Goal: Task Accomplishment & Management: Complete application form

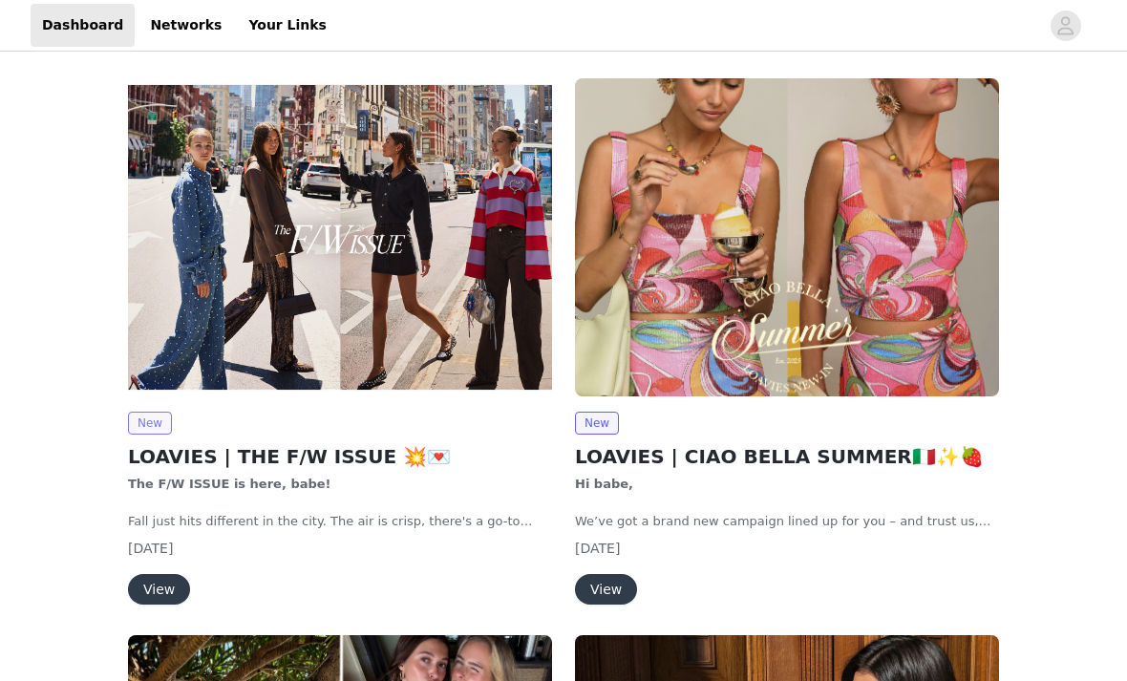
click at [131, 425] on span "New" at bounding box center [150, 423] width 44 height 23
click at [156, 580] on button "View" at bounding box center [159, 589] width 62 height 31
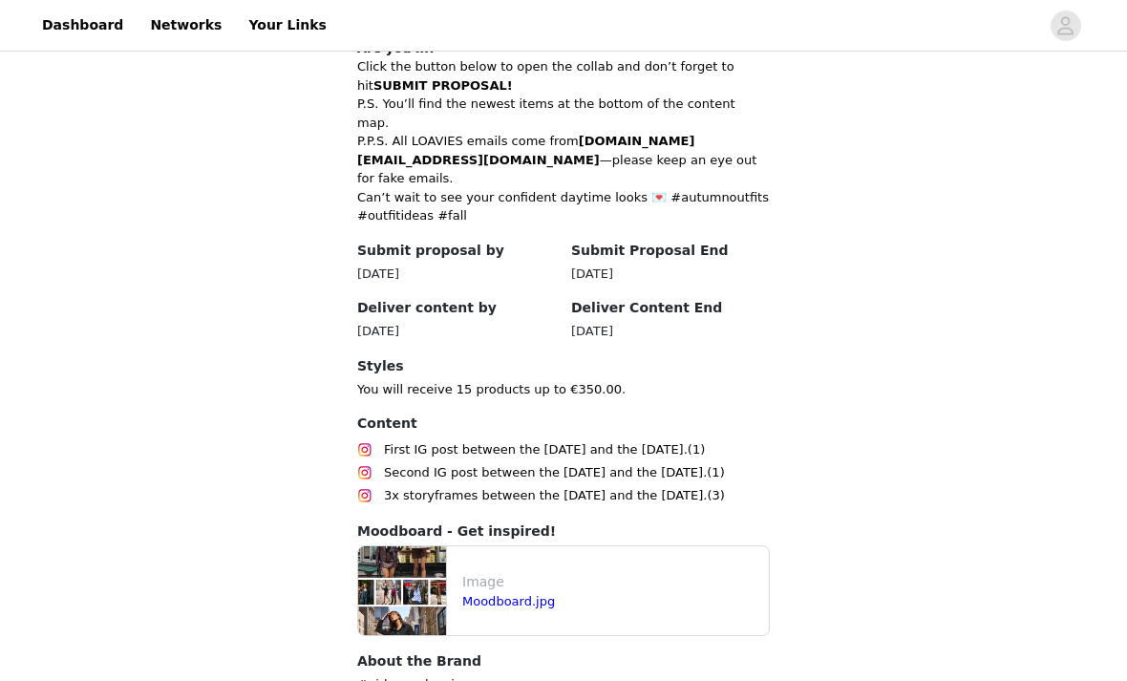
scroll to position [933, 0]
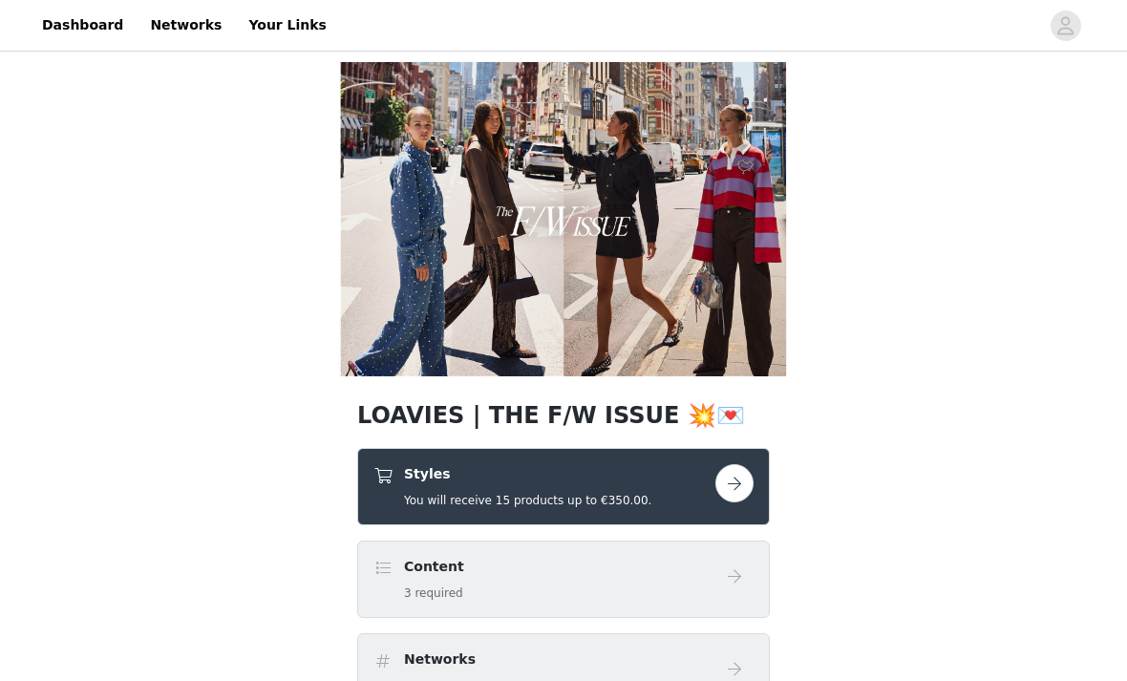
click at [733, 486] on button "button" at bounding box center [735, 483] width 38 height 38
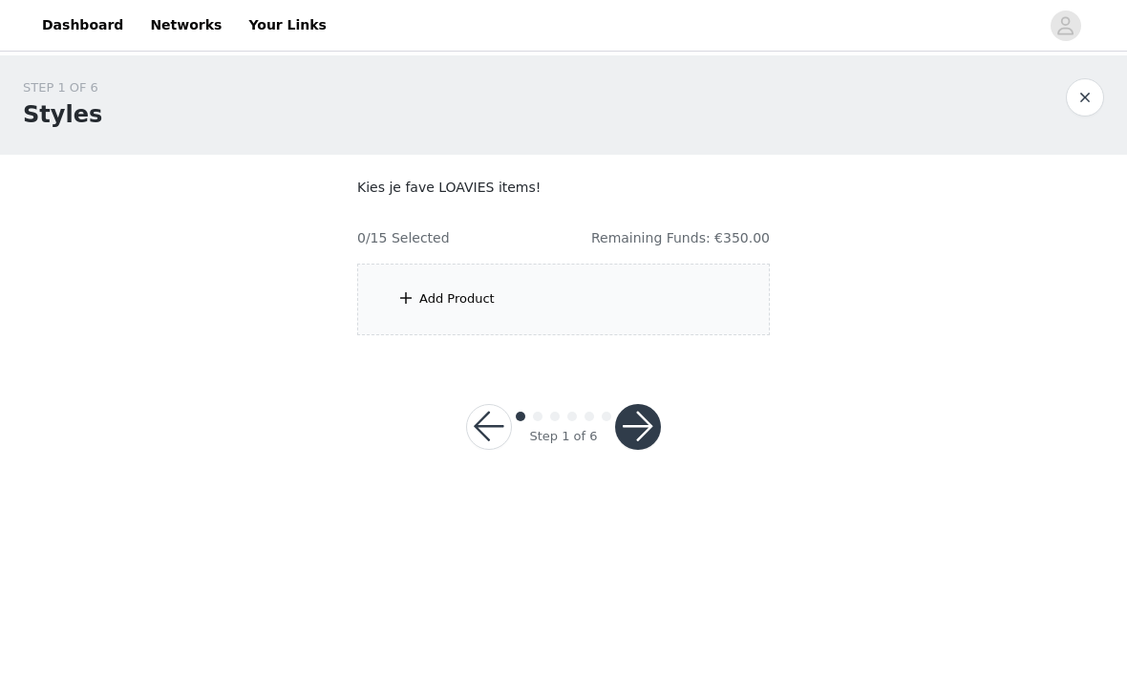
click at [405, 292] on span at bounding box center [405, 298] width 19 height 23
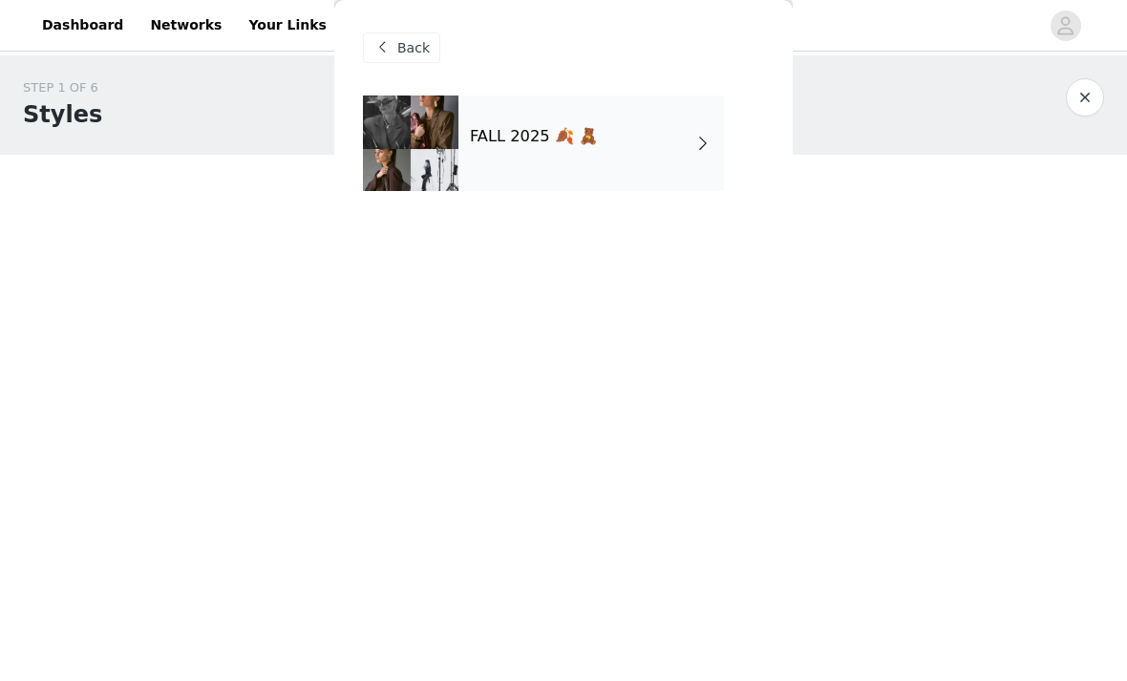
click at [538, 166] on div "FALL 2025 🍂 🧸" at bounding box center [592, 144] width 266 height 96
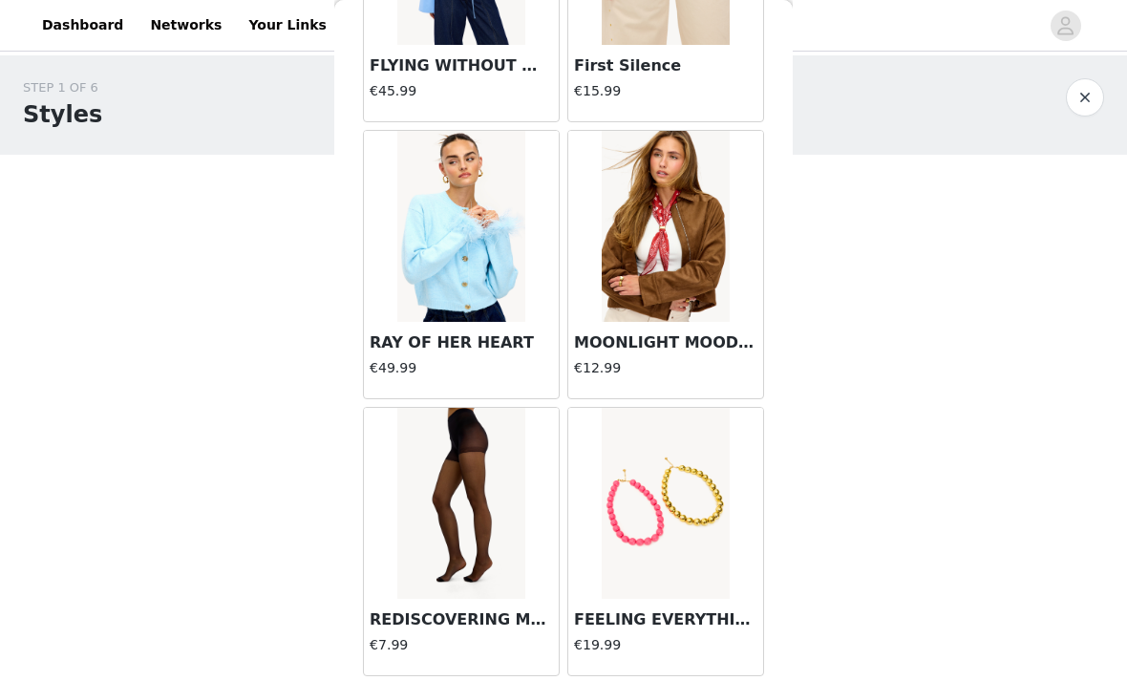
scroll to position [2023, 0]
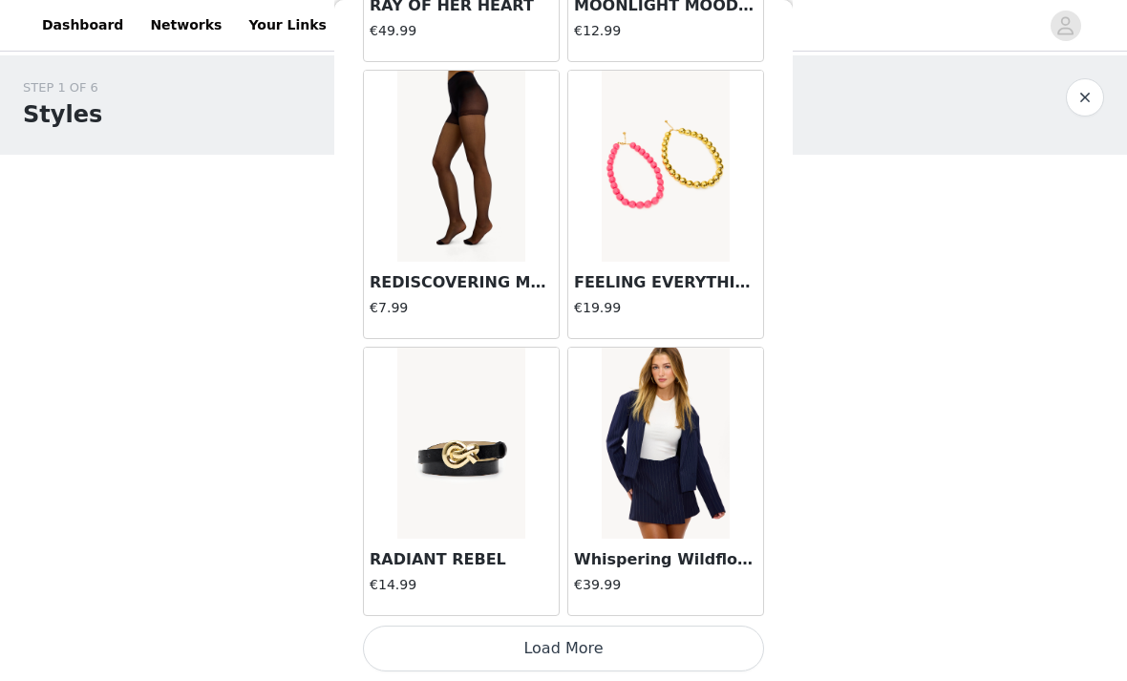
click at [496, 650] on button "Load More" at bounding box center [563, 649] width 401 height 46
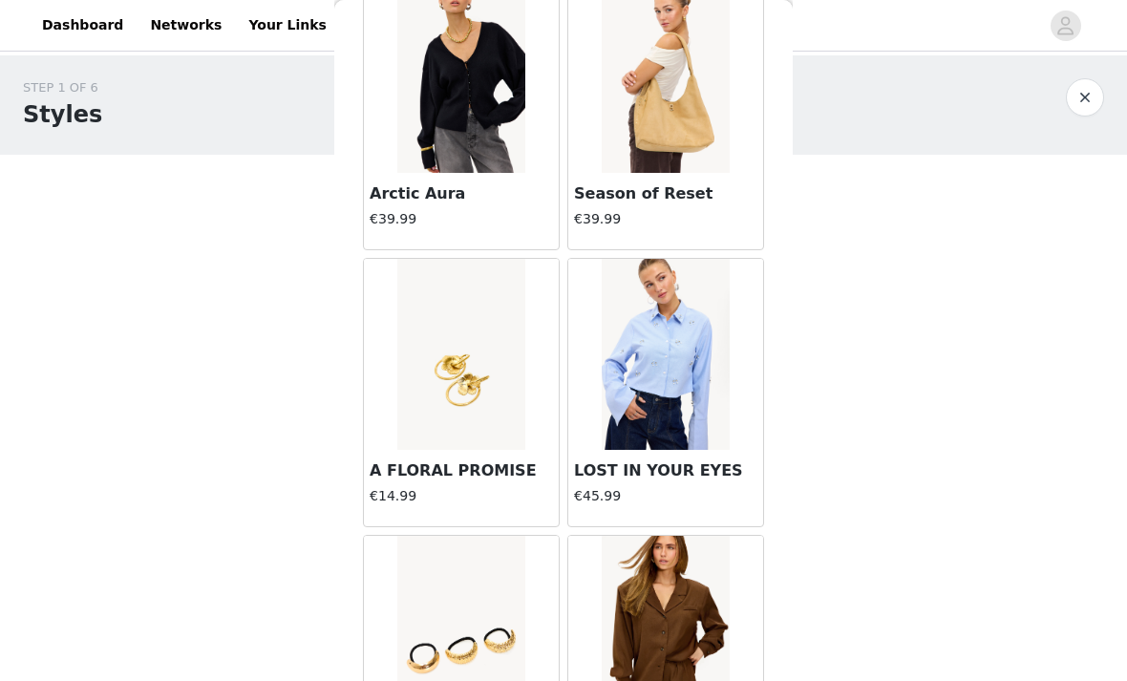
scroll to position [4703, 0]
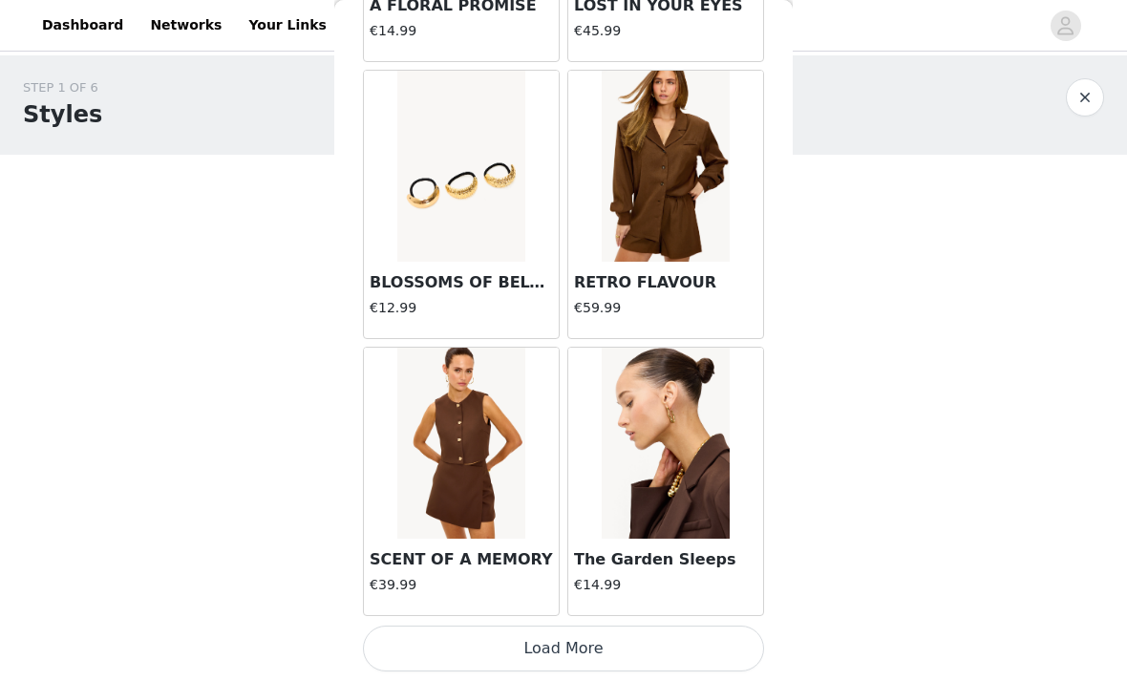
click at [484, 648] on button "Load More" at bounding box center [563, 649] width 401 height 46
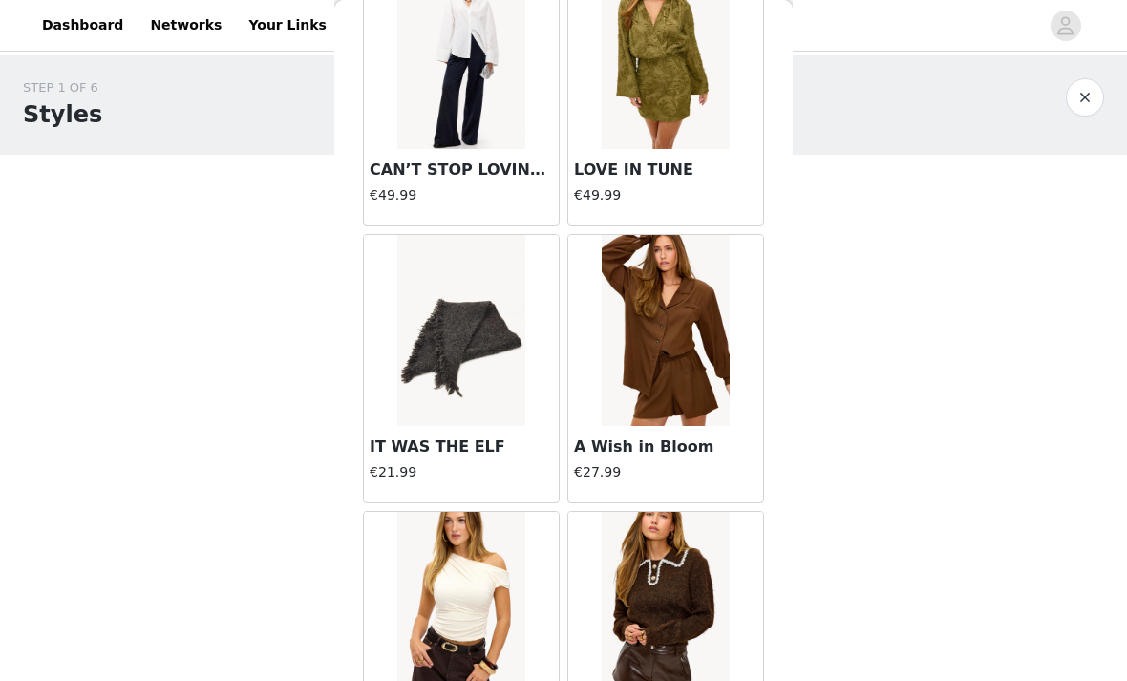
scroll to position [7691, 0]
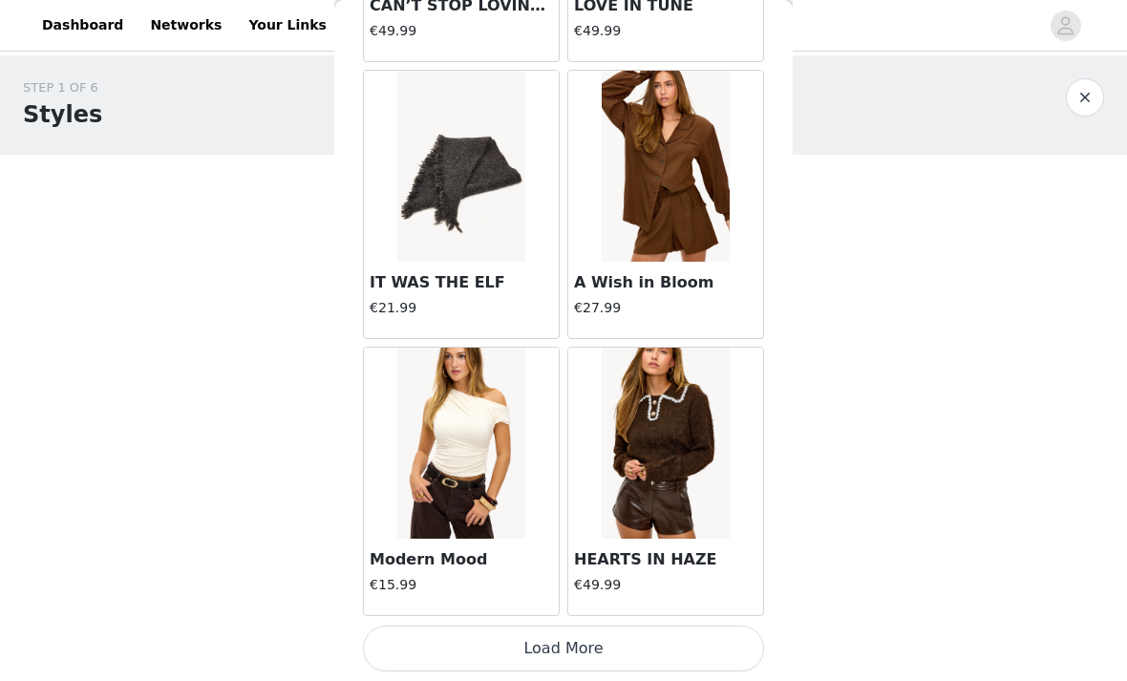
click at [421, 640] on button "Load More" at bounding box center [563, 649] width 401 height 46
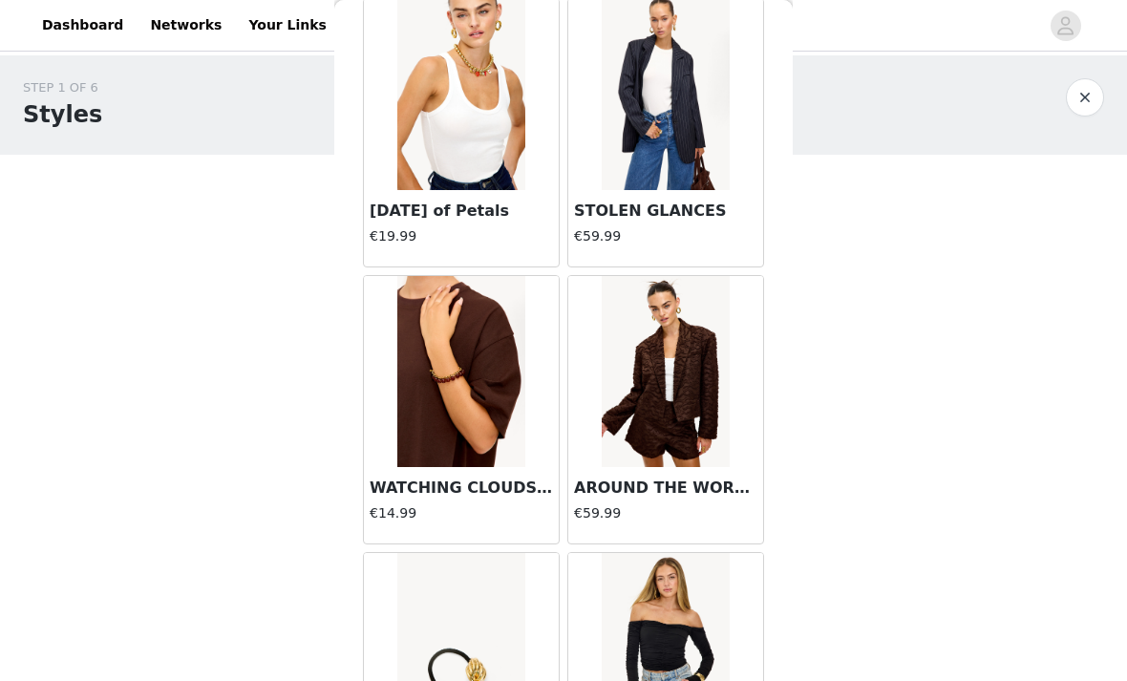
scroll to position [10350, 0]
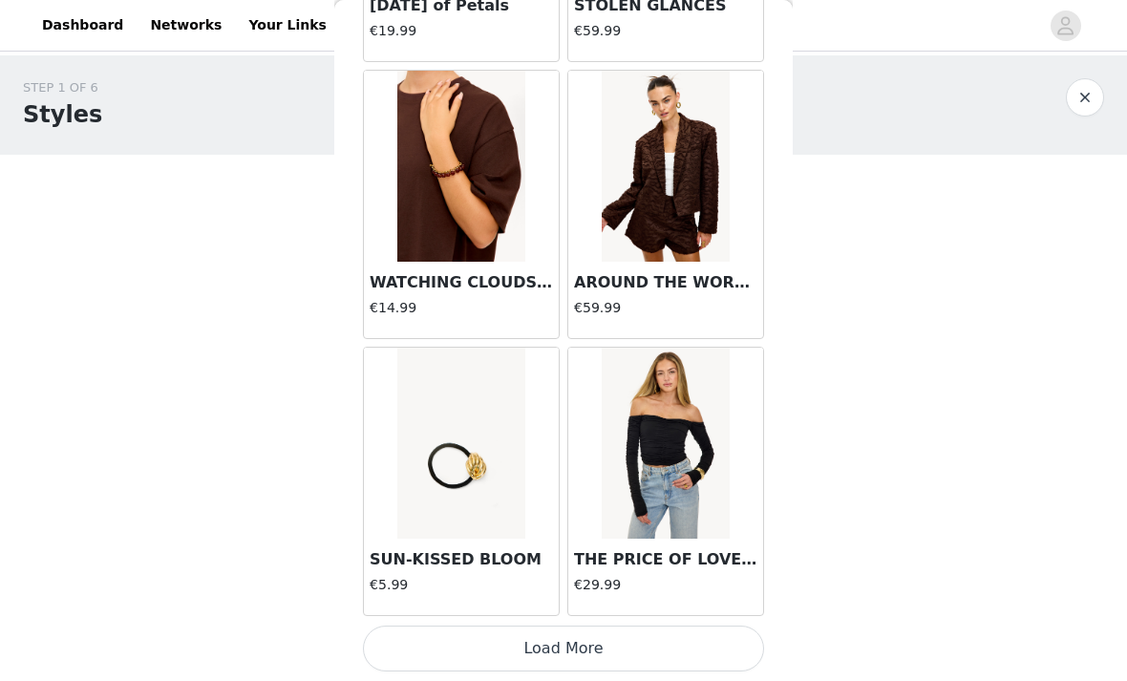
click at [599, 645] on button "Load More" at bounding box center [563, 649] width 401 height 46
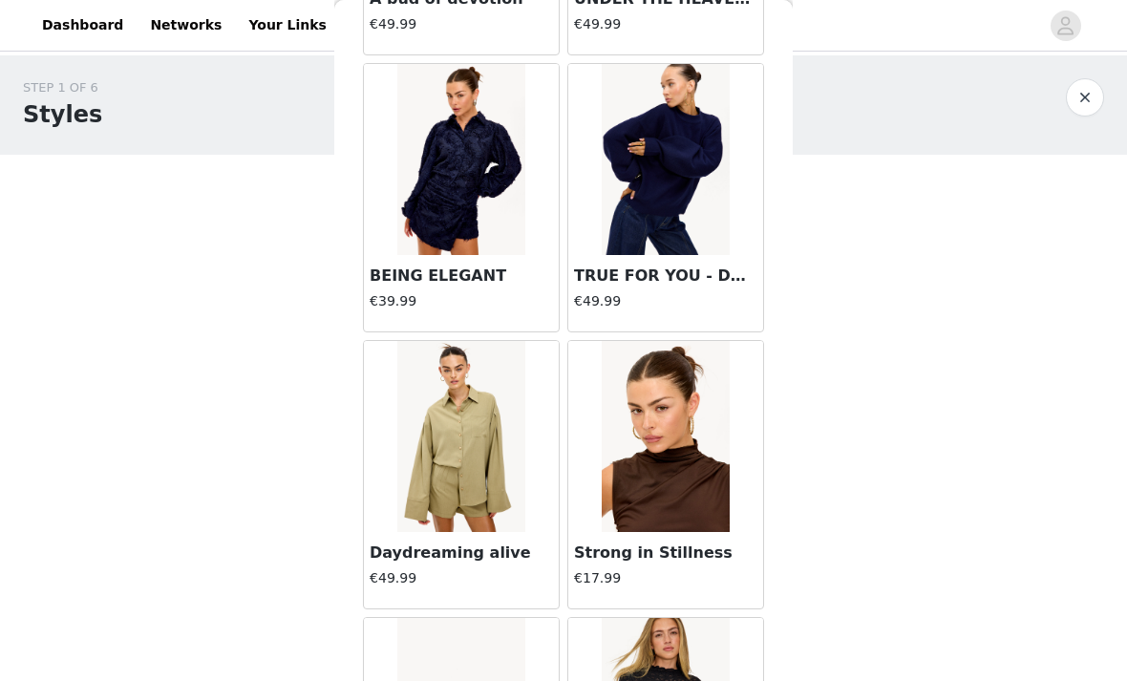
scroll to position [12231, 0]
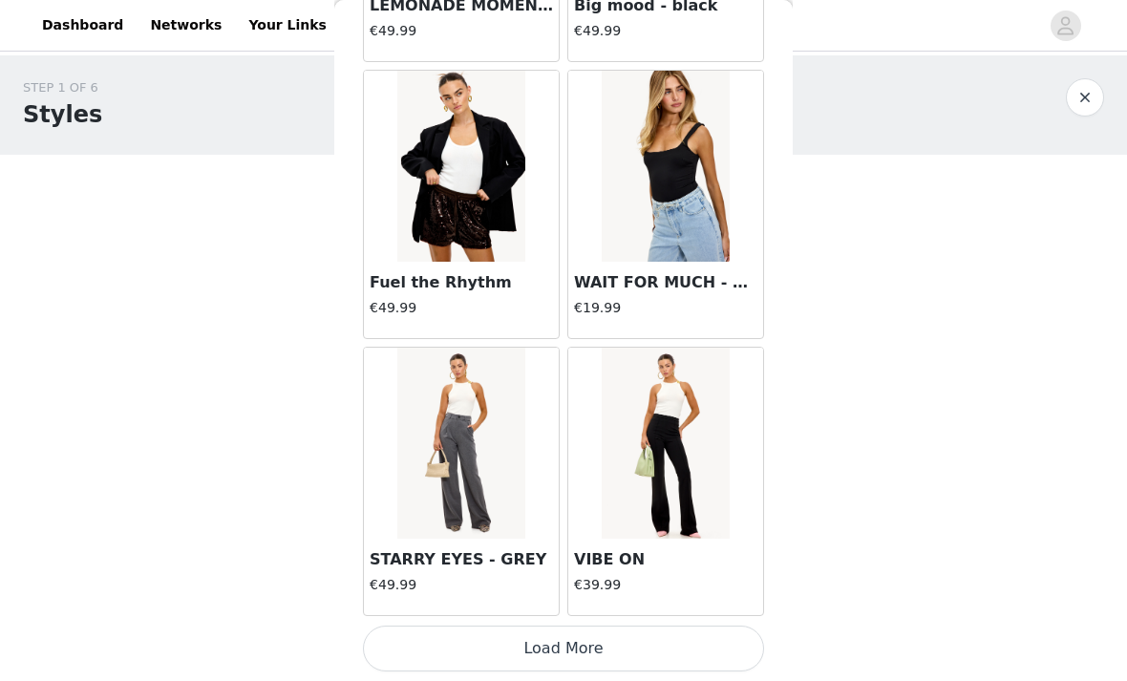
click at [414, 649] on button "Load More" at bounding box center [563, 649] width 401 height 46
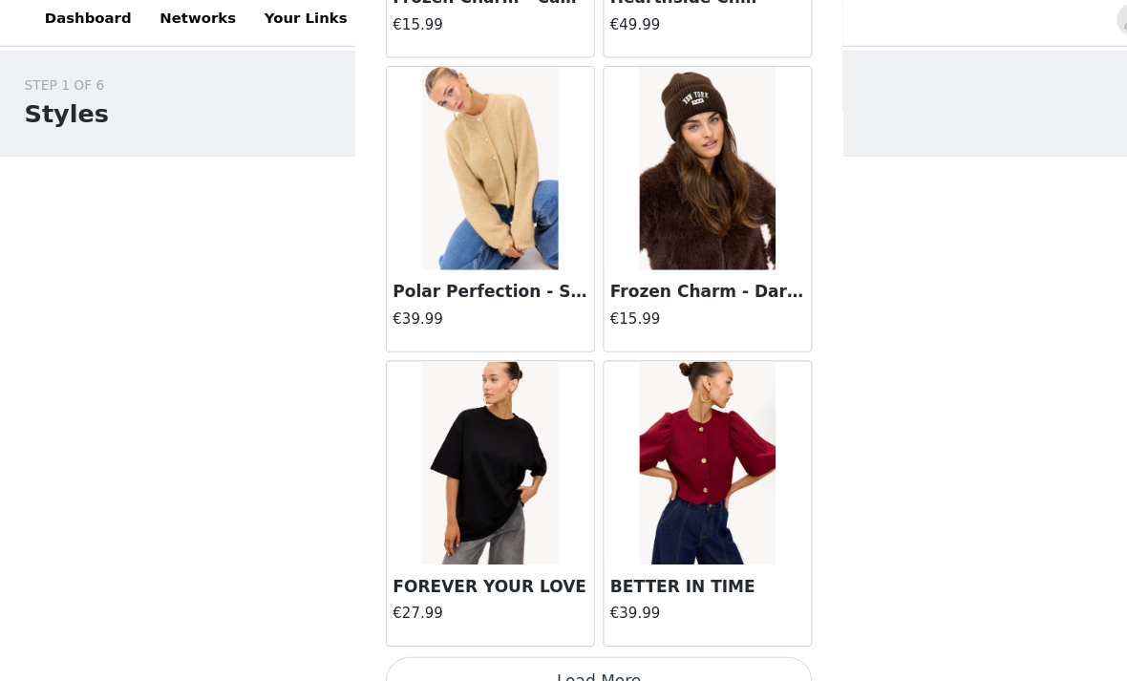
scroll to position [16095, 0]
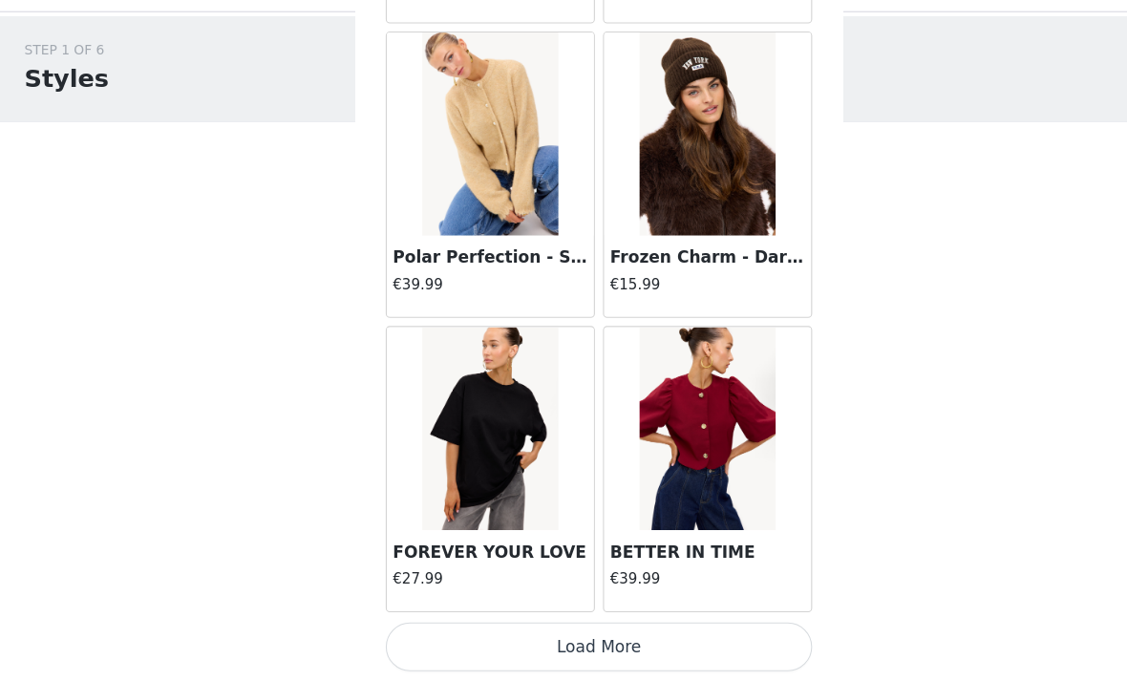
click at [396, 626] on button "Load More" at bounding box center [563, 649] width 401 height 46
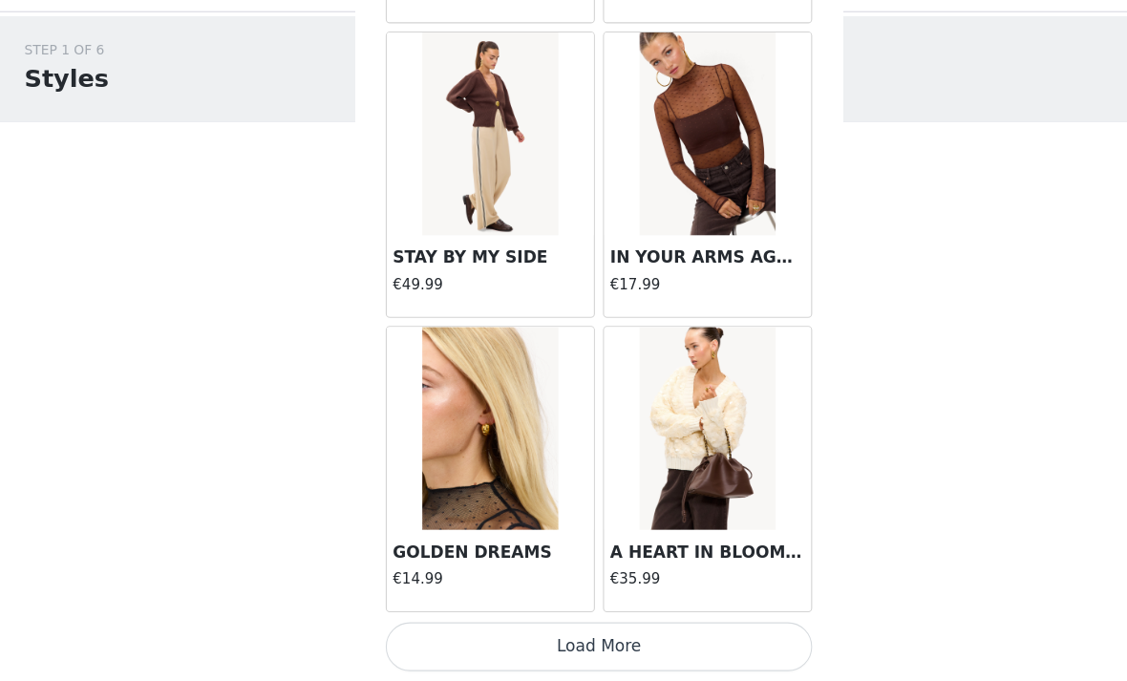
scroll to position [18865, 0]
click at [542, 626] on button "Load More" at bounding box center [563, 649] width 401 height 46
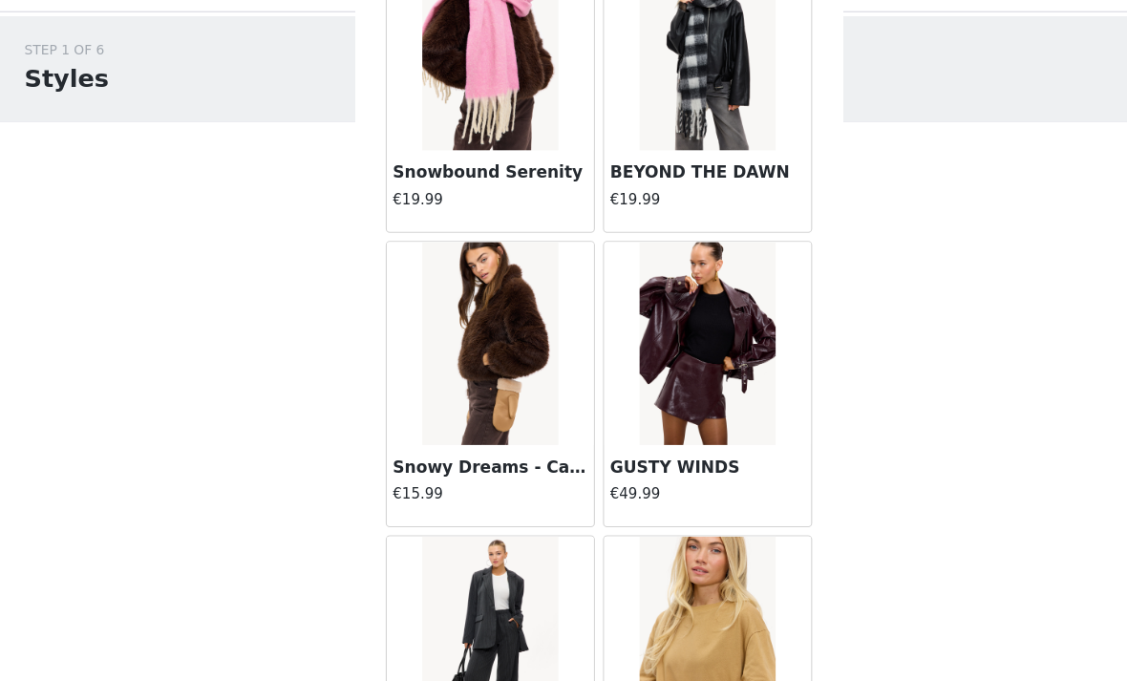
scroll to position [20897, 0]
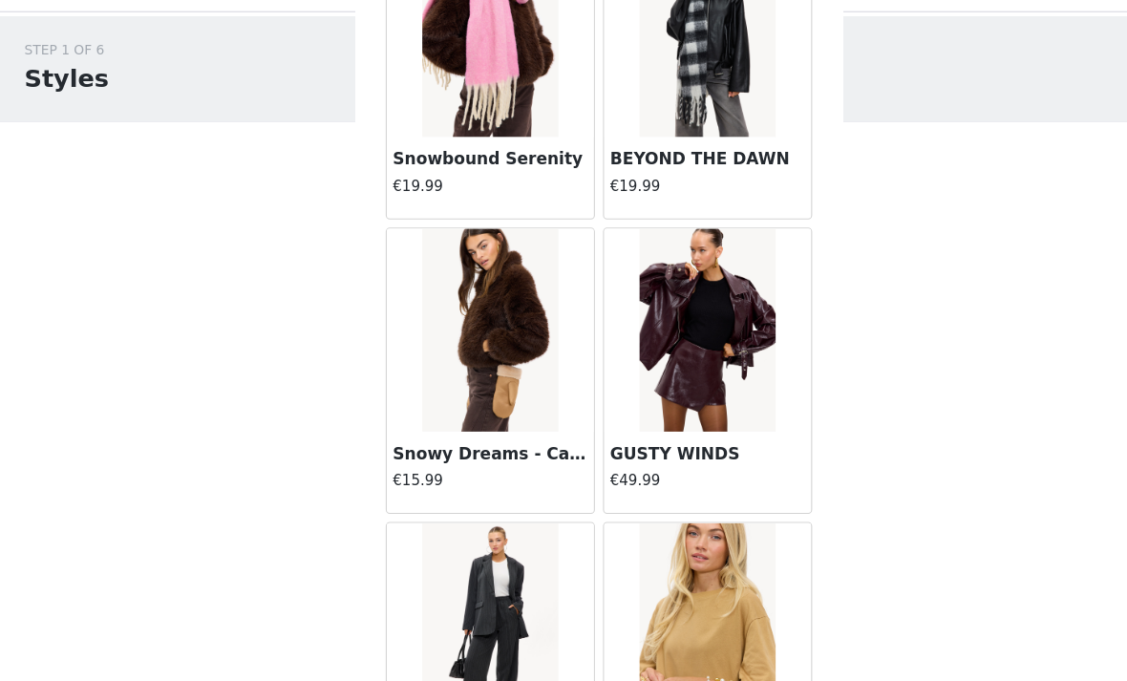
click at [819, 4] on div at bounding box center [688, 25] width 701 height 43
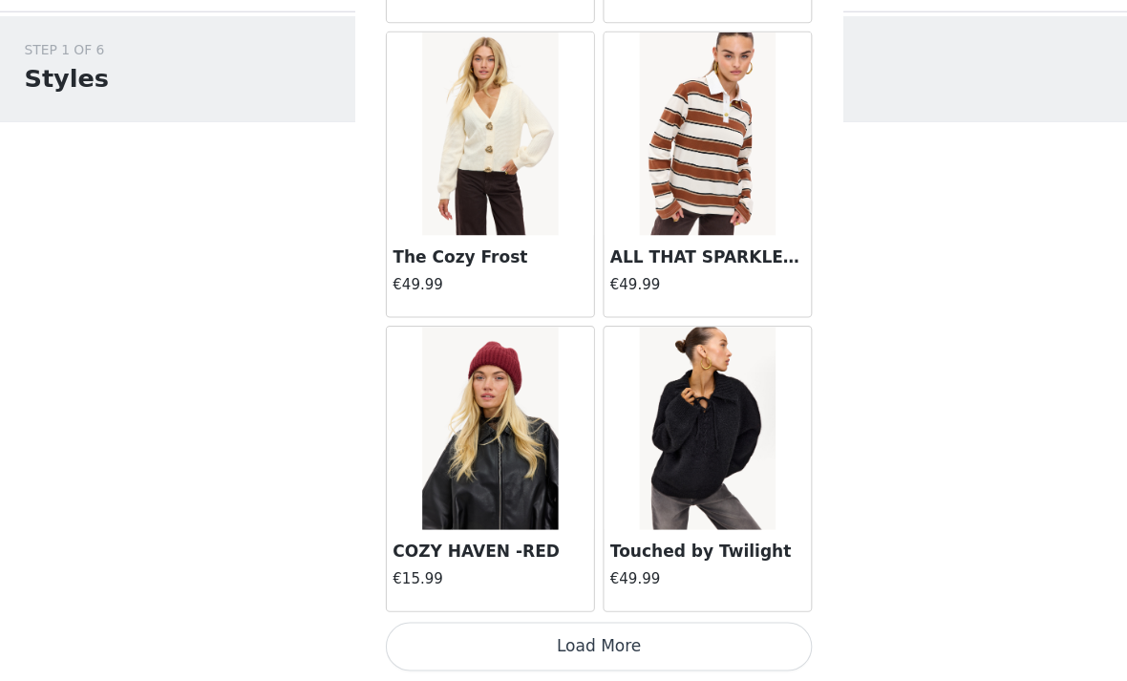
scroll to position [21636, 0]
click at [548, 626] on button "Load More" at bounding box center [563, 649] width 401 height 46
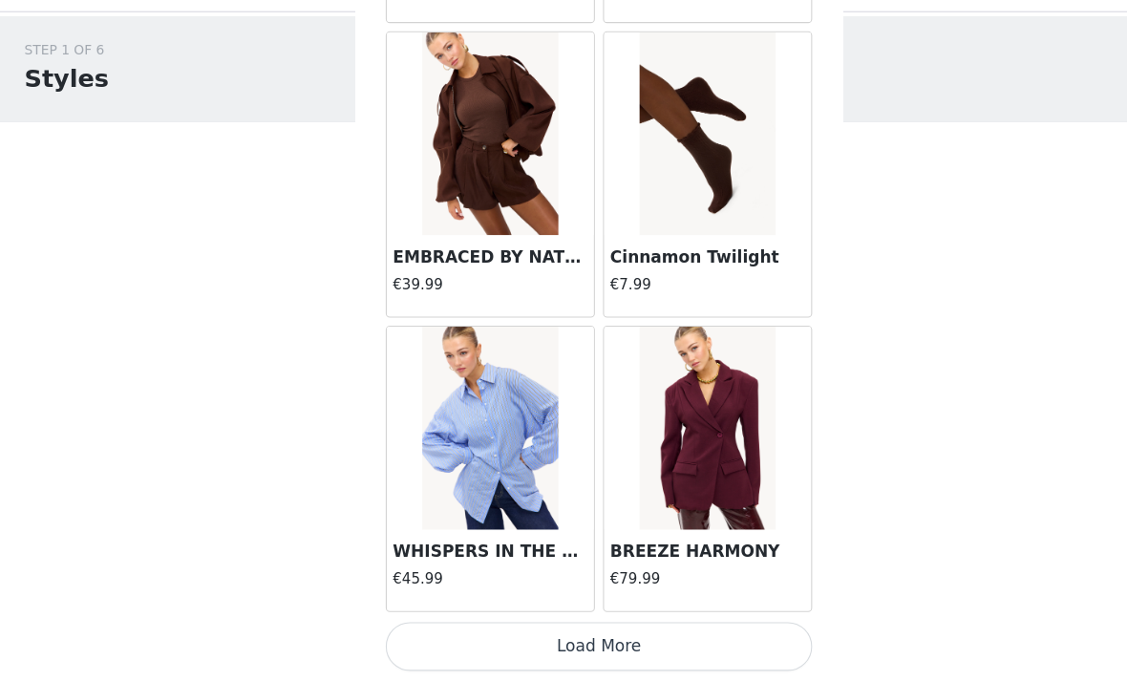
scroll to position [24406, 0]
click at [515, 626] on button "Load More" at bounding box center [563, 649] width 401 height 46
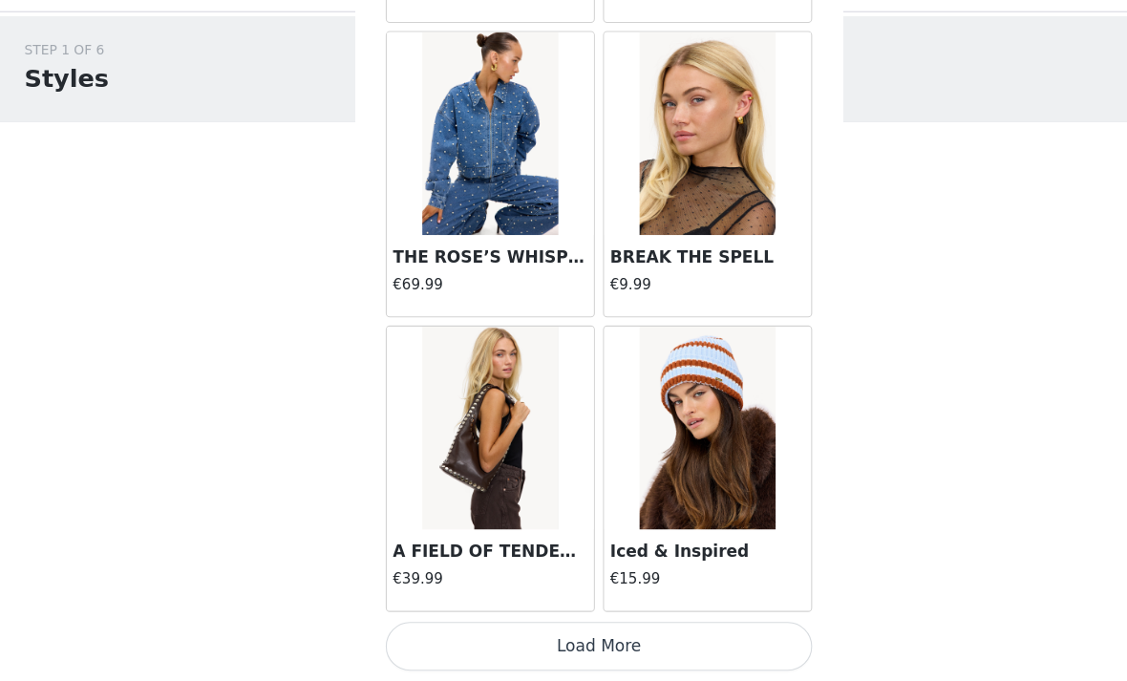
scroll to position [27177, 0]
click at [664, 626] on button "Load More" at bounding box center [563, 649] width 401 height 46
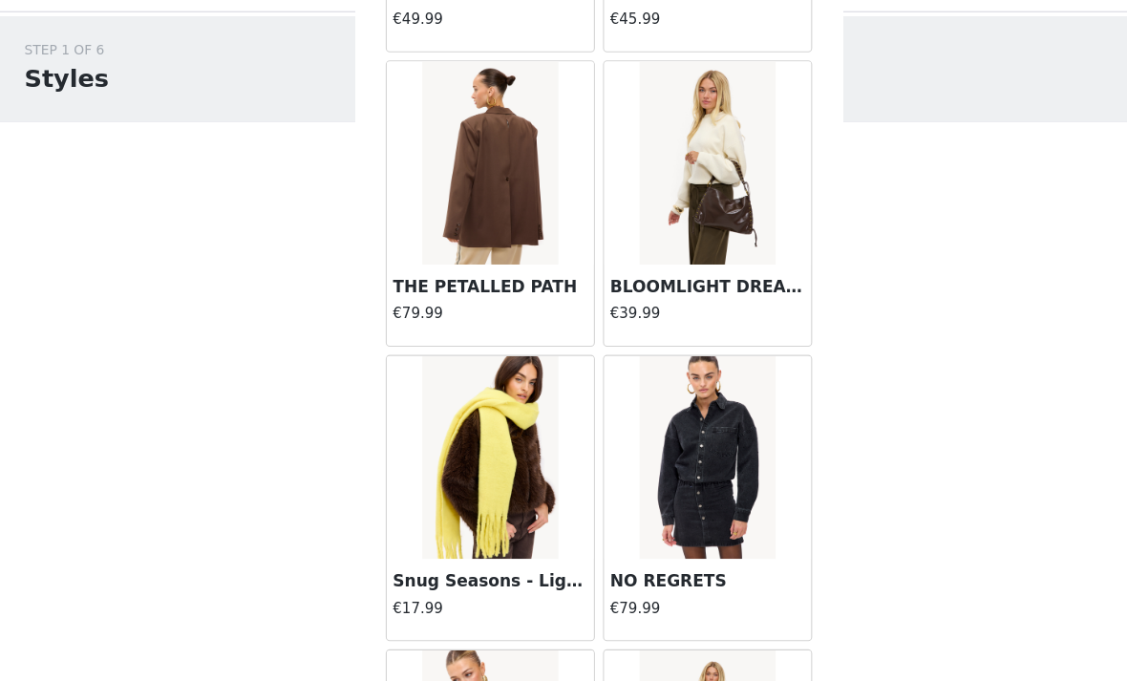
scroll to position [28802, 0]
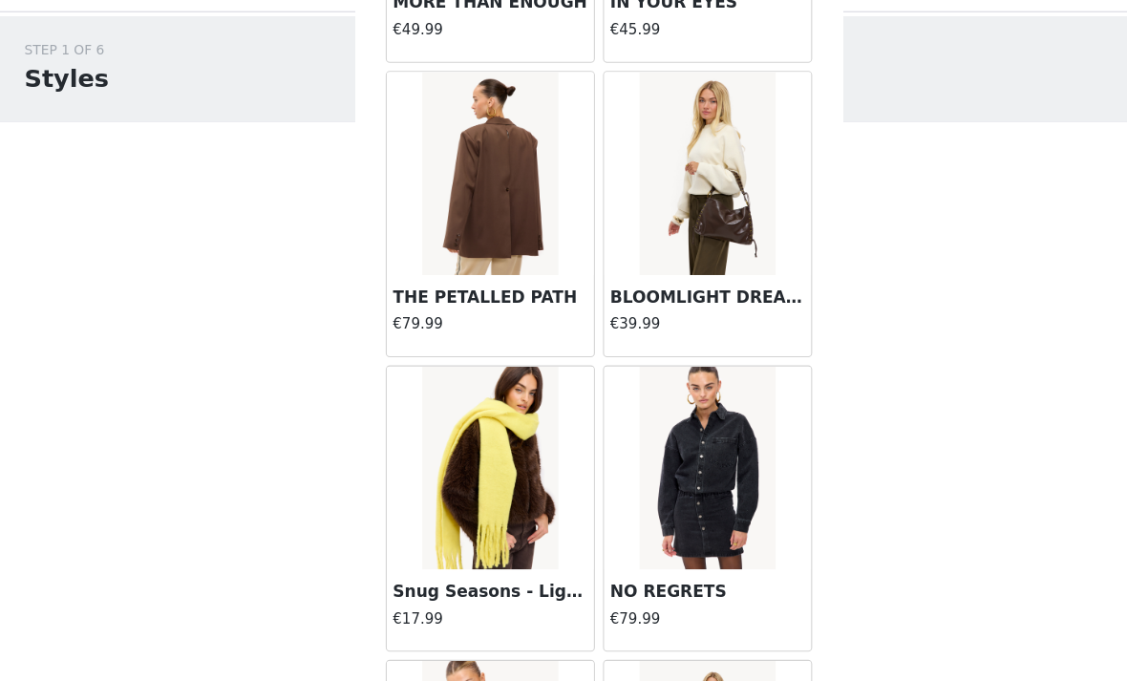
click at [480, 253] on img at bounding box center [460, 203] width 127 height 191
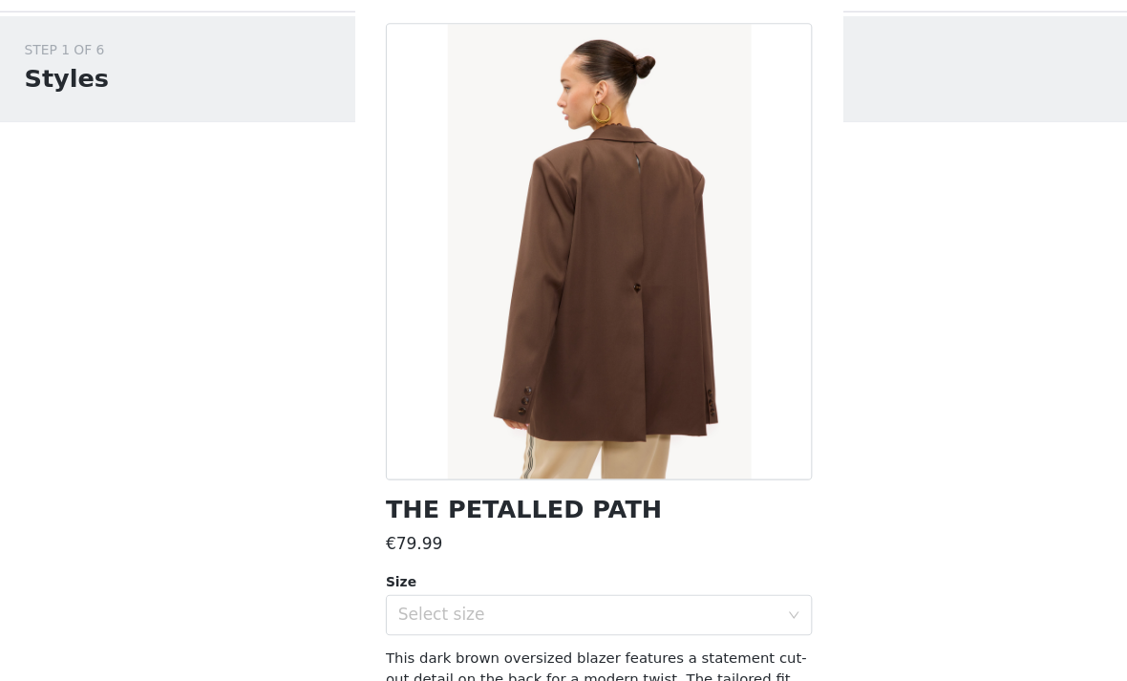
scroll to position [32, 0]
click at [687, 610] on div "Select size" at bounding box center [552, 619] width 357 height 19
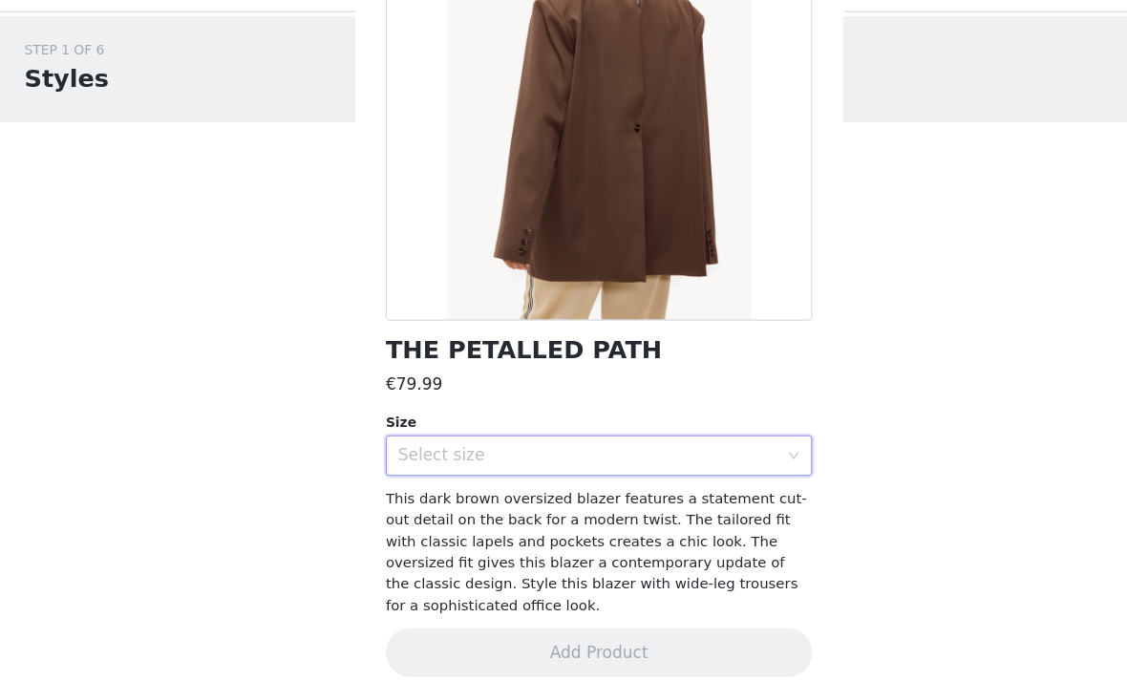
scroll to position [182, 0]
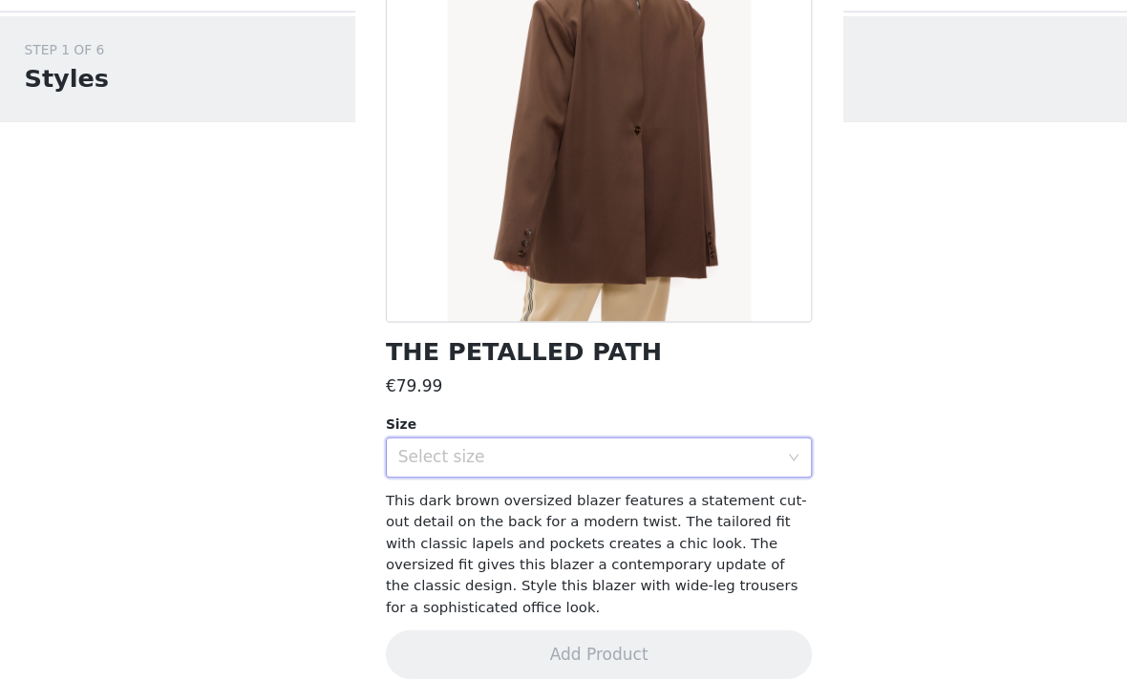
click at [724, 461] on div "Select size" at bounding box center [552, 470] width 357 height 19
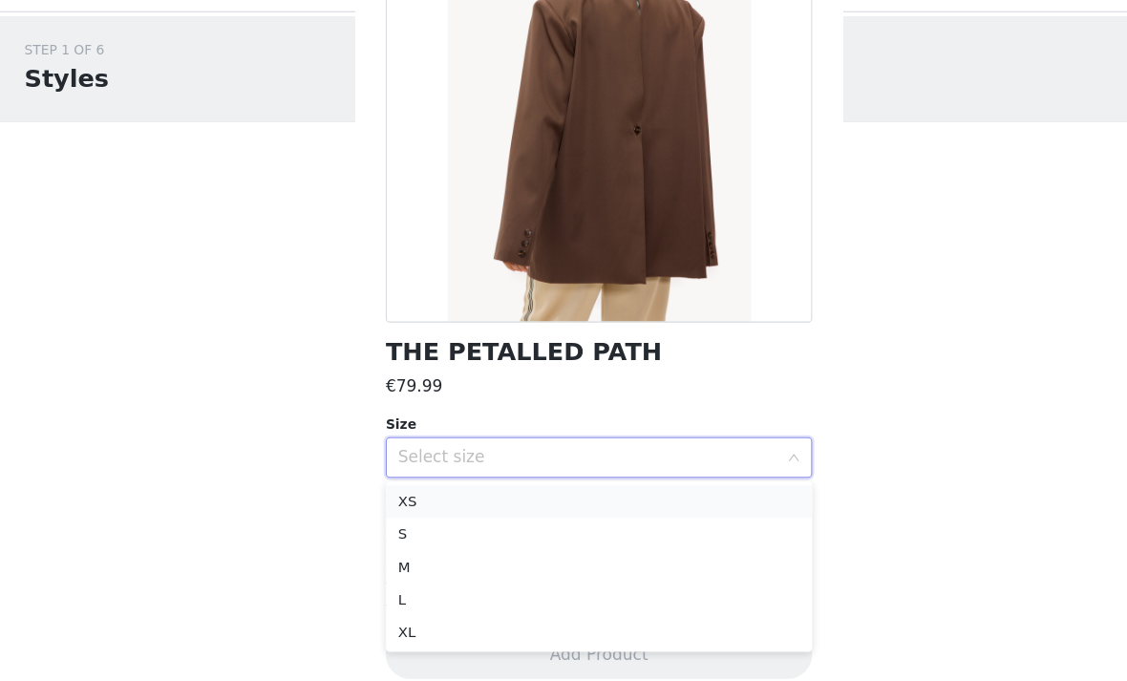
click at [701, 497] on li "XS" at bounding box center [563, 512] width 401 height 31
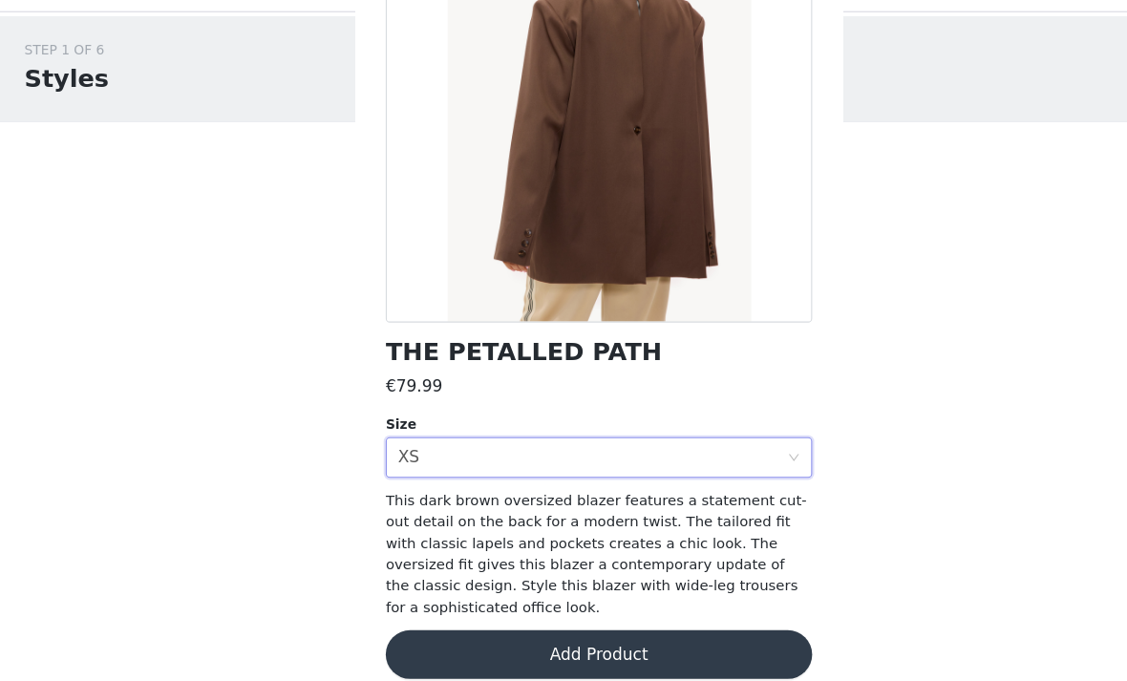
click at [652, 633] on button "Add Product" at bounding box center [563, 656] width 401 height 46
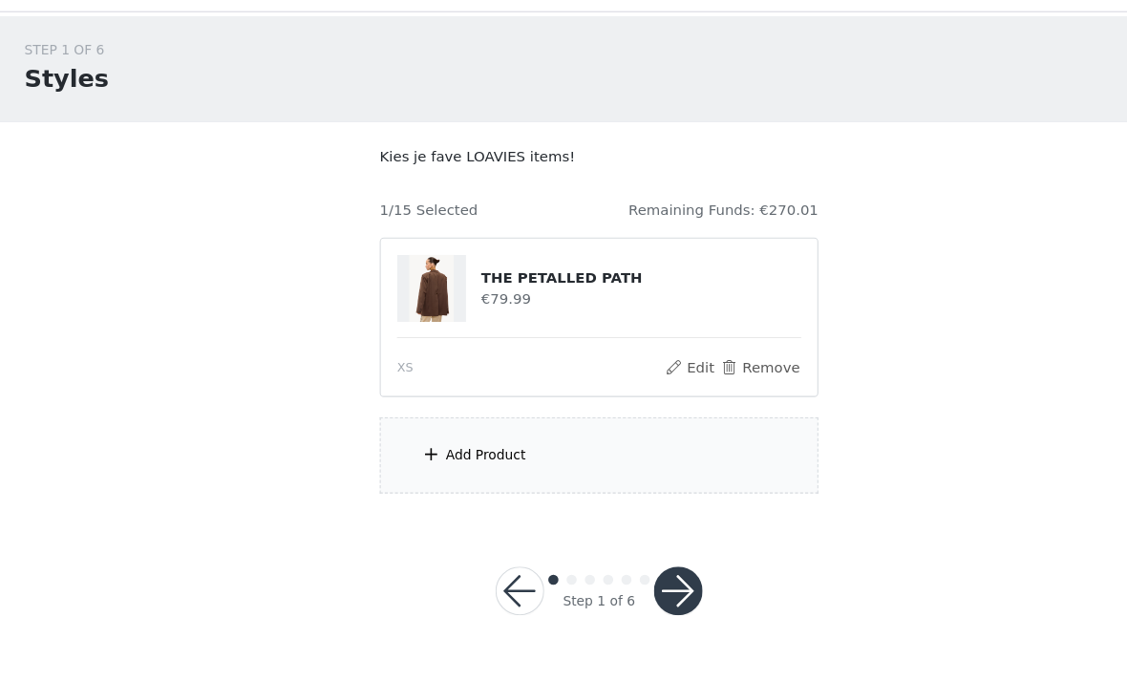
click at [411, 453] on div "Add Product" at bounding box center [563, 469] width 413 height 72
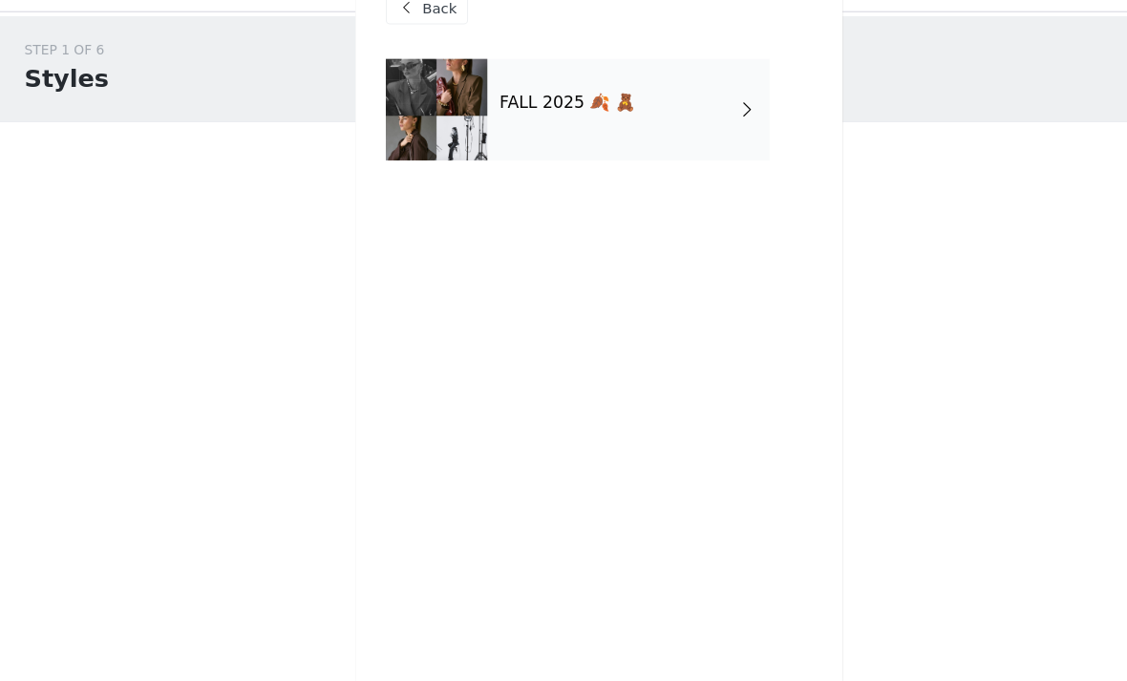
click at [706, 124] on div "FALL 2025 🍂 🧸" at bounding box center [592, 144] width 266 height 96
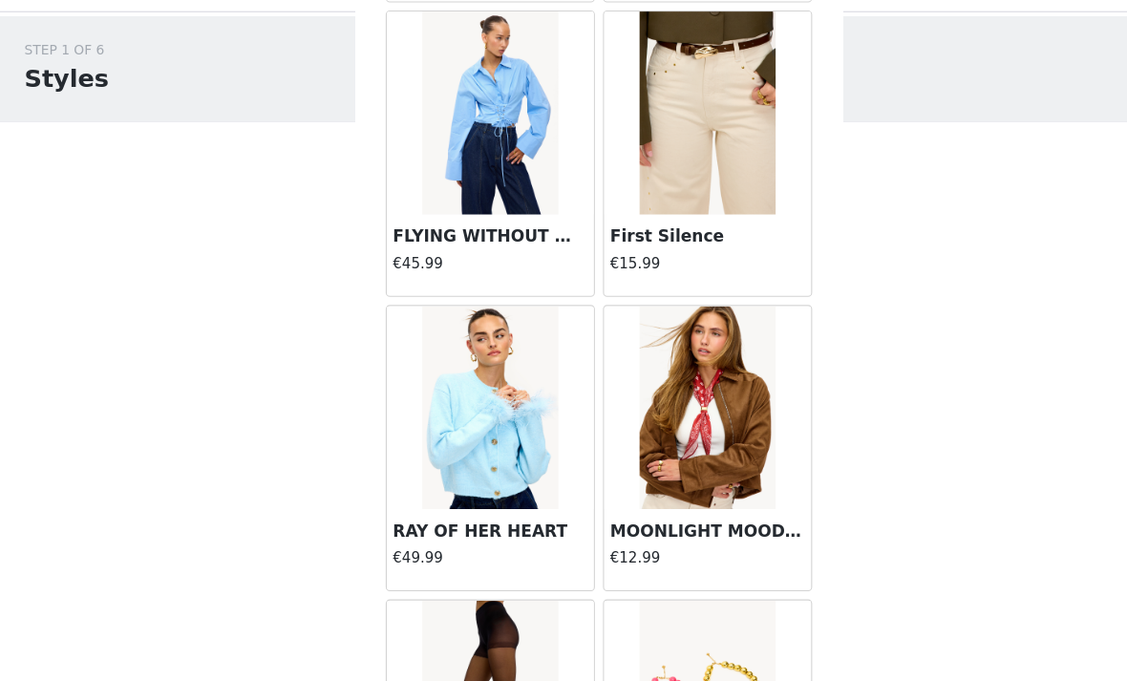
scroll to position [1692, 0]
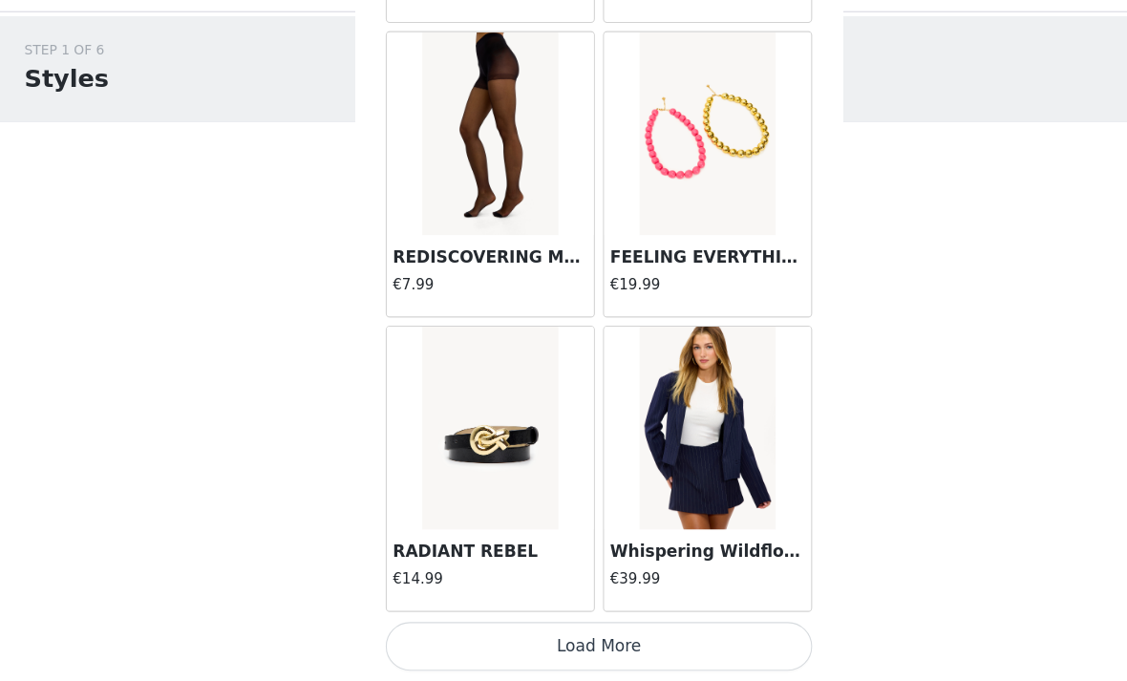
click at [409, 626] on button "Load More" at bounding box center [563, 649] width 401 height 46
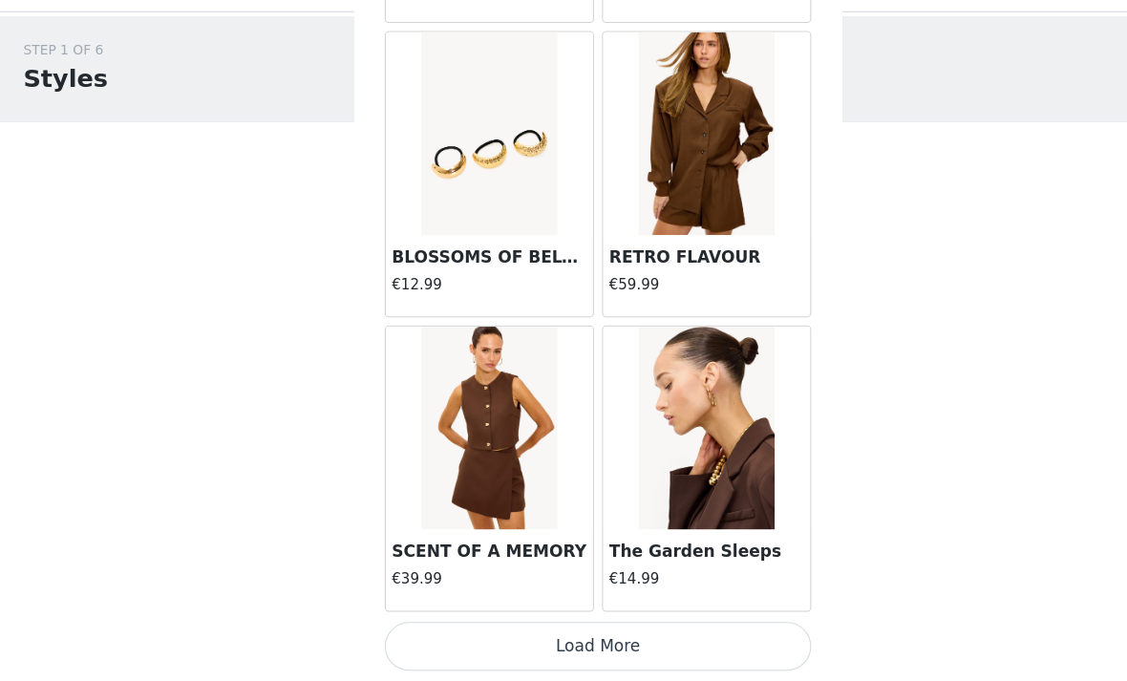
scroll to position [5013, 0]
click at [629, 626] on button "Load More" at bounding box center [563, 649] width 401 height 46
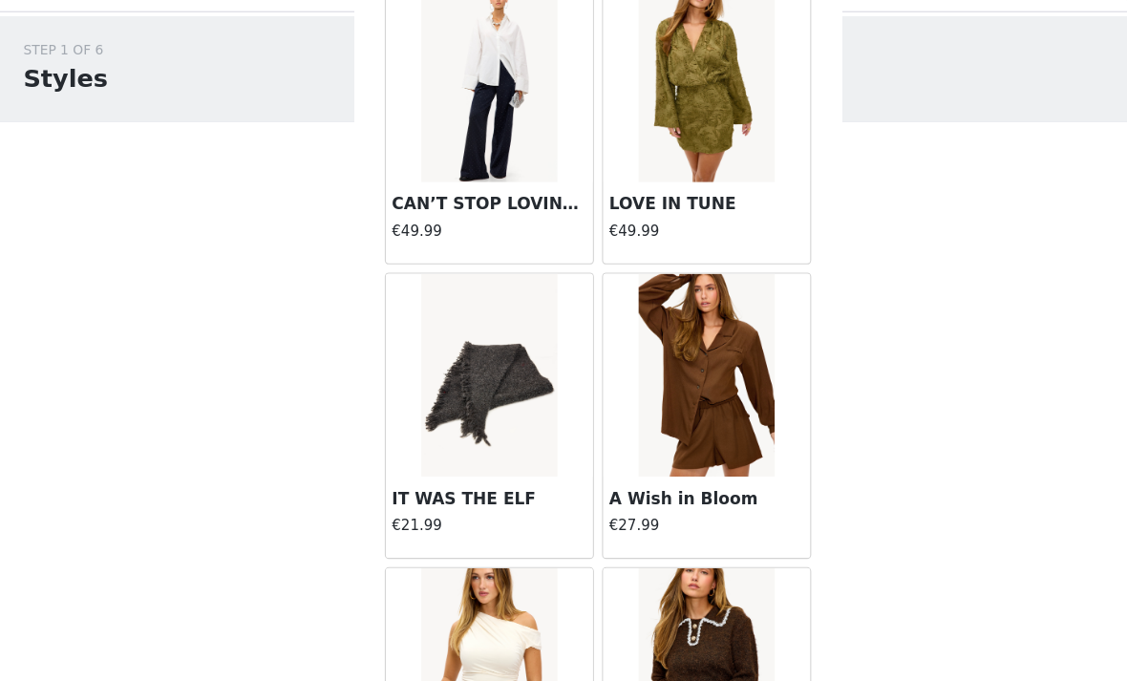
scroll to position [7690, 0]
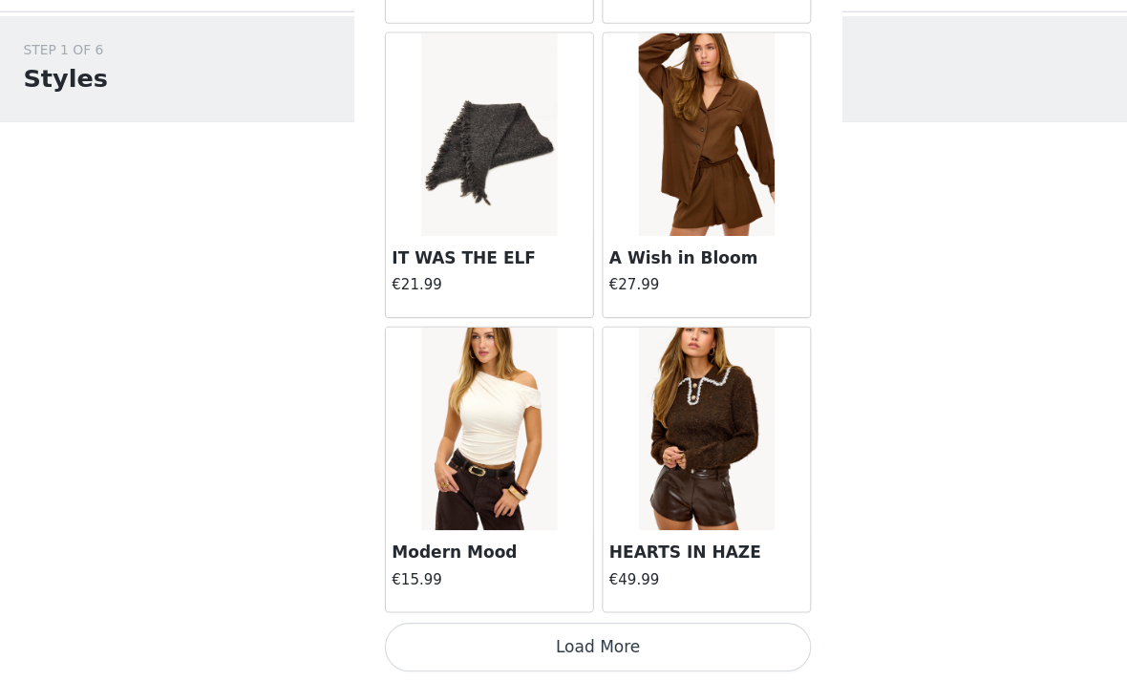
click at [486, 626] on button "Load More" at bounding box center [563, 649] width 401 height 46
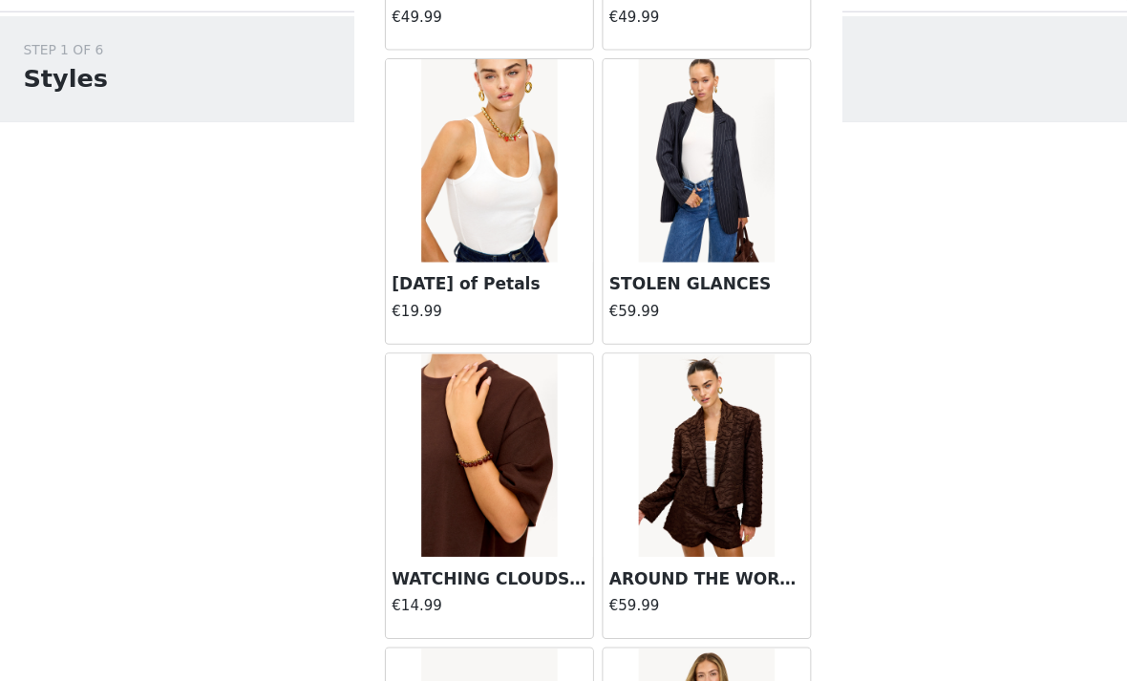
scroll to position [10311, 0]
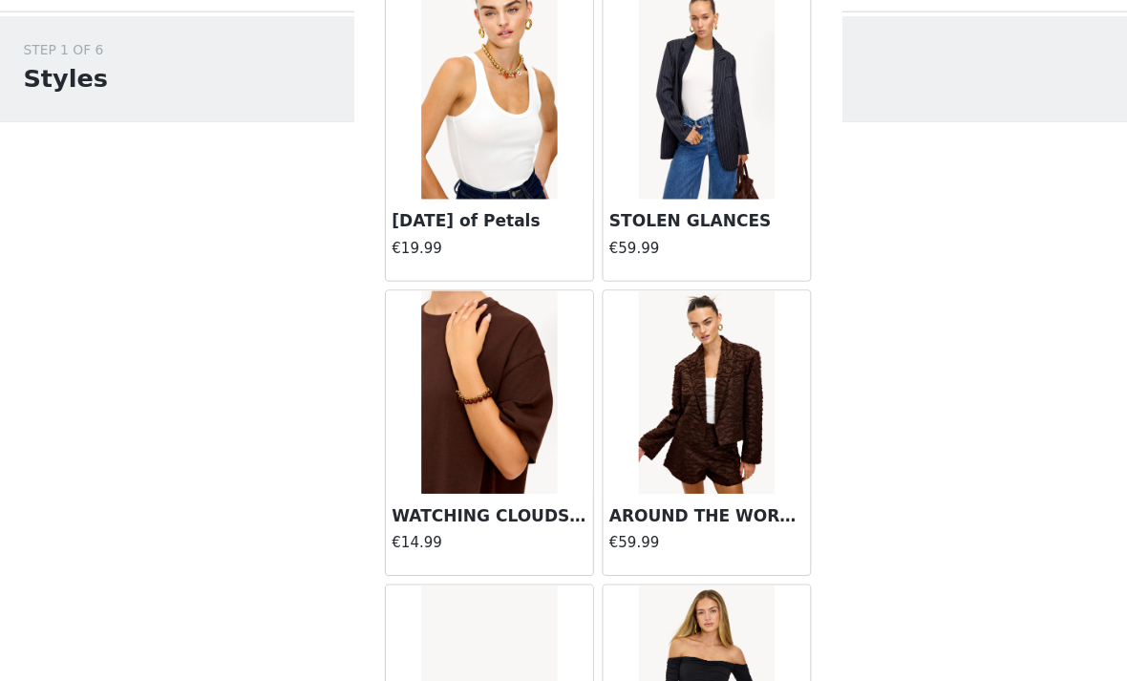
click at [521, 404] on img at bounding box center [460, 408] width 127 height 191
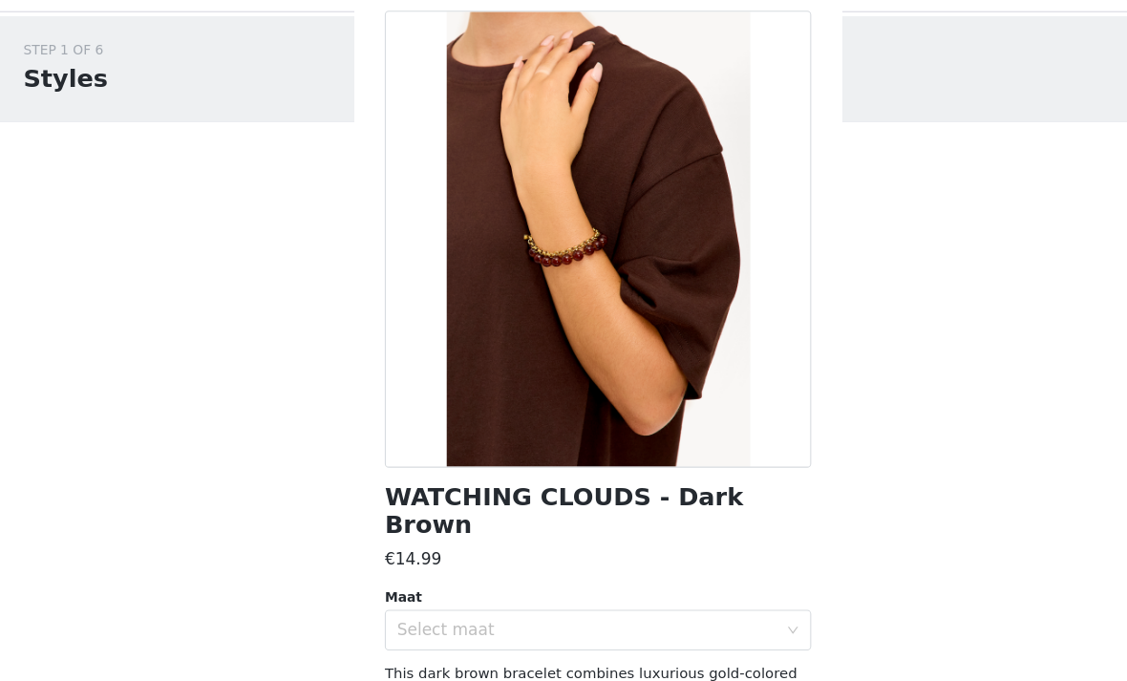
scroll to position [46, 0]
click at [562, 623] on div "Select maat" at bounding box center [552, 632] width 357 height 19
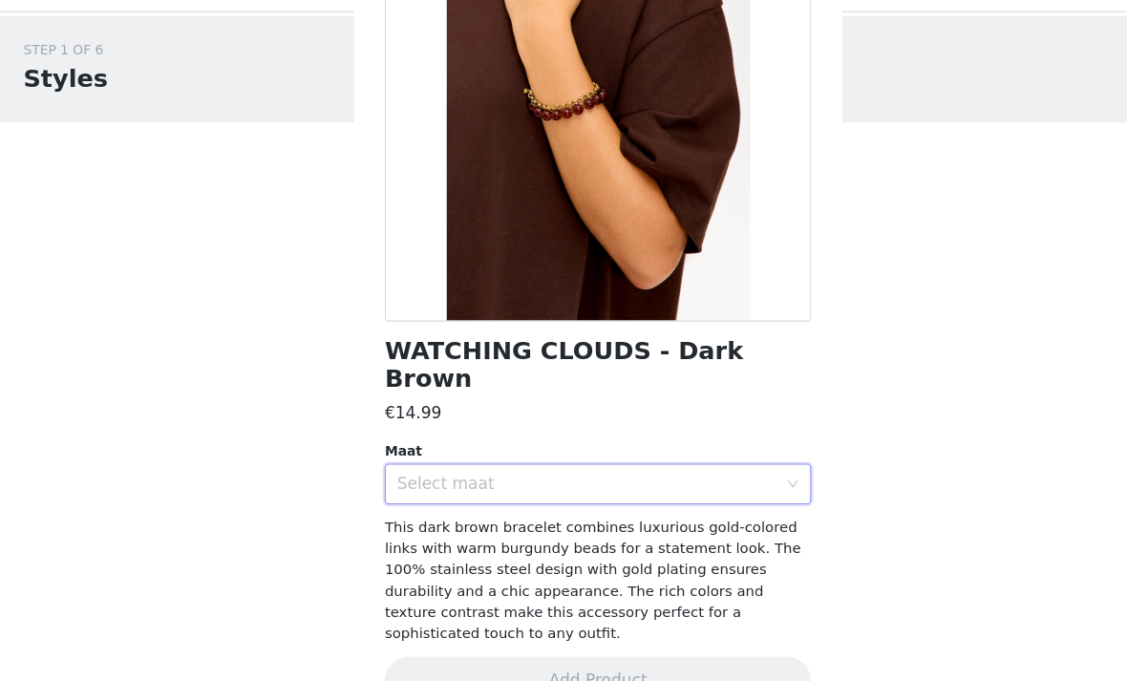
scroll to position [182, 0]
click at [676, 487] on div "Select maat" at bounding box center [552, 496] width 357 height 19
click at [604, 497] on li "ONESIZE" at bounding box center [563, 512] width 401 height 31
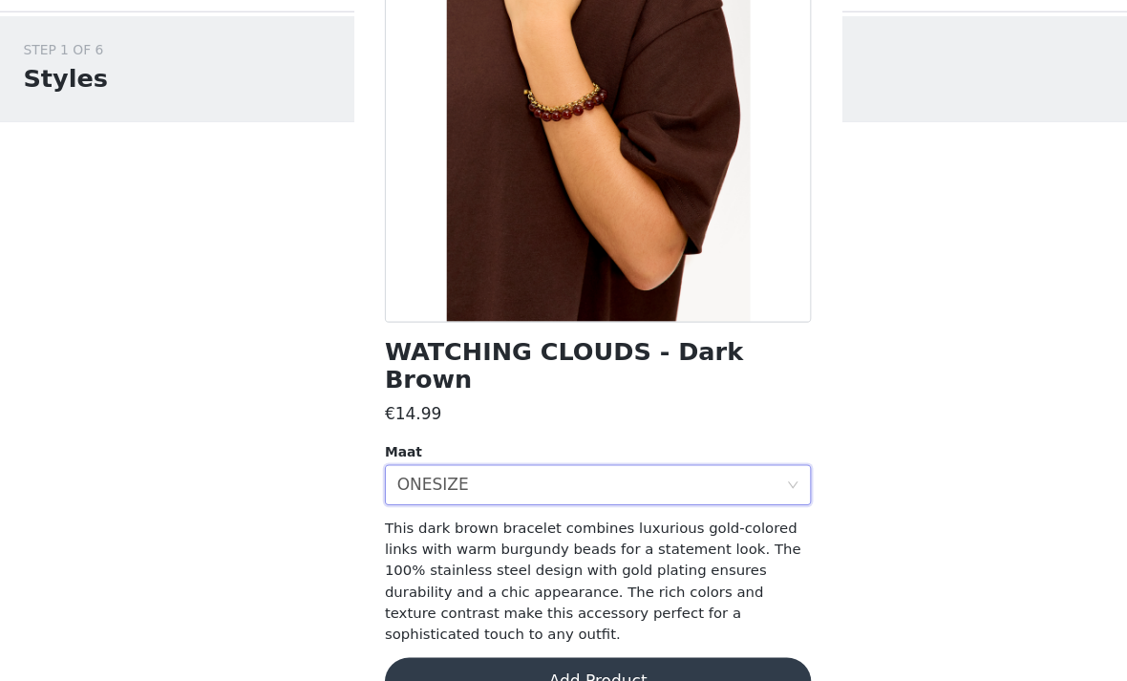
click at [554, 659] on button "Add Product" at bounding box center [563, 682] width 401 height 46
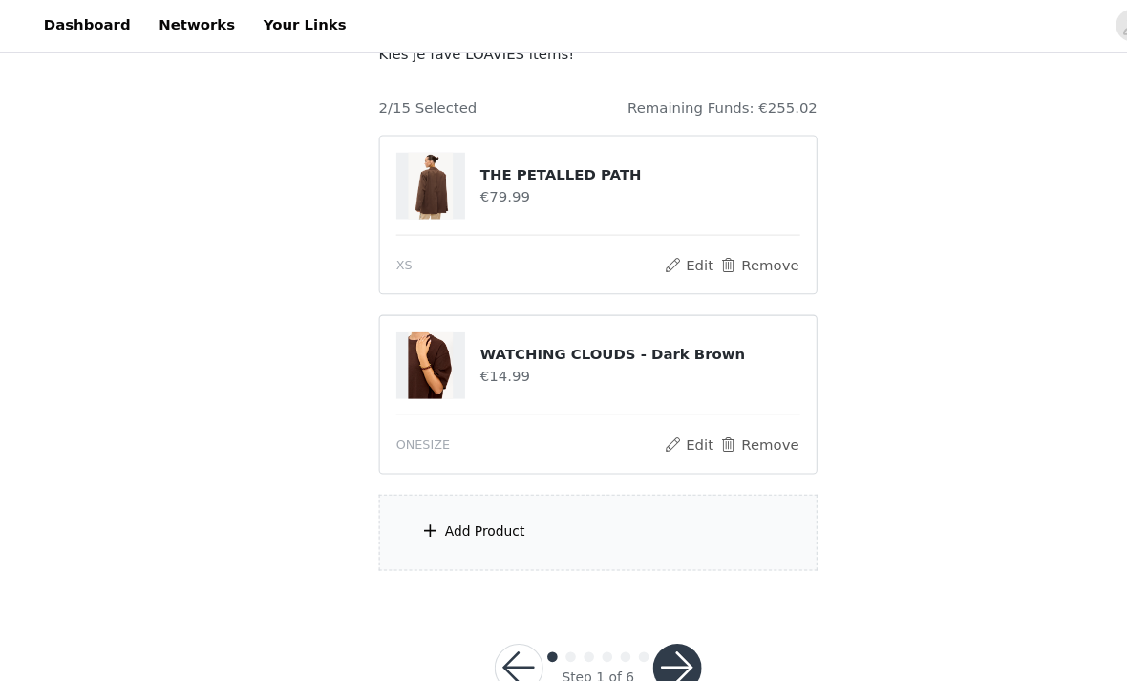
scroll to position [135, 0]
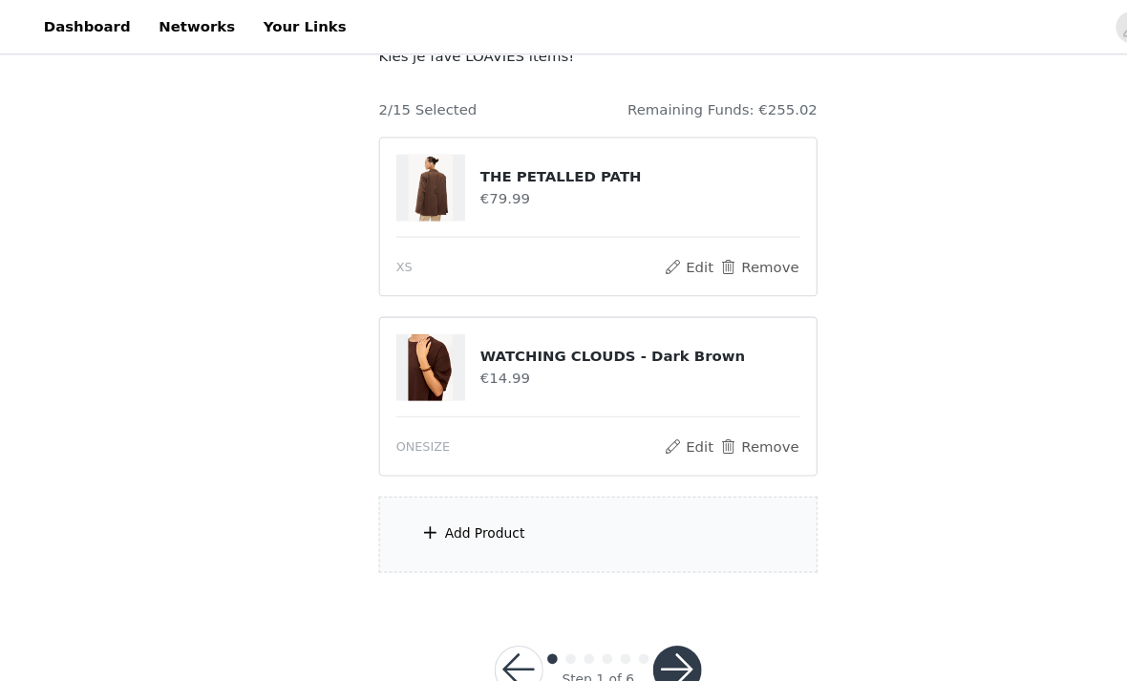
click at [422, 499] on div "Add Product" at bounding box center [456, 502] width 75 height 19
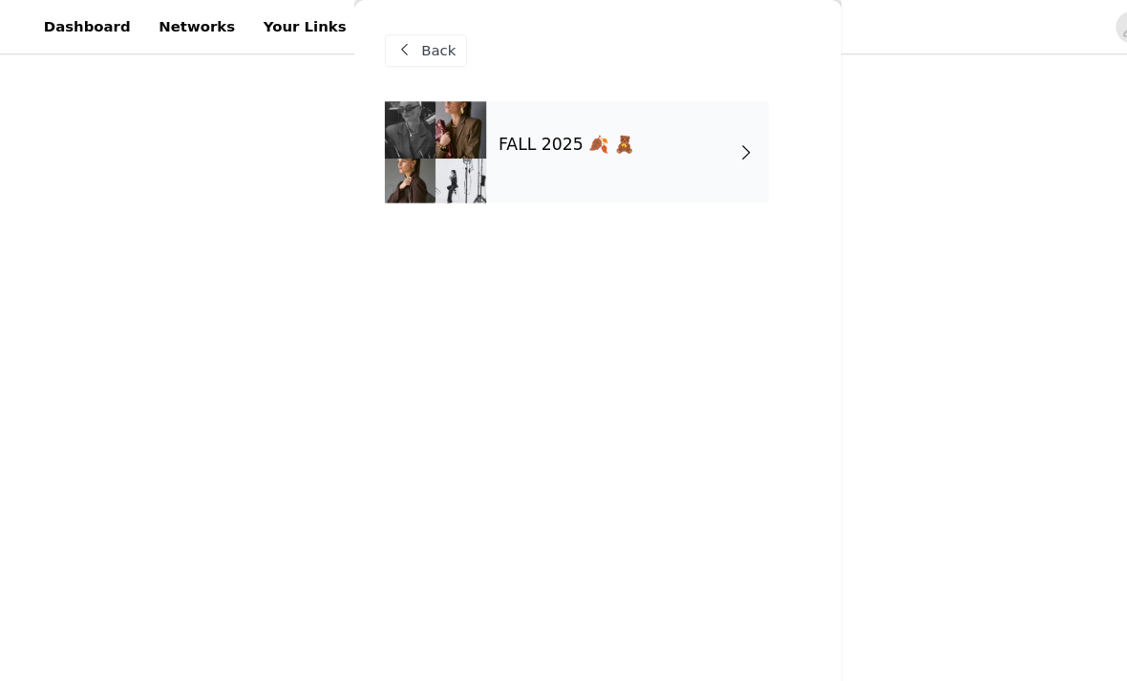
click at [709, 158] on div "FALL 2025 🍂 🧸" at bounding box center [592, 144] width 266 height 96
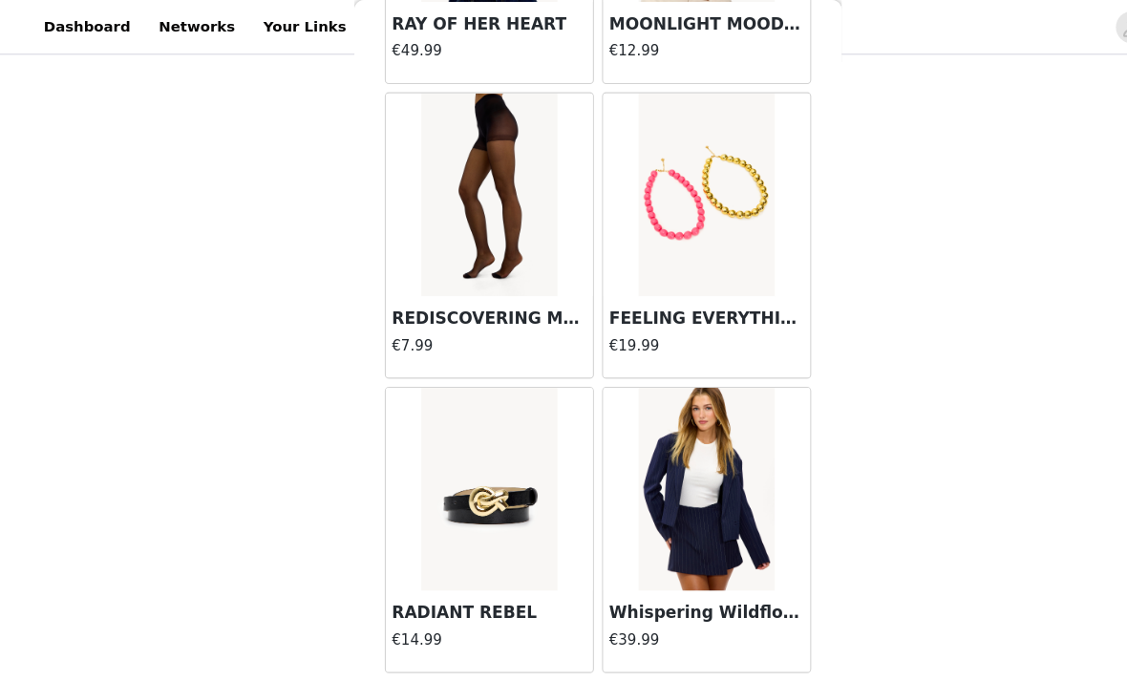
click at [623, 661] on button "Load More" at bounding box center [563, 666] width 401 height 46
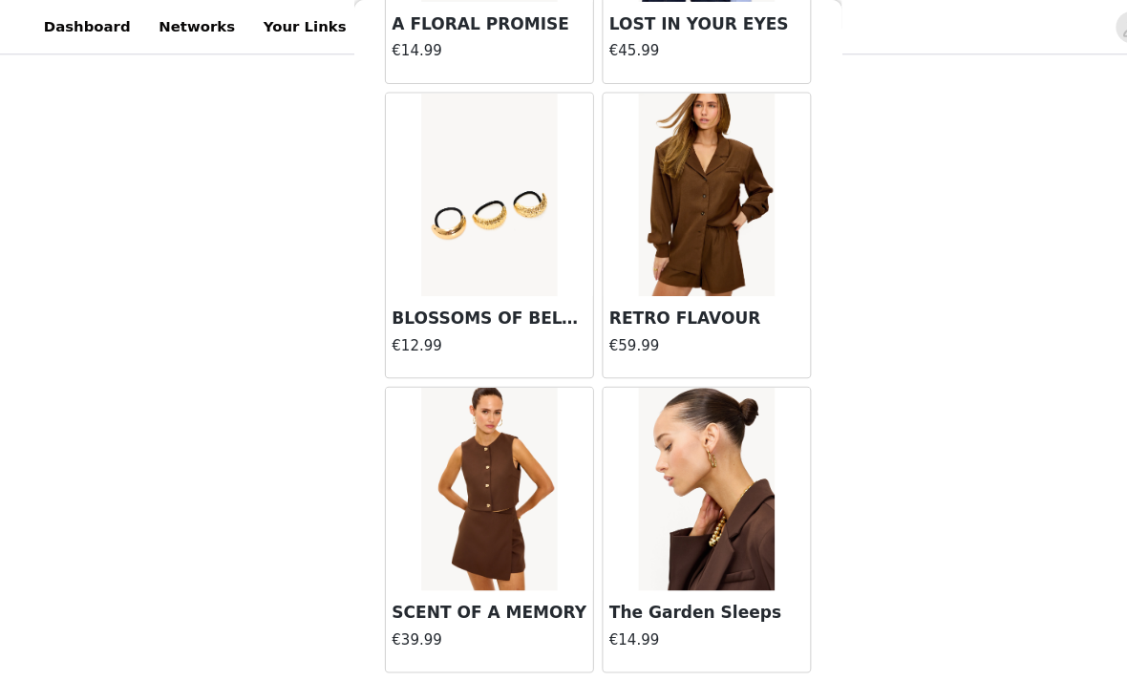
click at [619, 656] on button "Load More" at bounding box center [563, 666] width 401 height 46
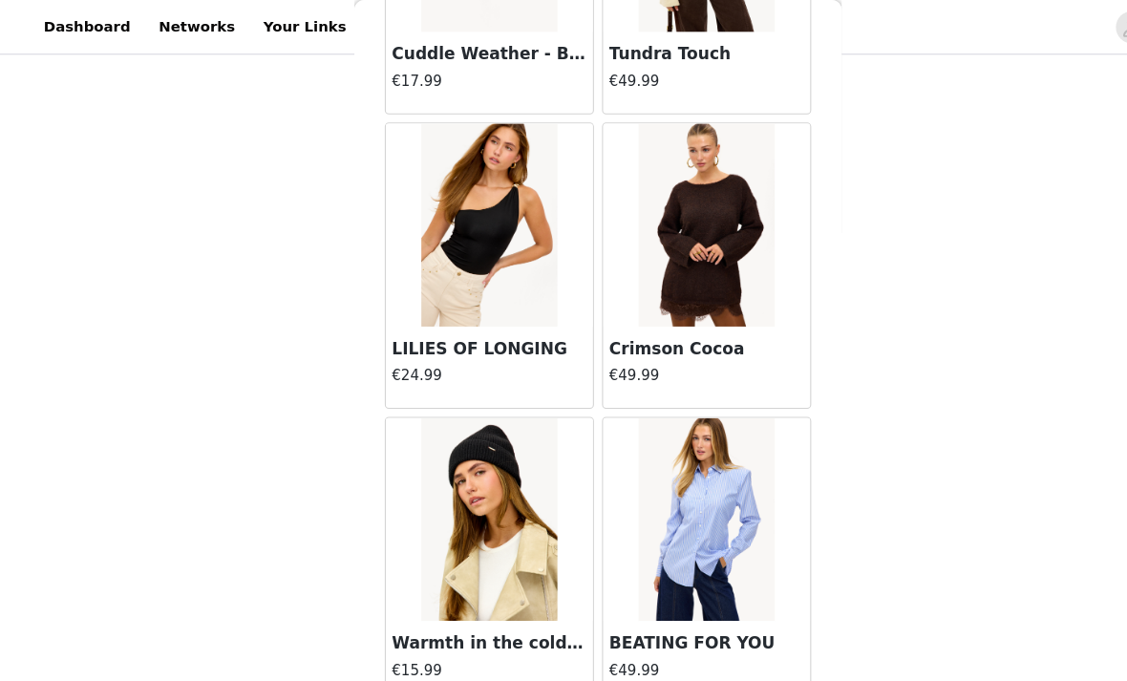
scroll to position [6648, 0]
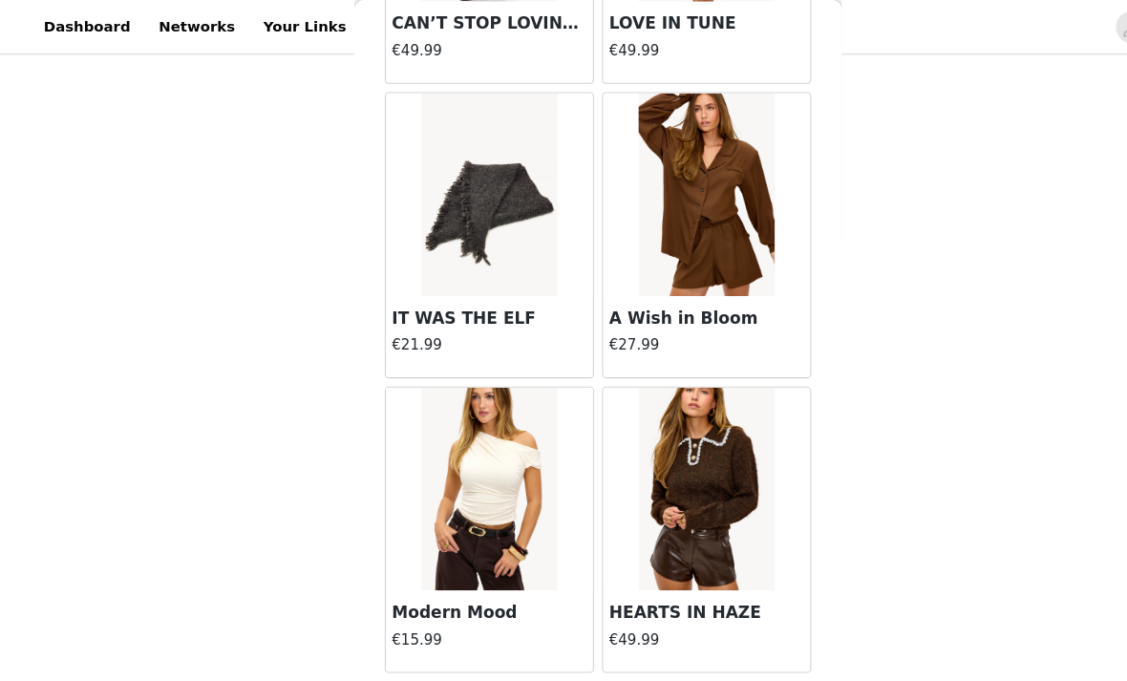
click at [615, 655] on button "Load More" at bounding box center [563, 666] width 401 height 46
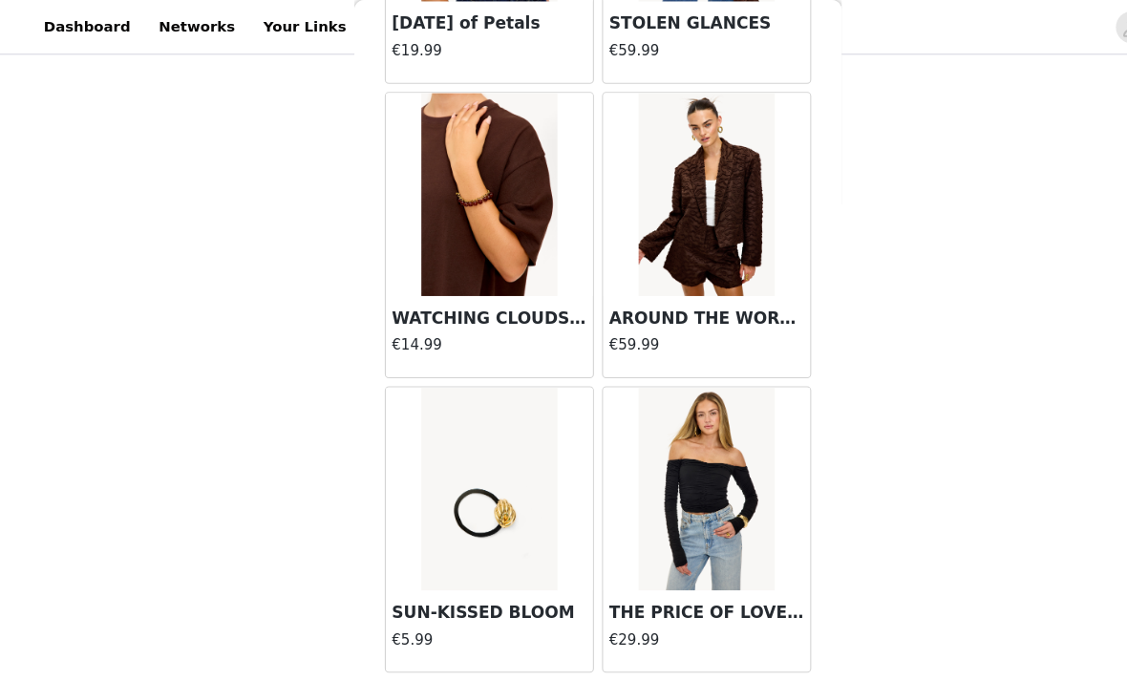
click at [633, 660] on button "Load More" at bounding box center [563, 666] width 401 height 46
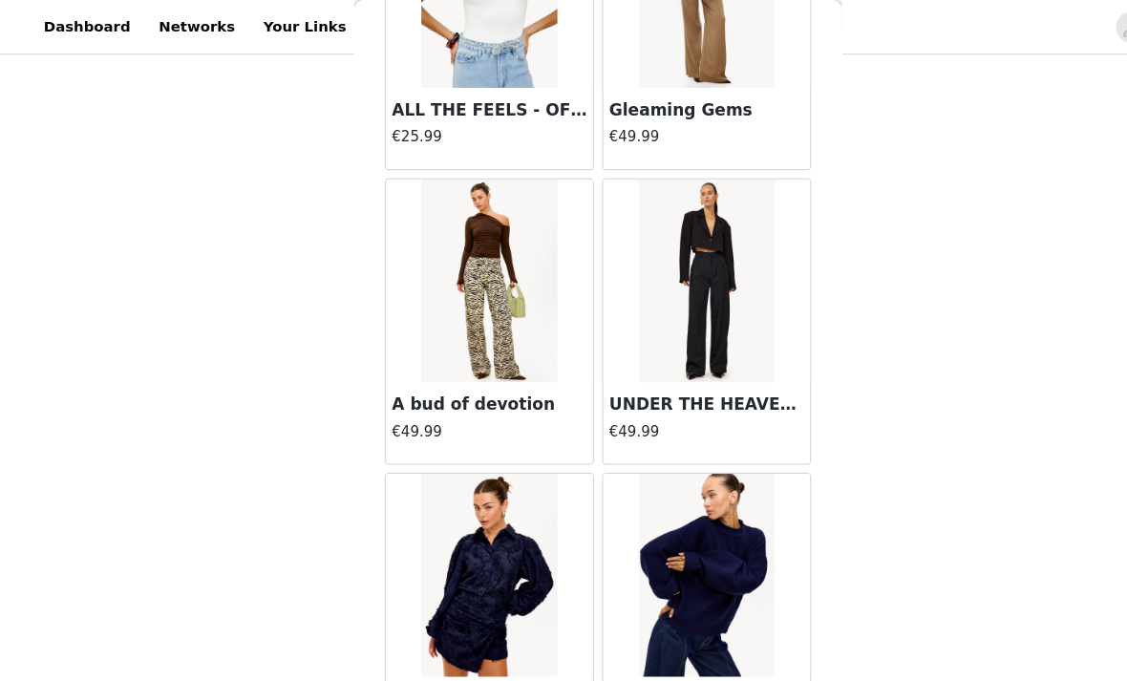
scroll to position [11867, 0]
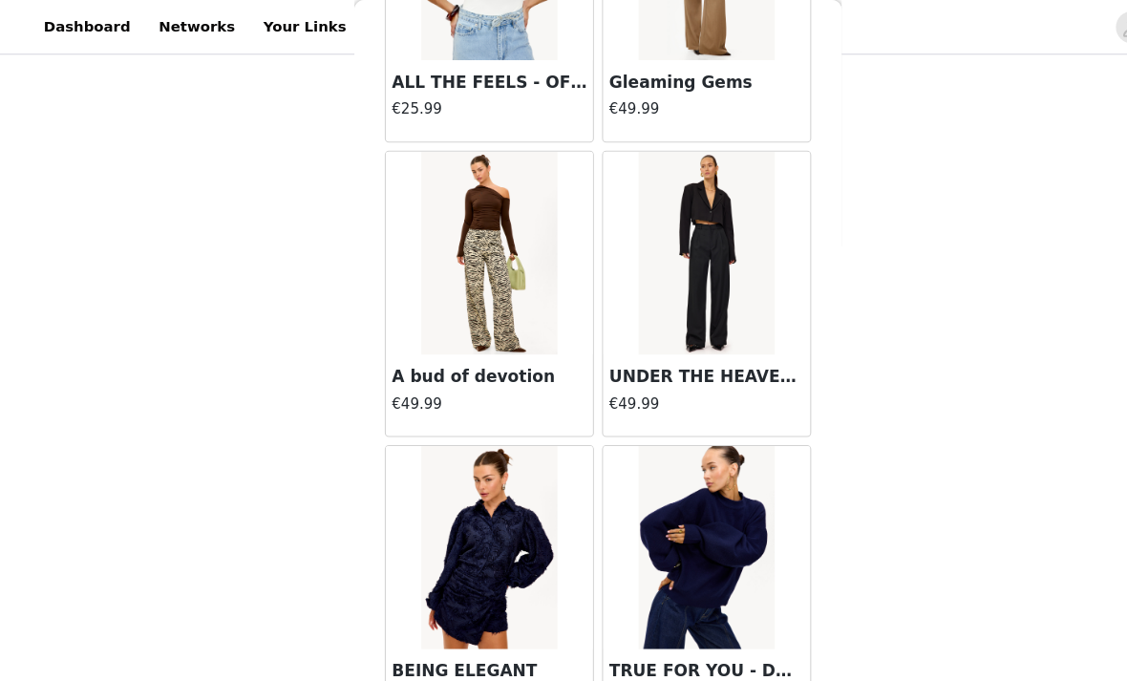
click at [695, 560] on img at bounding box center [665, 514] width 127 height 191
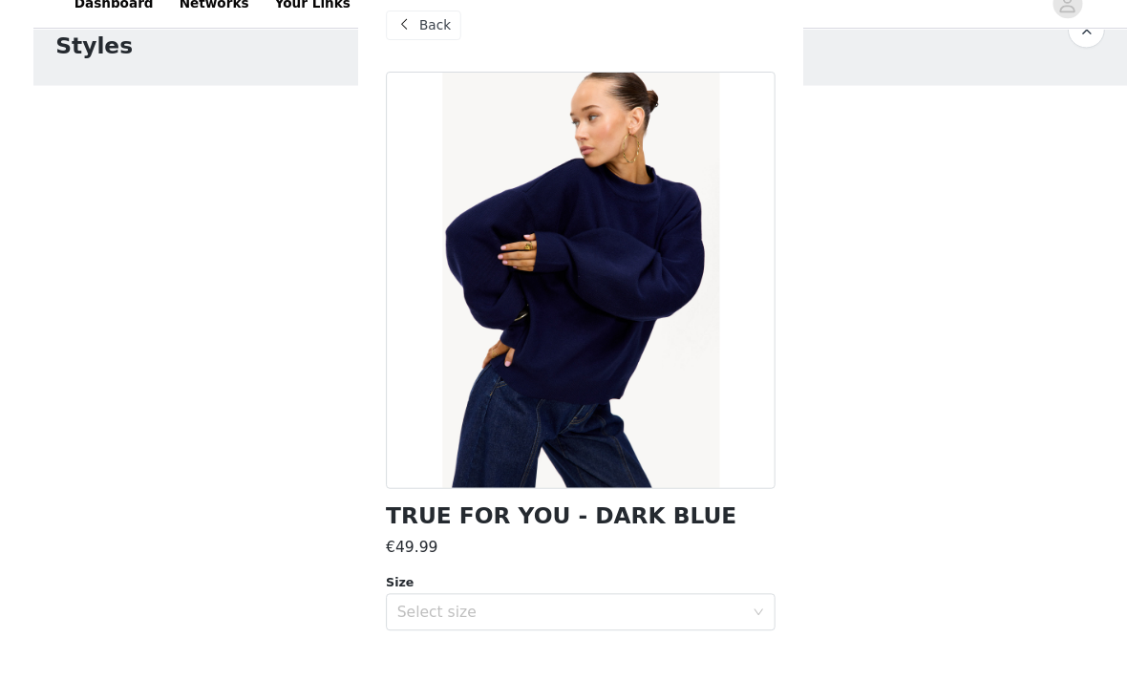
scroll to position [91, 0]
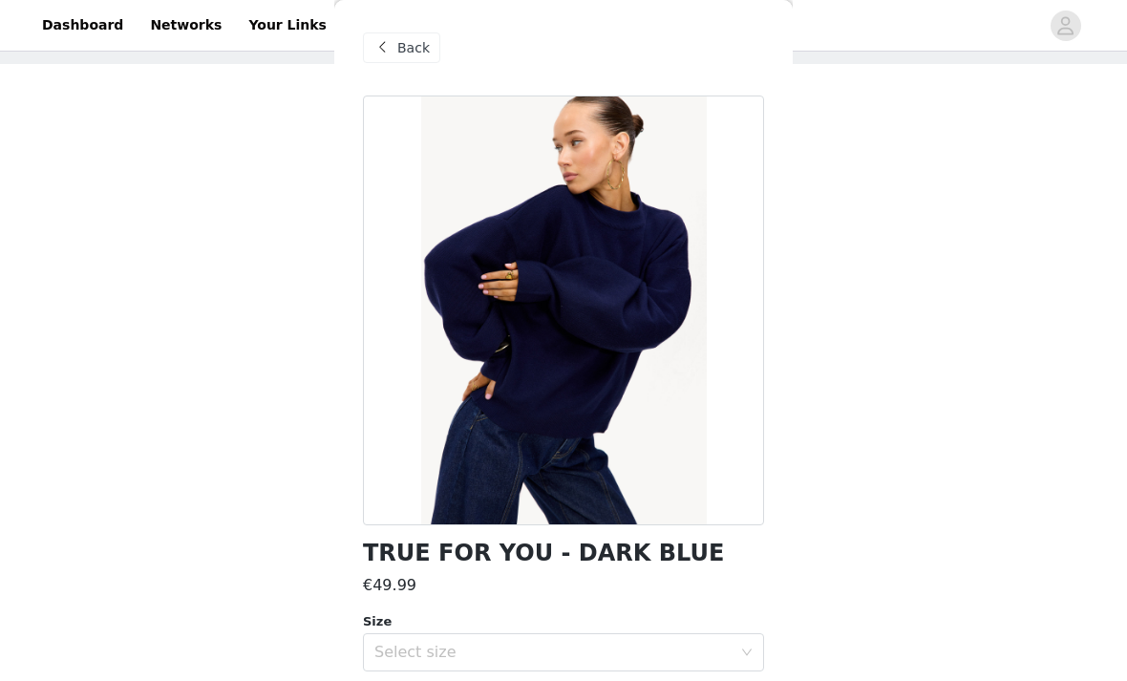
click at [393, 53] on span at bounding box center [382, 47] width 23 height 23
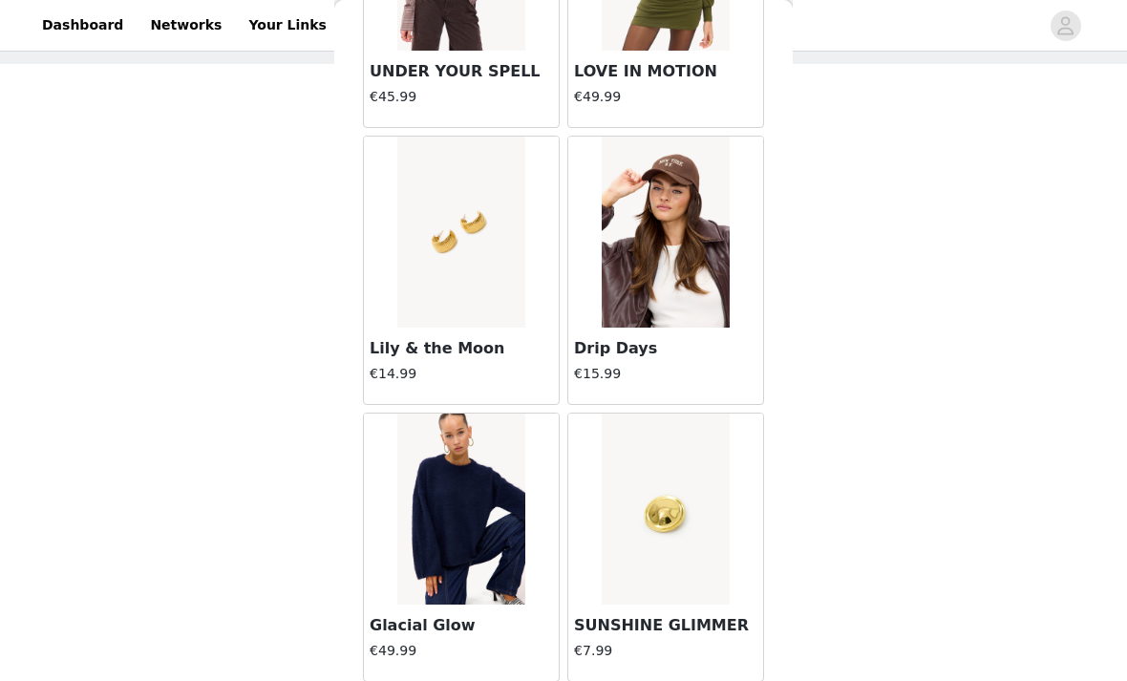
scroll to position [15413, 0]
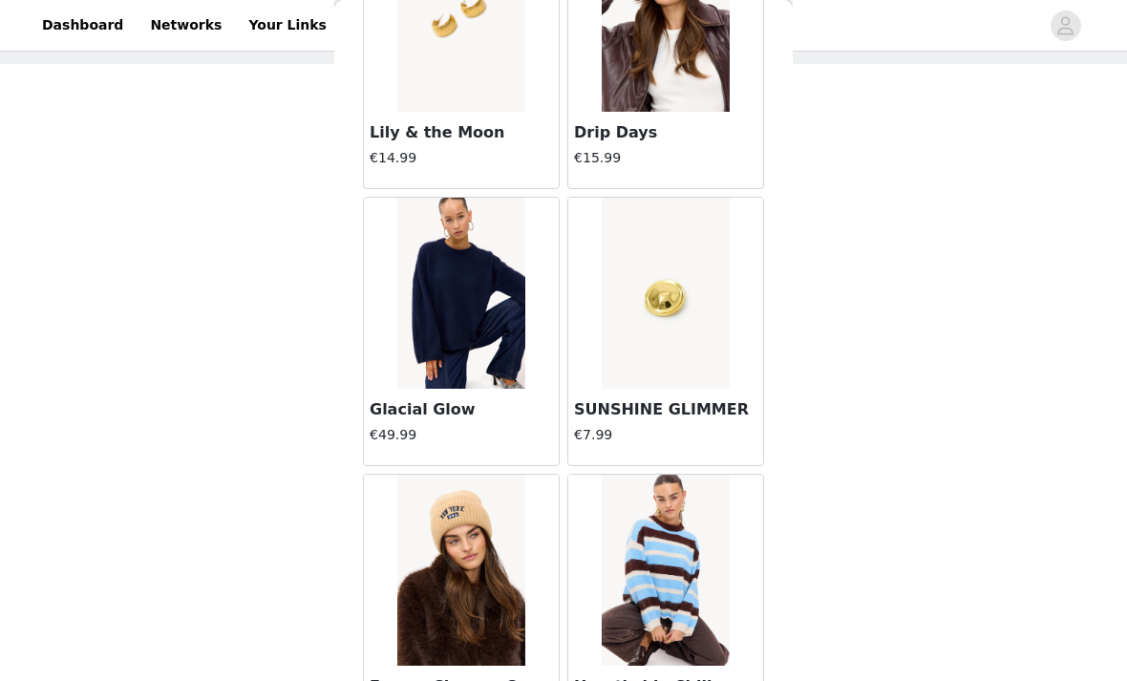
click at [461, 353] on img at bounding box center [460, 293] width 127 height 191
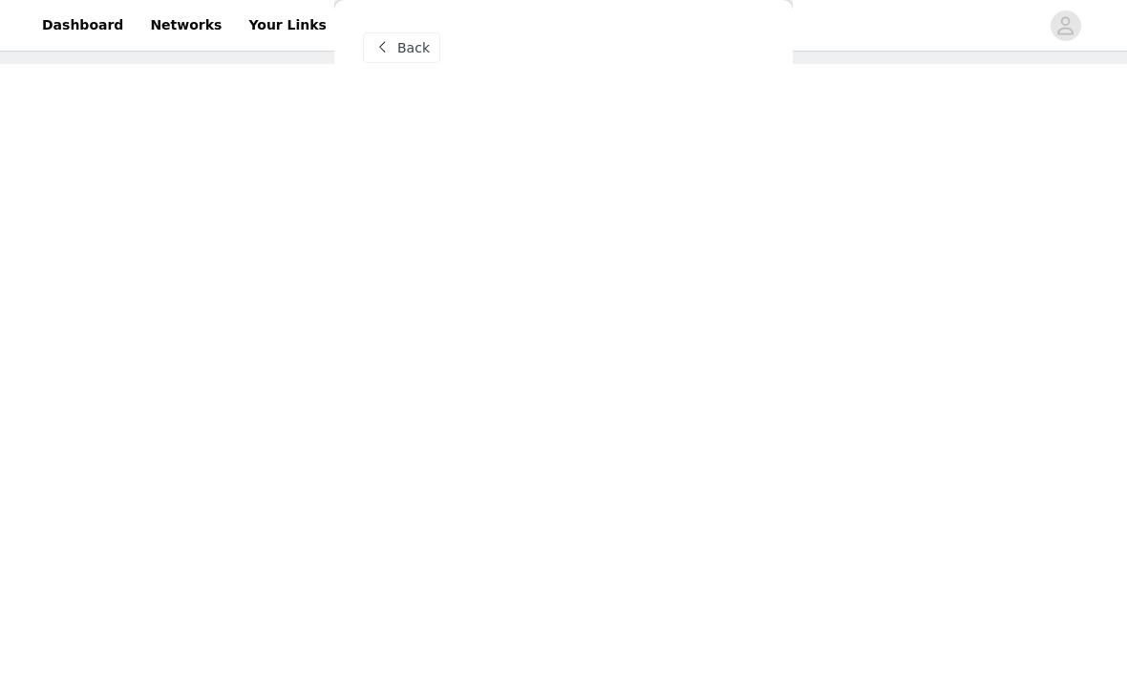
scroll to position [0, 0]
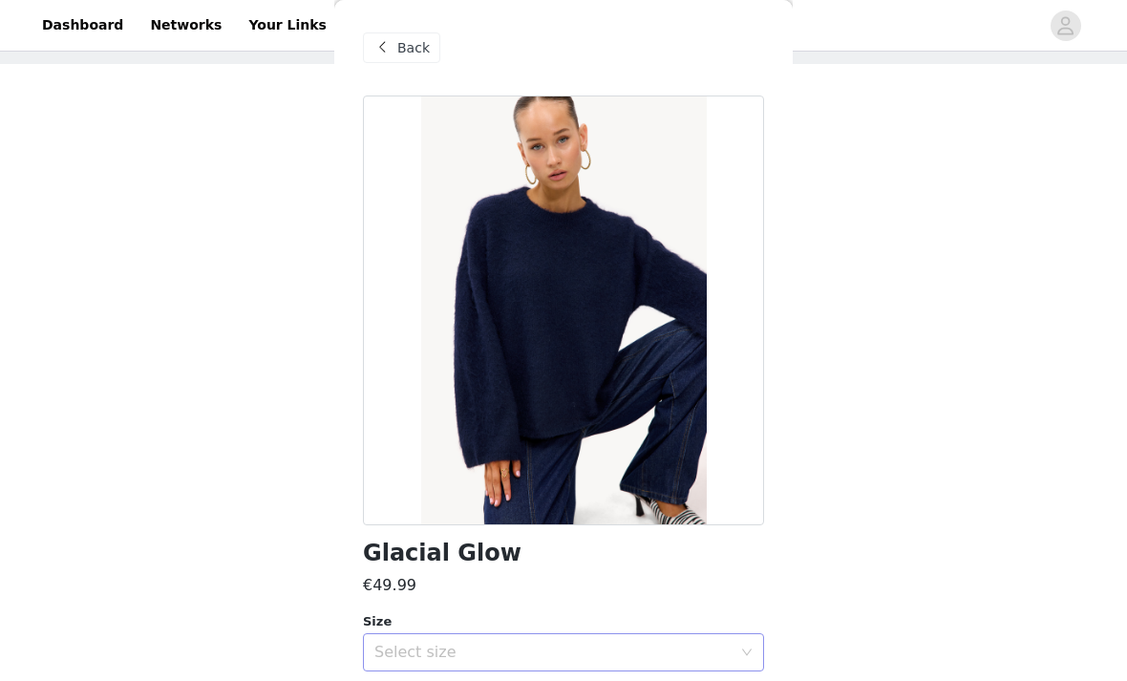
click at [661, 634] on div "Select size" at bounding box center [557, 652] width 366 height 36
click at [642, 680] on li "XS" at bounding box center [563, 693] width 401 height 31
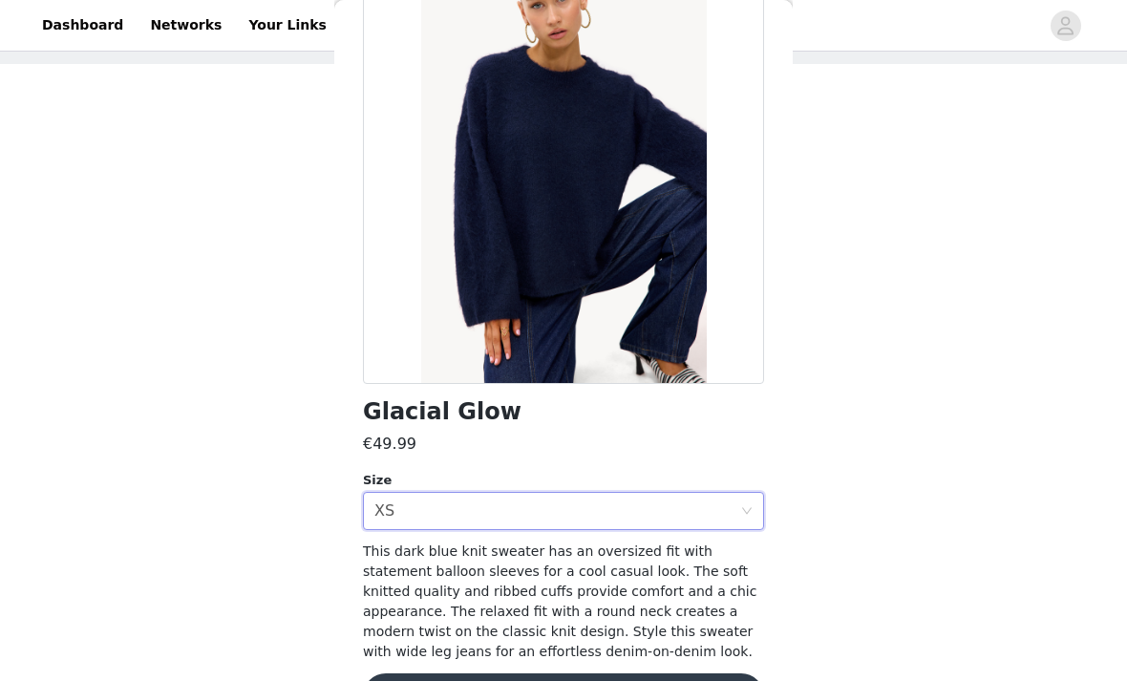
scroll to position [140, 0]
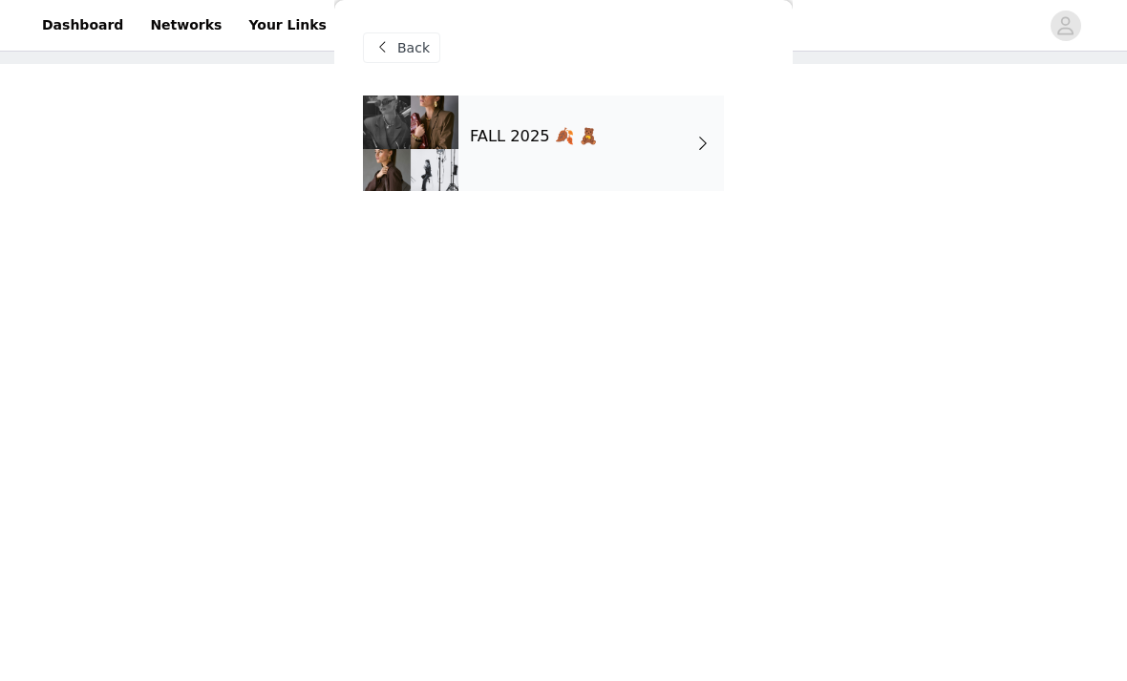
click at [671, 165] on div "FALL 2025 🍂 🧸" at bounding box center [592, 144] width 266 height 96
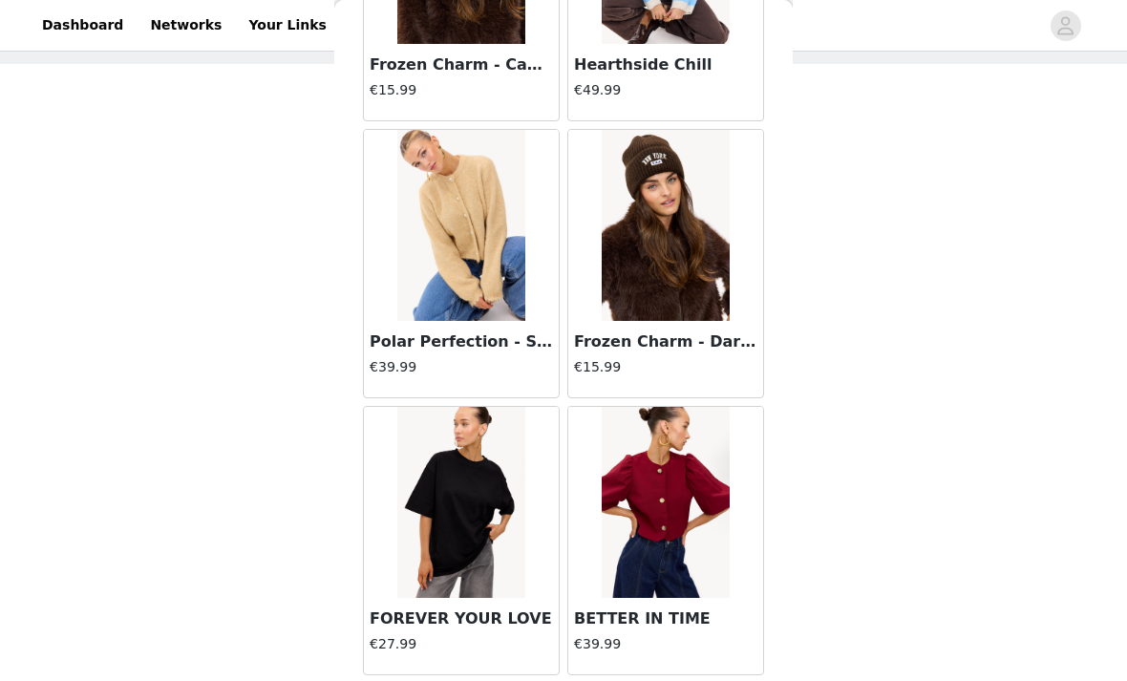
scroll to position [16033, 0]
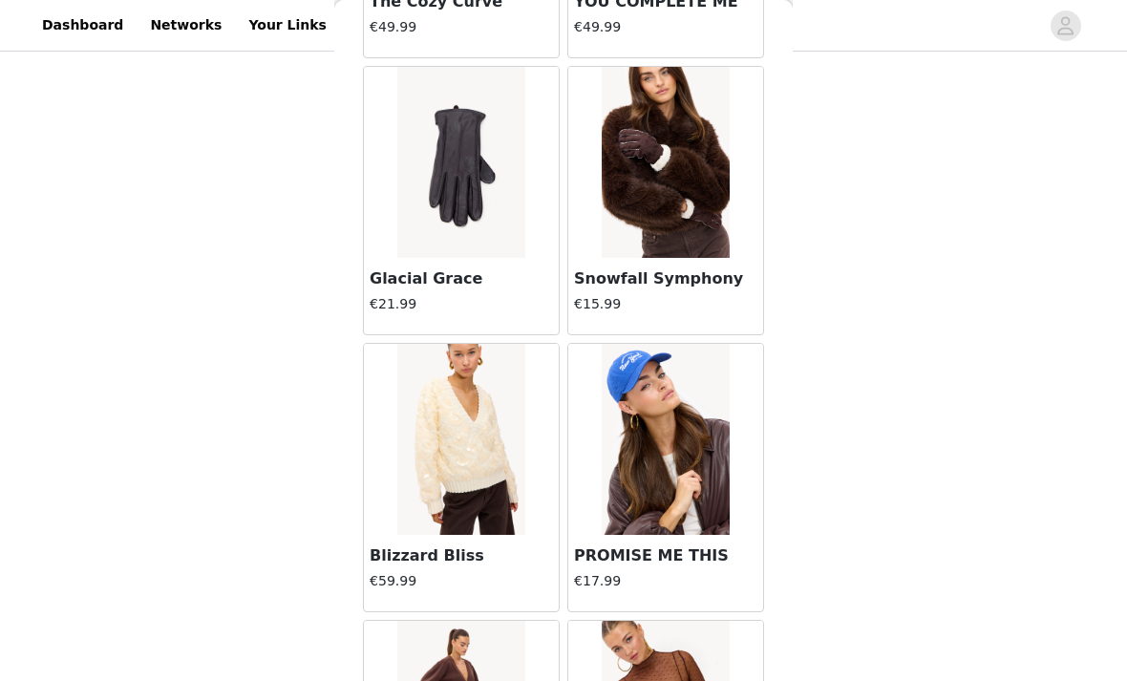
scroll to position [18316, 0]
click at [476, 251] on img at bounding box center [460, 161] width 127 height 191
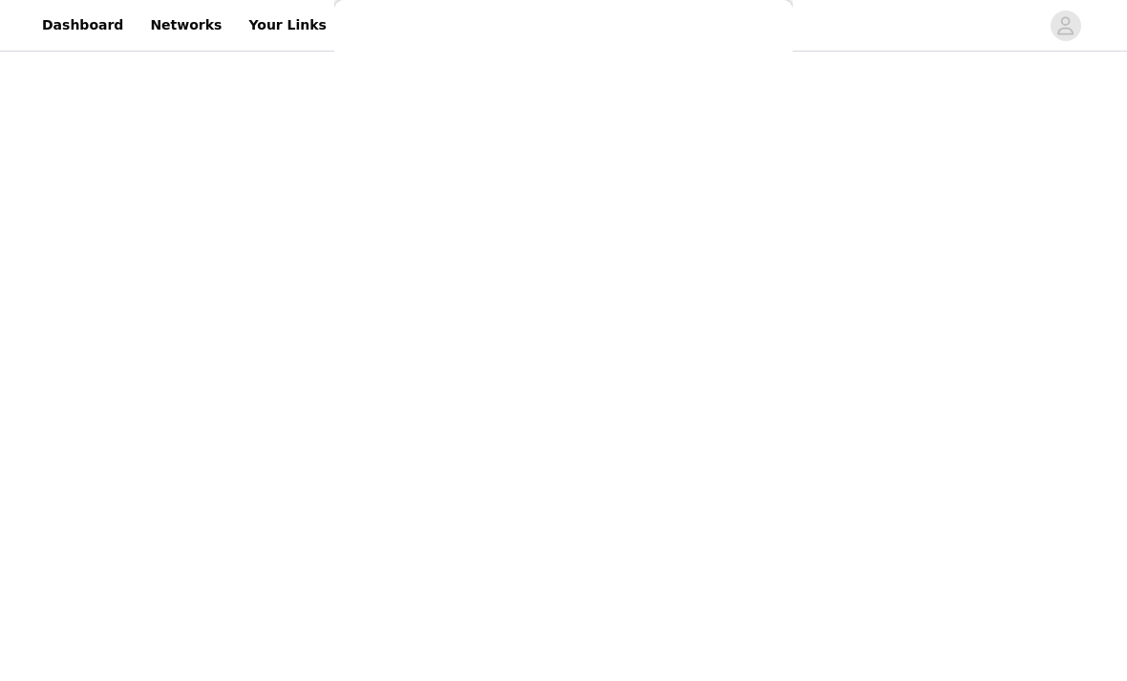
scroll to position [0, 0]
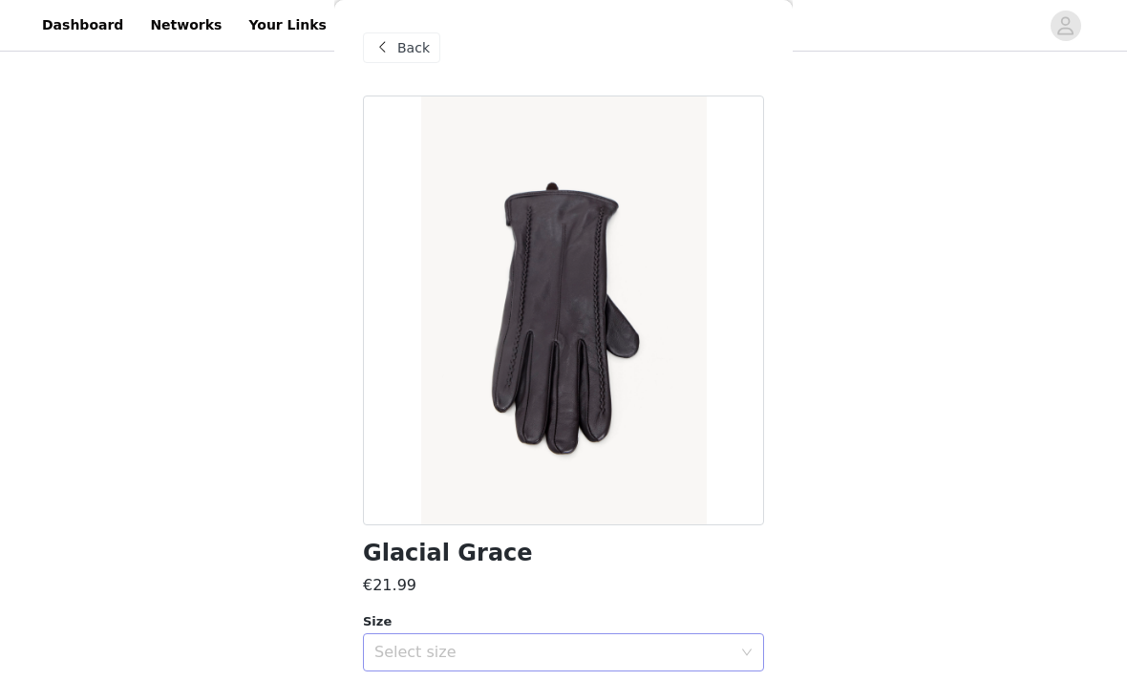
click at [624, 643] on div "Select size" at bounding box center [552, 652] width 357 height 19
click at [664, 680] on li "ONESIZE" at bounding box center [563, 693] width 401 height 31
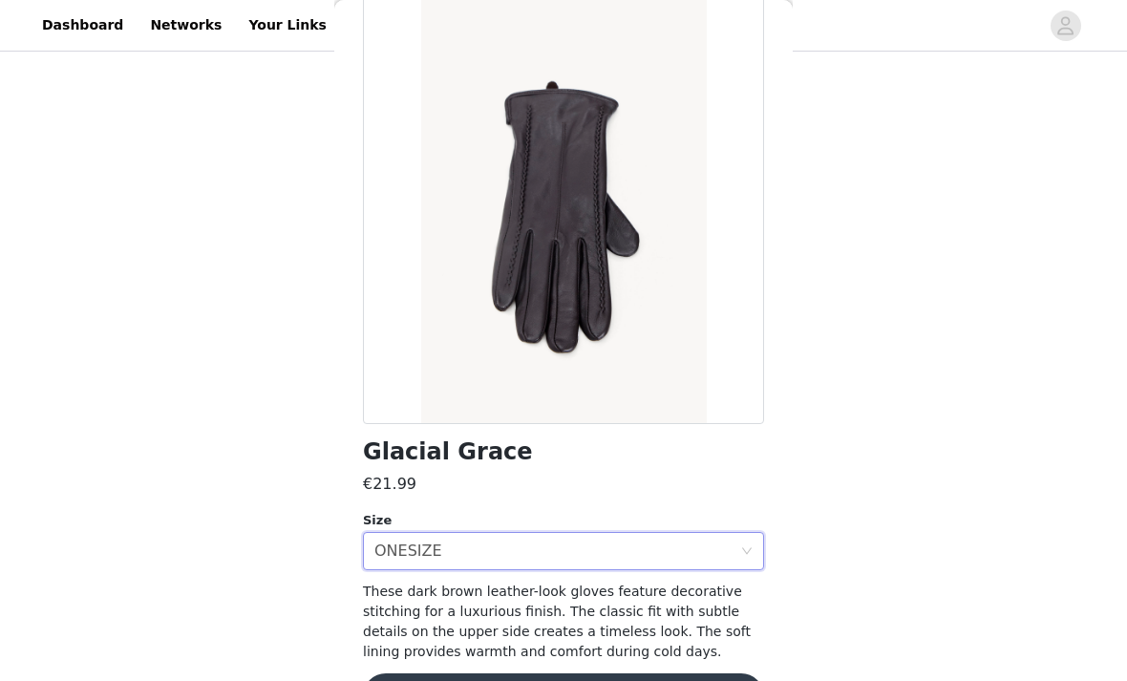
scroll to position [100, 0]
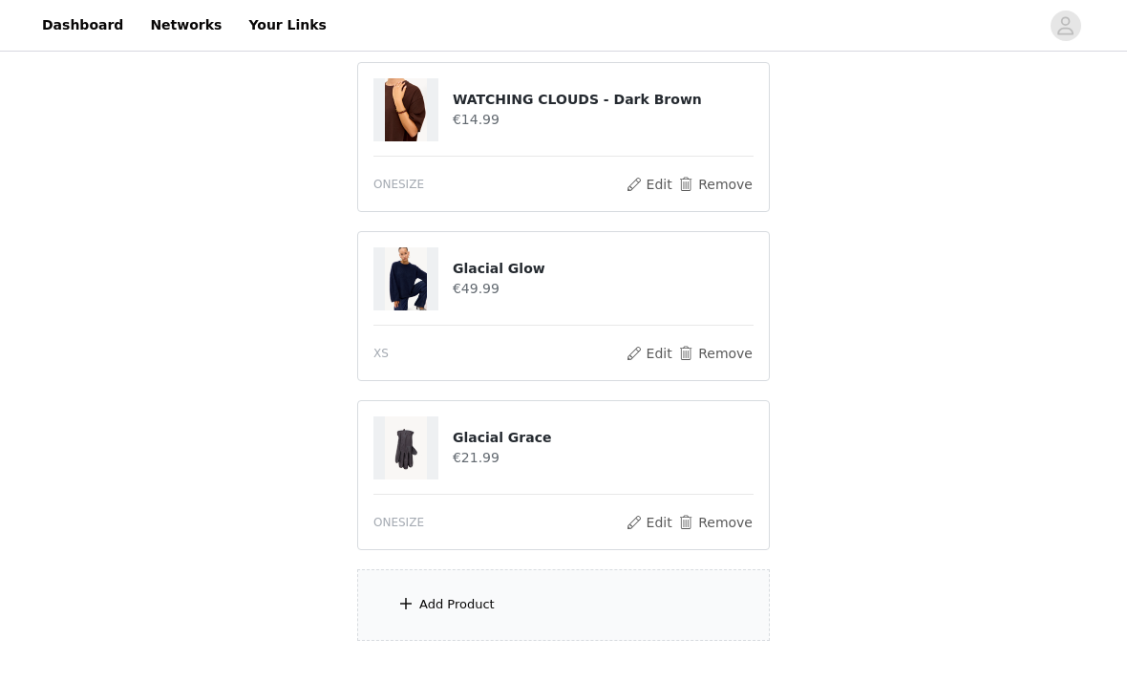
scroll to position [429, 0]
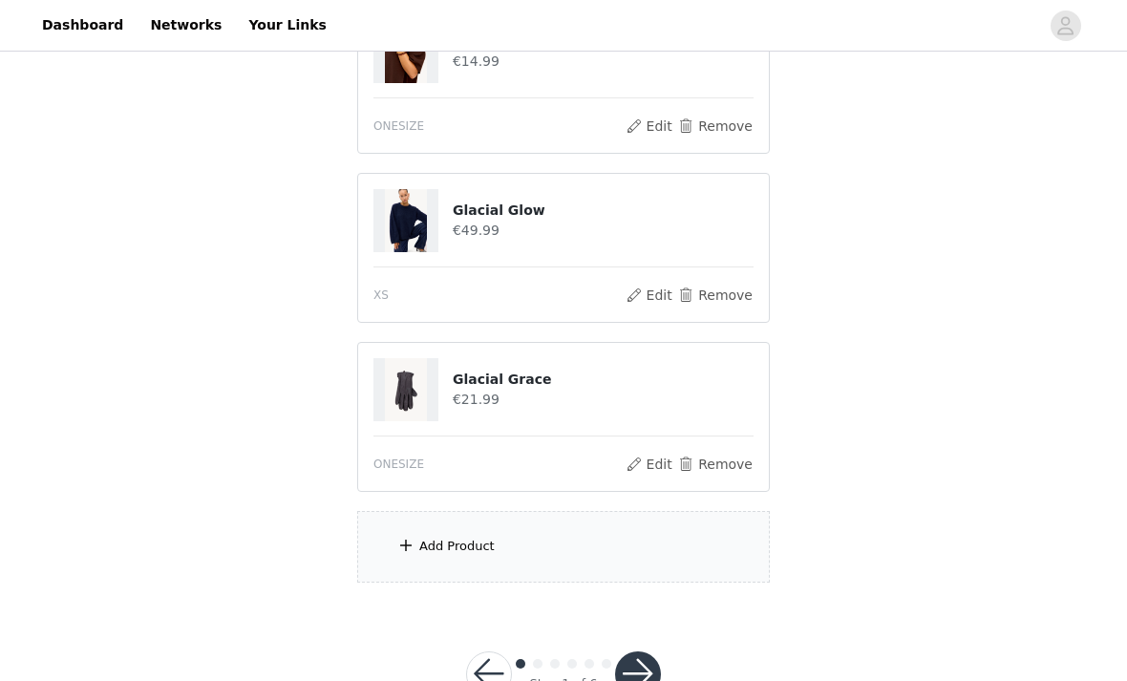
click at [427, 556] on div "Add Product" at bounding box center [563, 547] width 413 height 72
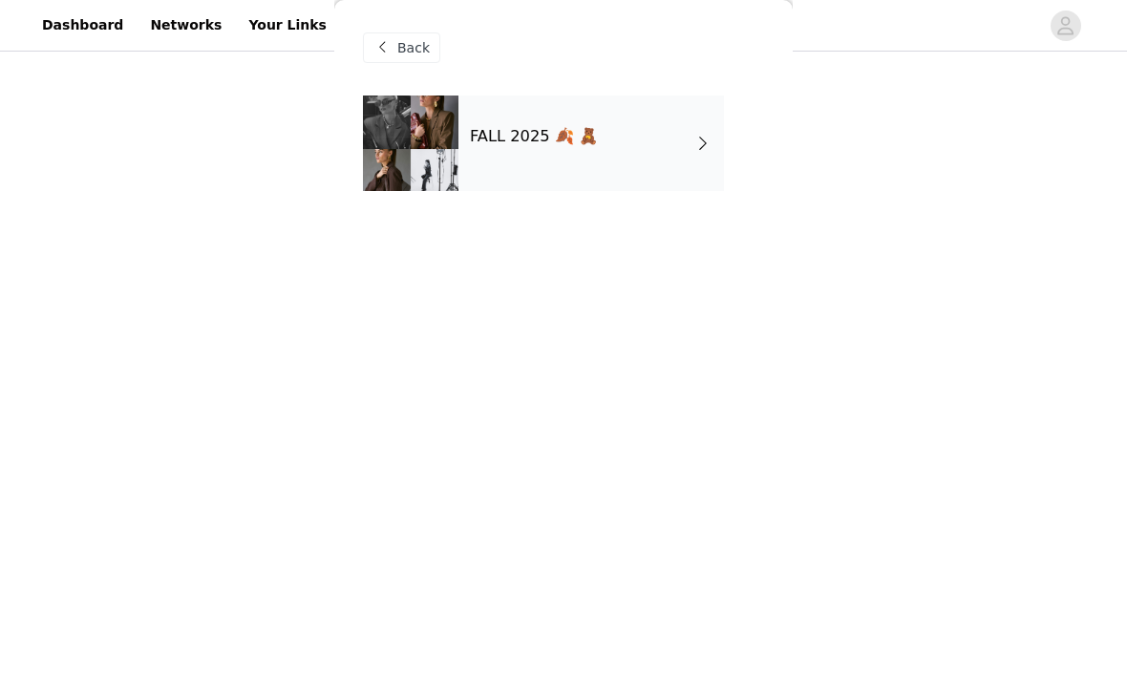
click at [669, 182] on div "FALL 2025 🍂 🧸" at bounding box center [592, 144] width 266 height 96
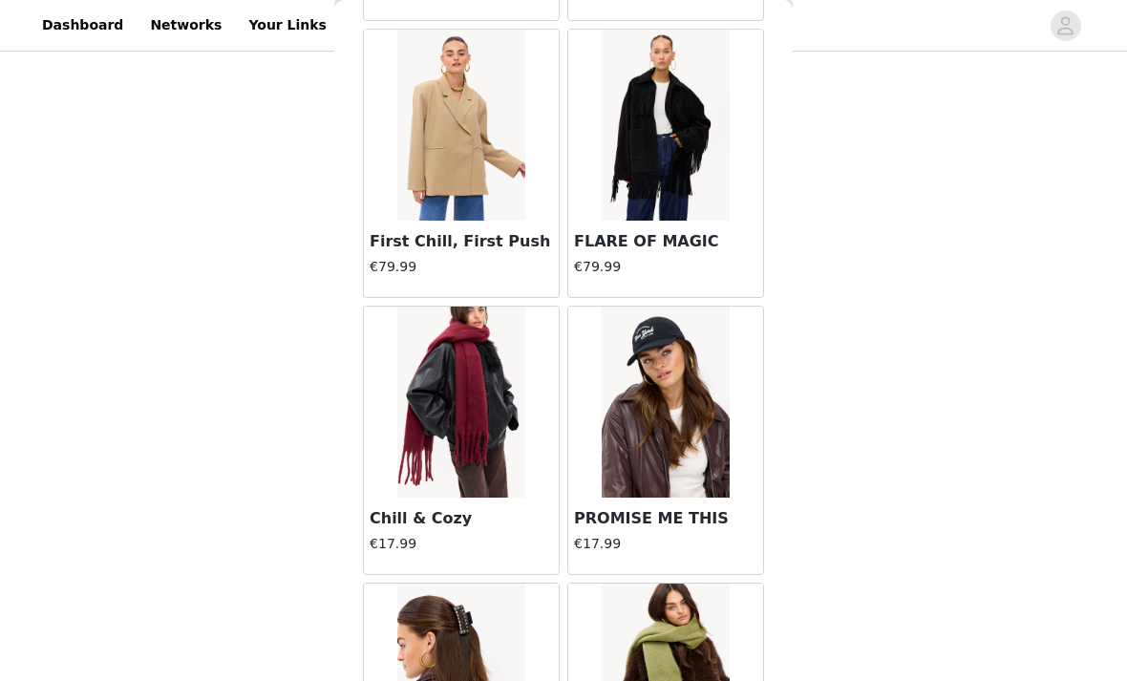
scroll to position [19463, 0]
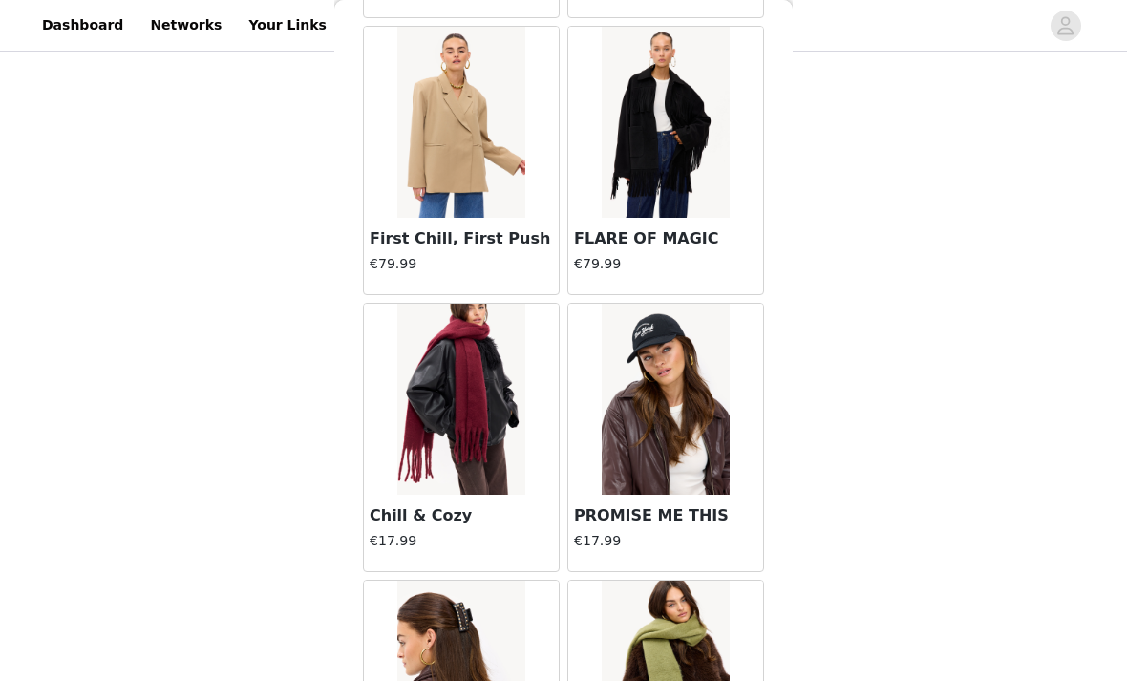
click at [488, 215] on img at bounding box center [460, 122] width 127 height 191
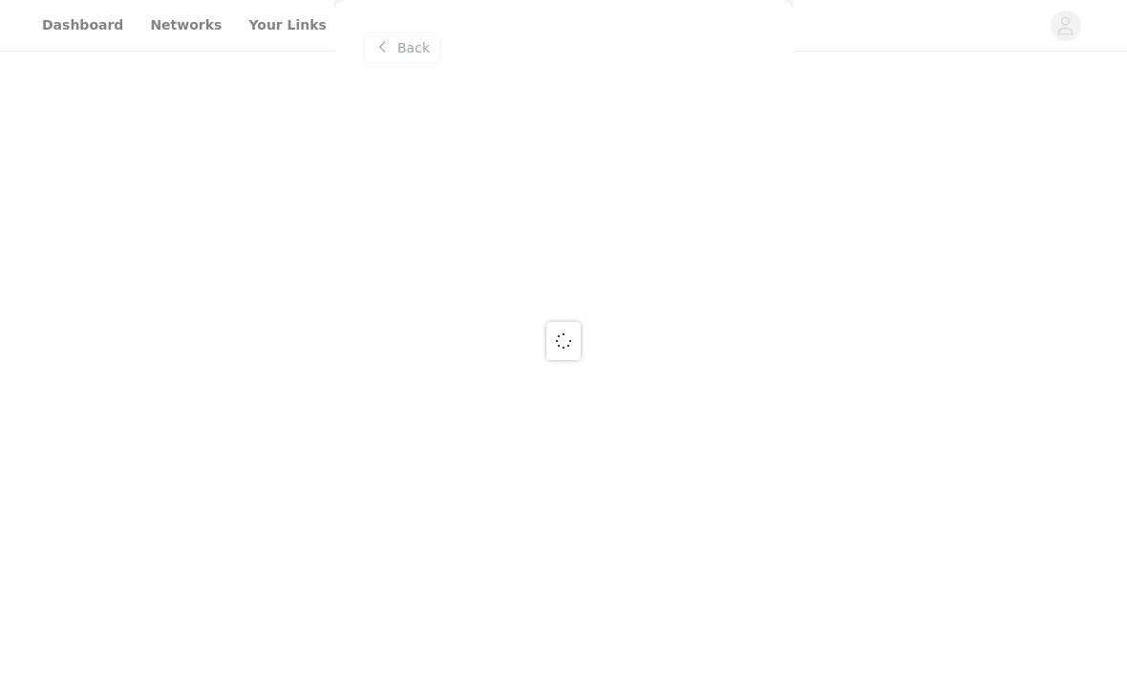
scroll to position [0, 0]
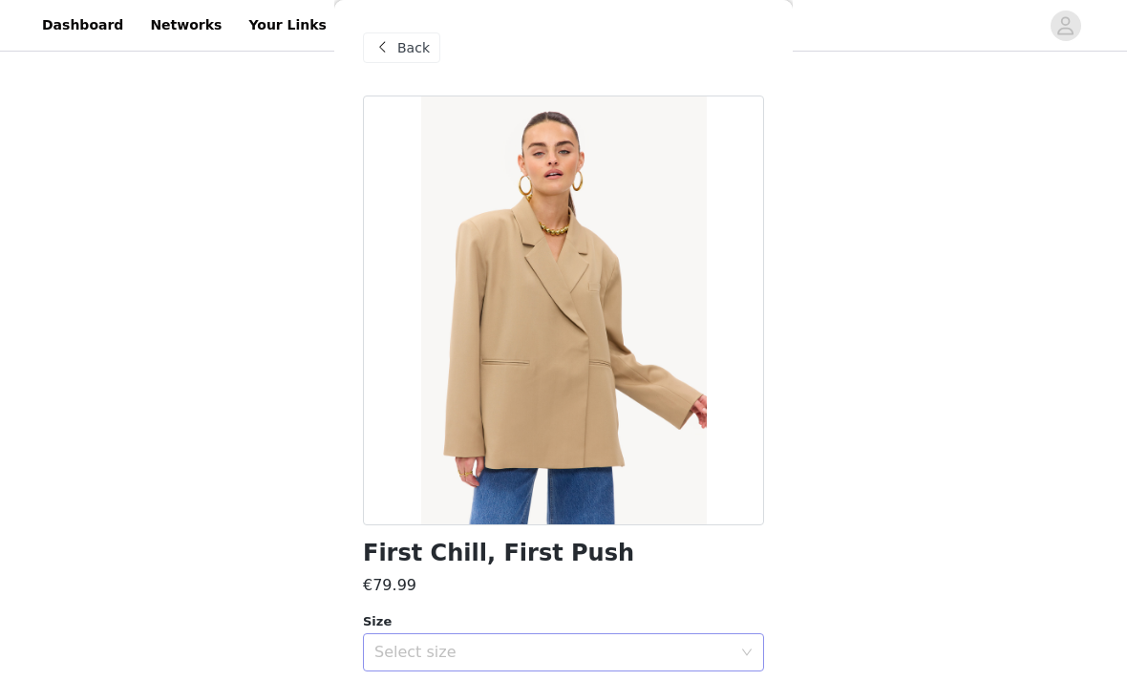
click at [597, 652] on div "Select size" at bounding box center [552, 652] width 357 height 19
click at [534, 680] on li "XS" at bounding box center [563, 693] width 401 height 31
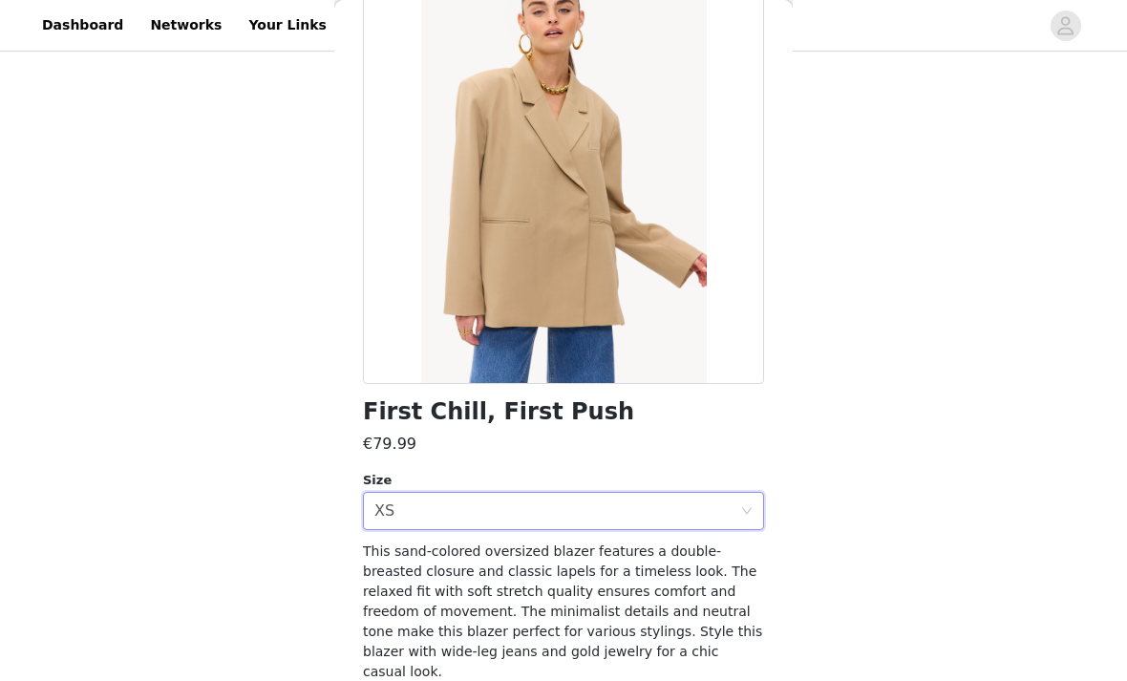
scroll to position [140, 0]
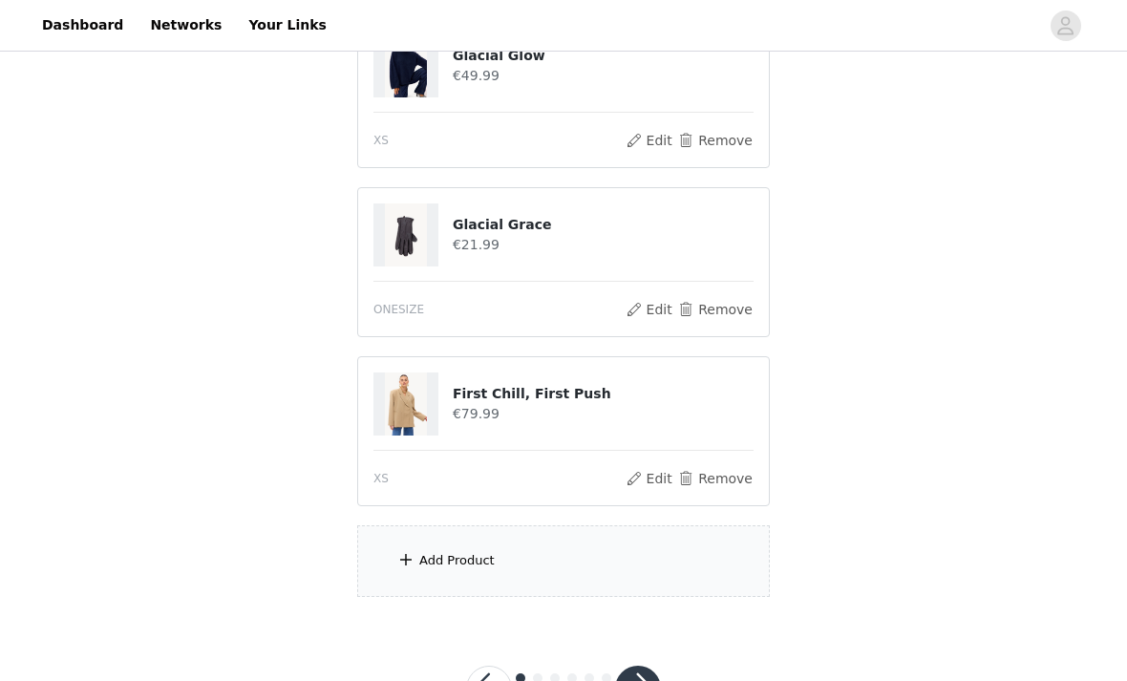
scroll to position [598, 0]
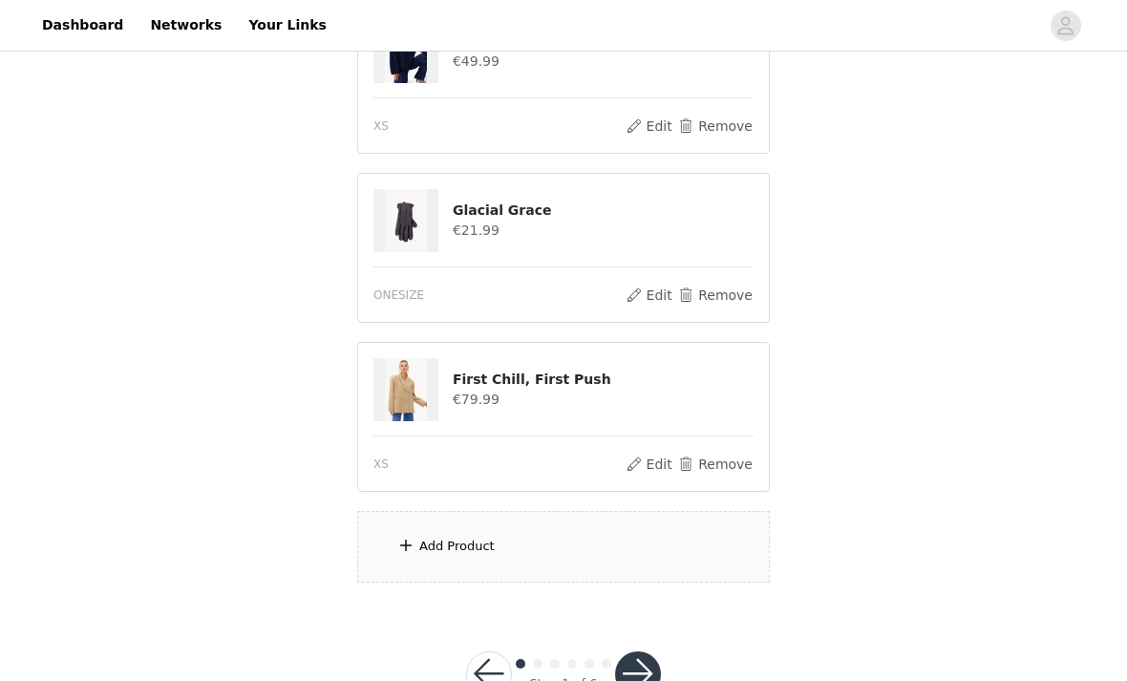
click at [416, 544] on div "Add Product" at bounding box center [563, 547] width 413 height 72
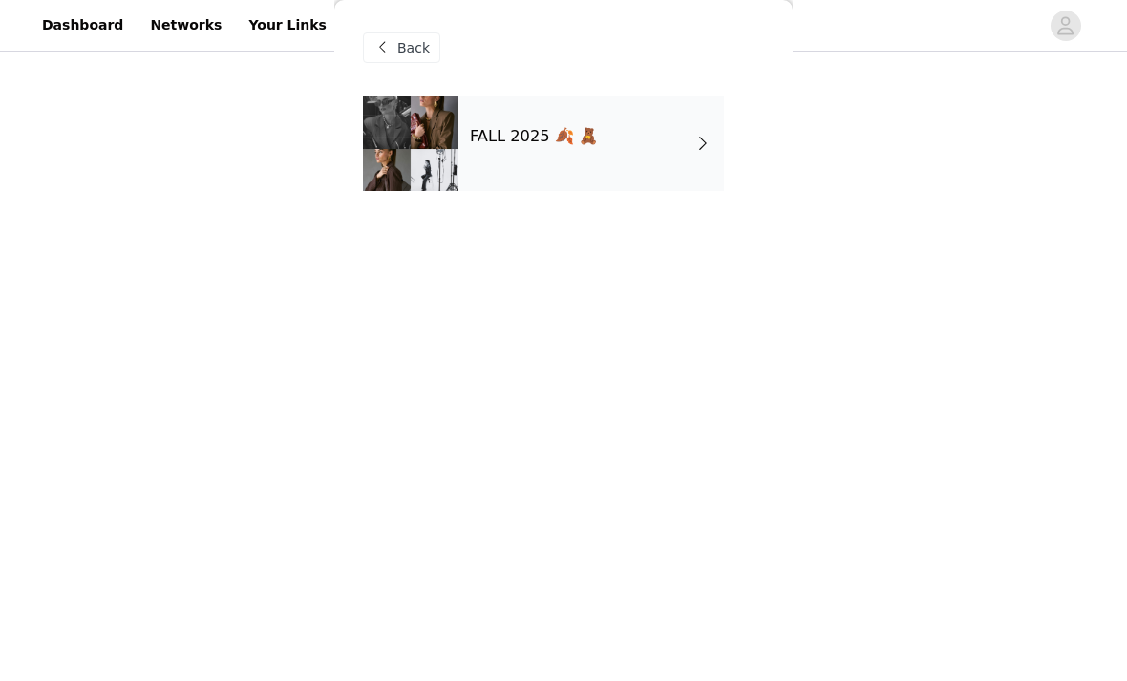
click at [618, 159] on div "FALL 2025 🍂 🧸" at bounding box center [592, 144] width 266 height 96
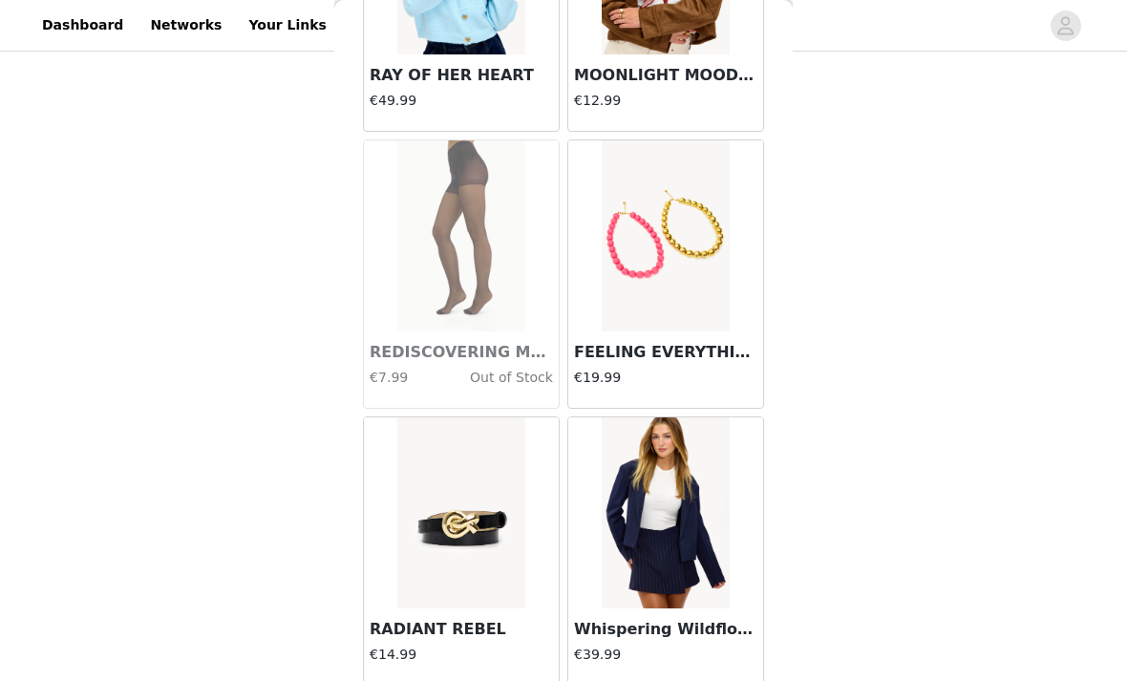
scroll to position [2172, 0]
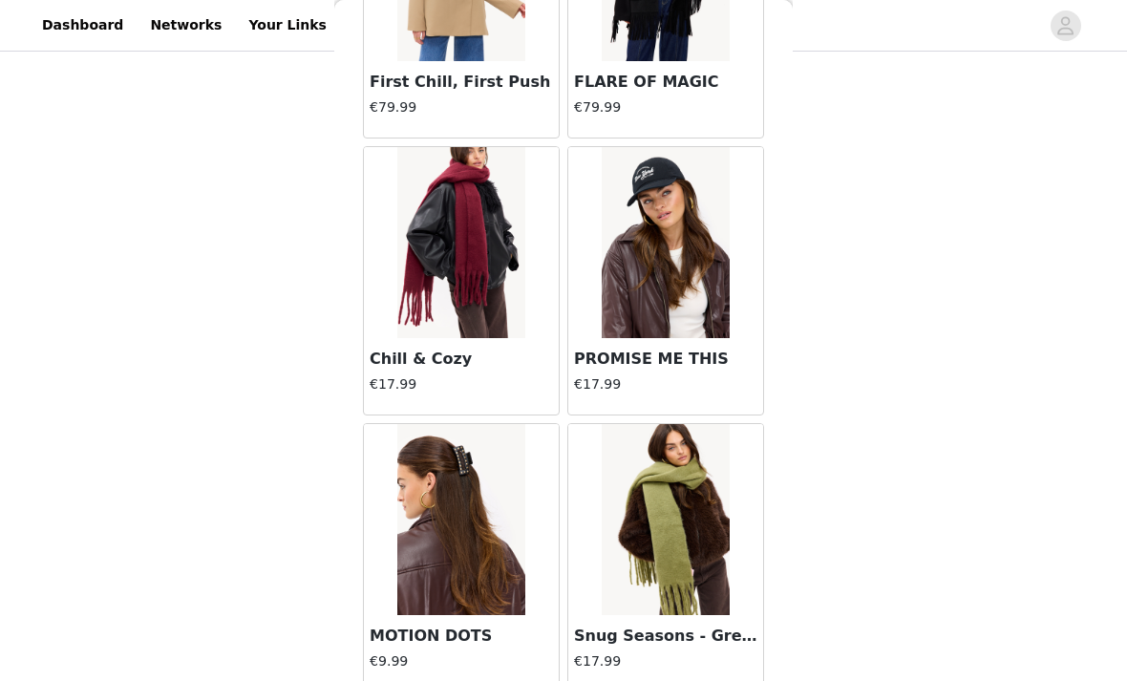
scroll to position [19690, 0]
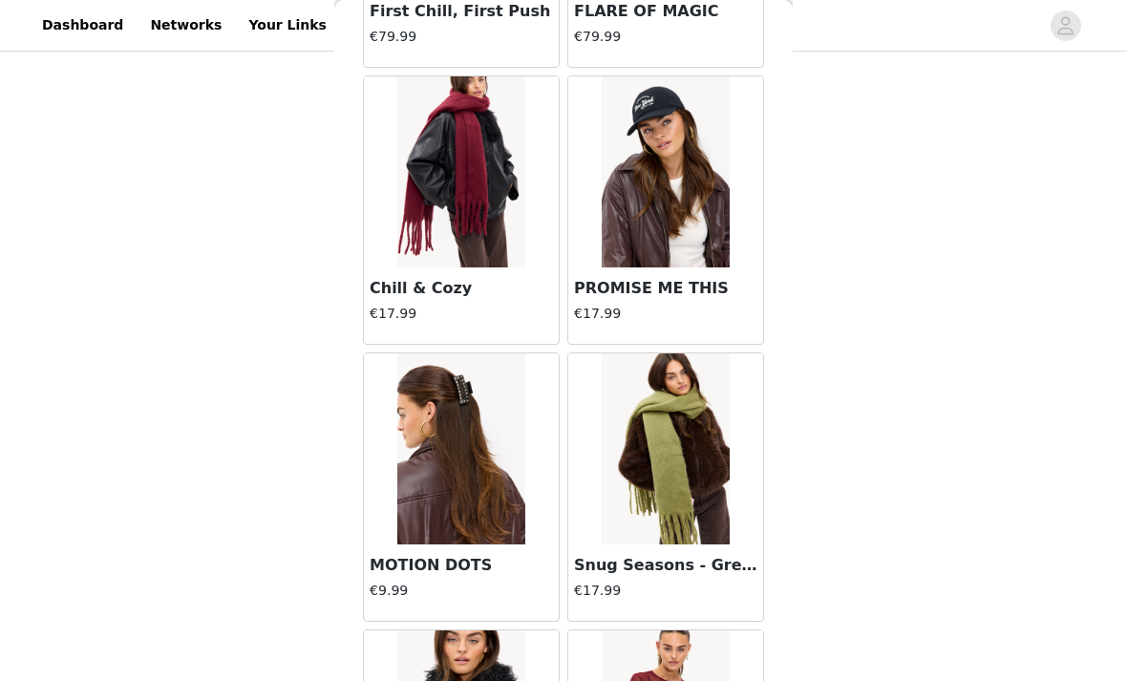
click at [487, 507] on img at bounding box center [460, 448] width 127 height 191
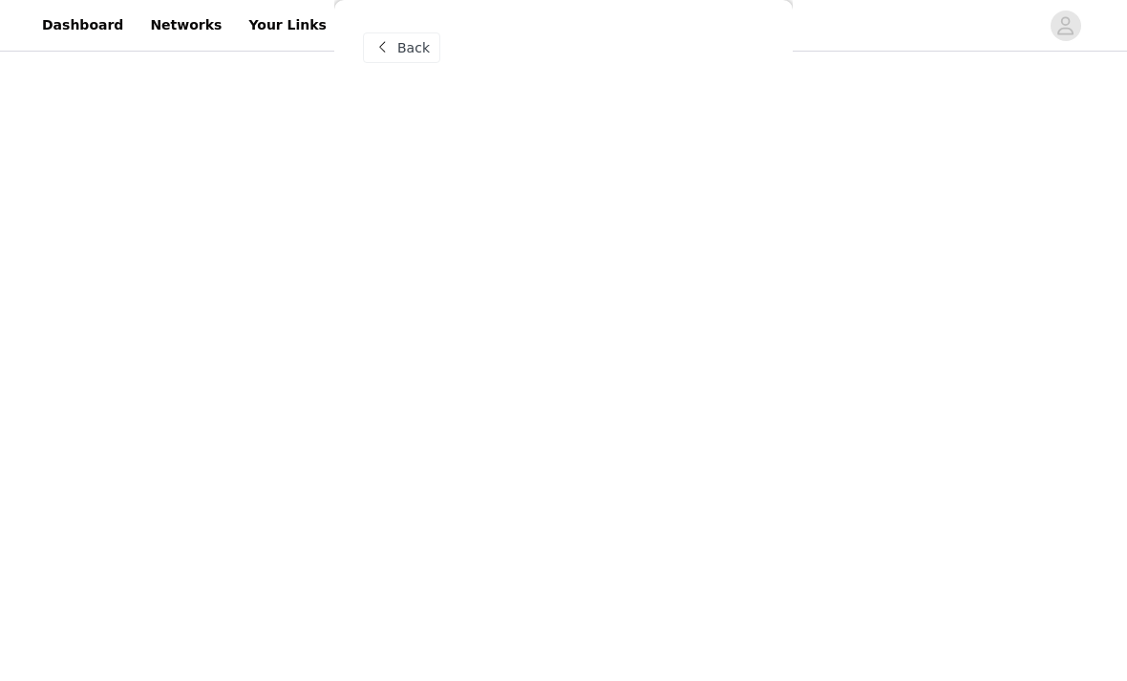
scroll to position [0, 0]
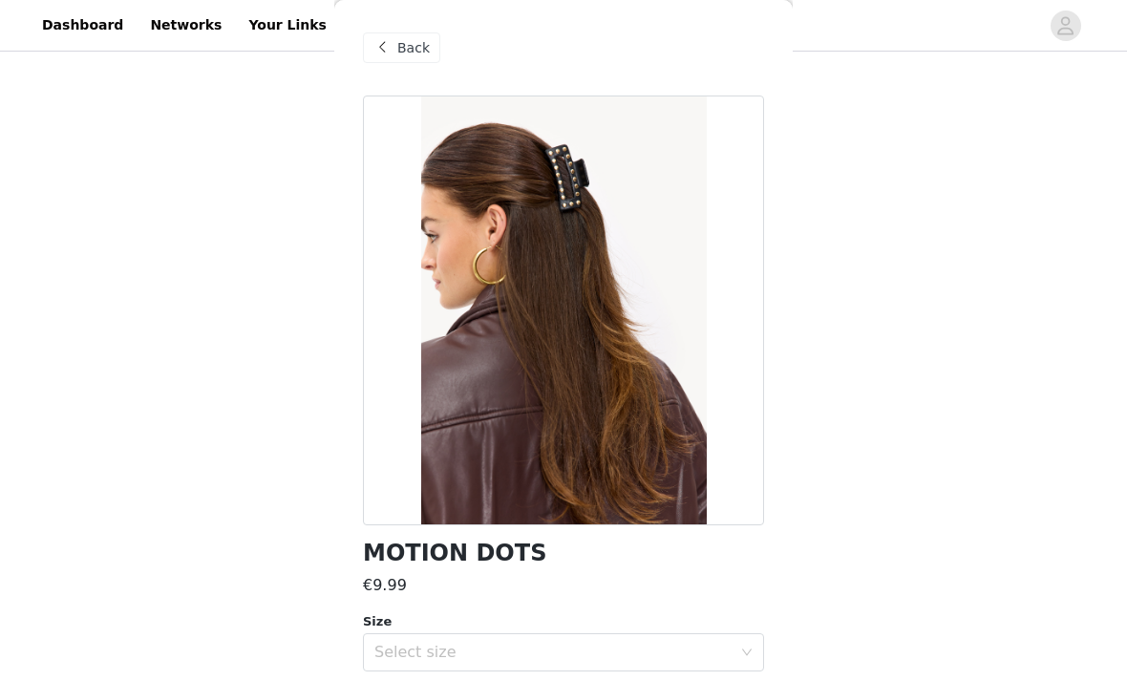
click at [412, 55] on span "Back" at bounding box center [413, 48] width 32 height 20
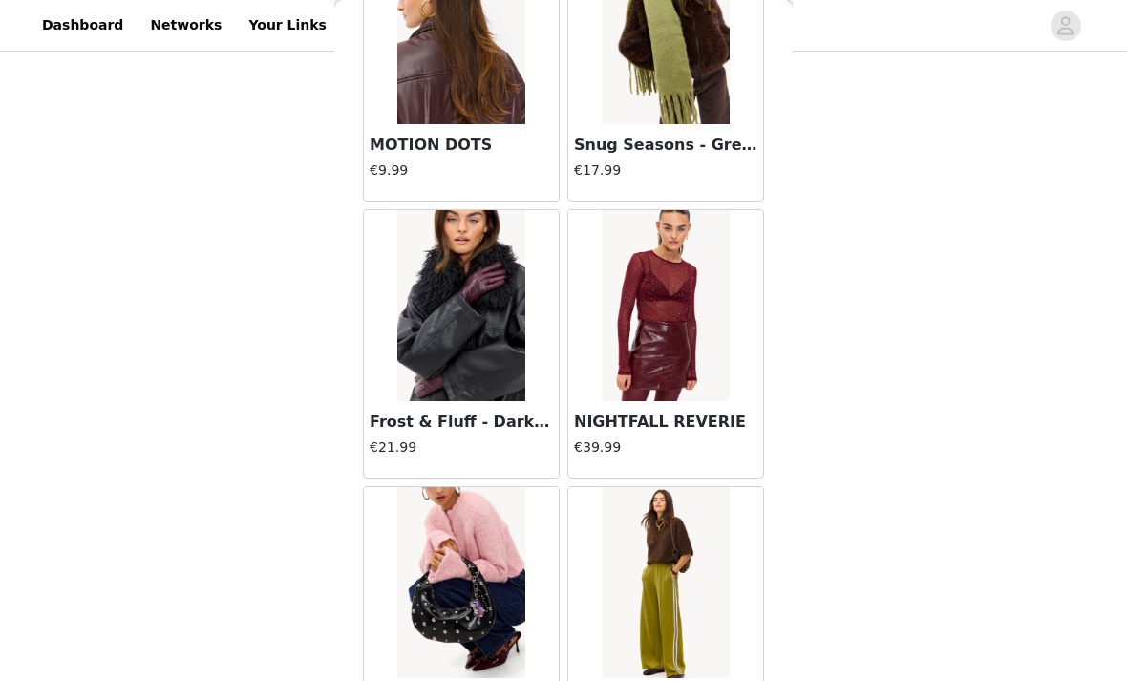
scroll to position [20114, 0]
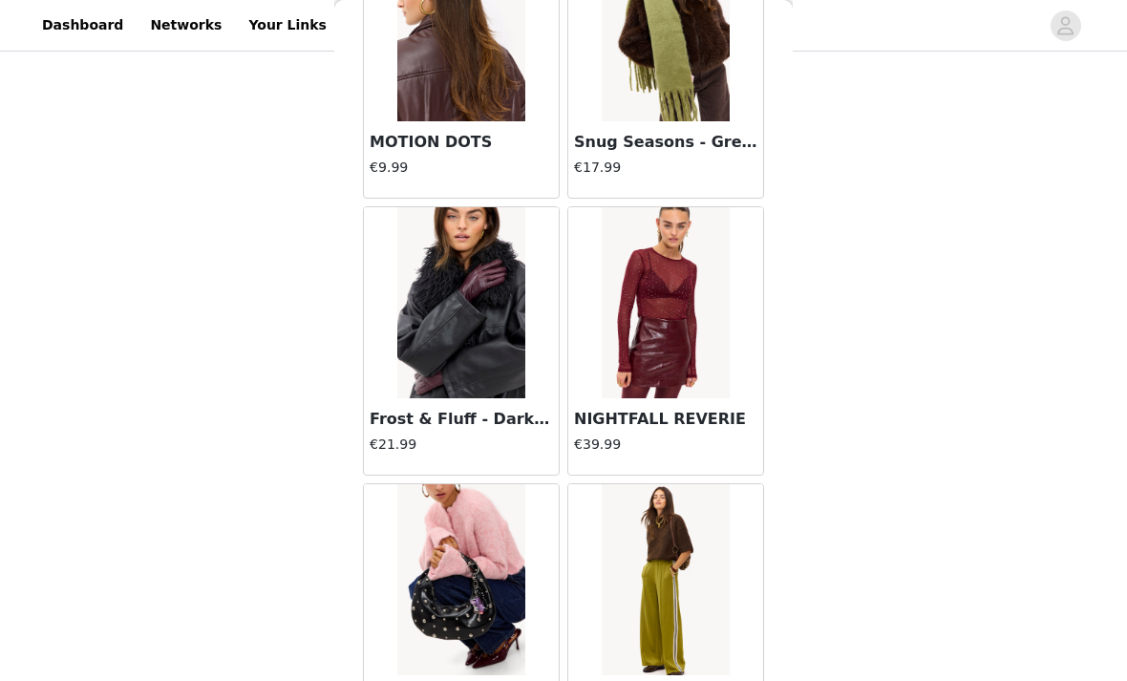
click at [520, 374] on img at bounding box center [460, 302] width 127 height 191
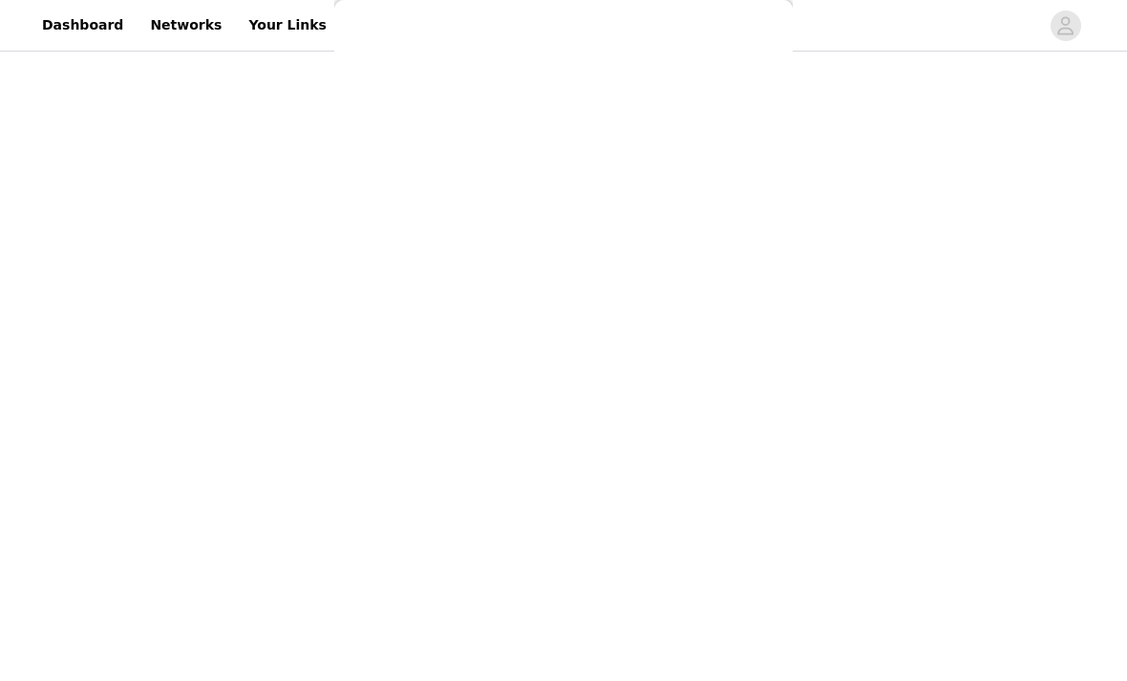
scroll to position [0, 0]
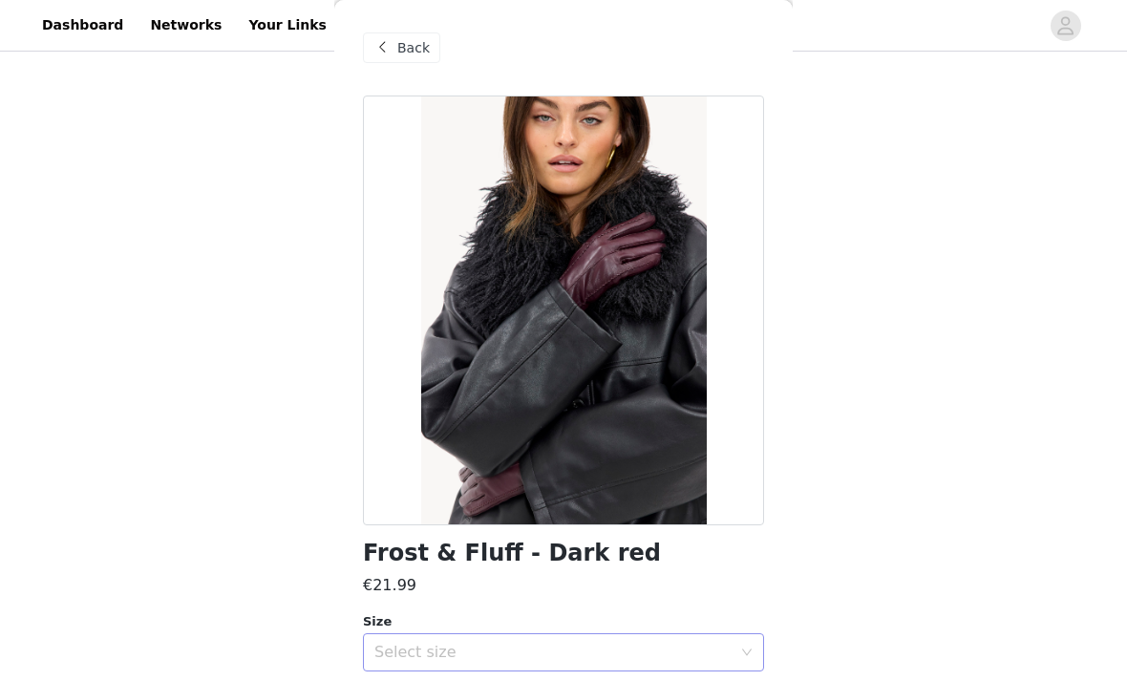
click at [651, 638] on div "Select size" at bounding box center [557, 652] width 366 height 36
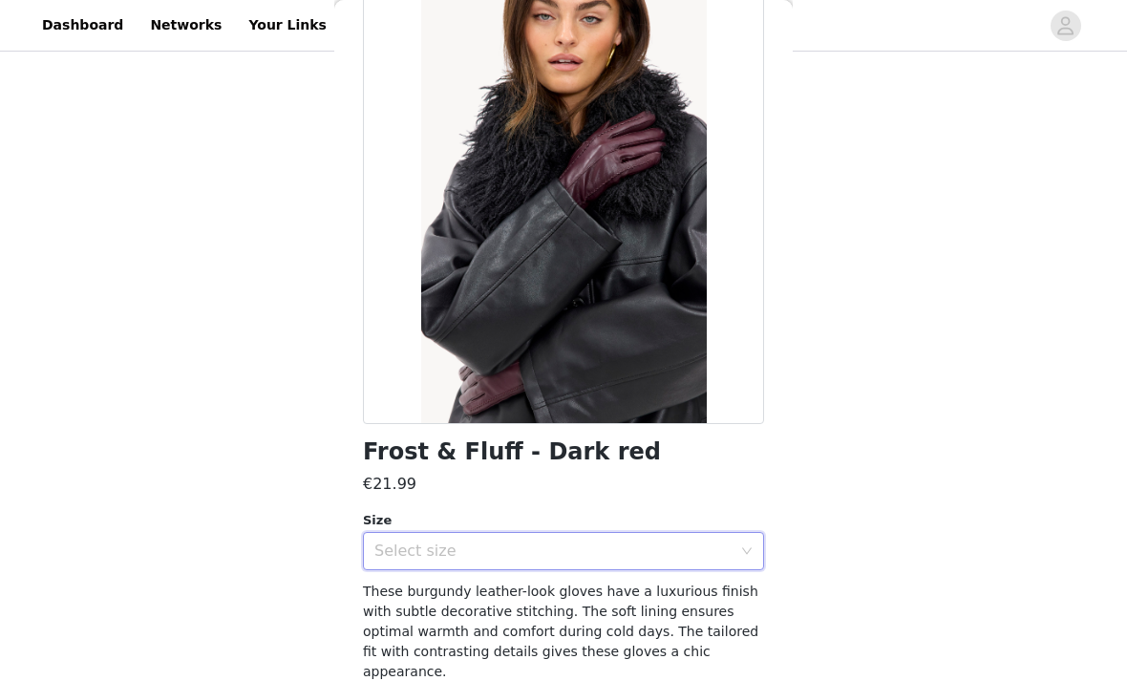
scroll to position [100, 0]
click at [710, 543] on div "Select size" at bounding box center [552, 552] width 357 height 19
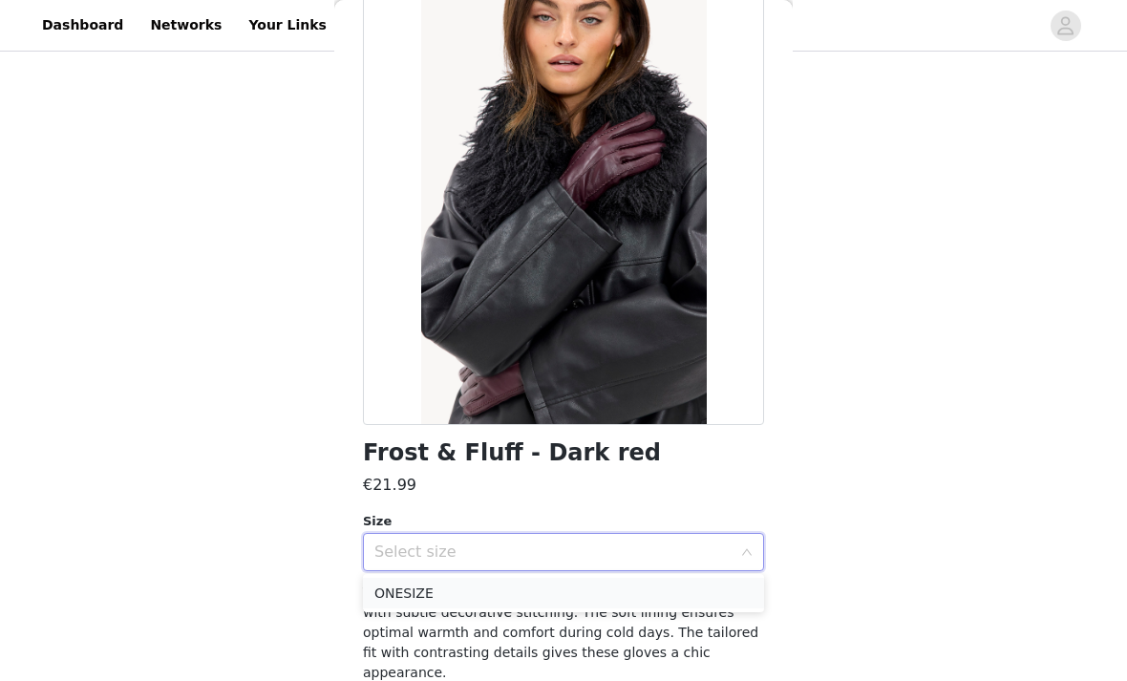
click at [624, 589] on li "ONESIZE" at bounding box center [563, 593] width 401 height 31
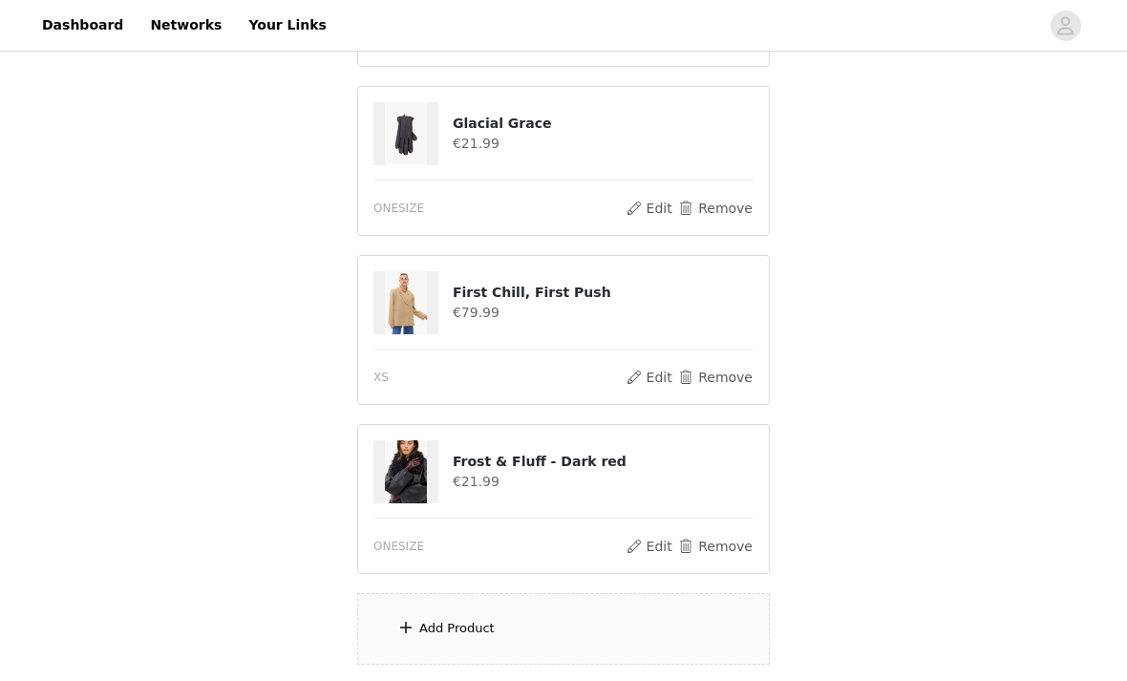
scroll to position [767, 0]
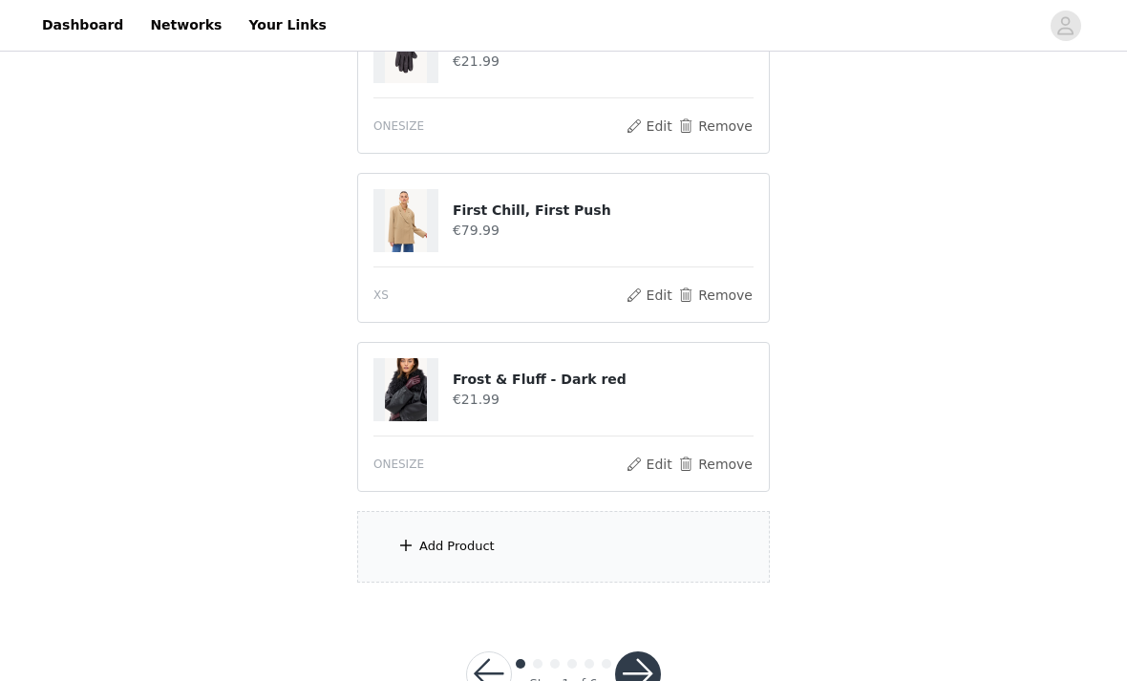
click at [460, 545] on div "Add Product" at bounding box center [456, 546] width 75 height 19
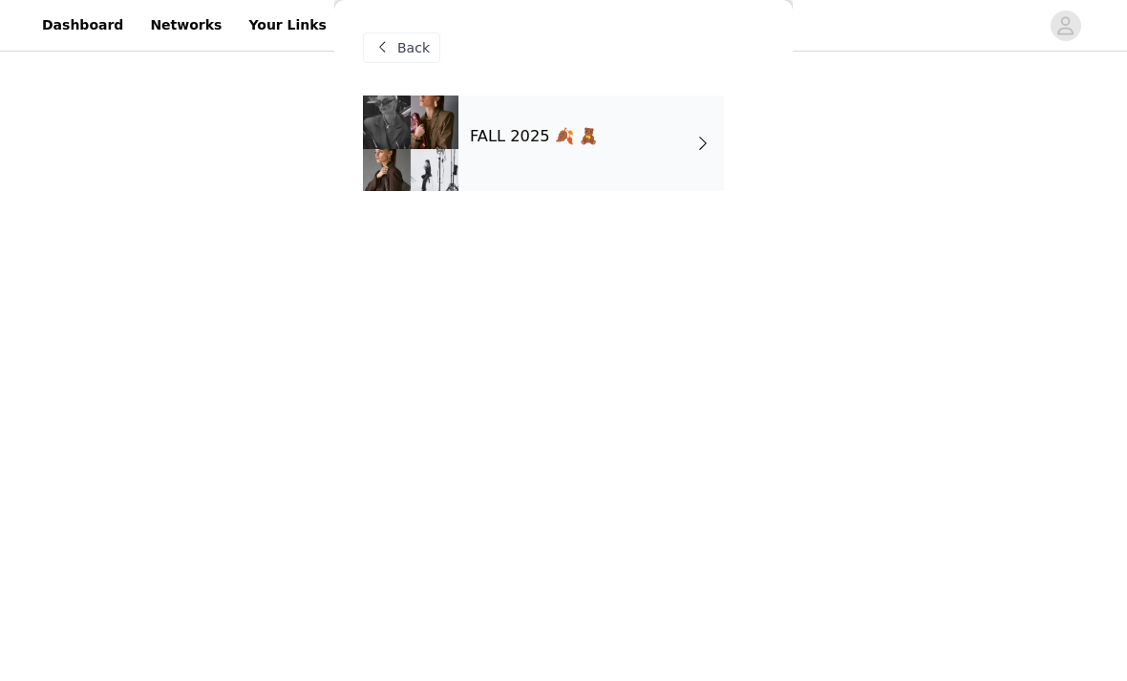
click at [660, 175] on div "FALL 2025 🍂 🧸" at bounding box center [592, 144] width 266 height 96
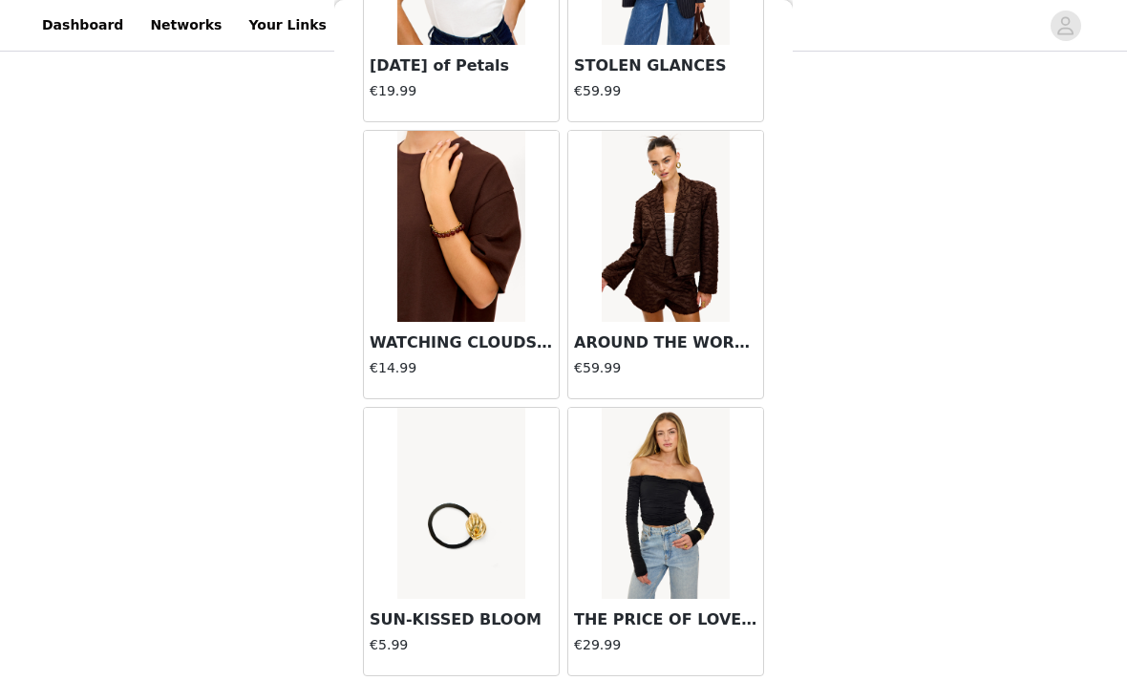
scroll to position [10484, 0]
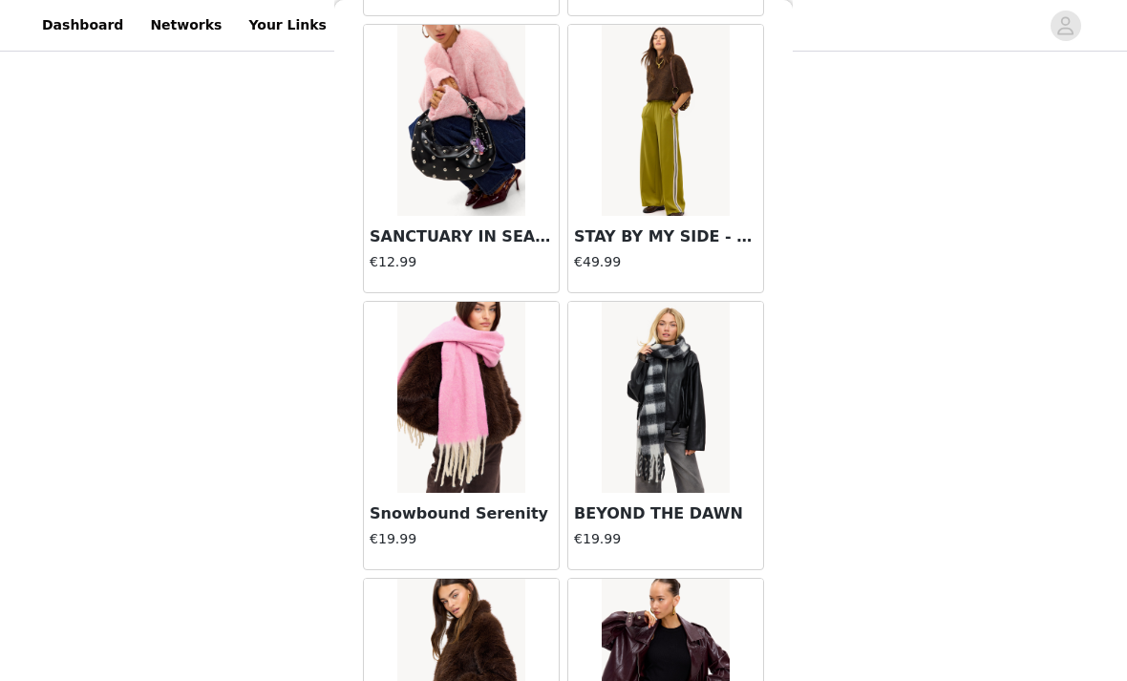
scroll to position [20546, 0]
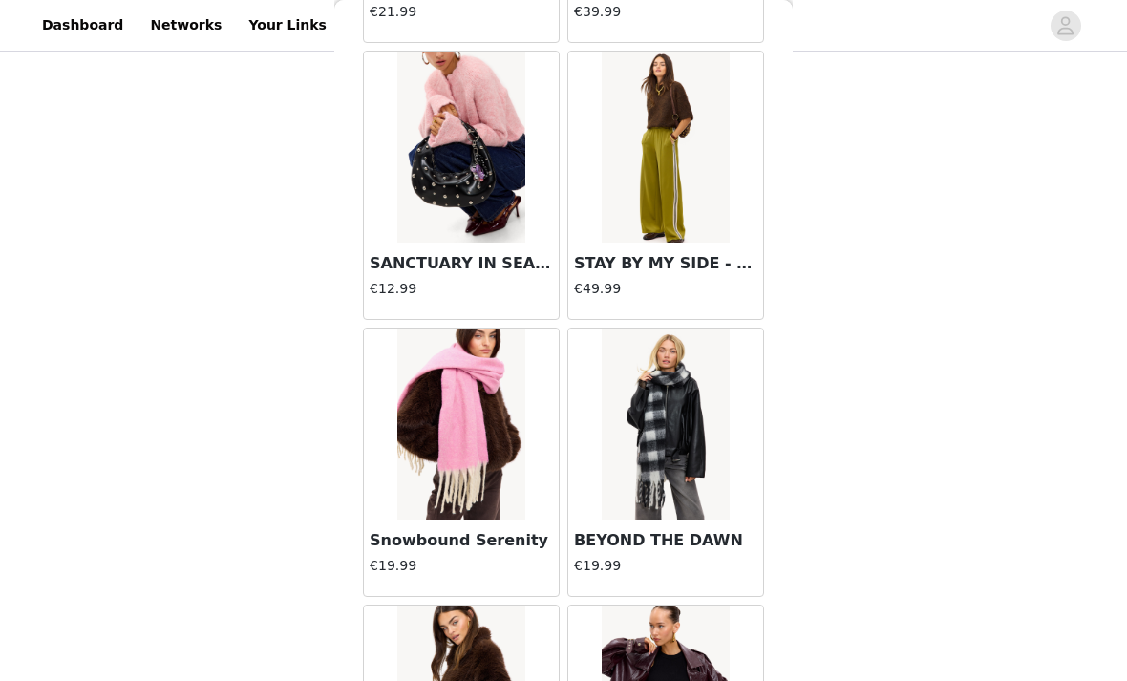
click at [719, 252] on h3 "STAY BY MY SIDE - KHAKI" at bounding box center [665, 263] width 183 height 23
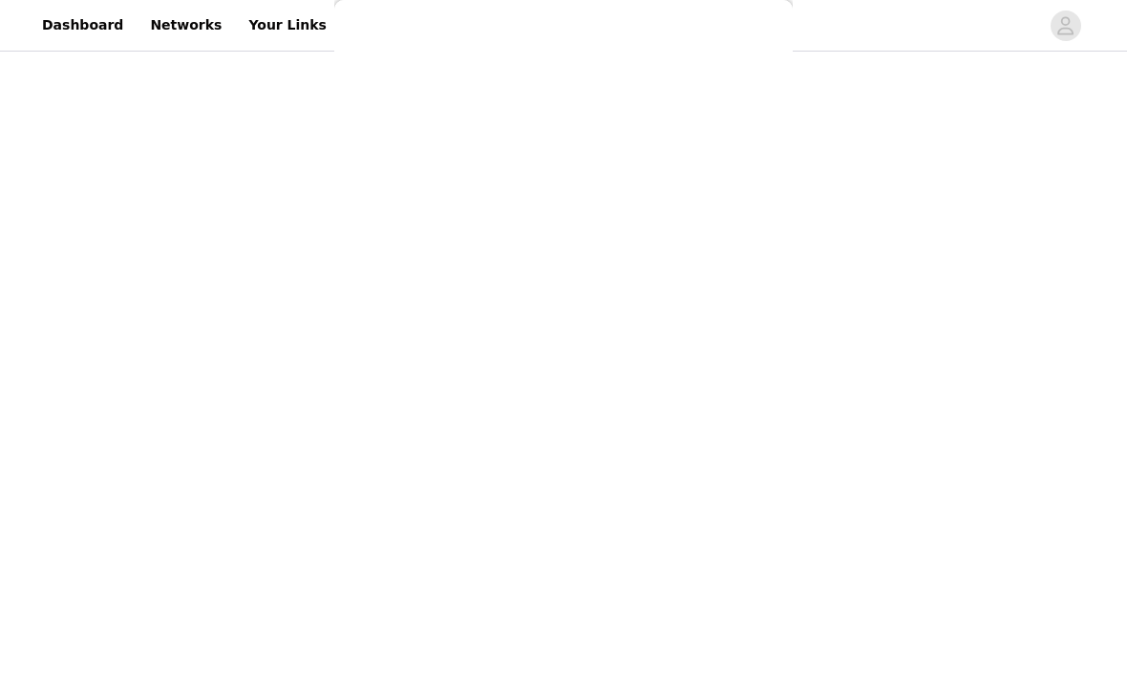
scroll to position [0, 0]
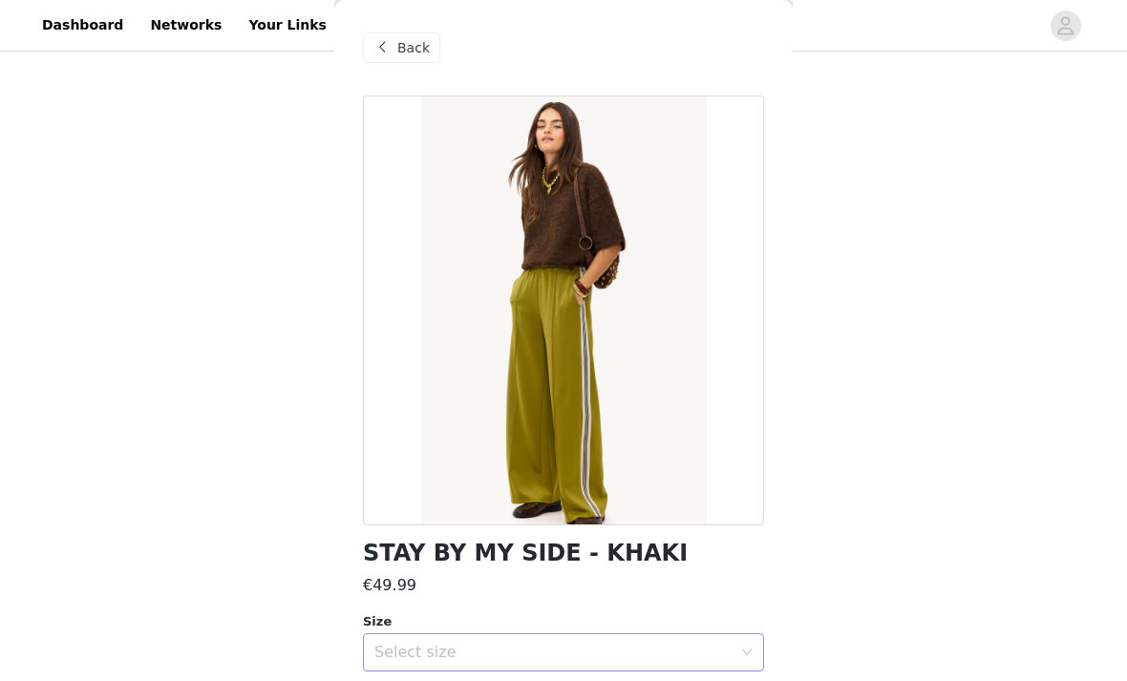
click at [714, 644] on div "Select size" at bounding box center [552, 652] width 357 height 19
click at [618, 680] on li "XS" at bounding box center [563, 693] width 401 height 31
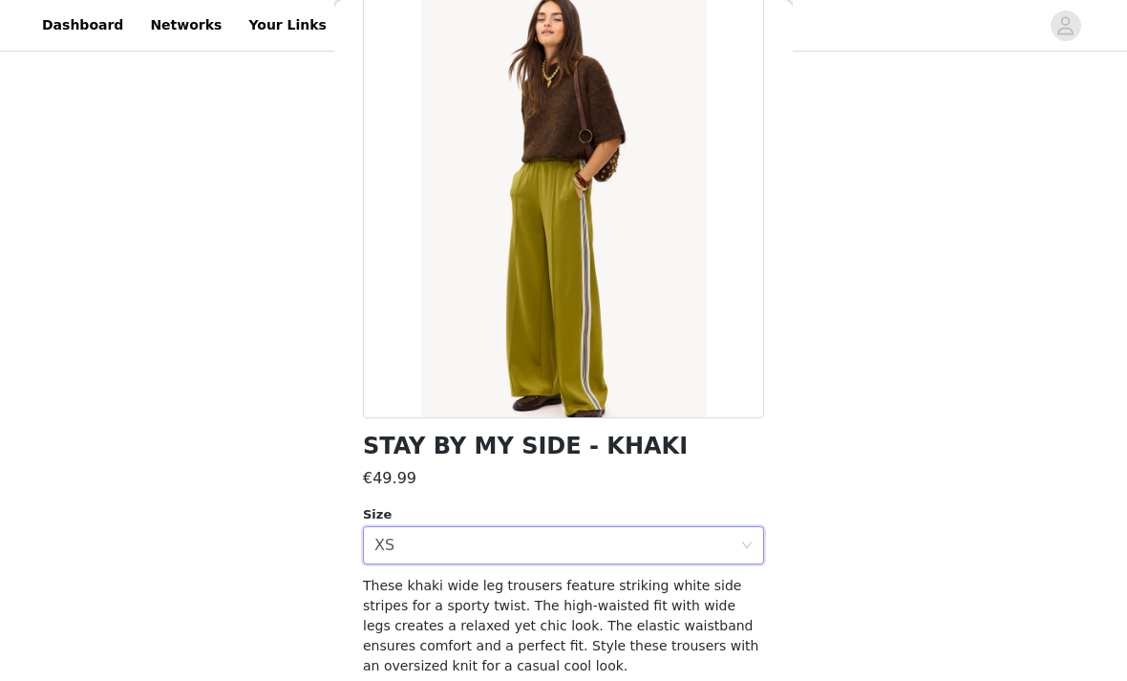
scroll to position [112, 0]
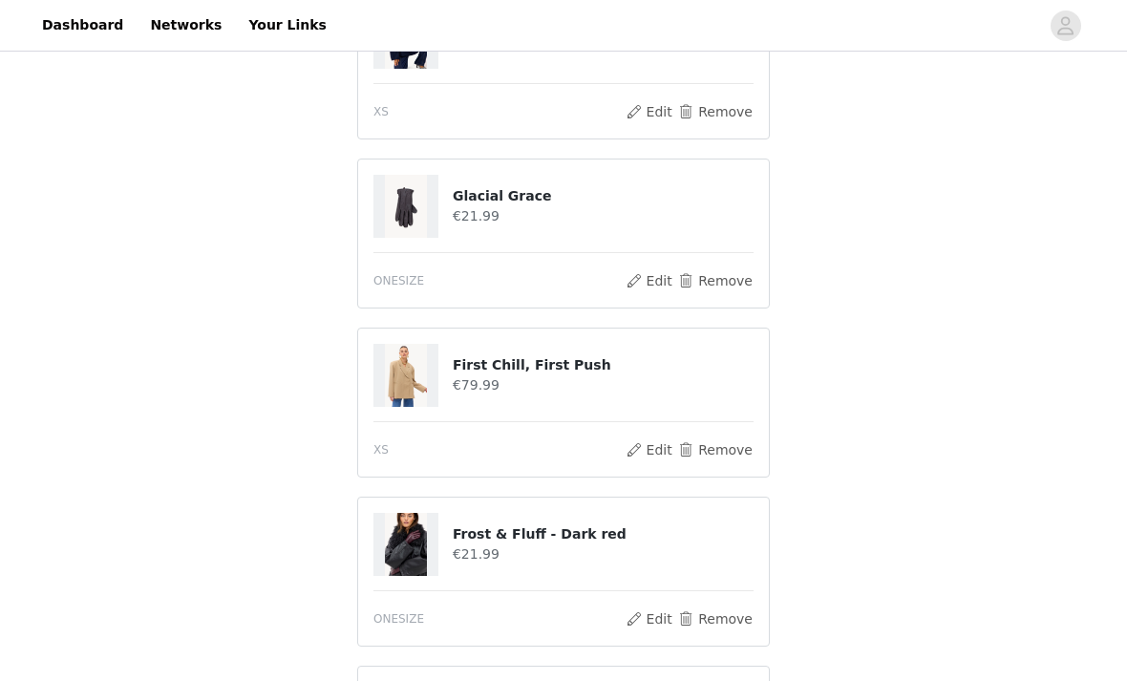
scroll to position [613, 0]
click at [732, 450] on button "Remove" at bounding box center [715, 449] width 76 height 23
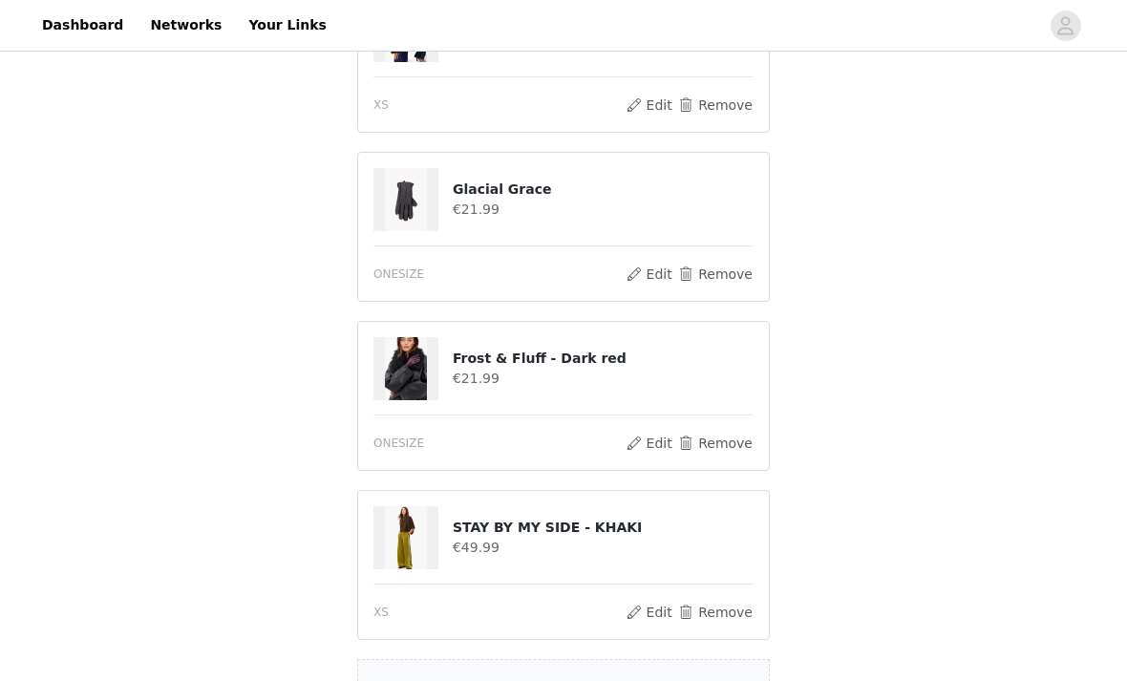
scroll to position [767, 0]
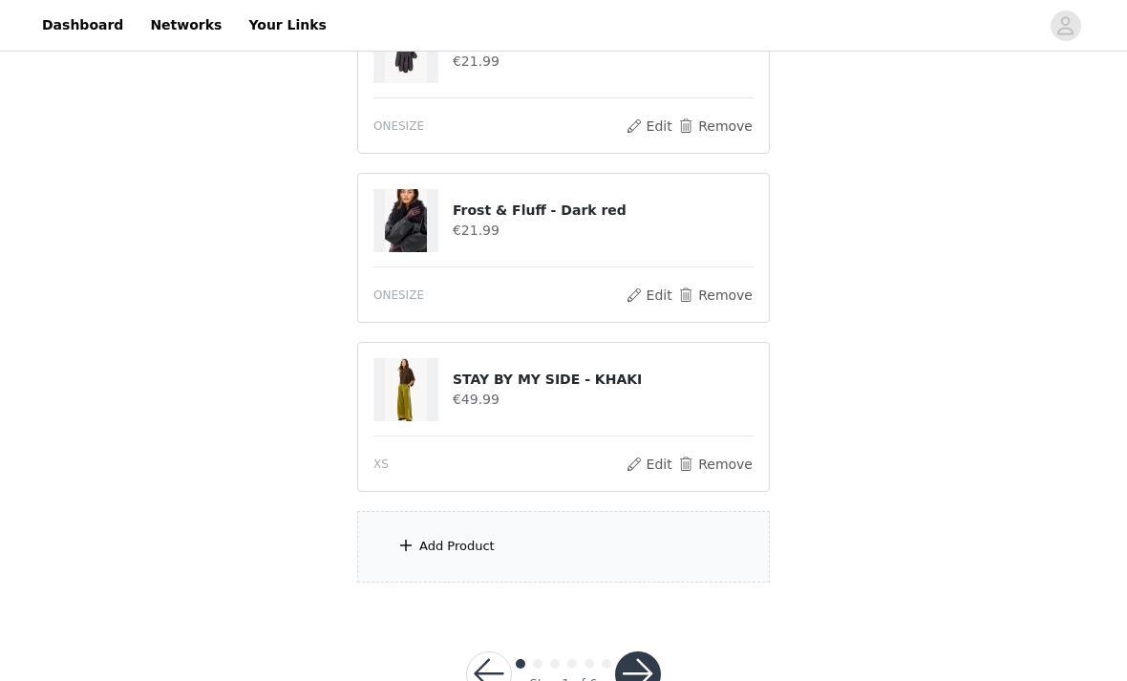
click at [451, 557] on div "Add Product" at bounding box center [563, 547] width 413 height 72
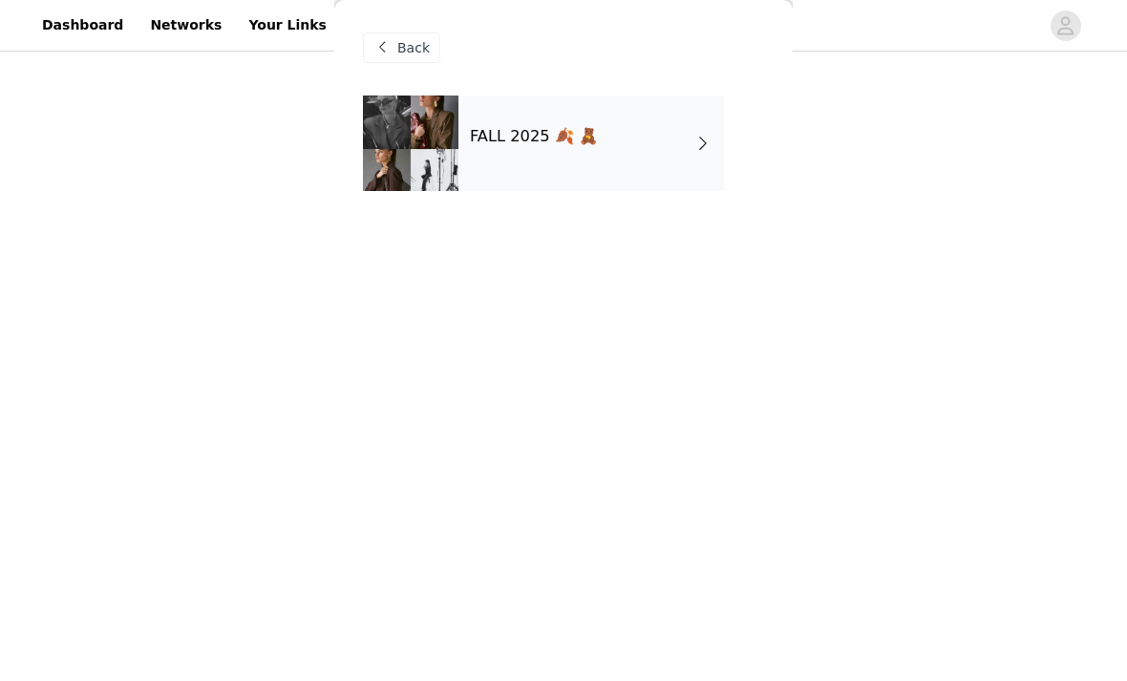
click at [640, 139] on div "FALL 2025 🍂 🧸" at bounding box center [592, 144] width 266 height 96
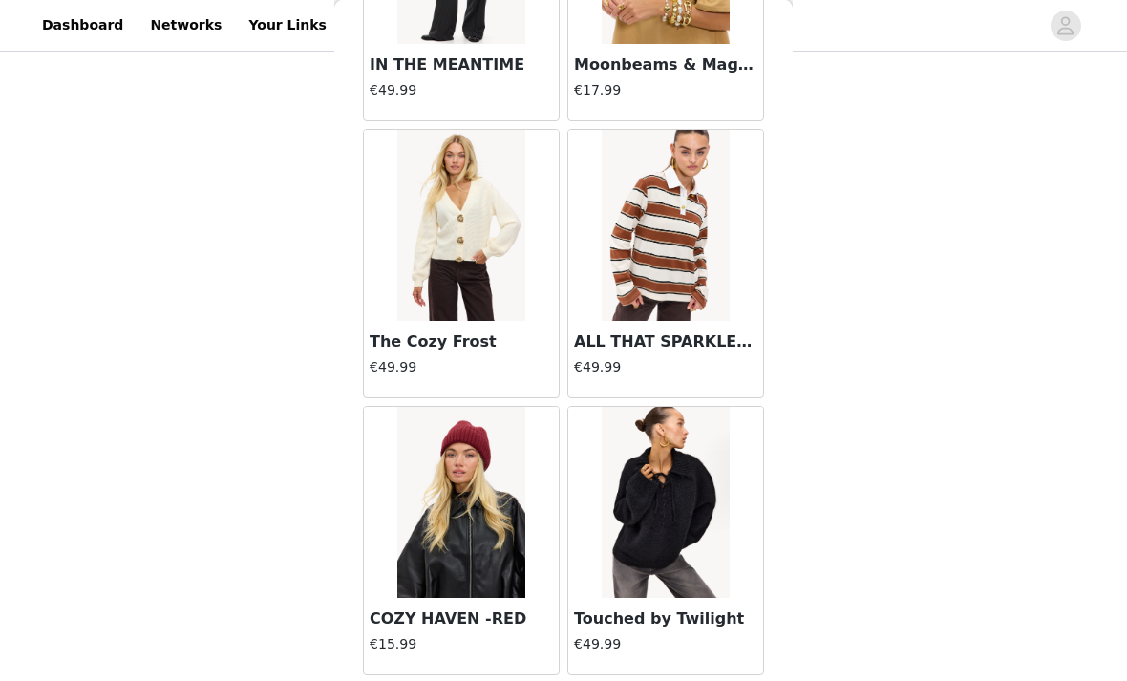
scroll to position [21574, 0]
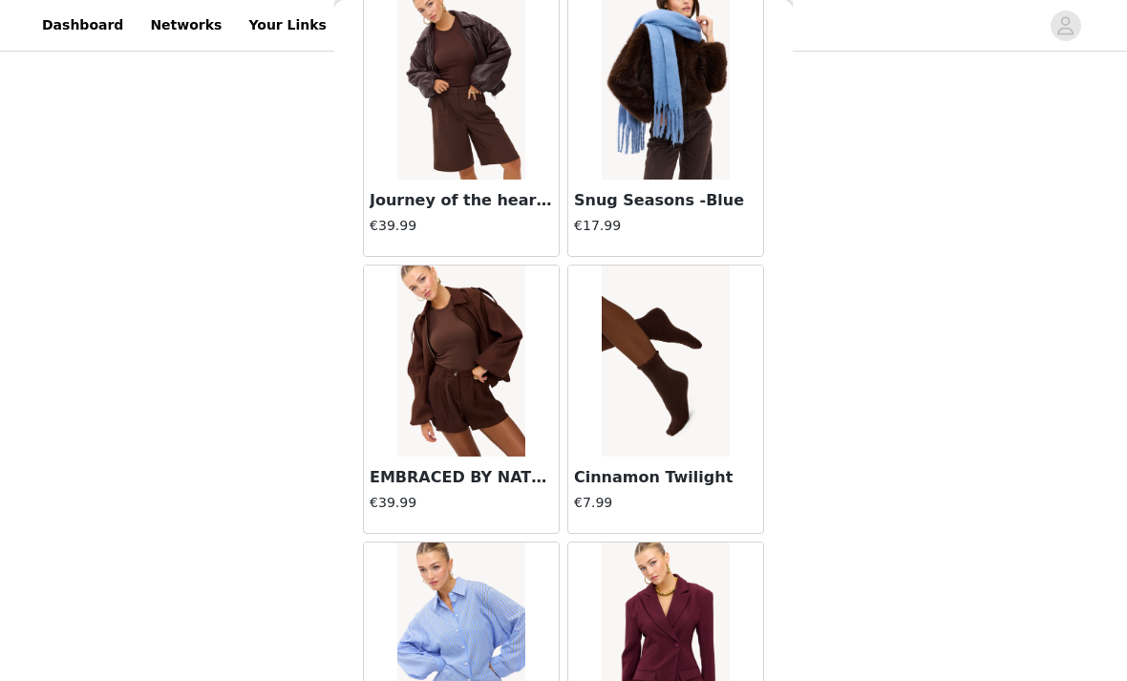
scroll to position [24206, 0]
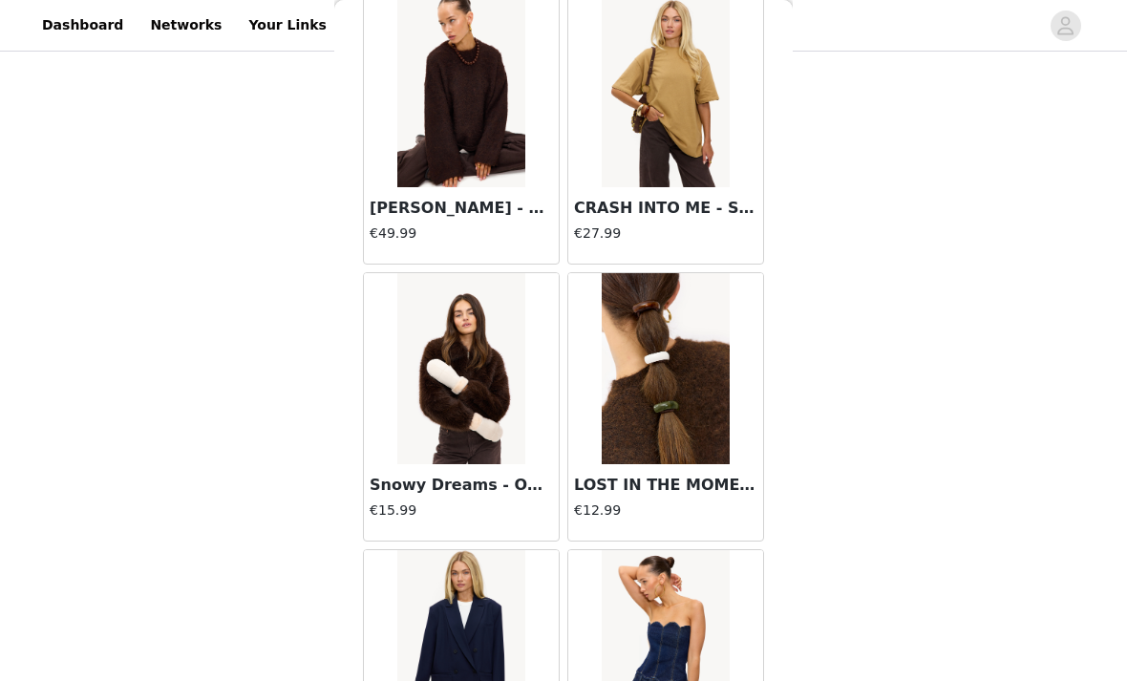
scroll to position [25036, 0]
click at [473, 177] on img at bounding box center [460, 90] width 127 height 191
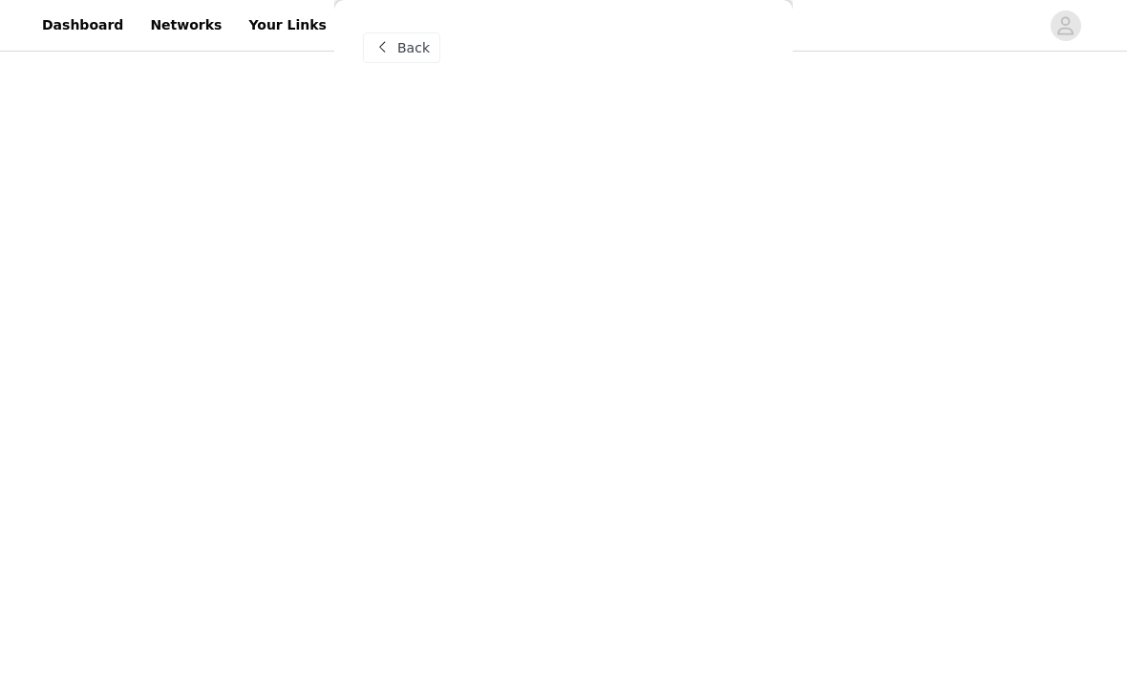
scroll to position [0, 0]
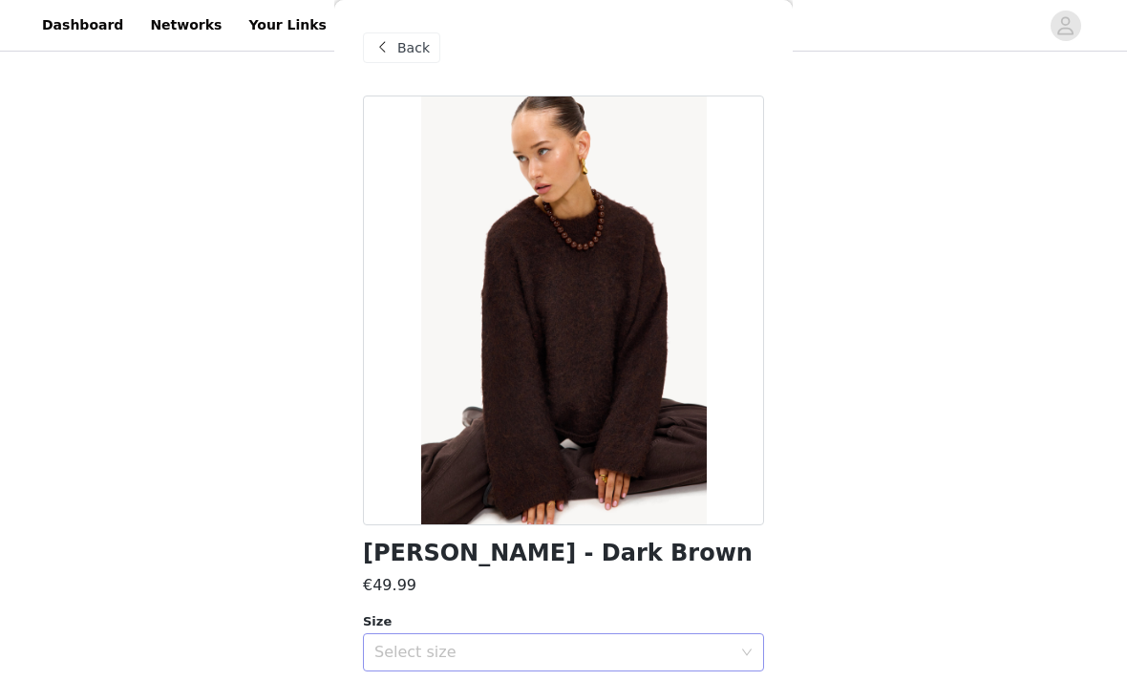
click at [645, 644] on div "Select size" at bounding box center [552, 652] width 357 height 19
click at [573, 680] on li "XS" at bounding box center [563, 693] width 401 height 31
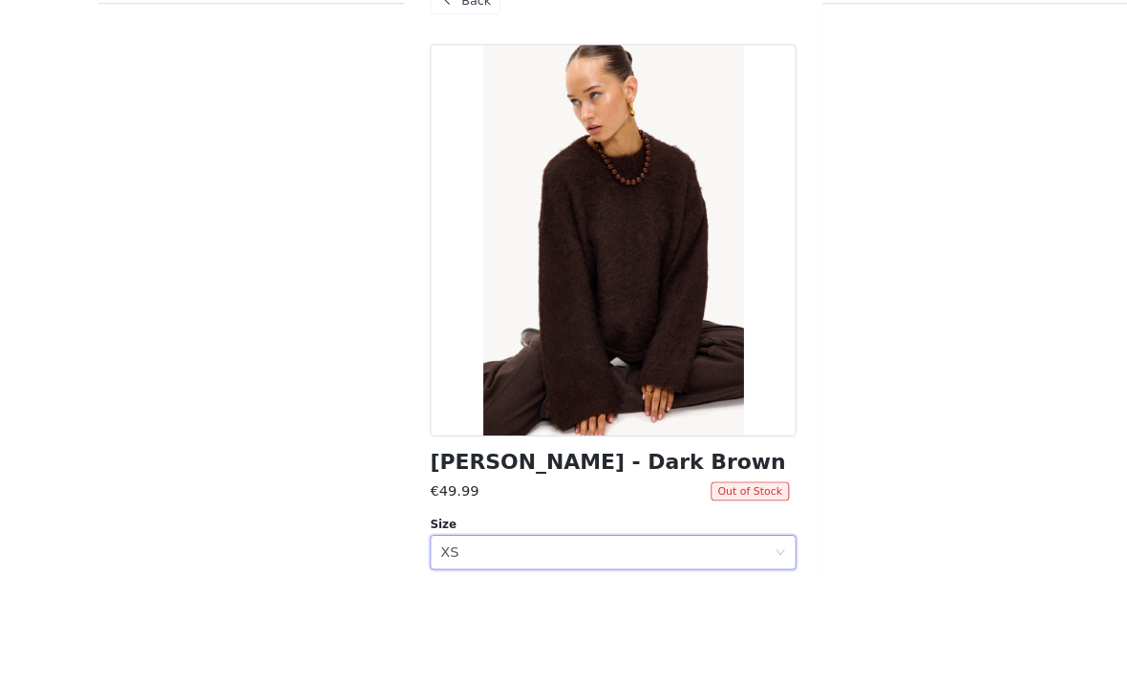
scroll to position [728, 0]
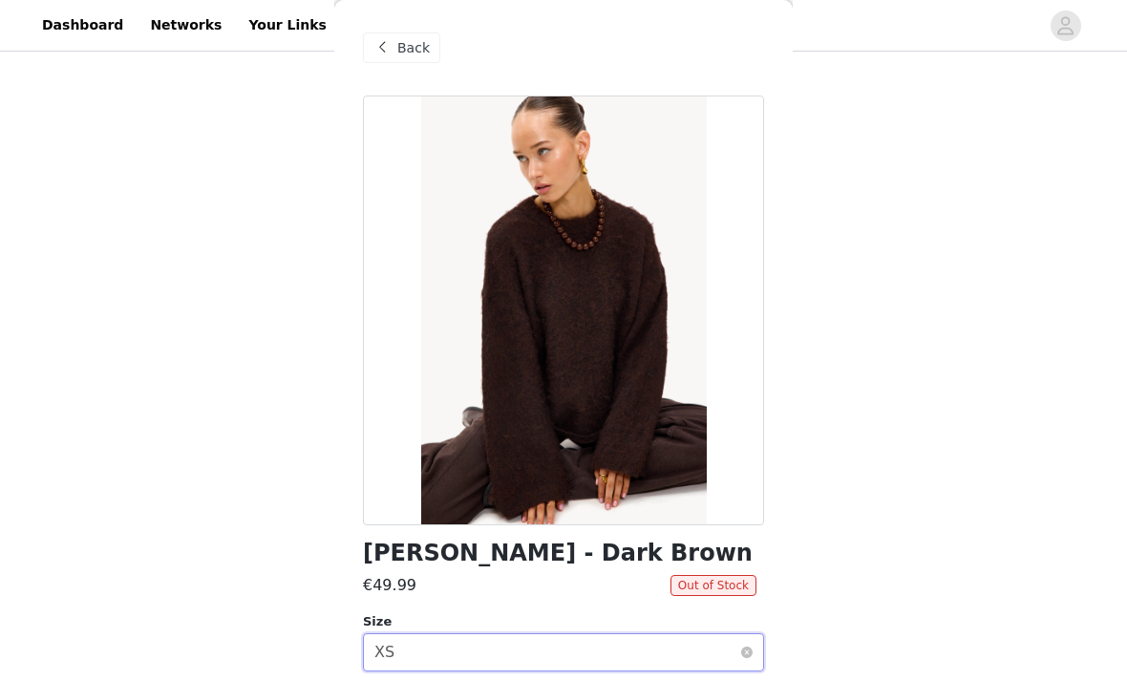
click at [571, 654] on div "Select size XS" at bounding box center [557, 652] width 366 height 36
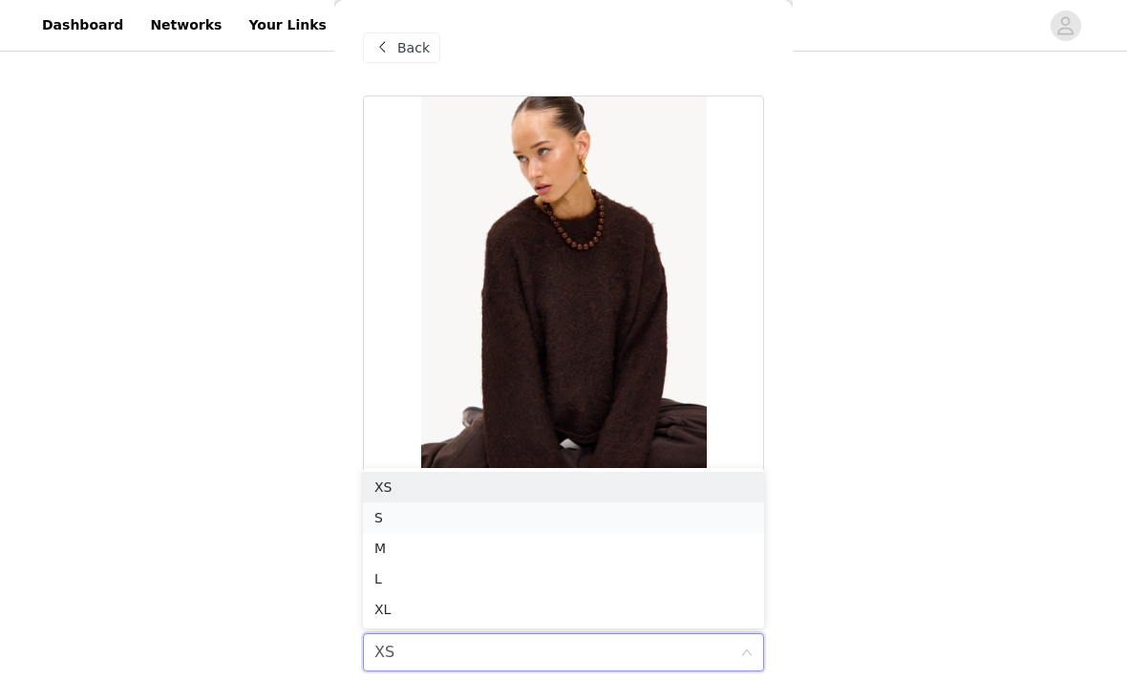
click at [634, 508] on li "S" at bounding box center [563, 518] width 401 height 31
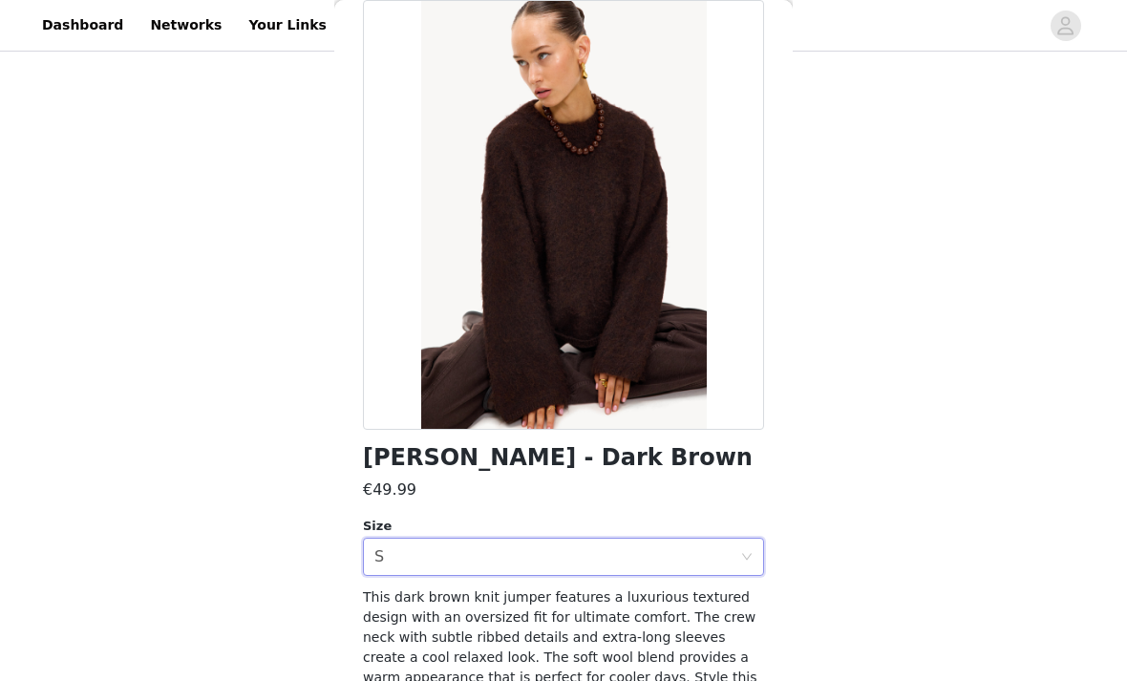
scroll to position [137, 0]
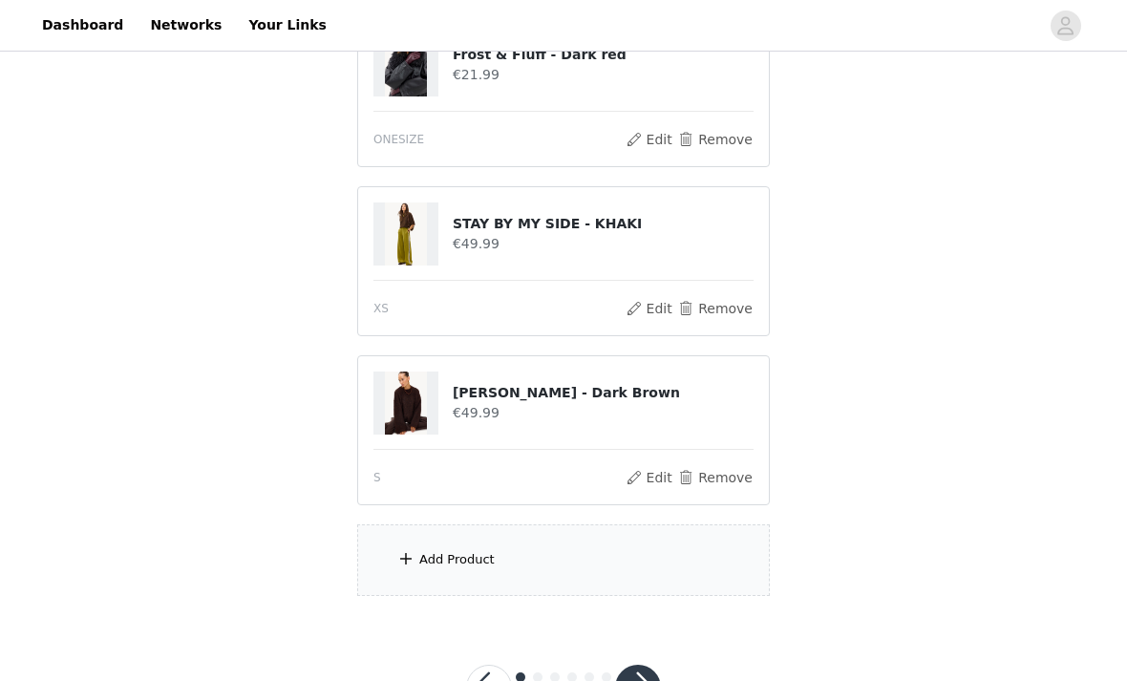
scroll to position [936, 0]
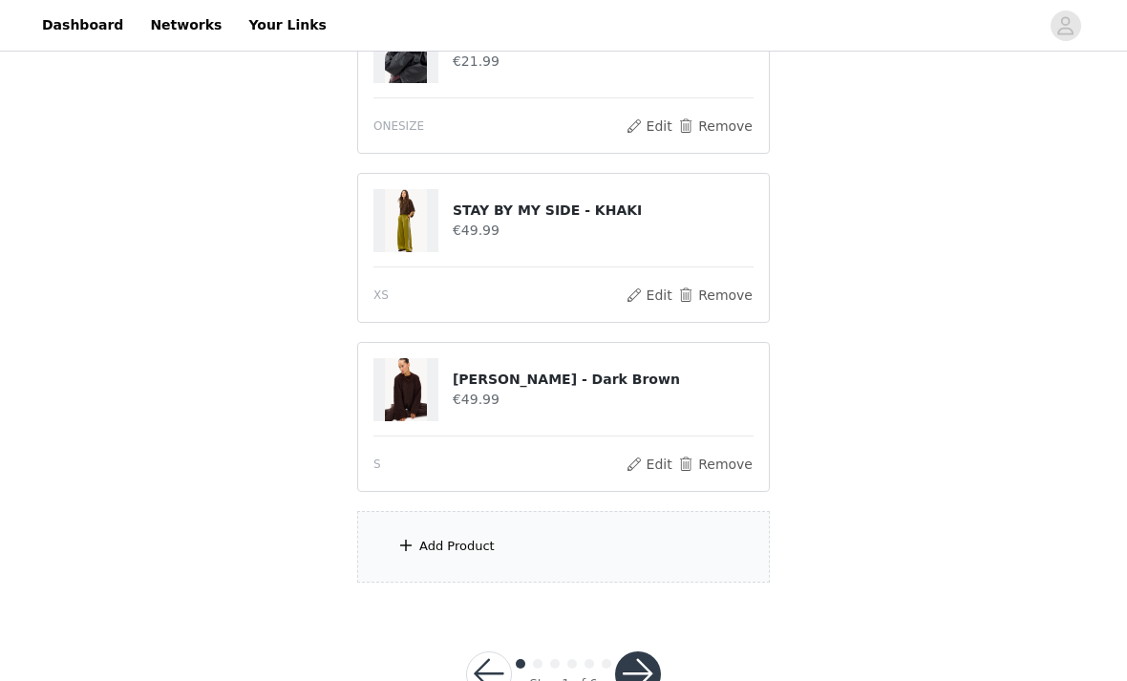
click at [416, 558] on div "Add Product" at bounding box center [563, 547] width 413 height 72
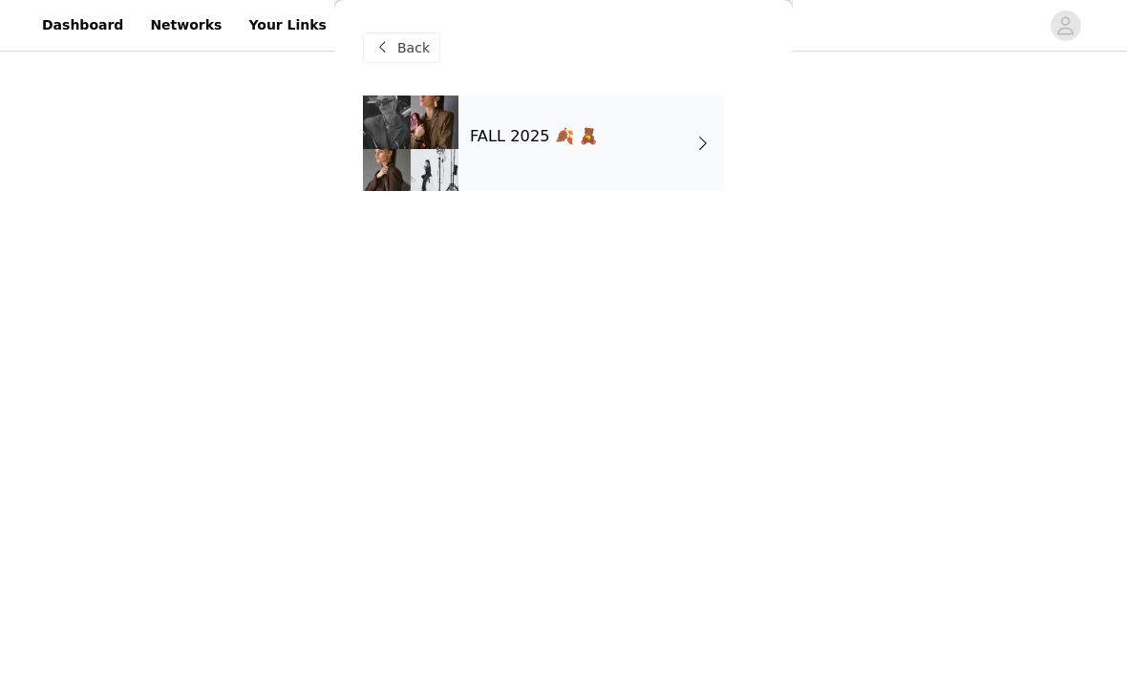
click at [678, 167] on div "FALL 2025 🍂 🧸" at bounding box center [592, 144] width 266 height 96
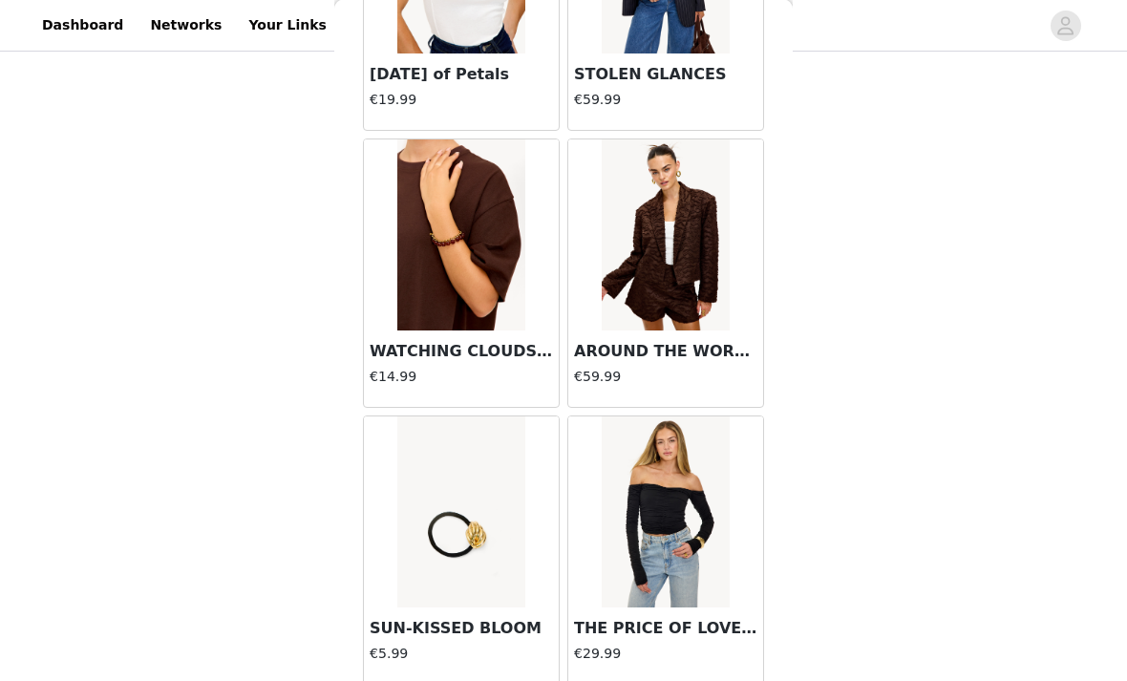
scroll to position [799, 0]
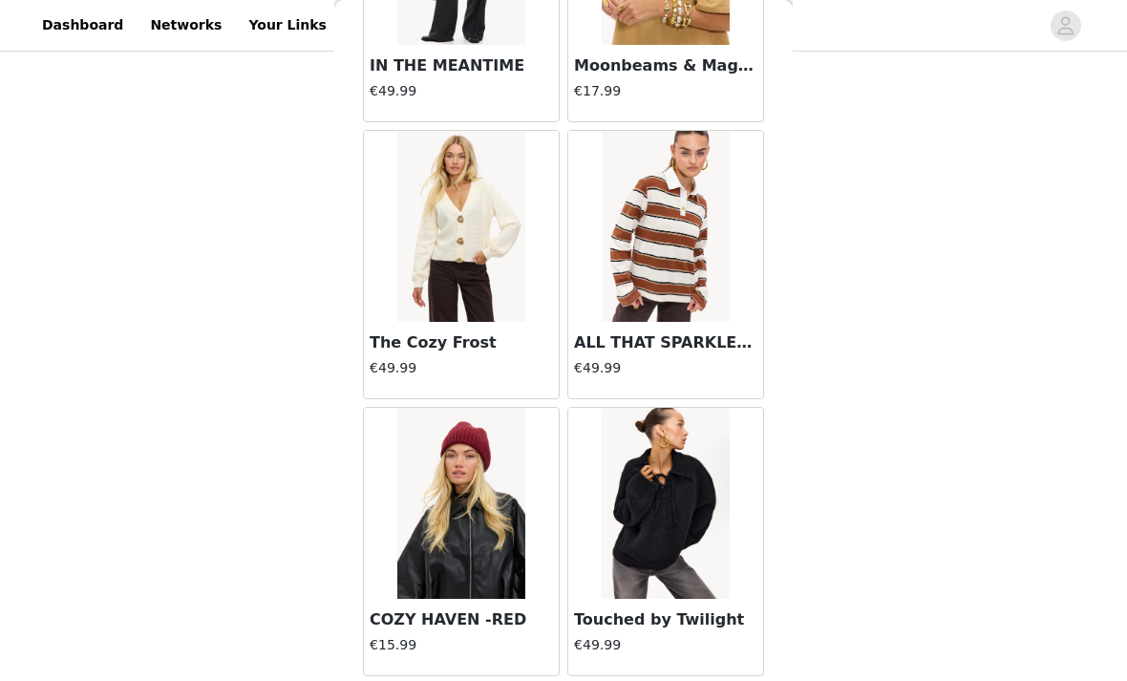
scroll to position [21574, 0]
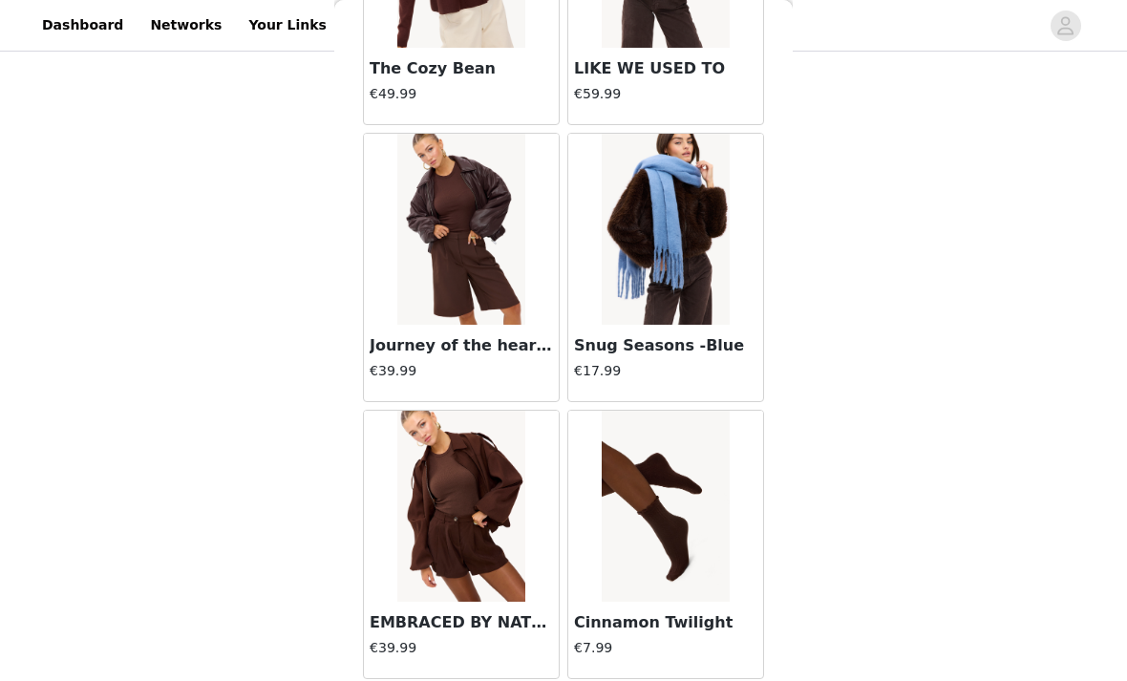
scroll to position [24078, 0]
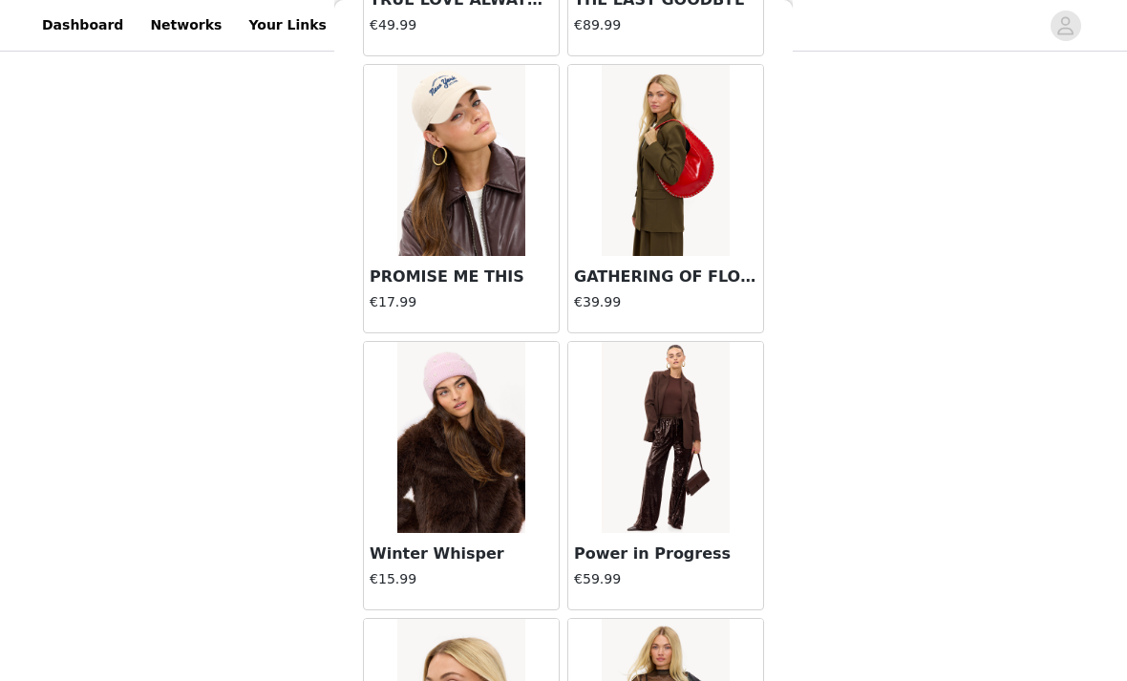
scroll to position [868, 0]
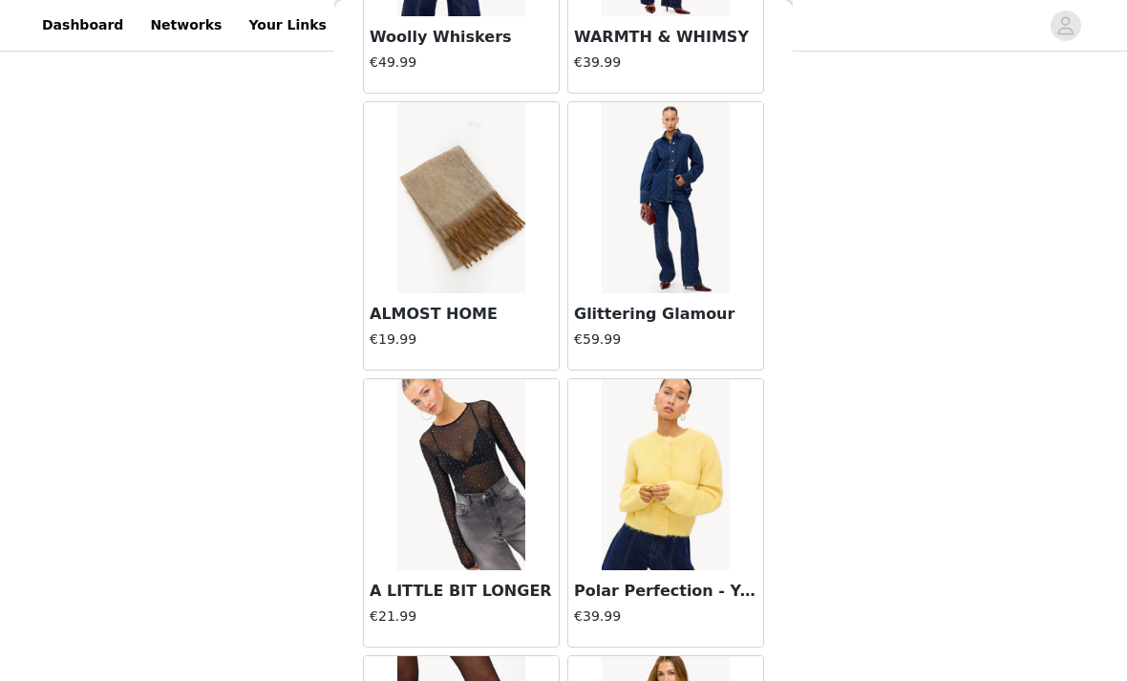
scroll to position [502, 0]
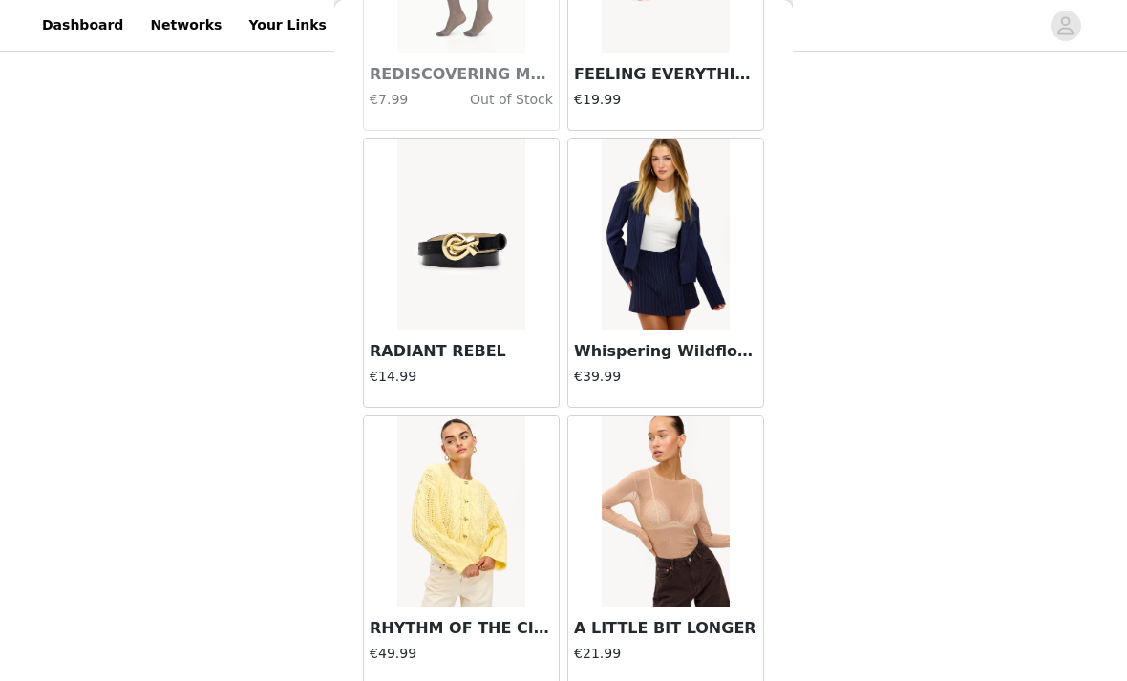
scroll to position [2624, 0]
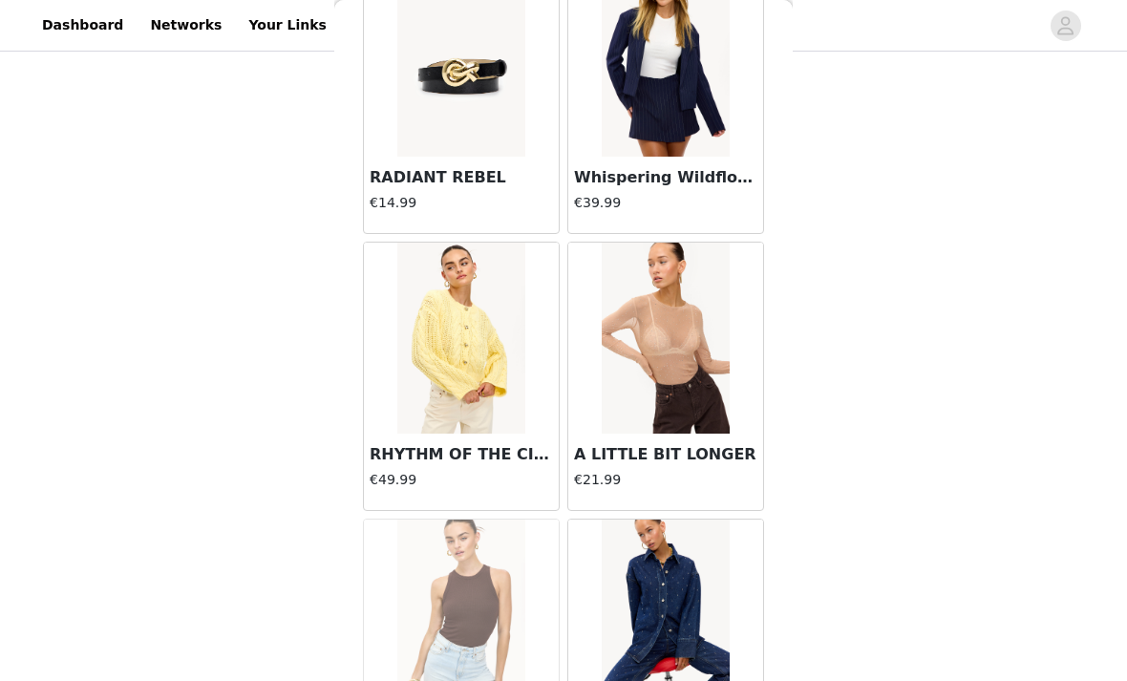
click at [701, 425] on img at bounding box center [665, 338] width 127 height 191
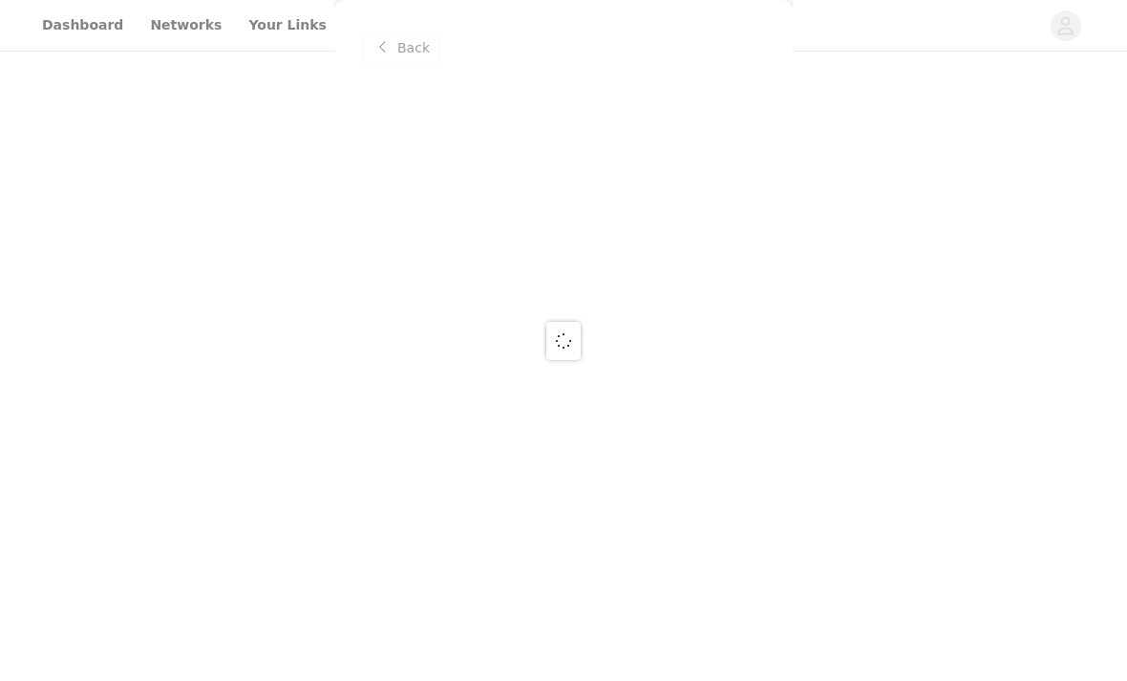
scroll to position [0, 0]
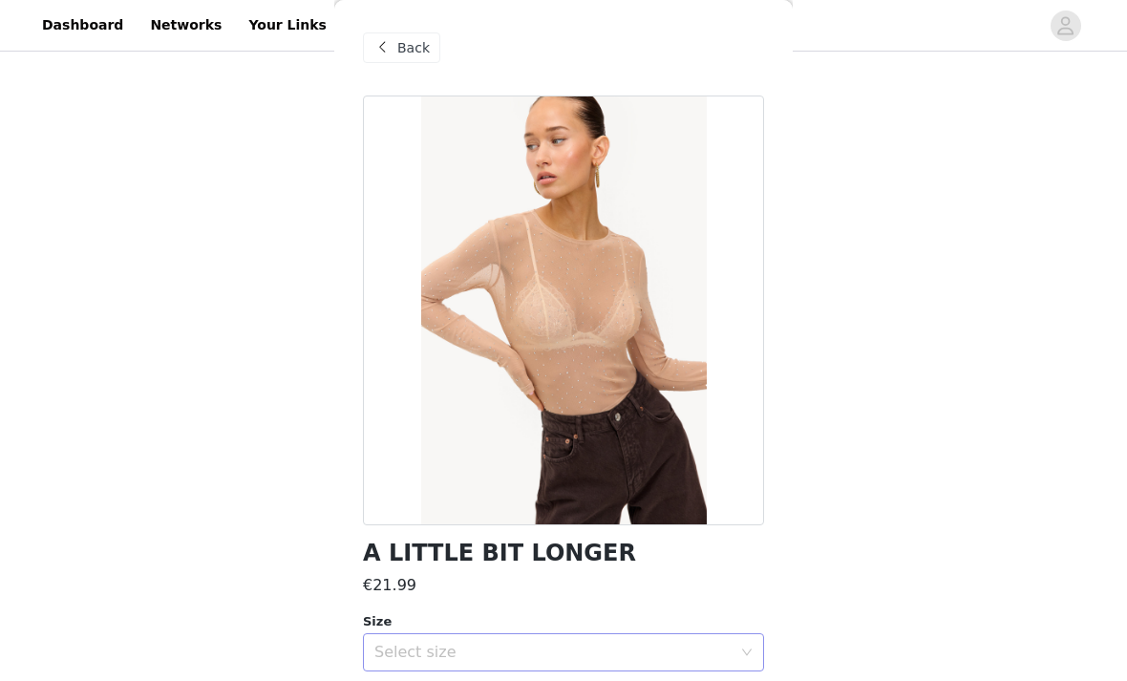
click at [690, 648] on div "Select size" at bounding box center [552, 652] width 357 height 19
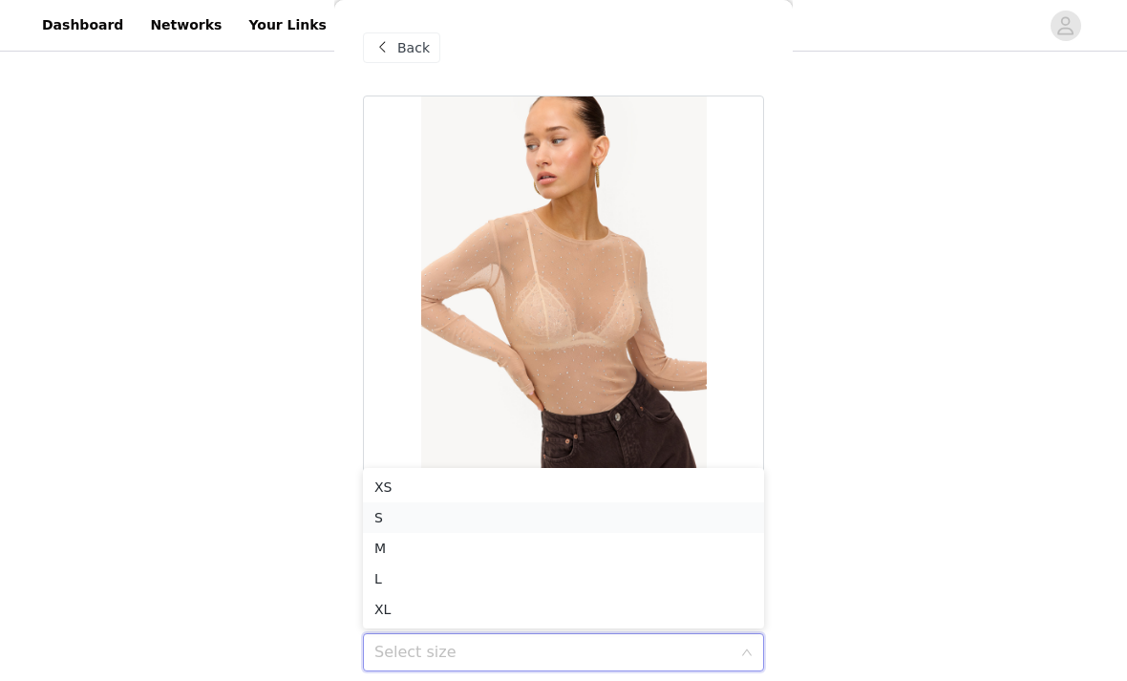
click at [674, 520] on li "S" at bounding box center [563, 518] width 401 height 31
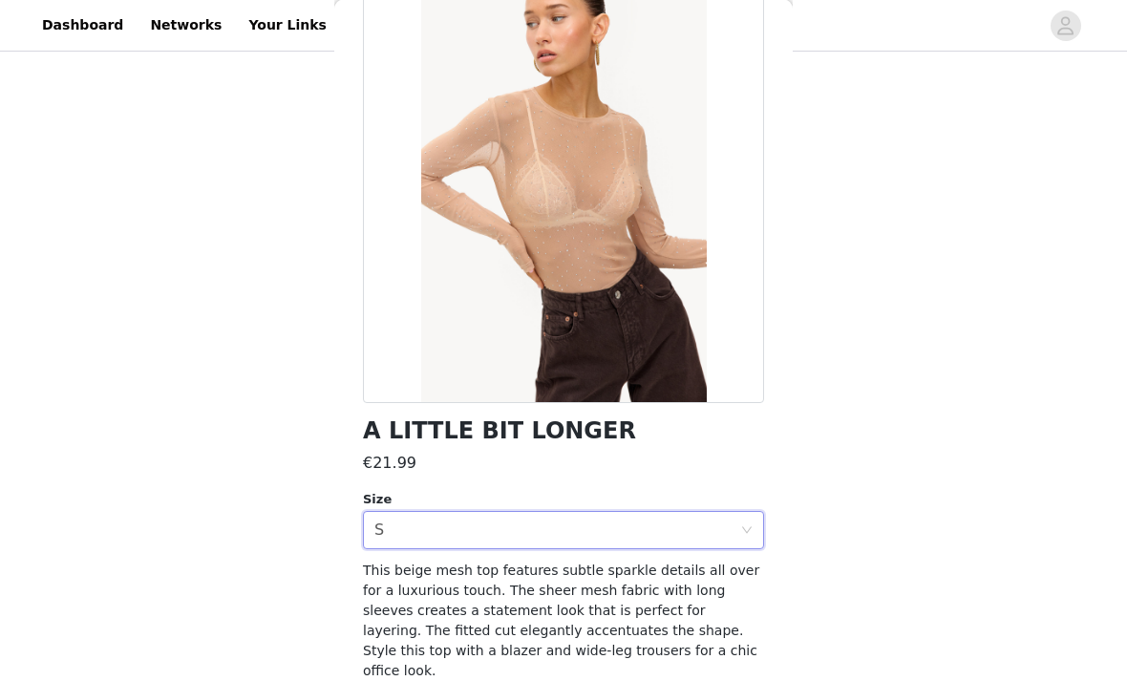
scroll to position [120, 0]
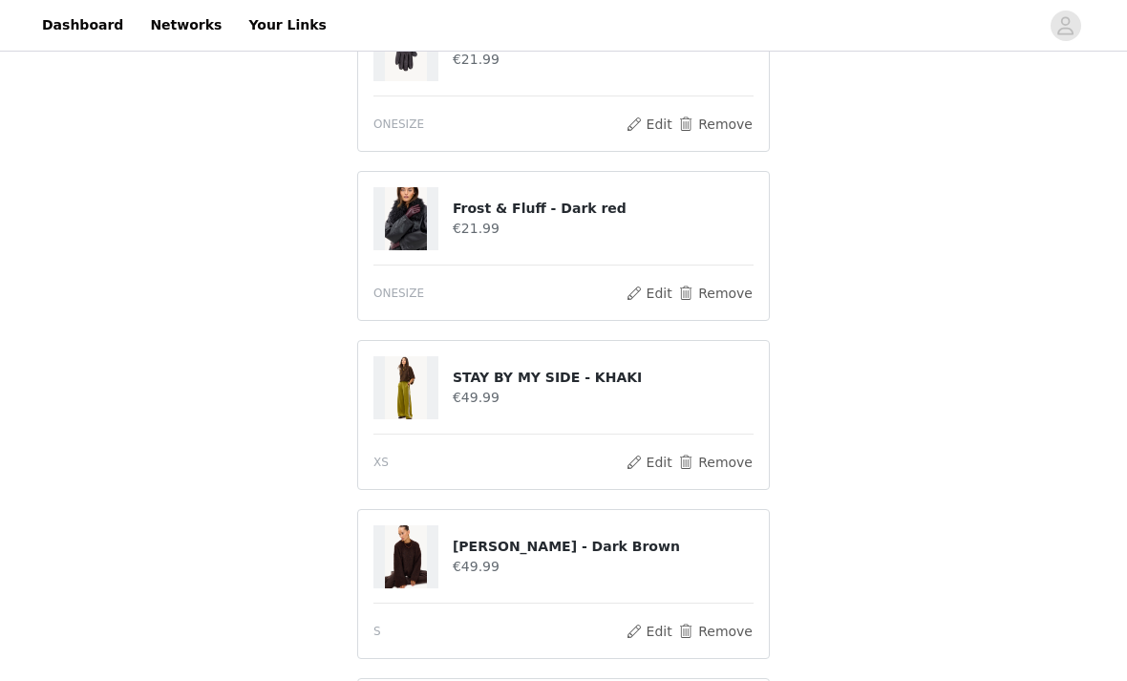
scroll to position [1105, 0]
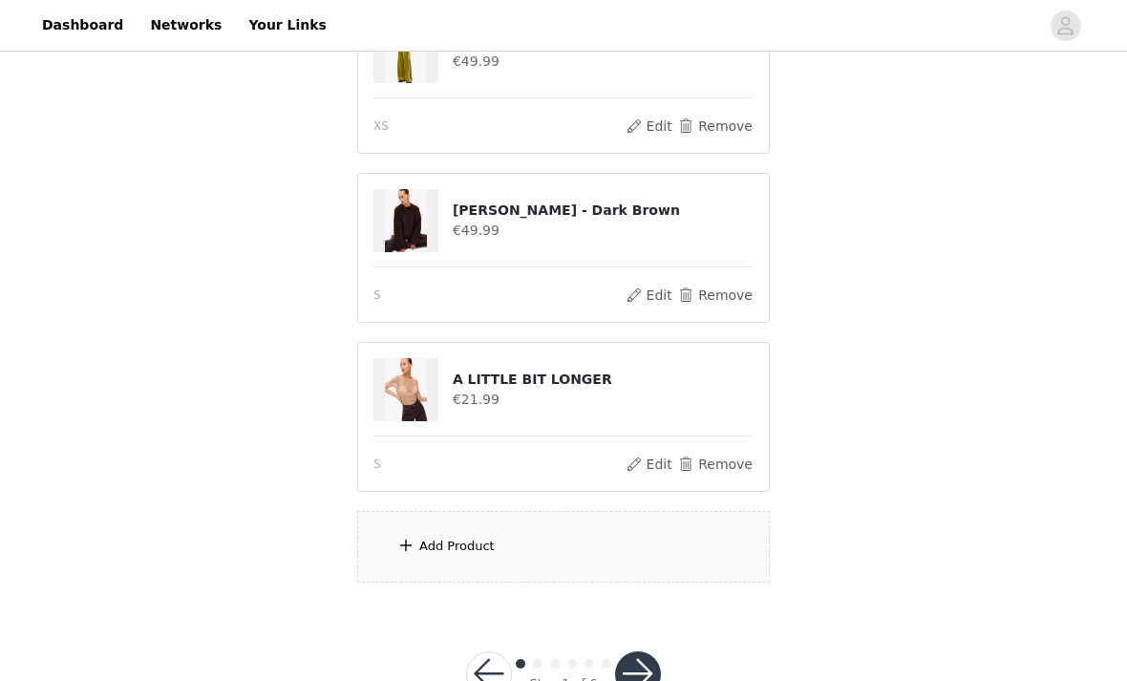
click at [420, 549] on div "Add Product" at bounding box center [456, 546] width 75 height 19
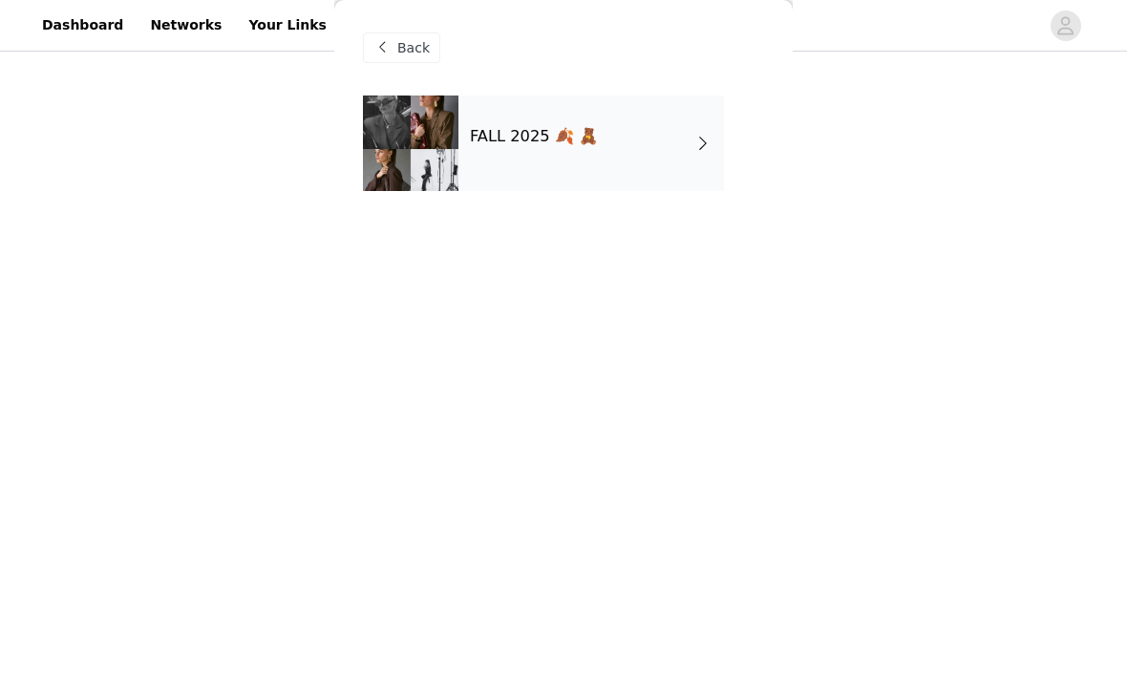
click at [701, 159] on div "FALL 2025 🍂 🧸" at bounding box center [592, 144] width 266 height 96
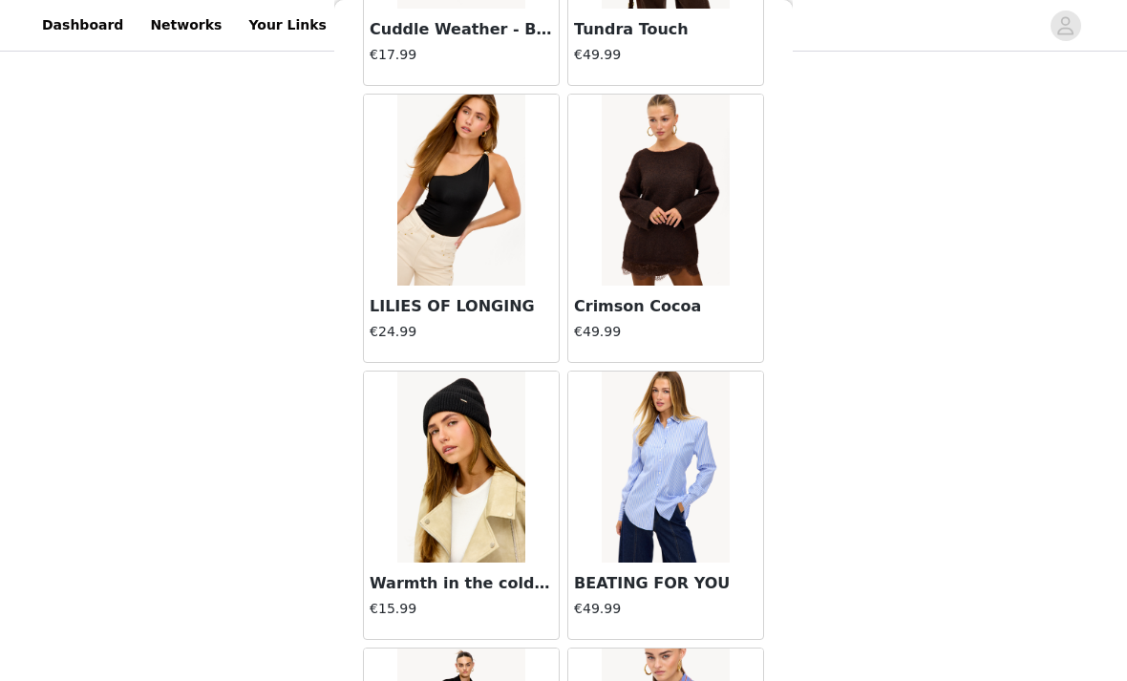
scroll to position [6512, 0]
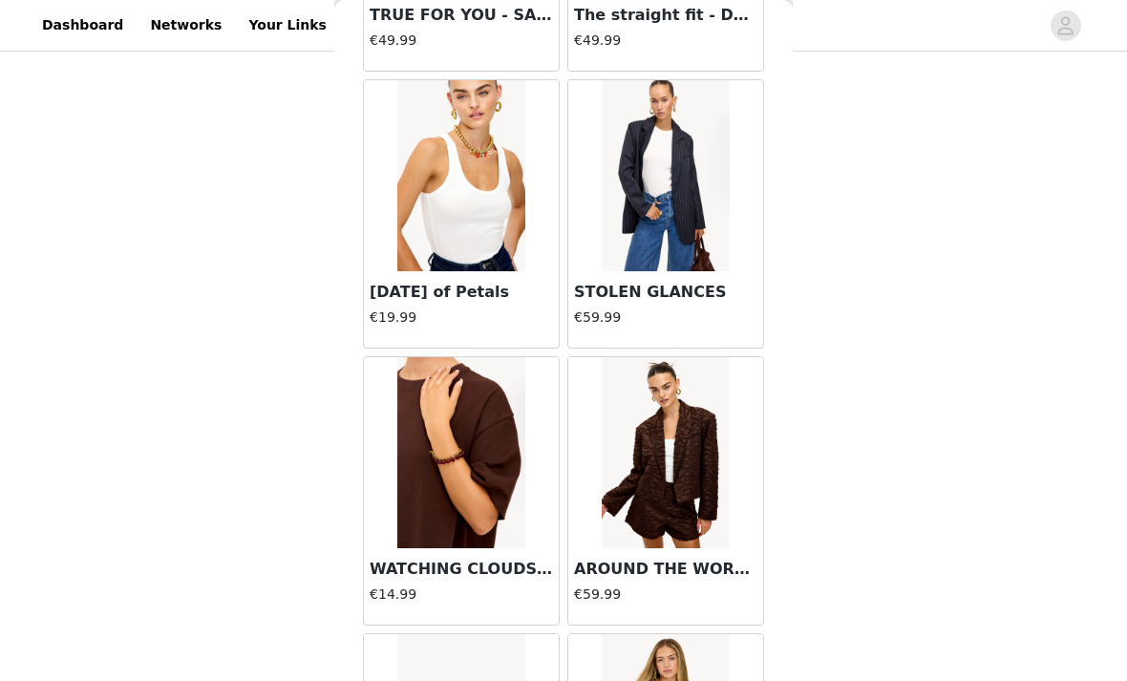
scroll to position [10341, 0]
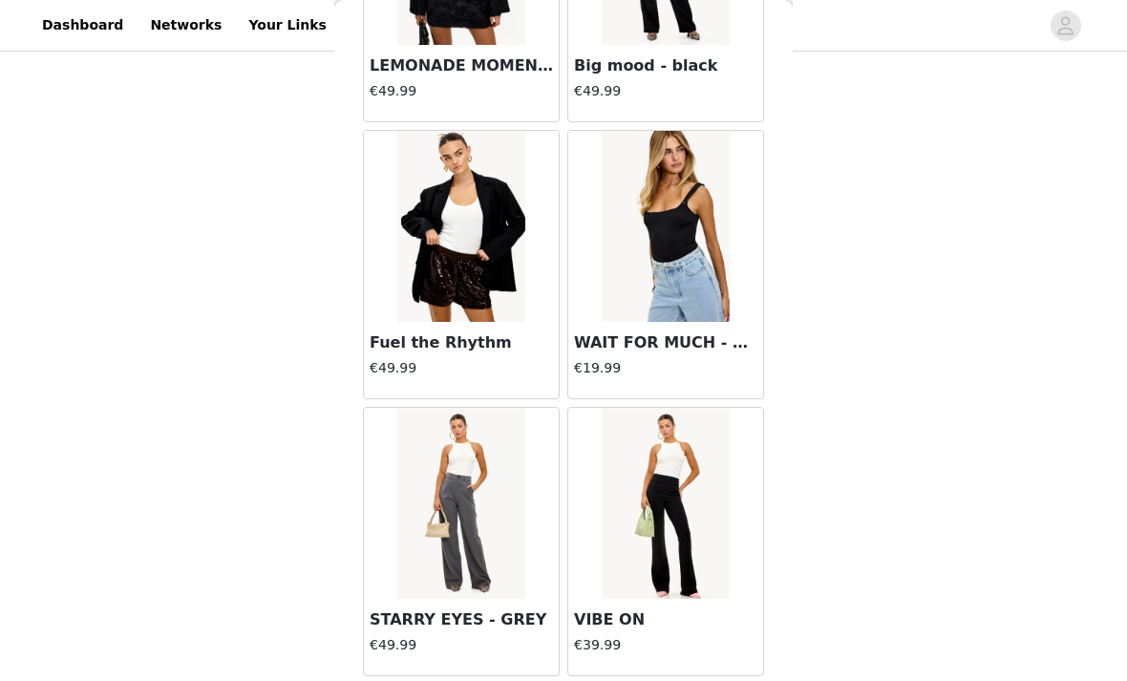
scroll to position [13254, 0]
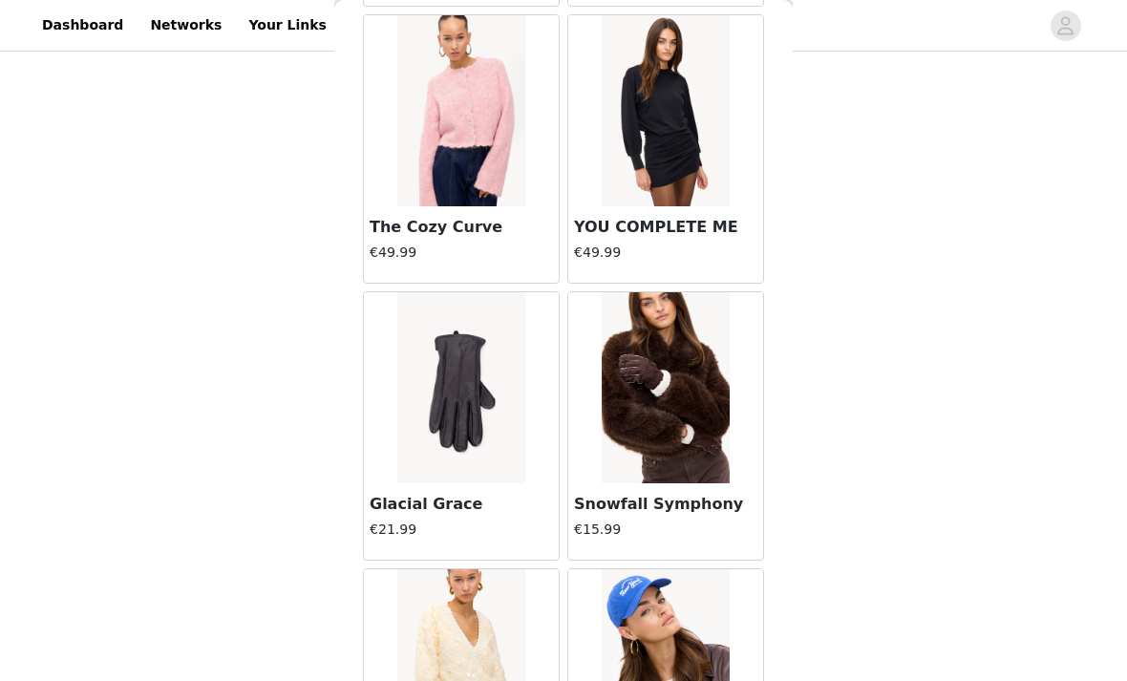
scroll to position [18226, 0]
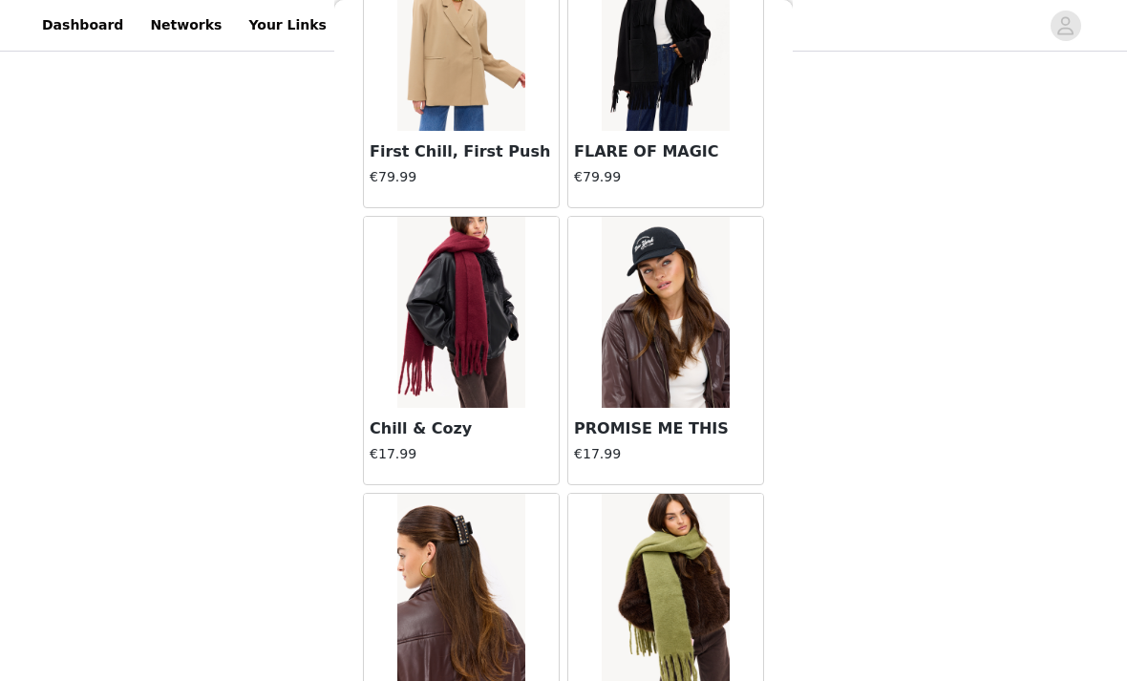
scroll to position [19584, 0]
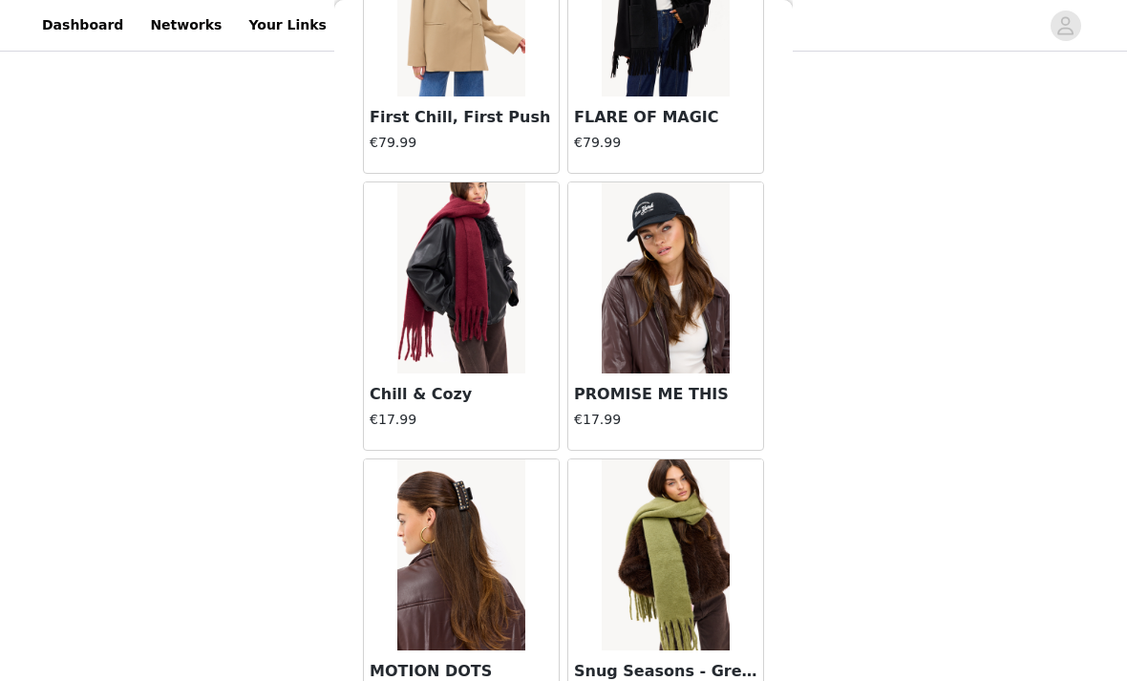
click at [527, 394] on h3 "Chill & Cozy" at bounding box center [461, 394] width 183 height 23
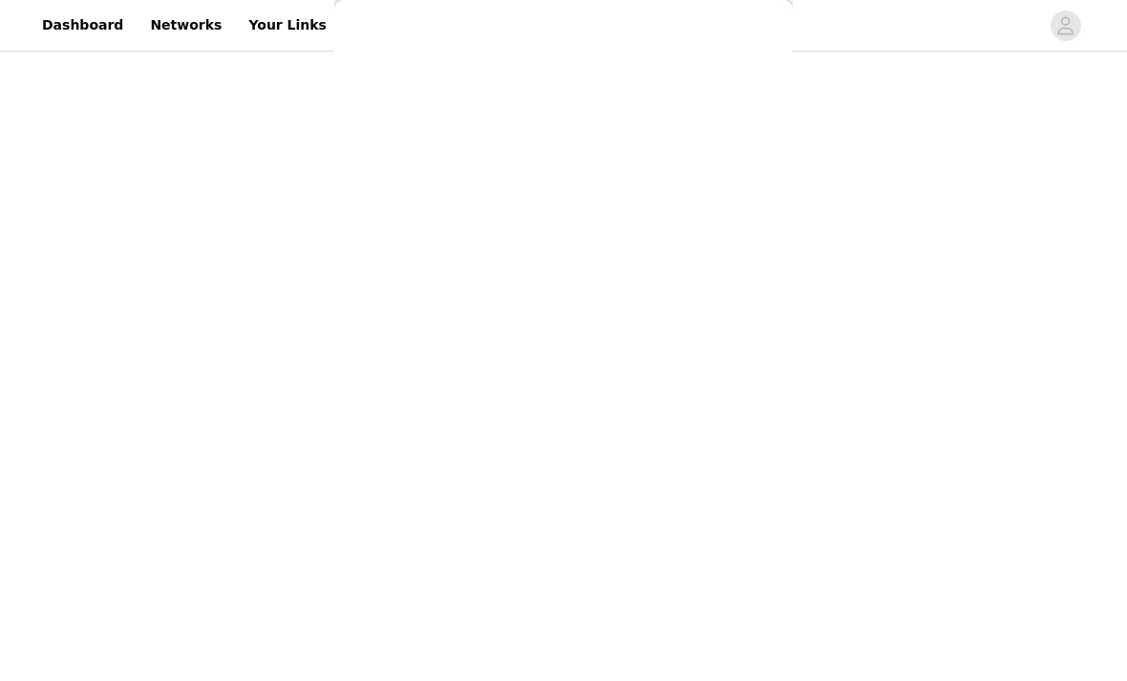
scroll to position [0, 0]
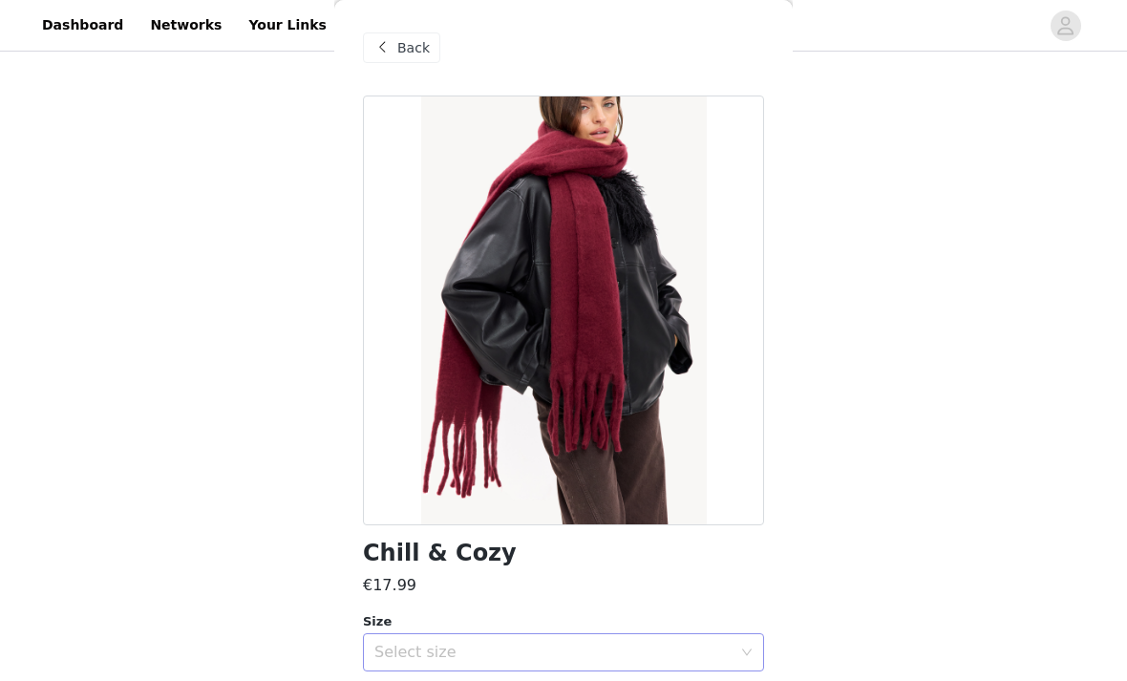
click at [642, 643] on div "Select size" at bounding box center [552, 652] width 357 height 19
click at [618, 680] on li "ONESIZE" at bounding box center [563, 693] width 401 height 31
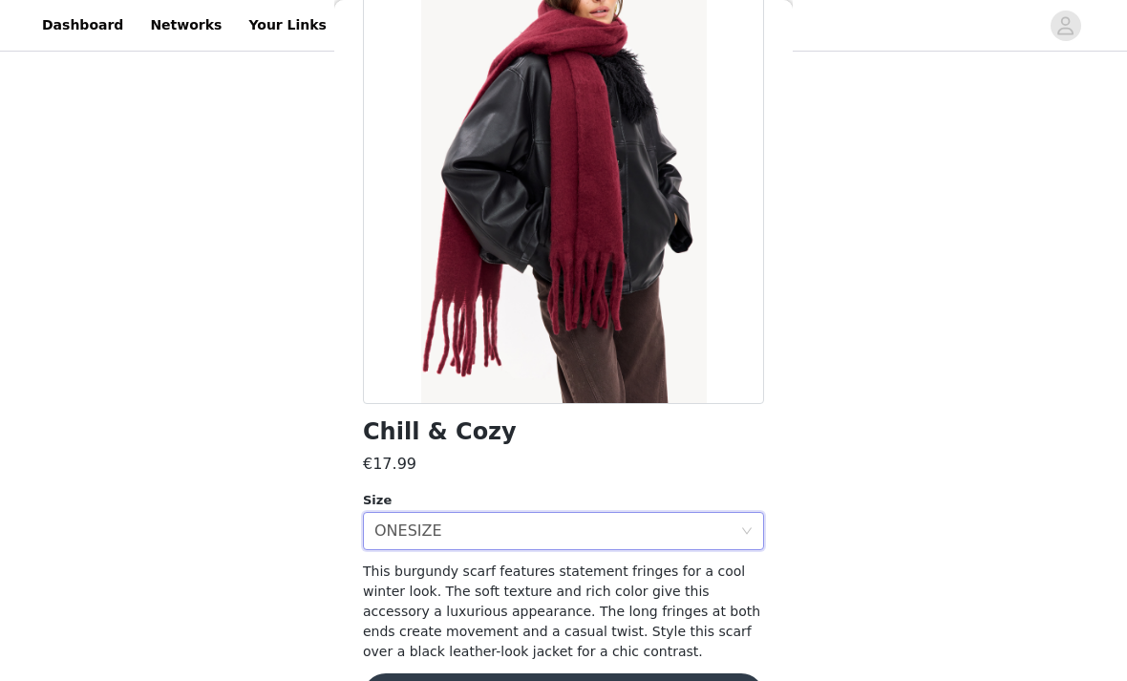
scroll to position [120, 0]
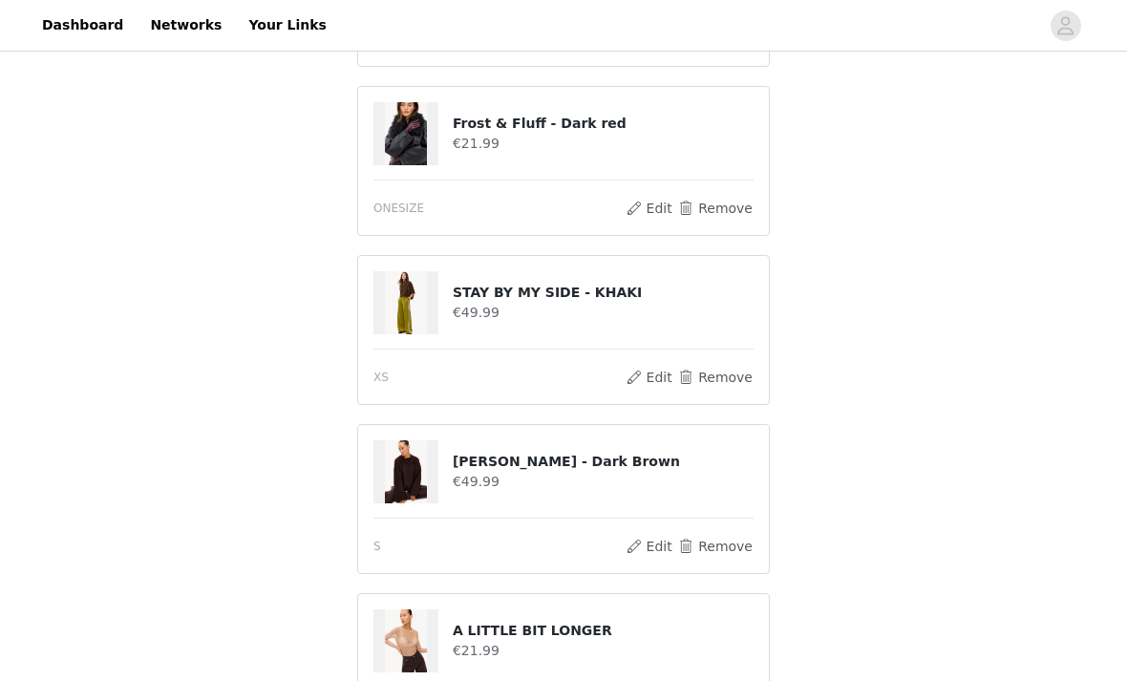
scroll to position [1274, 0]
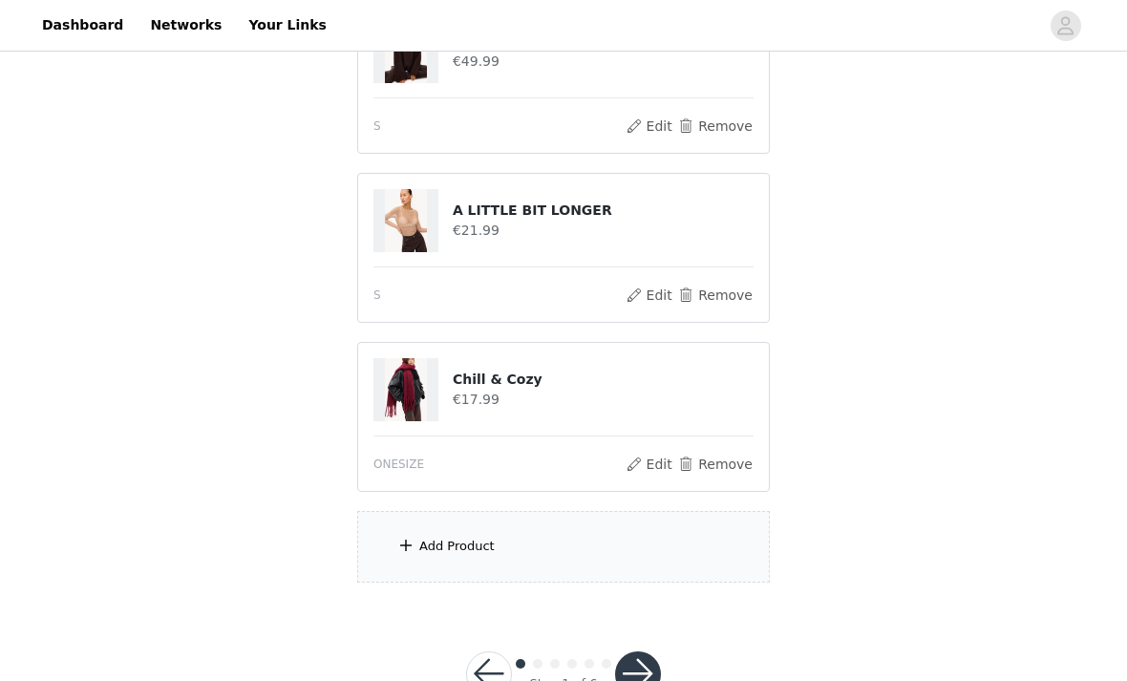
click at [417, 545] on div "Add Product" at bounding box center [563, 547] width 413 height 72
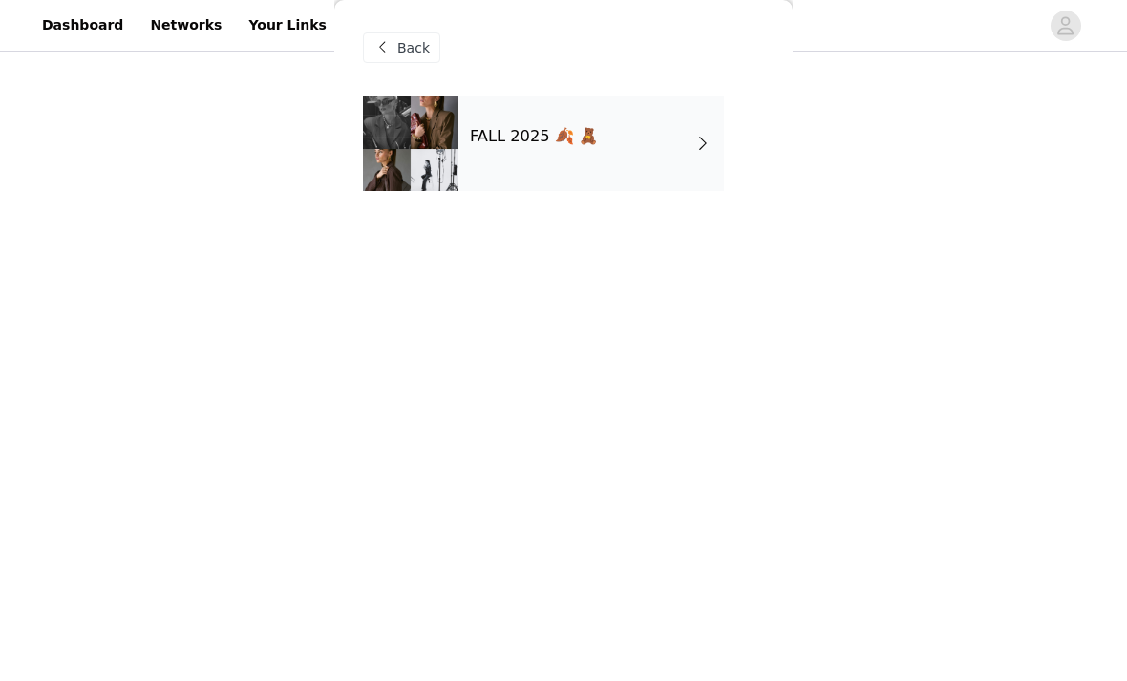
click at [709, 158] on div "FALL 2025 🍂 🧸" at bounding box center [592, 144] width 266 height 96
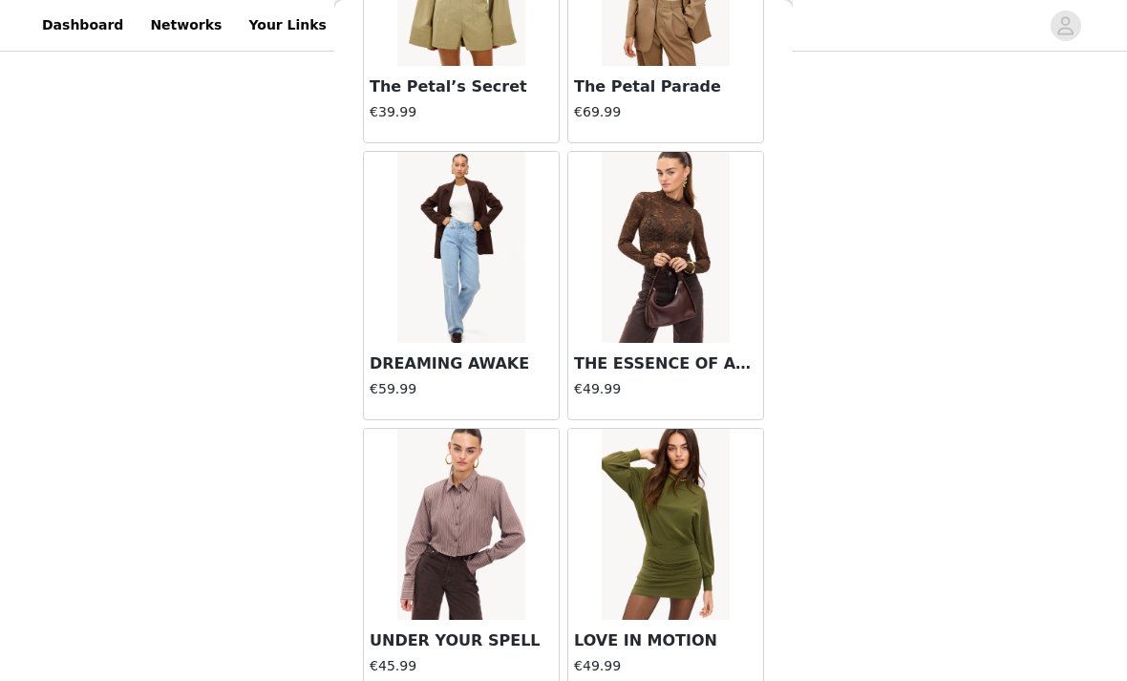
scroll to position [14638, 0]
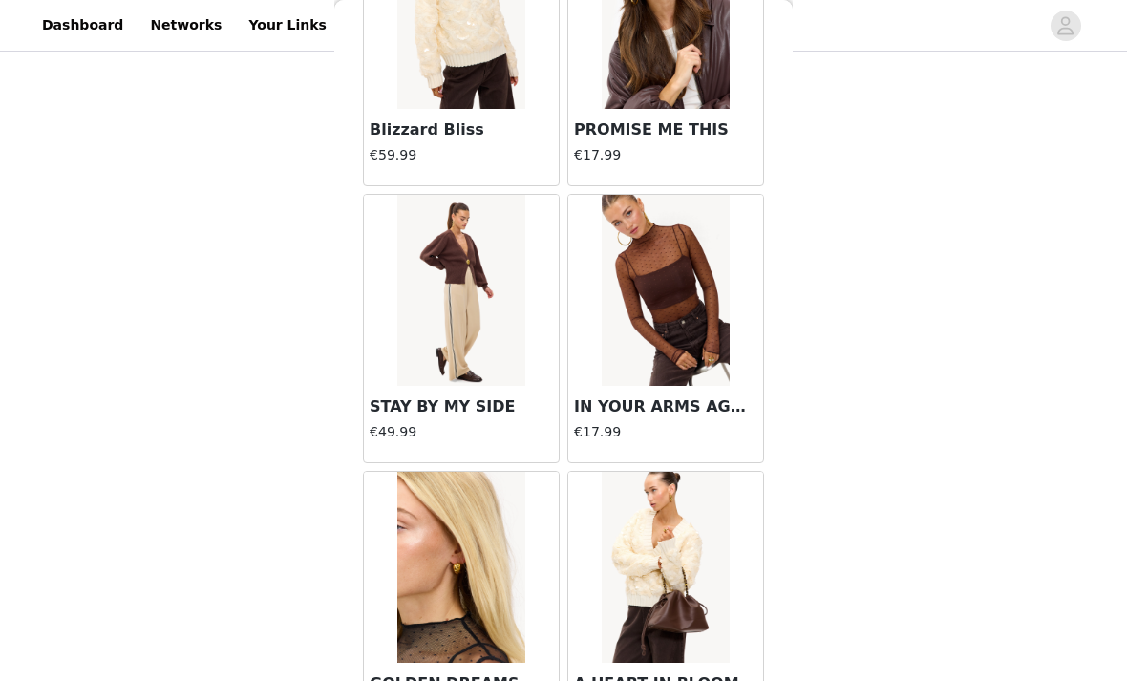
scroll to position [18728, 0]
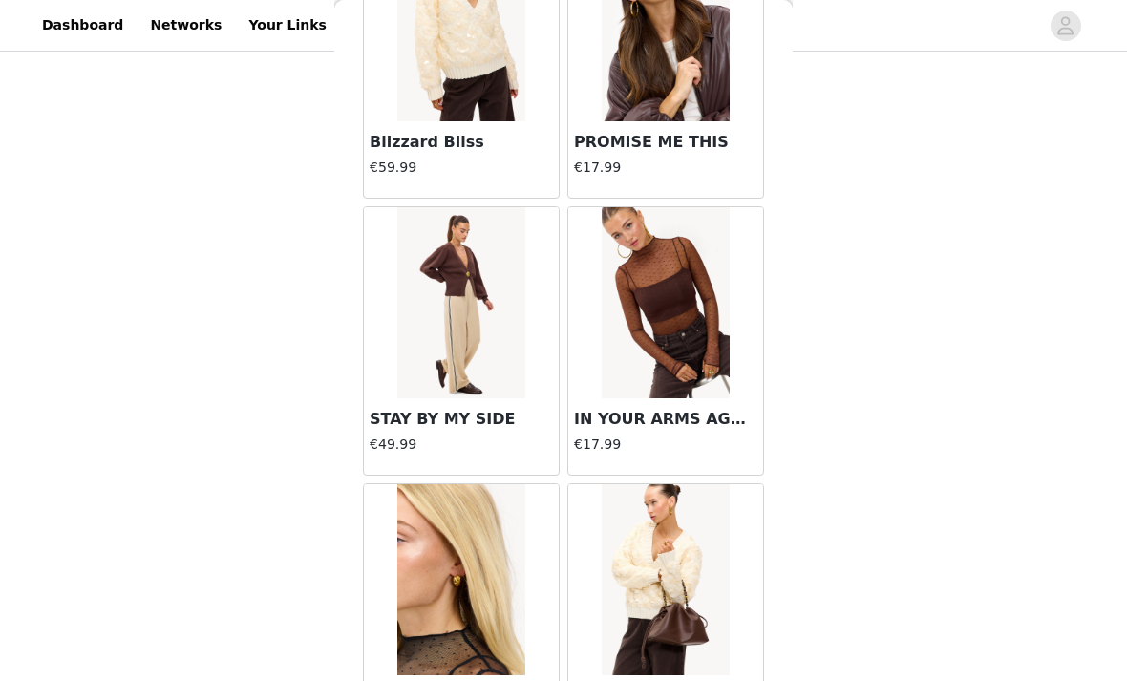
click at [682, 381] on img at bounding box center [665, 302] width 127 height 191
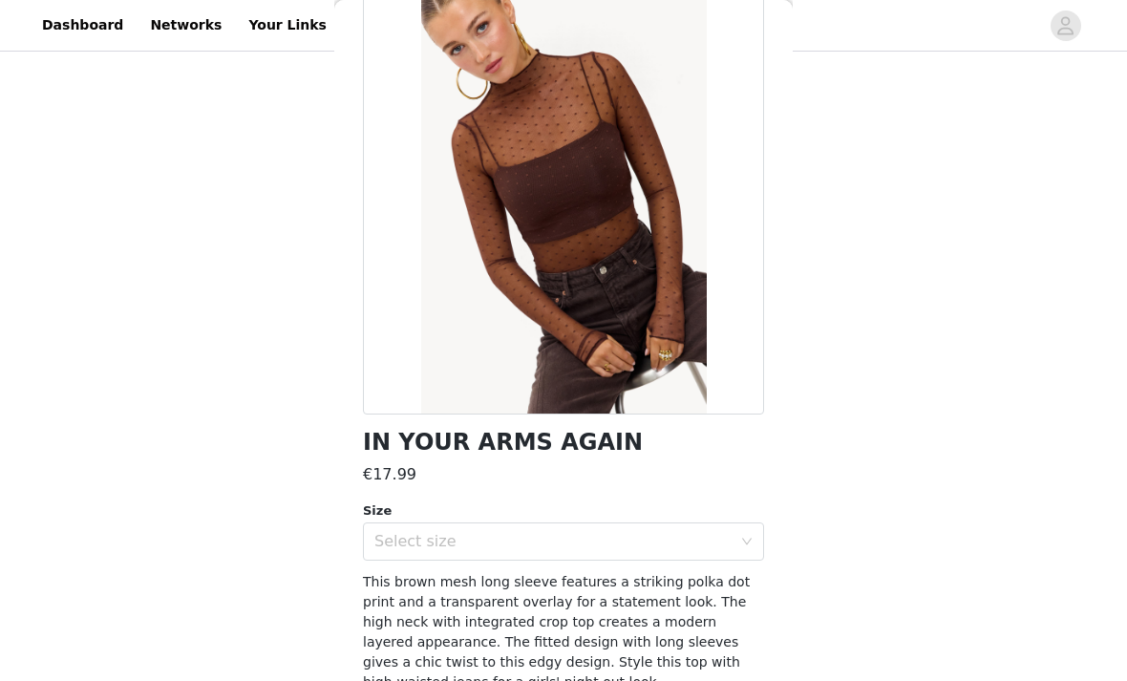
scroll to position [118, 0]
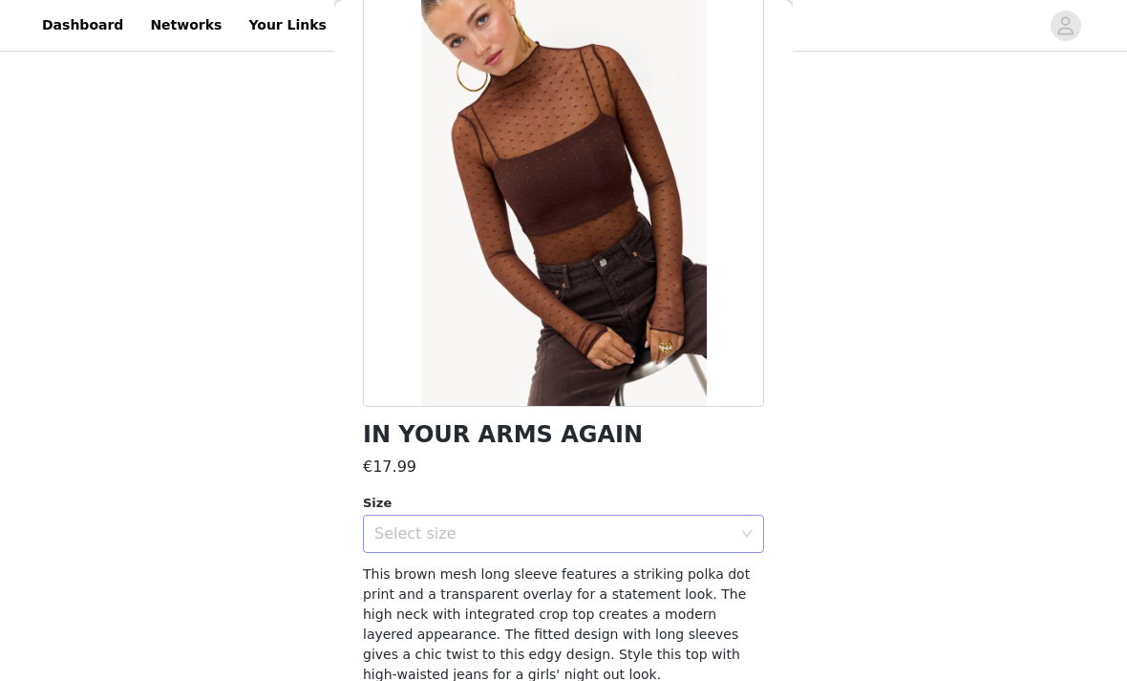
click at [633, 540] on div "Select size" at bounding box center [552, 533] width 357 height 19
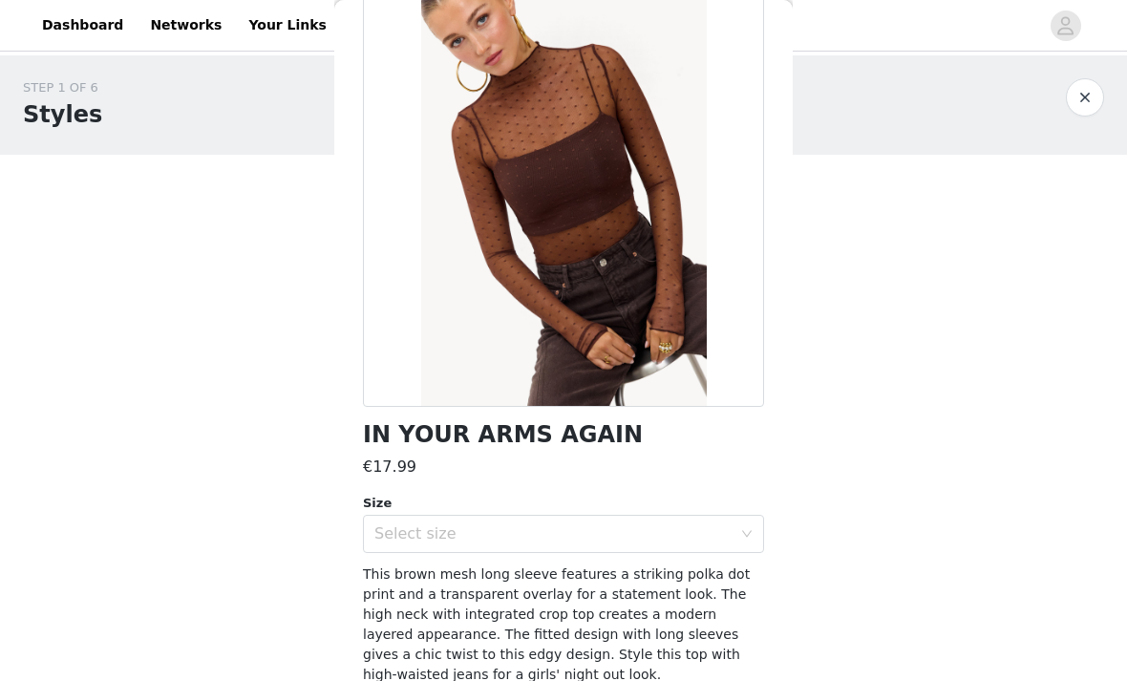
click at [1086, 107] on button "button" at bounding box center [1085, 97] width 38 height 38
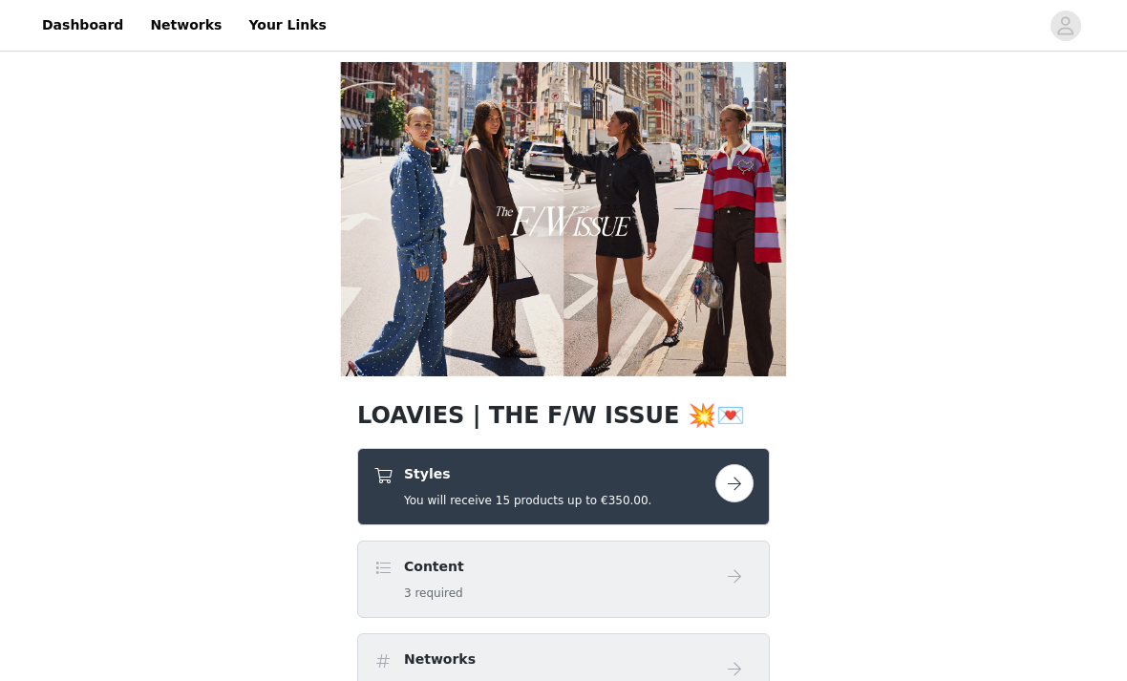
click at [717, 503] on link at bounding box center [735, 483] width 38 height 38
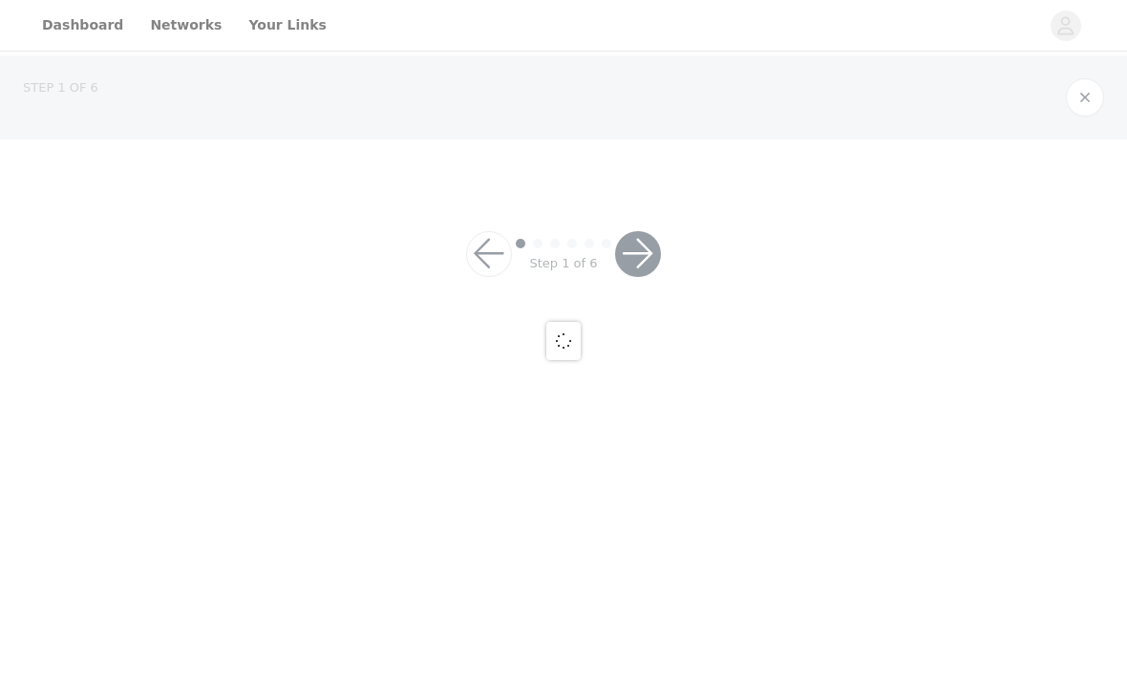
click at [723, 323] on div "STEP 1 OF 6 Step 1 of 6" at bounding box center [563, 188] width 1127 height 267
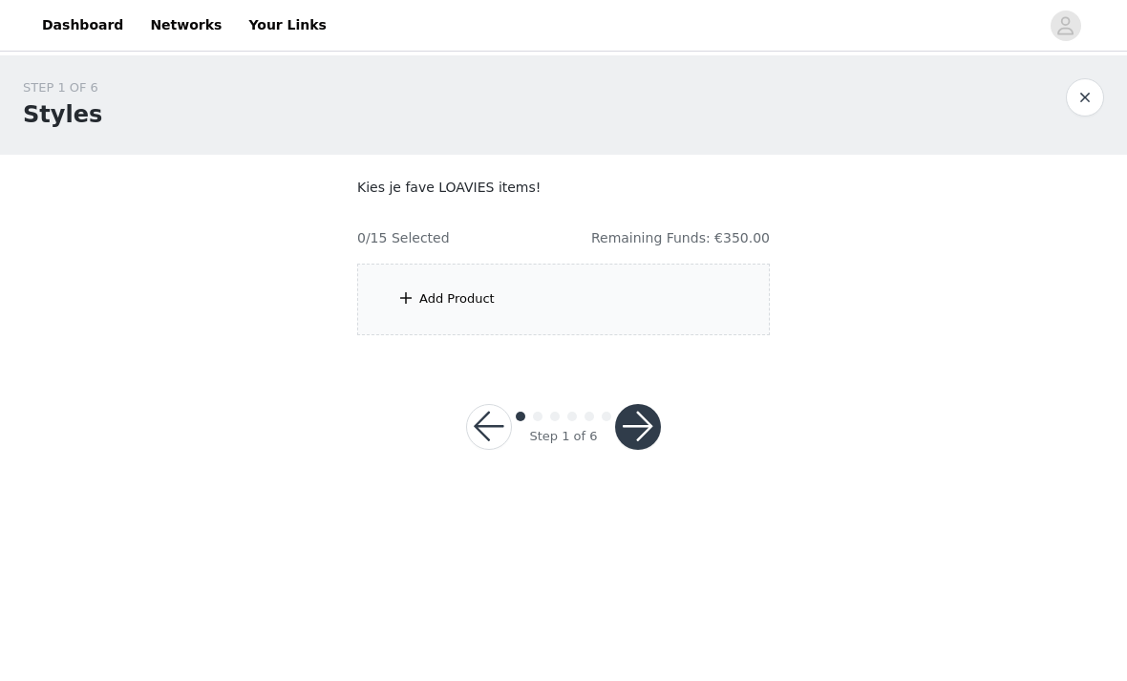
click at [404, 306] on span at bounding box center [405, 298] width 19 height 23
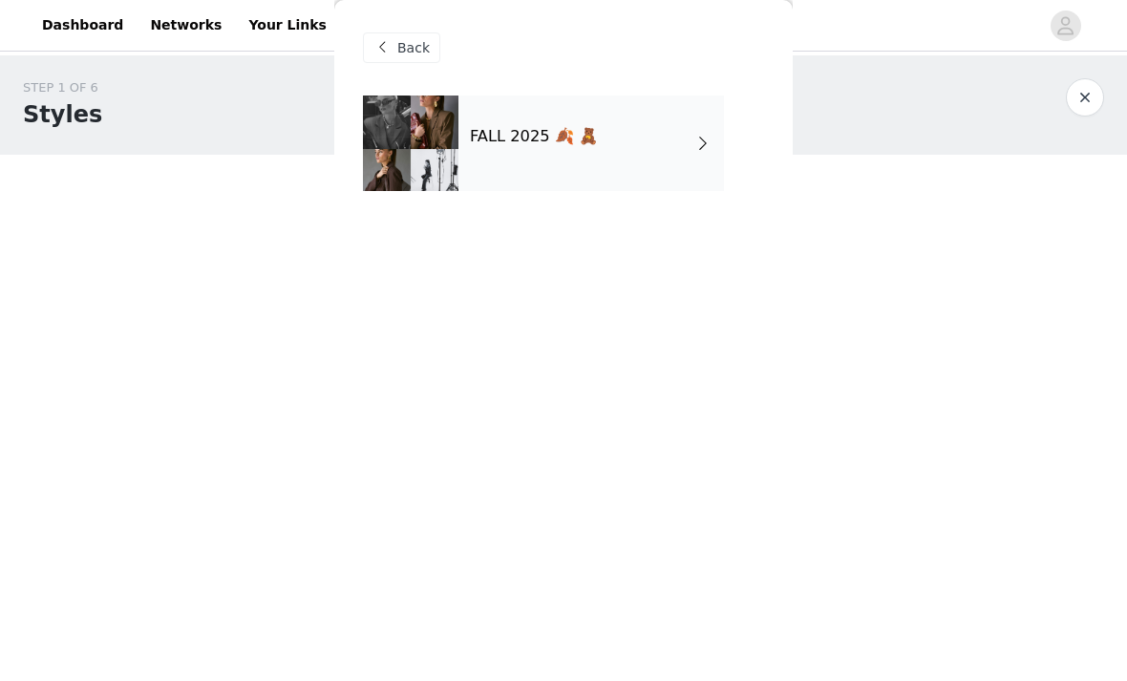
click at [416, 172] on div at bounding box center [411, 144] width 96 height 96
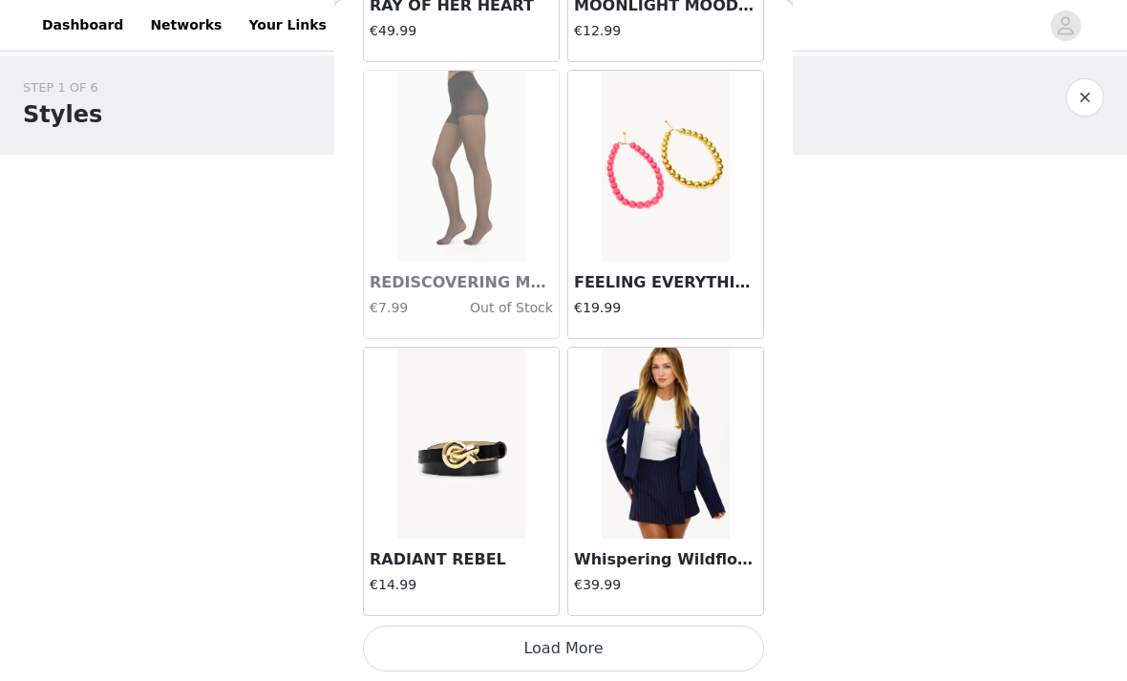
click at [630, 639] on button "Load More" at bounding box center [563, 649] width 401 height 46
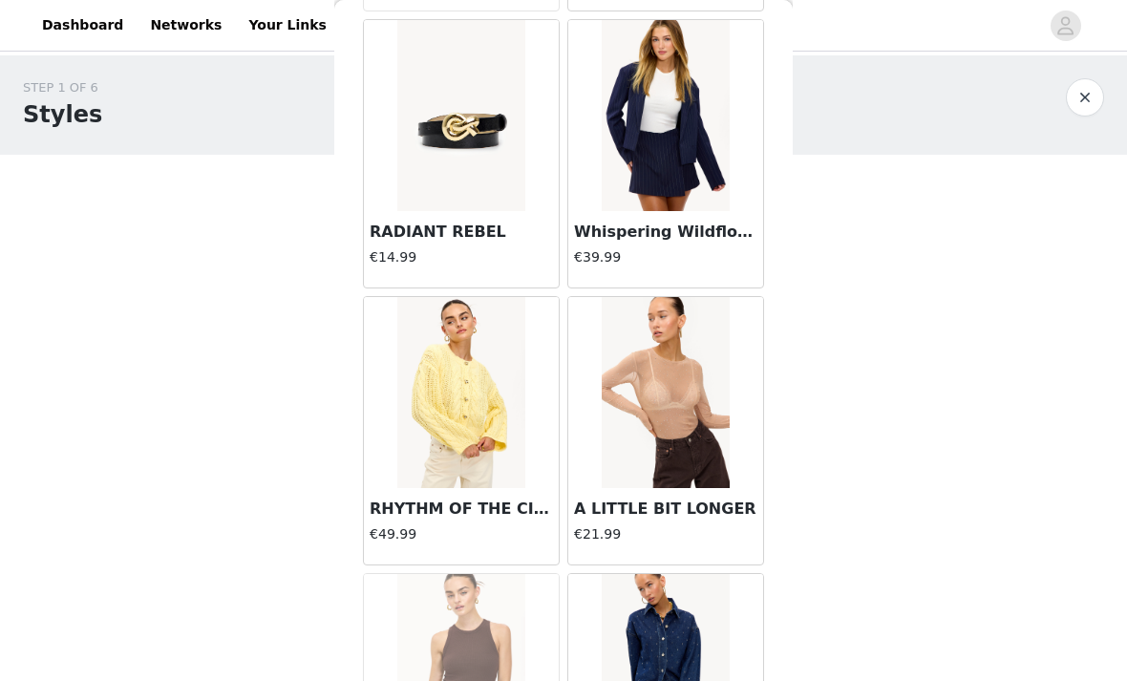
scroll to position [2726, 0]
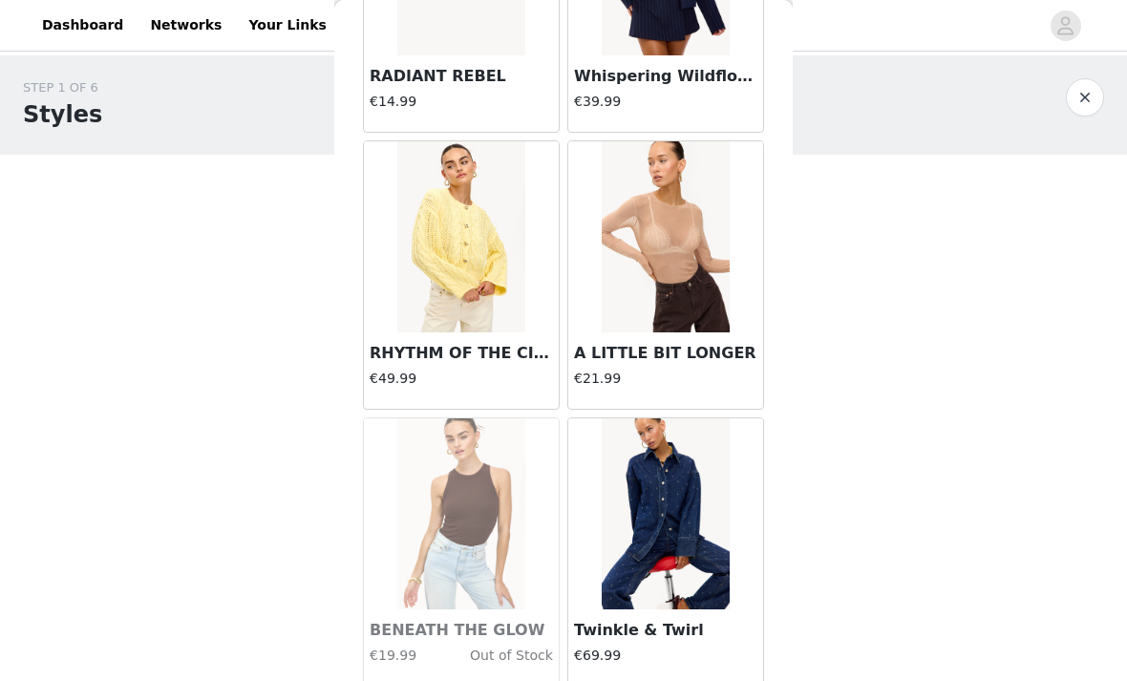
click at [707, 343] on h3 "A LITTLE BIT LONGER" at bounding box center [665, 353] width 183 height 23
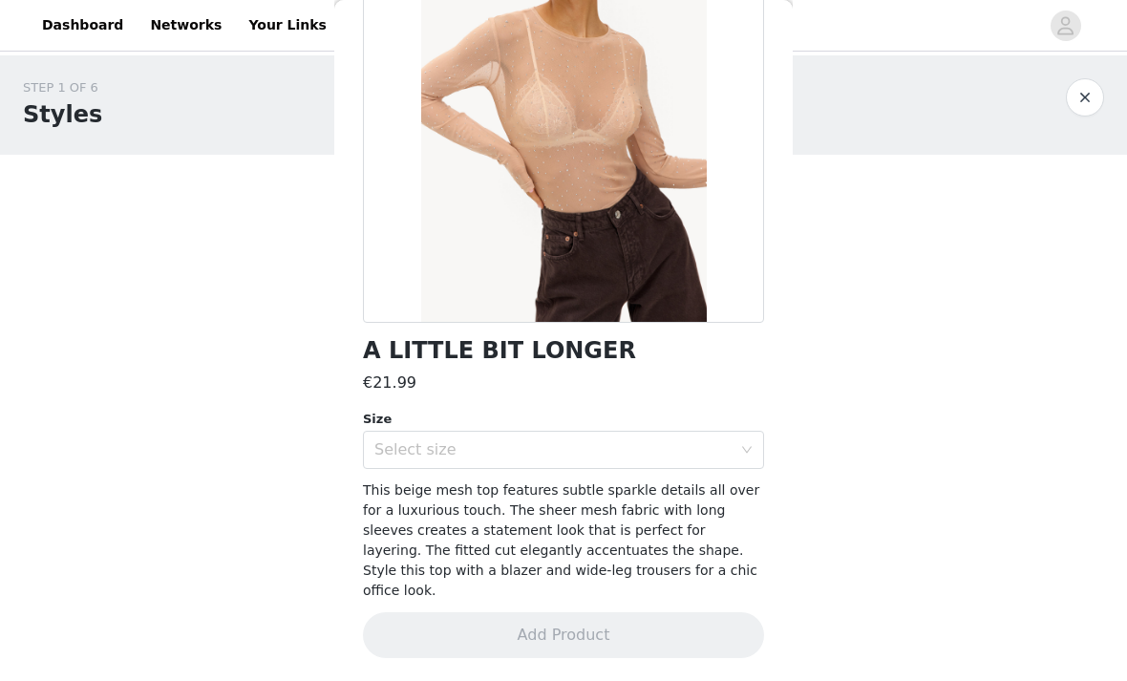
scroll to position [182, 0]
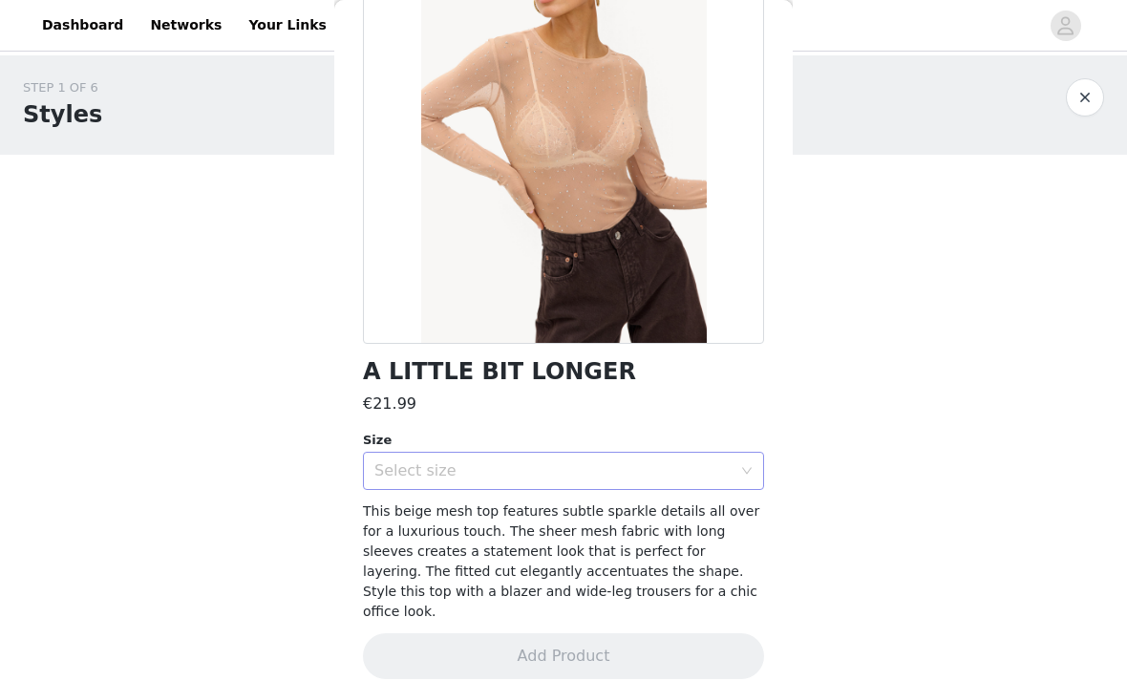
click at [709, 472] on div "Select size" at bounding box center [552, 470] width 357 height 19
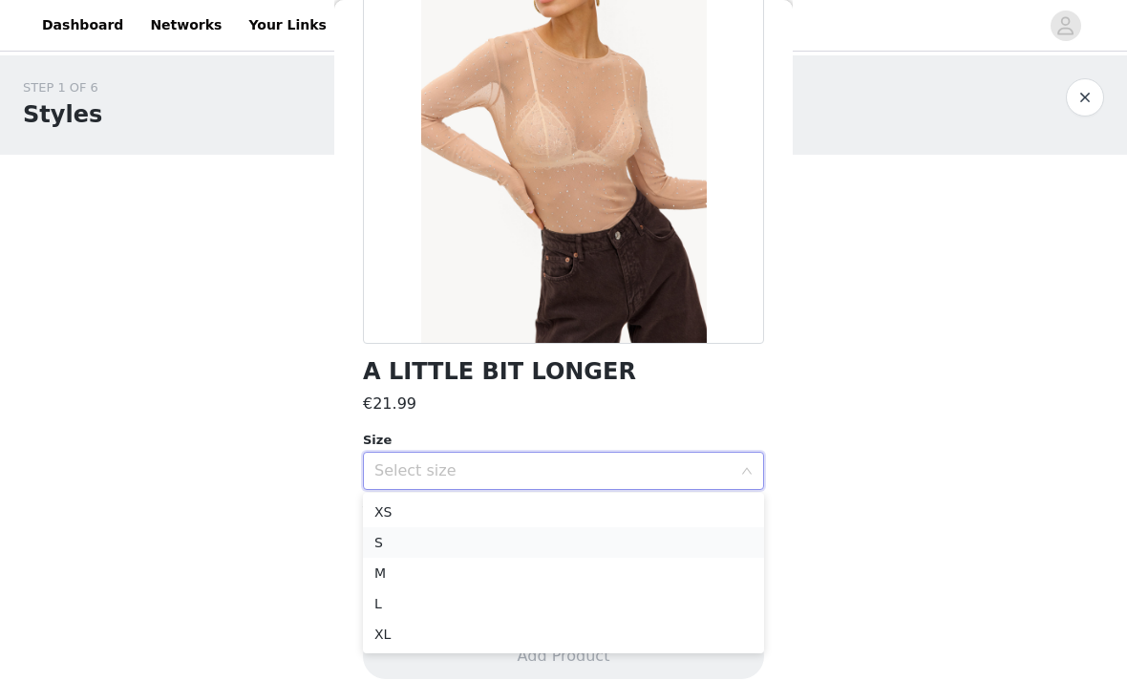
click at [652, 537] on li "S" at bounding box center [563, 542] width 401 height 31
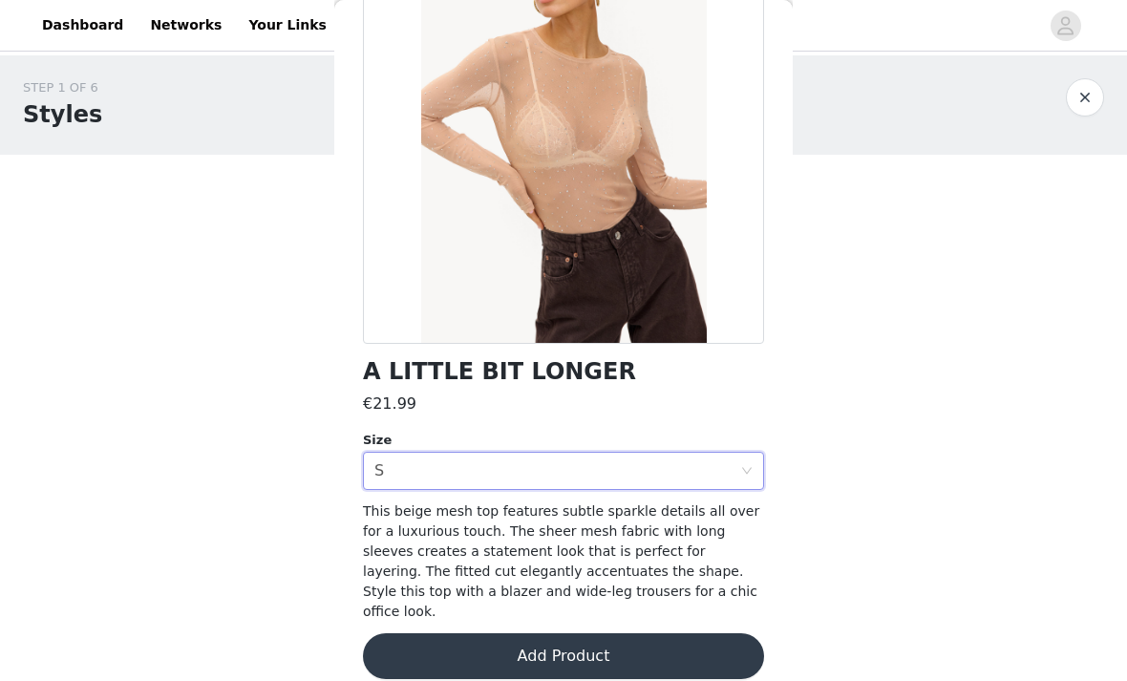
click at [604, 638] on button "Add Product" at bounding box center [563, 656] width 401 height 46
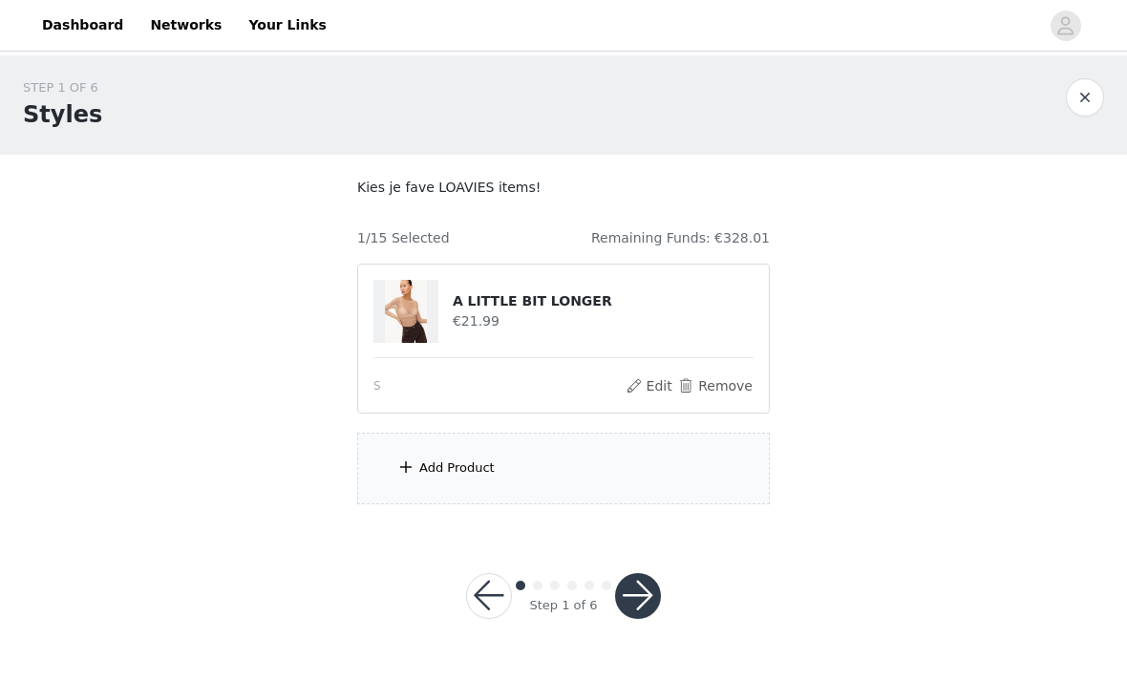
click at [409, 478] on span at bounding box center [405, 467] width 19 height 23
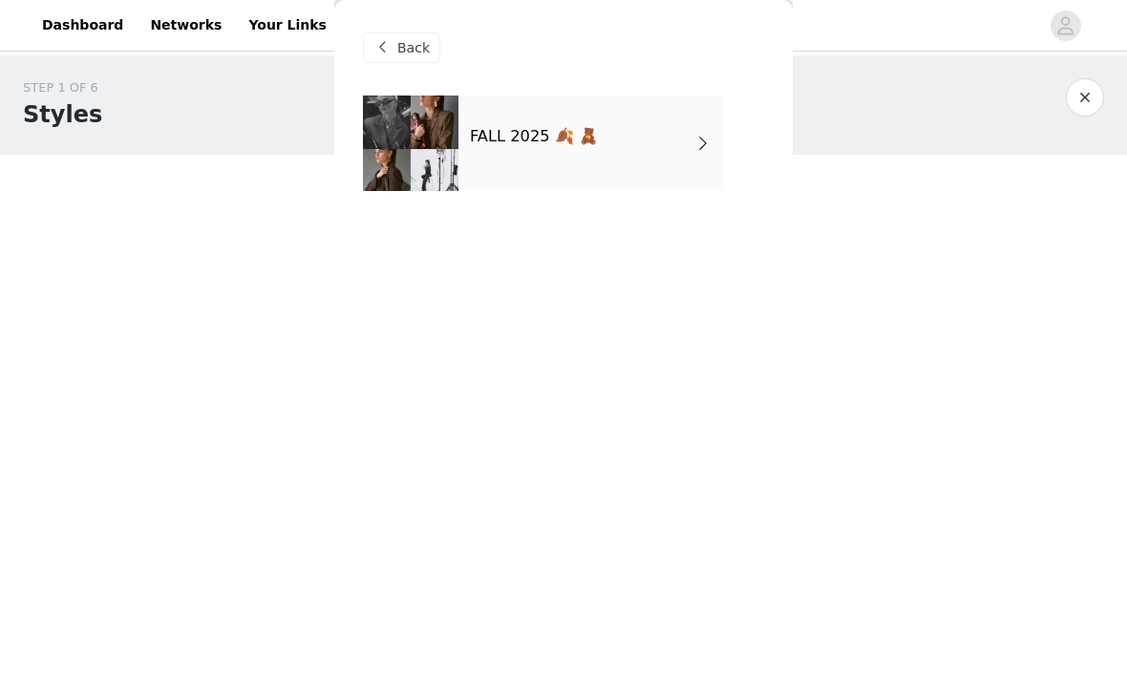
click at [717, 182] on div "FALL 2025 🍂 🧸" at bounding box center [592, 144] width 266 height 96
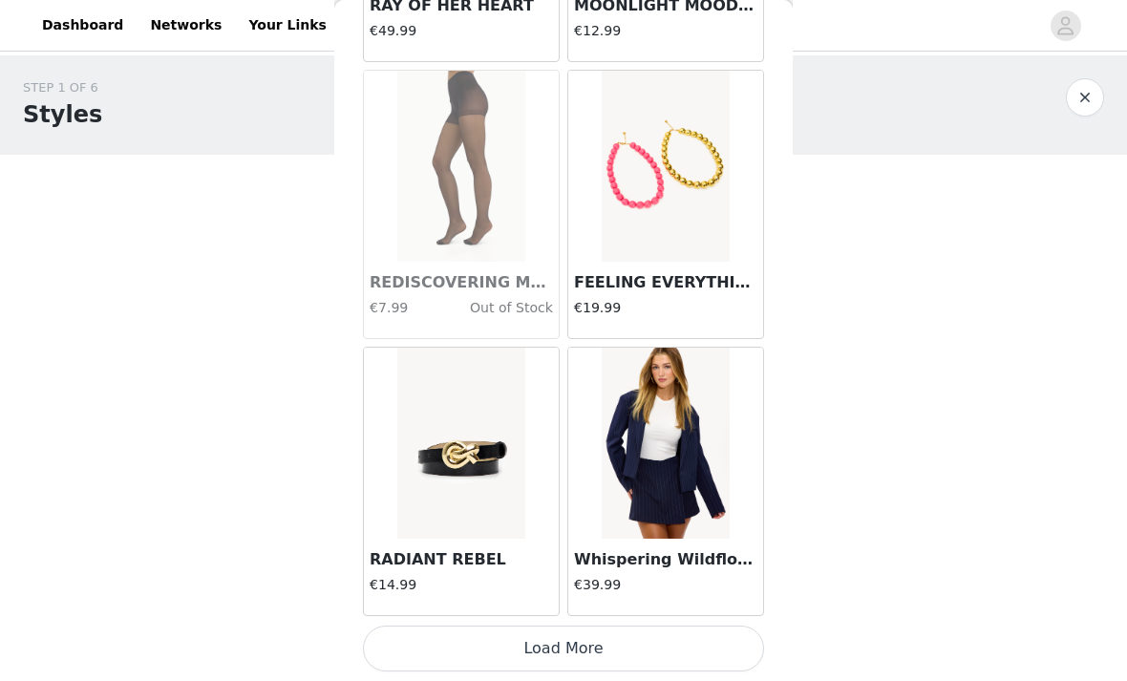
click at [594, 649] on button "Load More" at bounding box center [563, 649] width 401 height 46
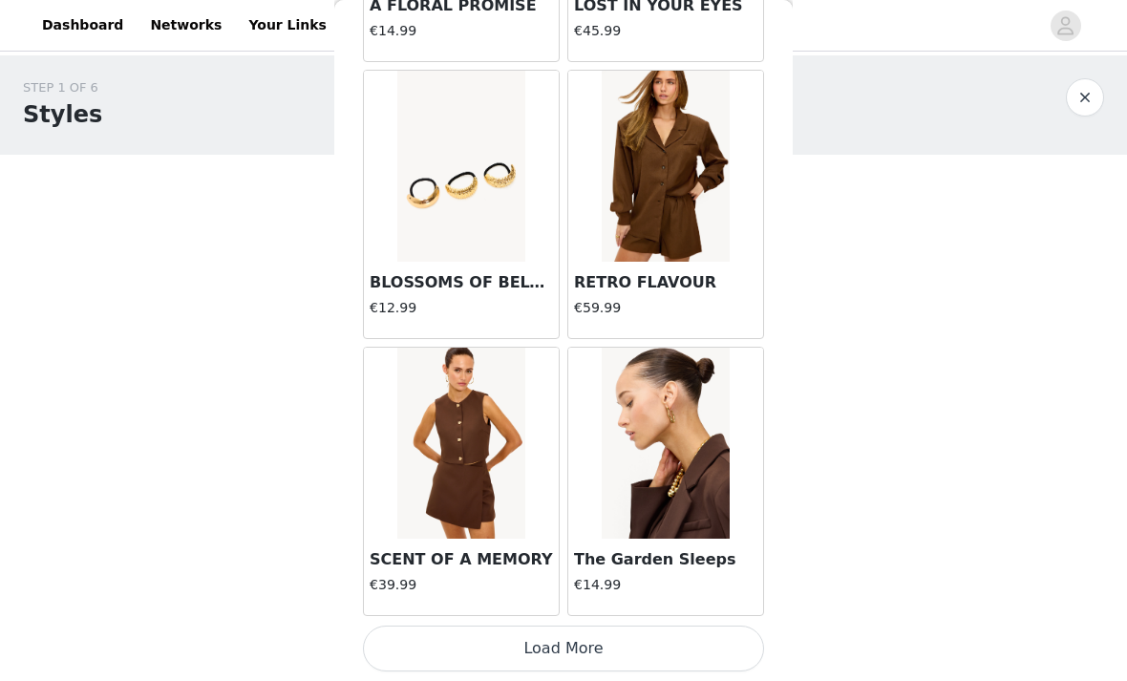
click at [635, 643] on button "Load More" at bounding box center [563, 649] width 401 height 46
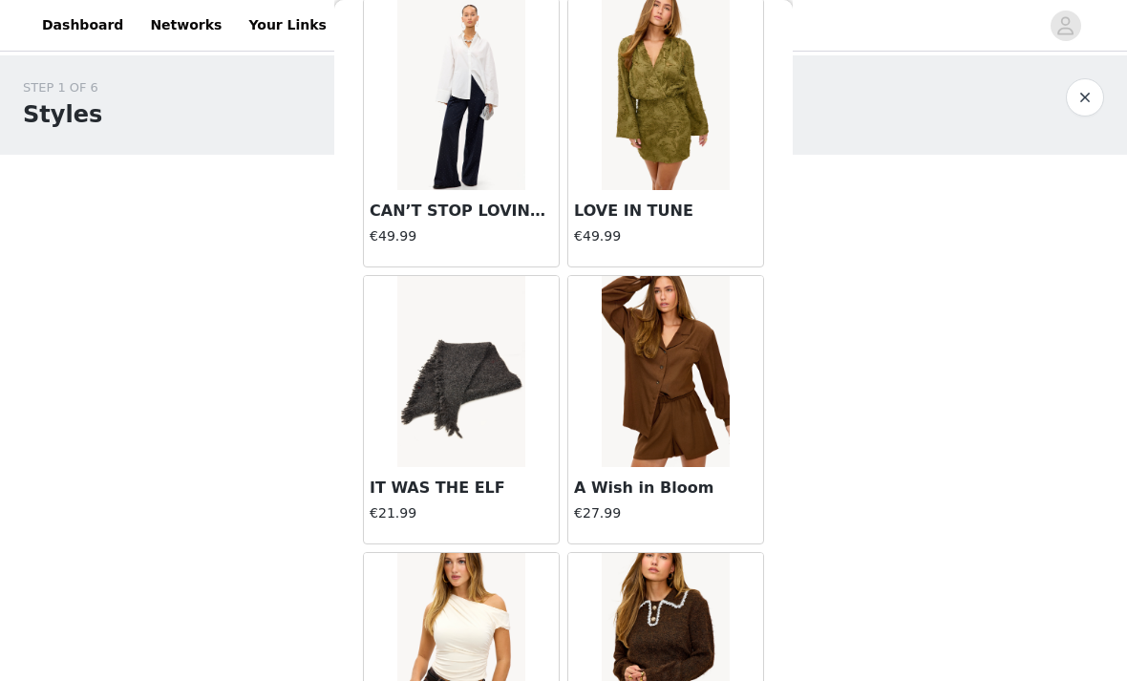
scroll to position [7653, 0]
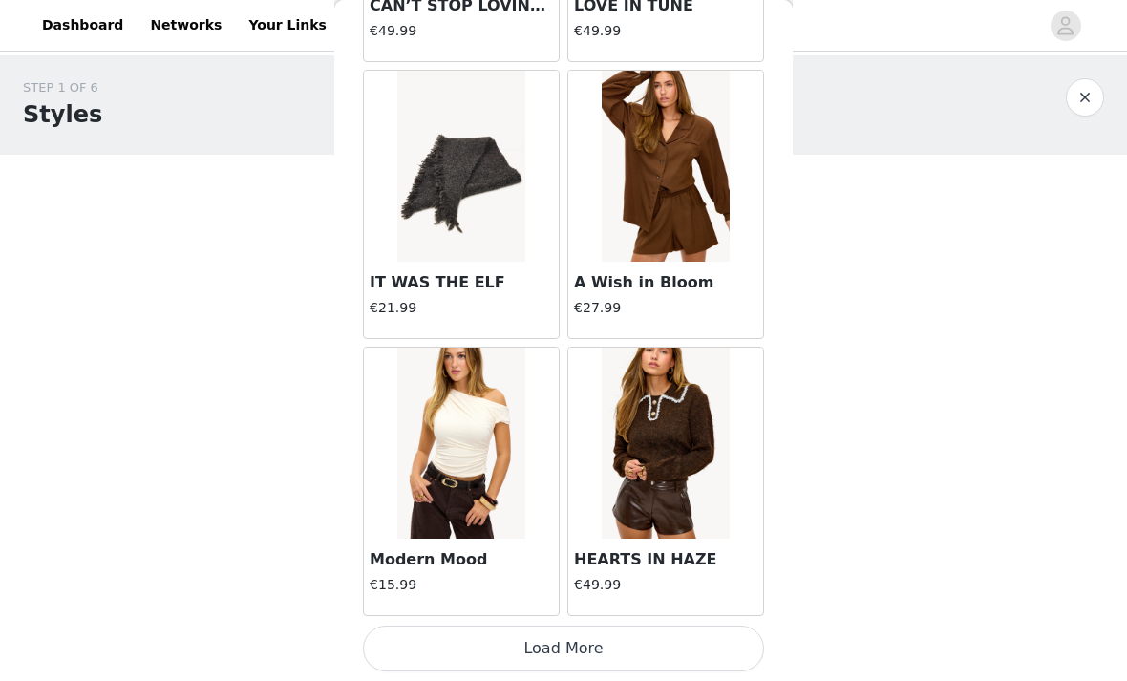
click at [612, 641] on button "Load More" at bounding box center [563, 649] width 401 height 46
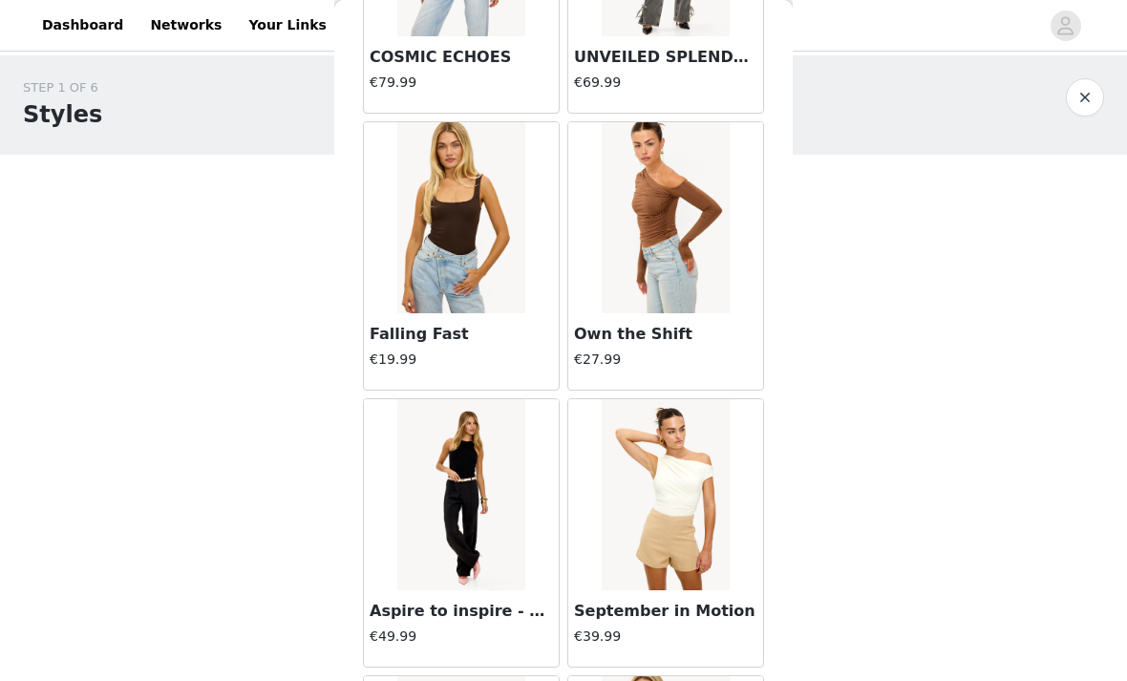
scroll to position [8816, 0]
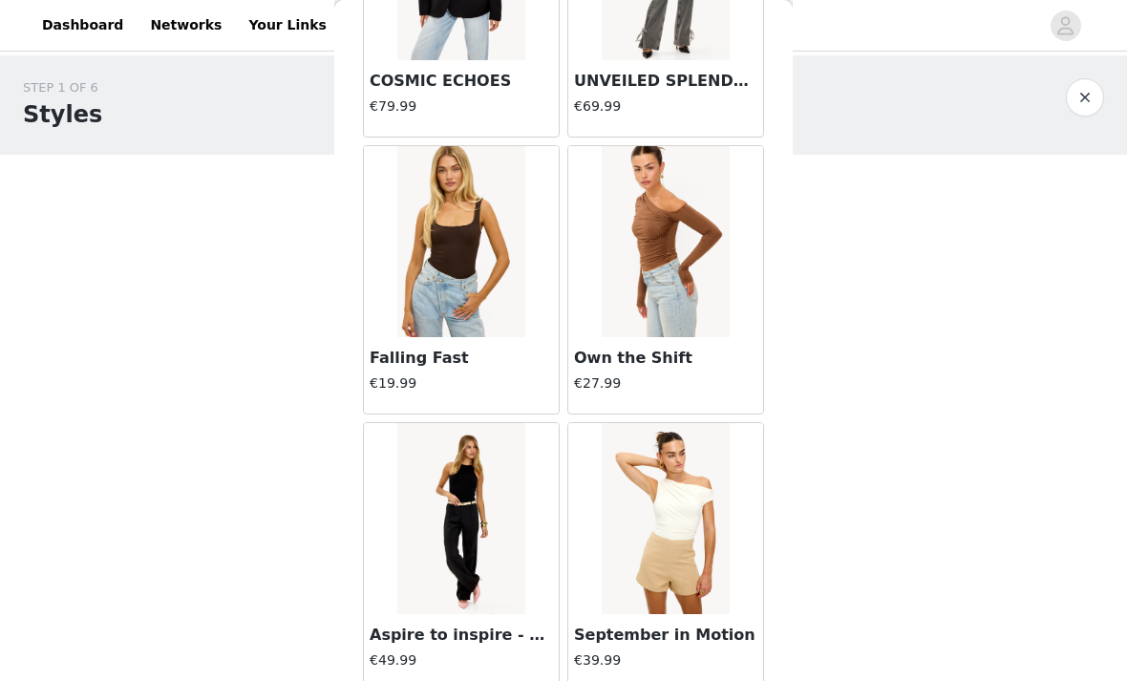
click at [489, 348] on h3 "Falling Fast" at bounding box center [461, 358] width 183 height 23
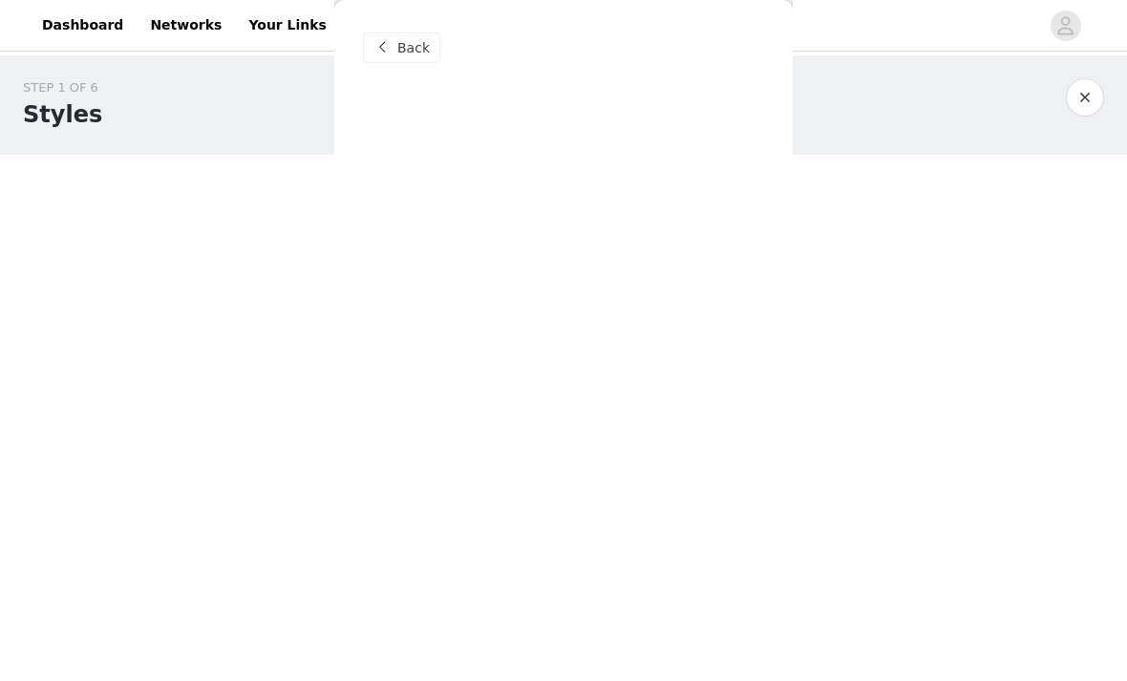
scroll to position [0, 0]
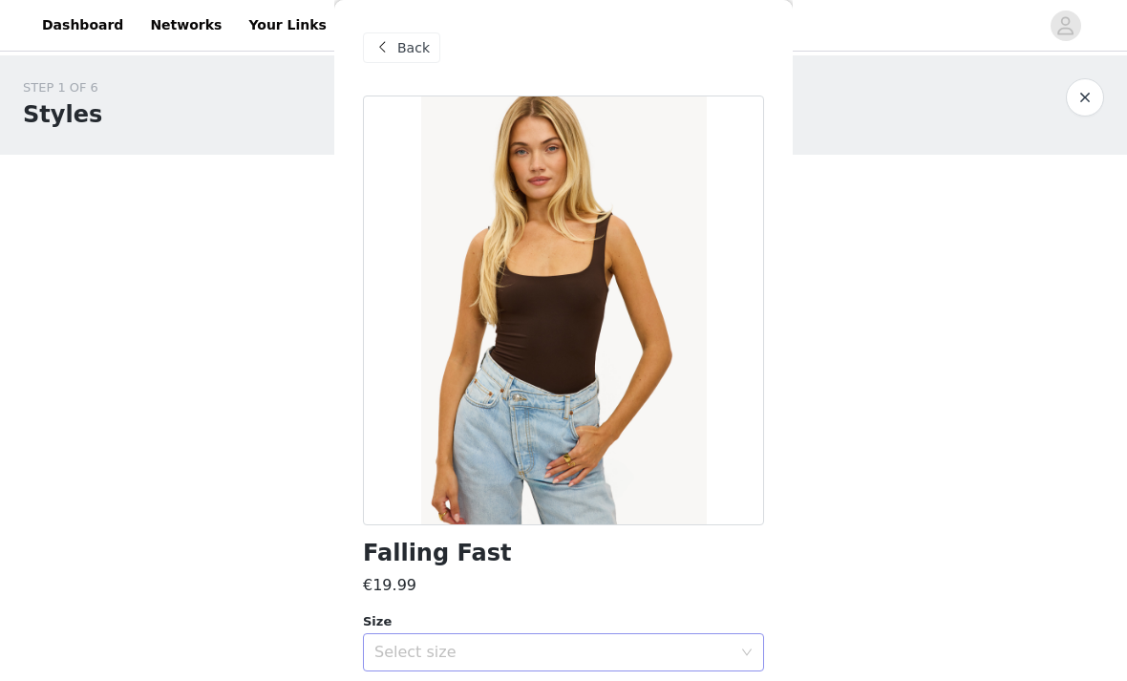
click at [671, 649] on div "Select size" at bounding box center [552, 652] width 357 height 19
click at [717, 652] on div "Select size" at bounding box center [552, 652] width 357 height 19
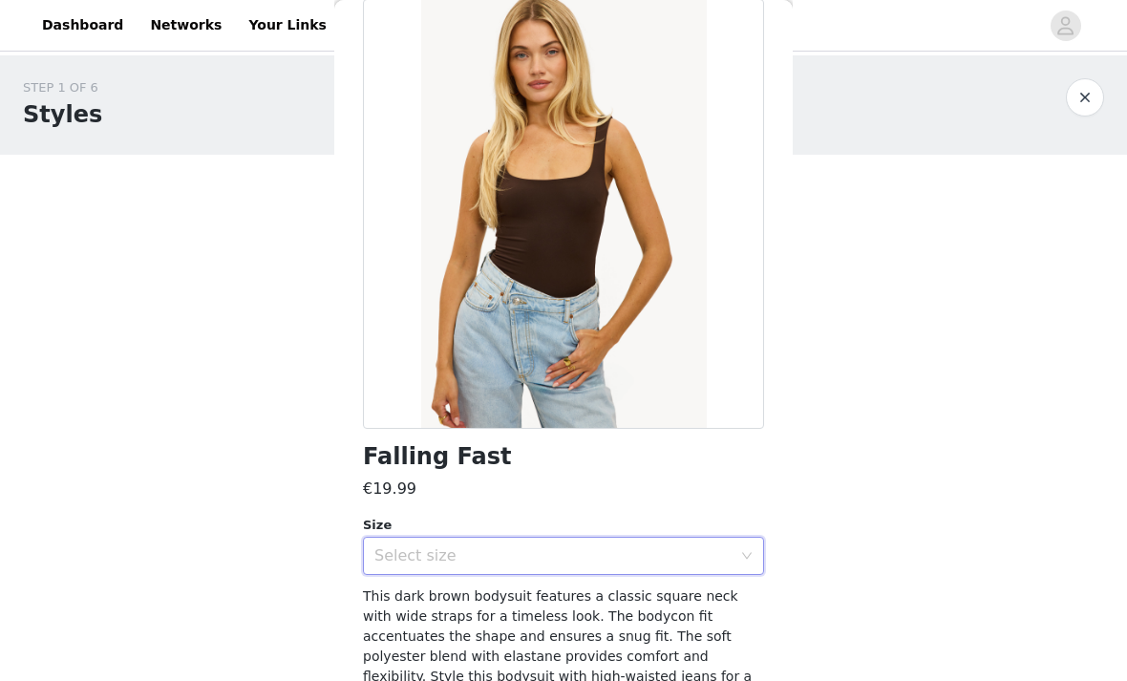
scroll to position [115, 0]
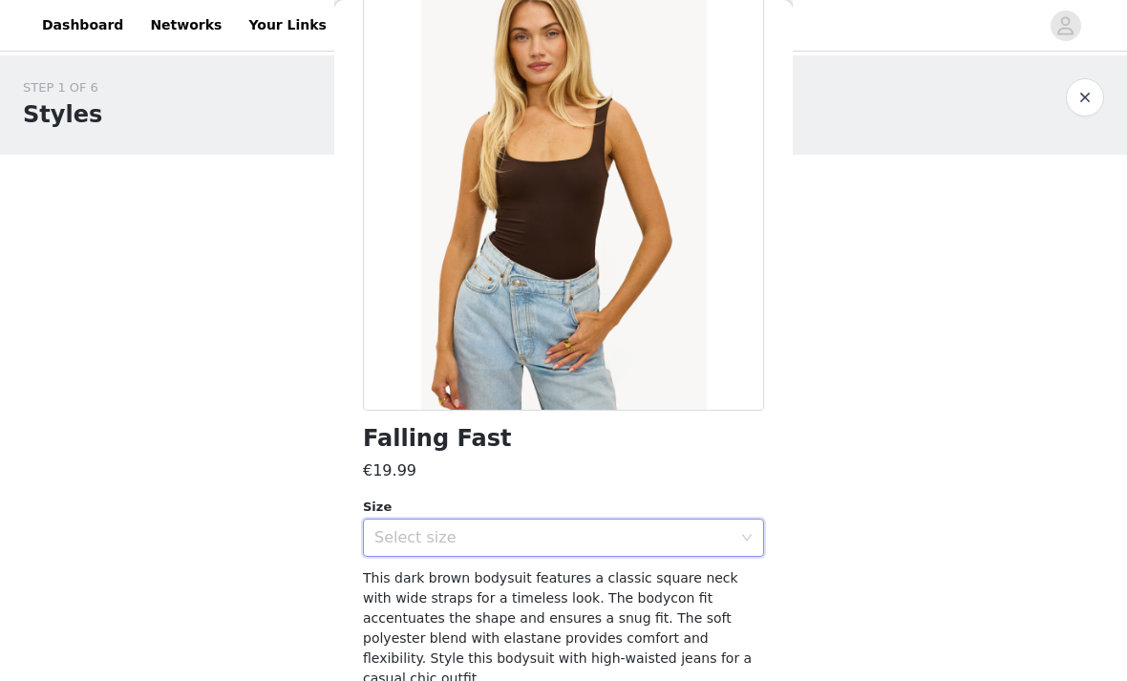
click at [738, 527] on div "Select size" at bounding box center [557, 538] width 366 height 36
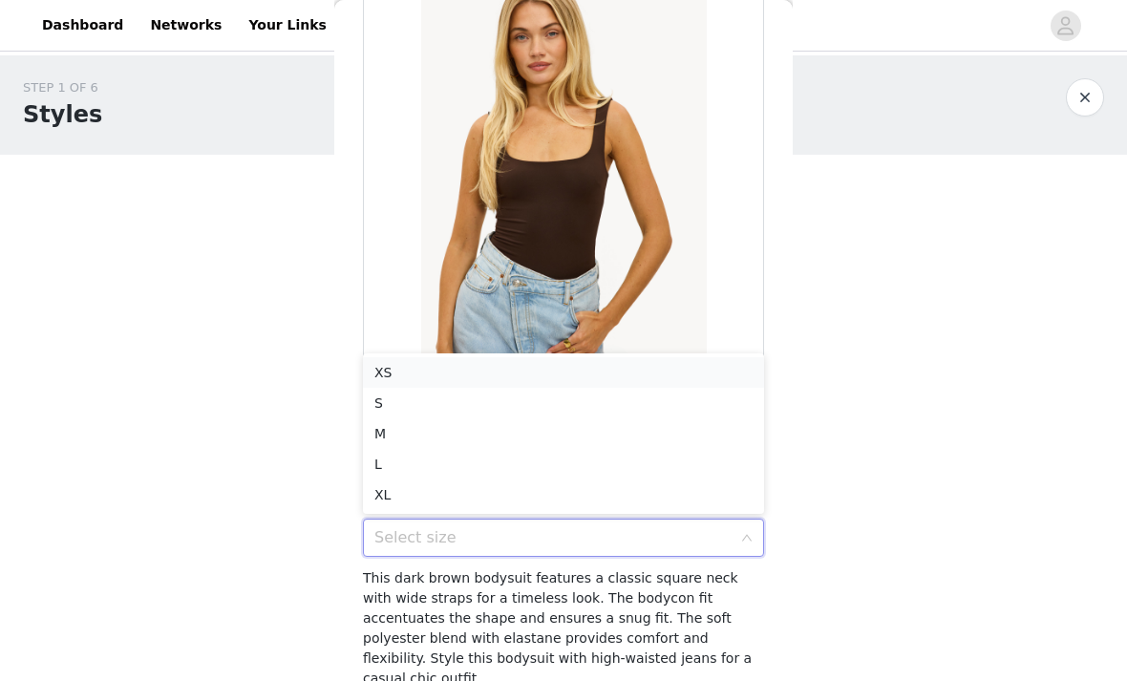
click at [720, 373] on li "XS" at bounding box center [563, 372] width 401 height 31
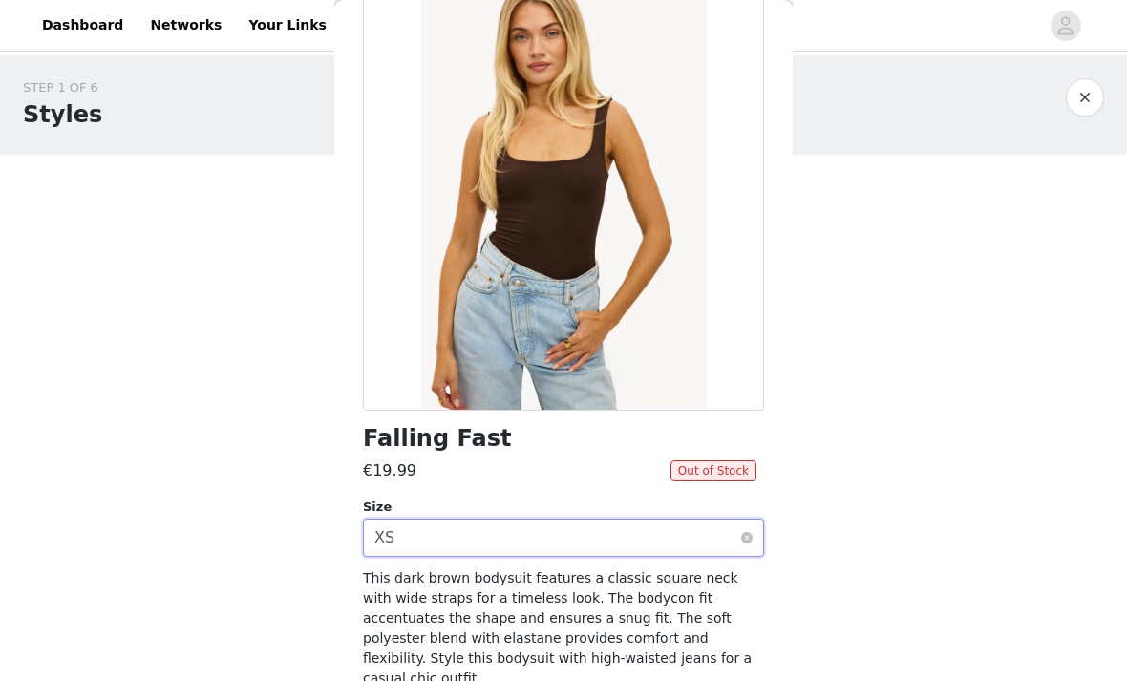
click at [706, 545] on div "Select size XS" at bounding box center [557, 538] width 366 height 36
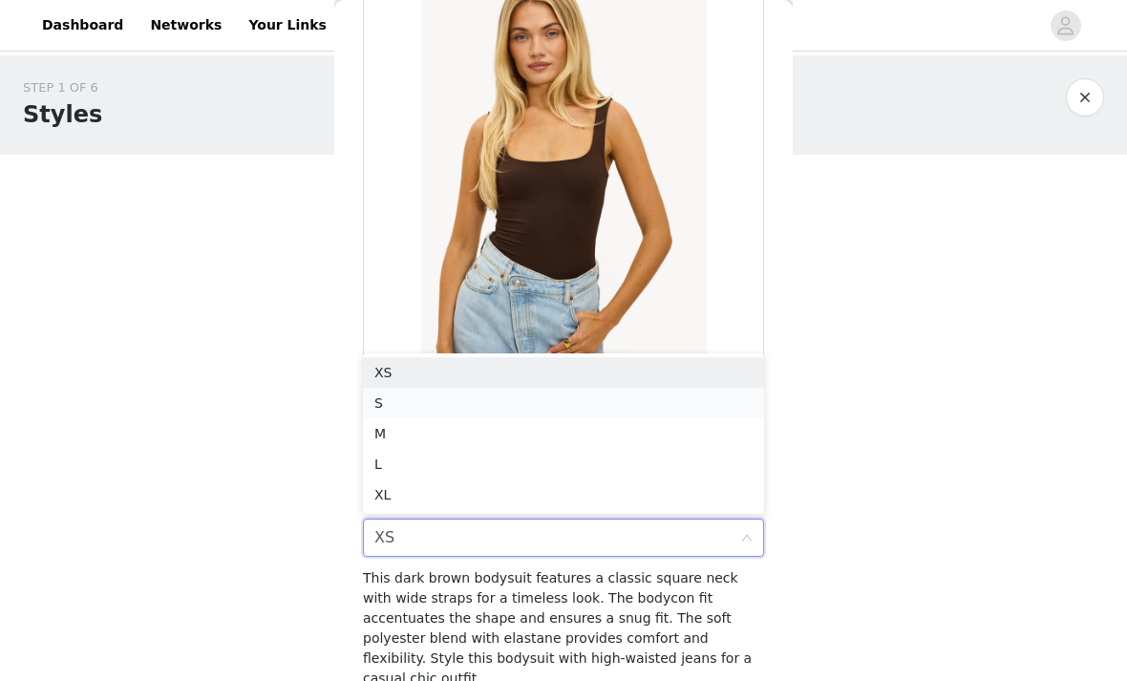
click at [705, 410] on li "S" at bounding box center [563, 403] width 401 height 31
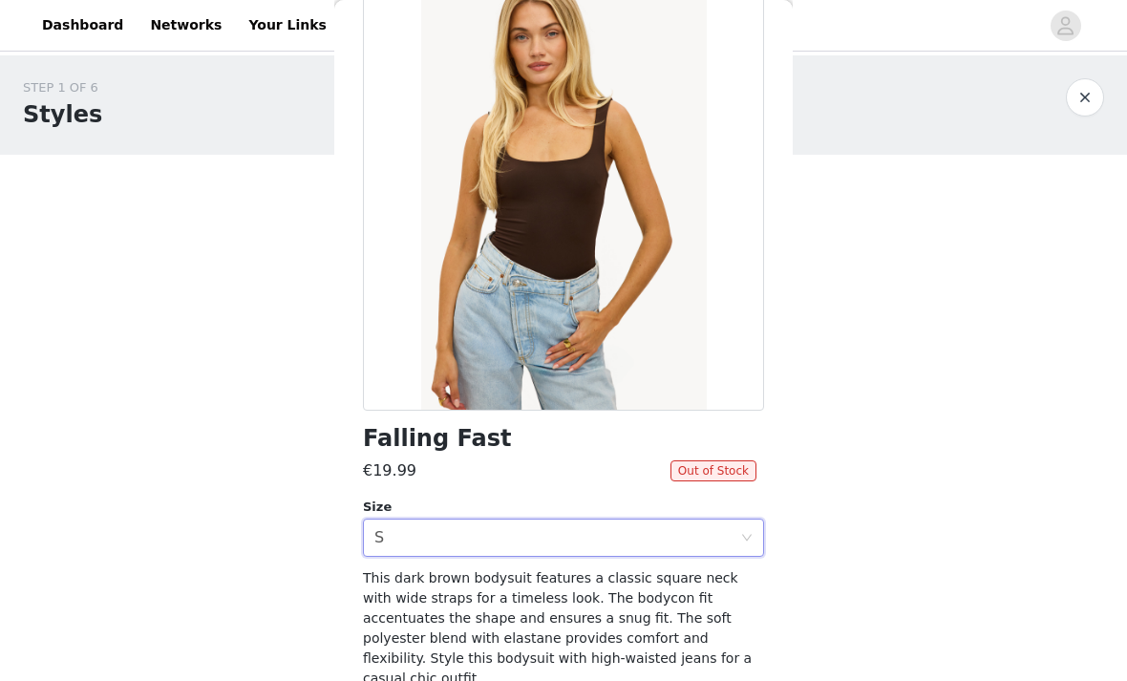
click at [1080, 100] on button "button" at bounding box center [1085, 97] width 38 height 38
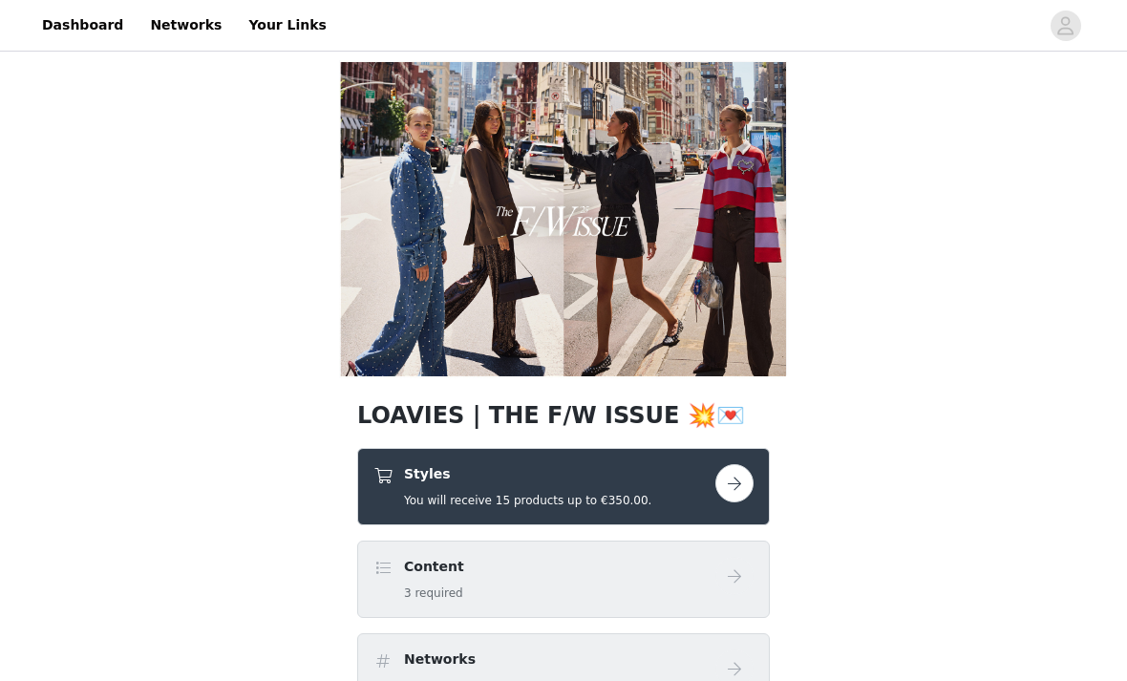
click at [735, 475] on button "button" at bounding box center [735, 483] width 38 height 38
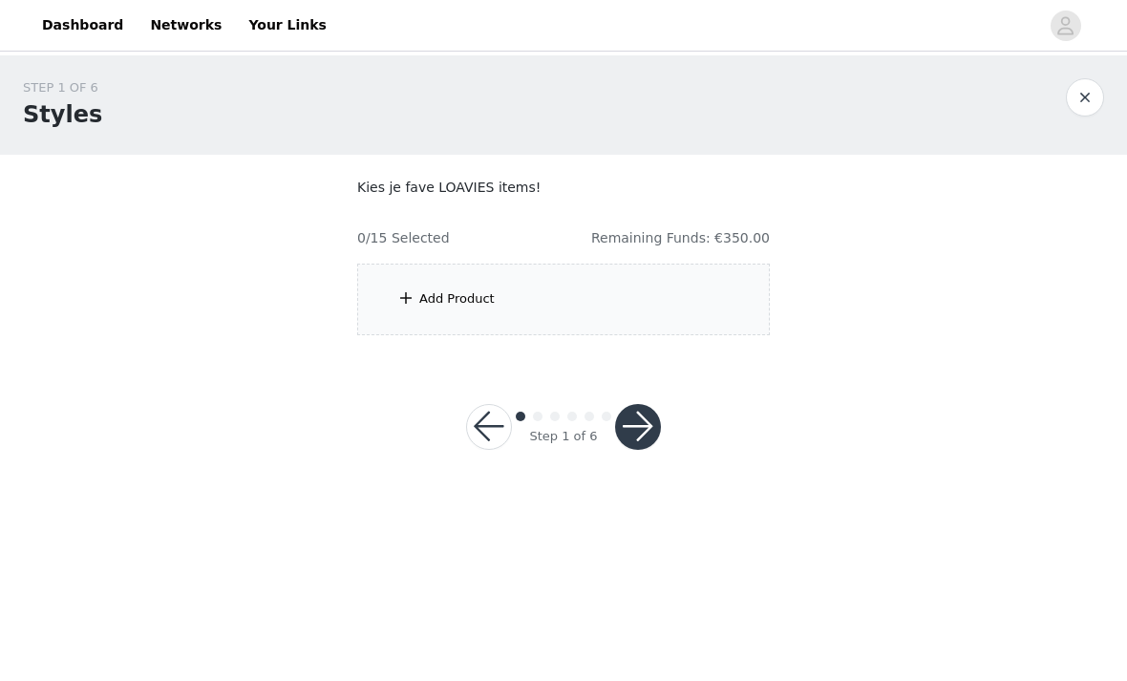
click at [715, 280] on div "Add Product" at bounding box center [563, 300] width 413 height 72
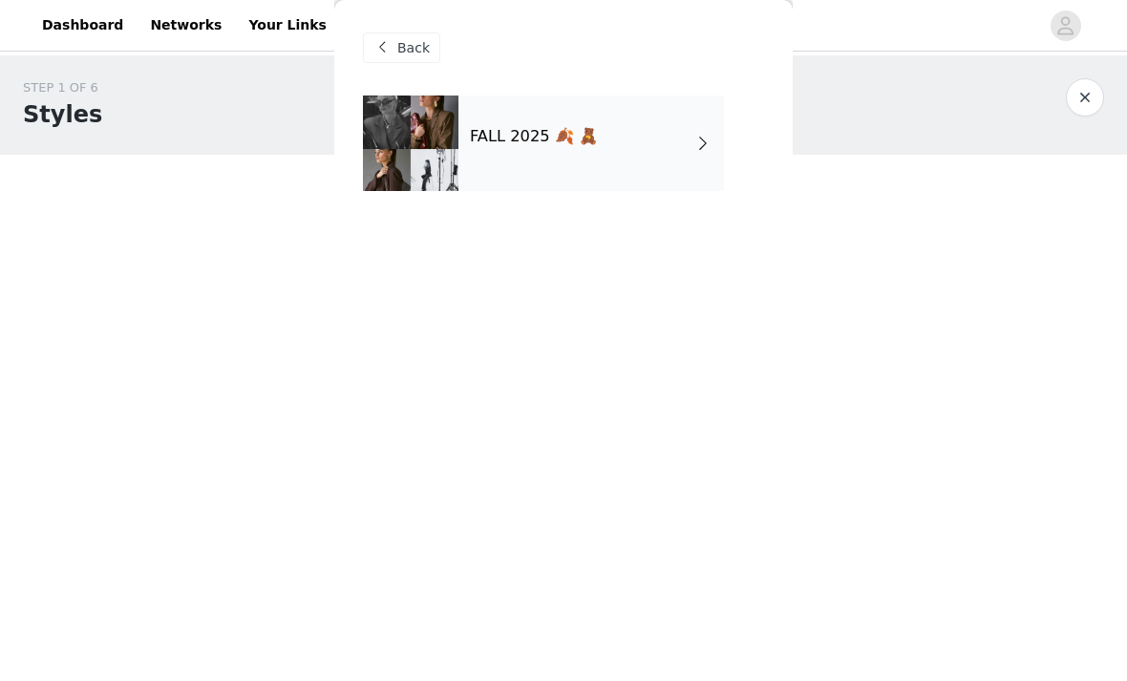
click at [718, 151] on div "FALL 2025 🍂 🧸" at bounding box center [592, 144] width 266 height 96
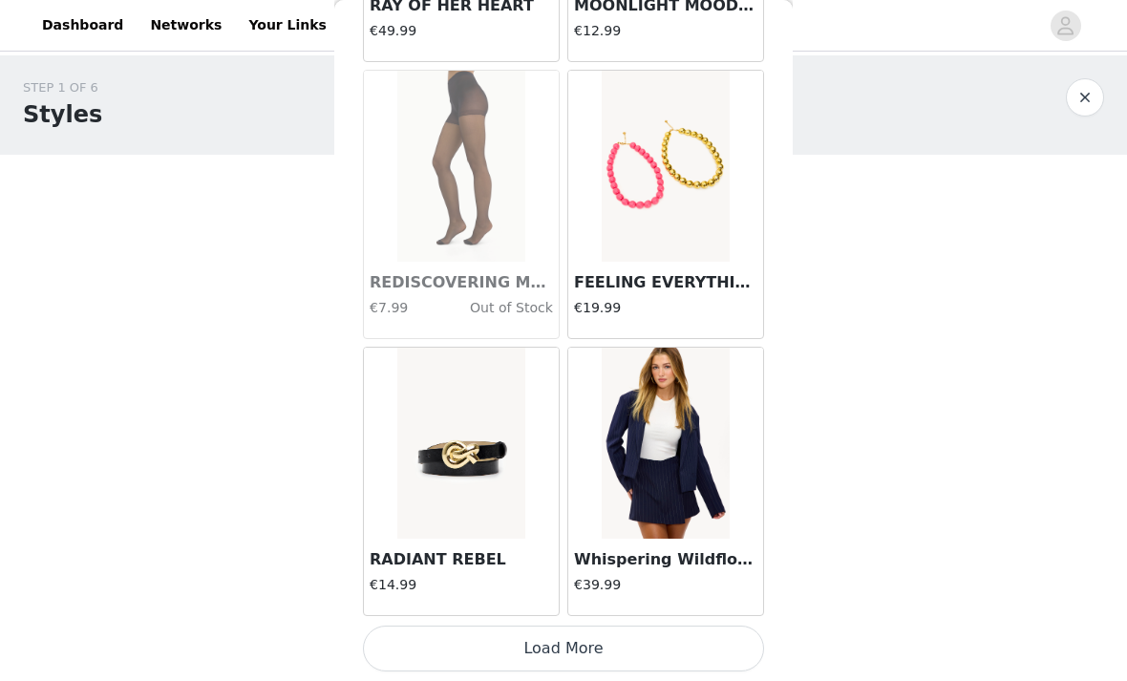
click at [651, 640] on button "Load More" at bounding box center [563, 649] width 401 height 46
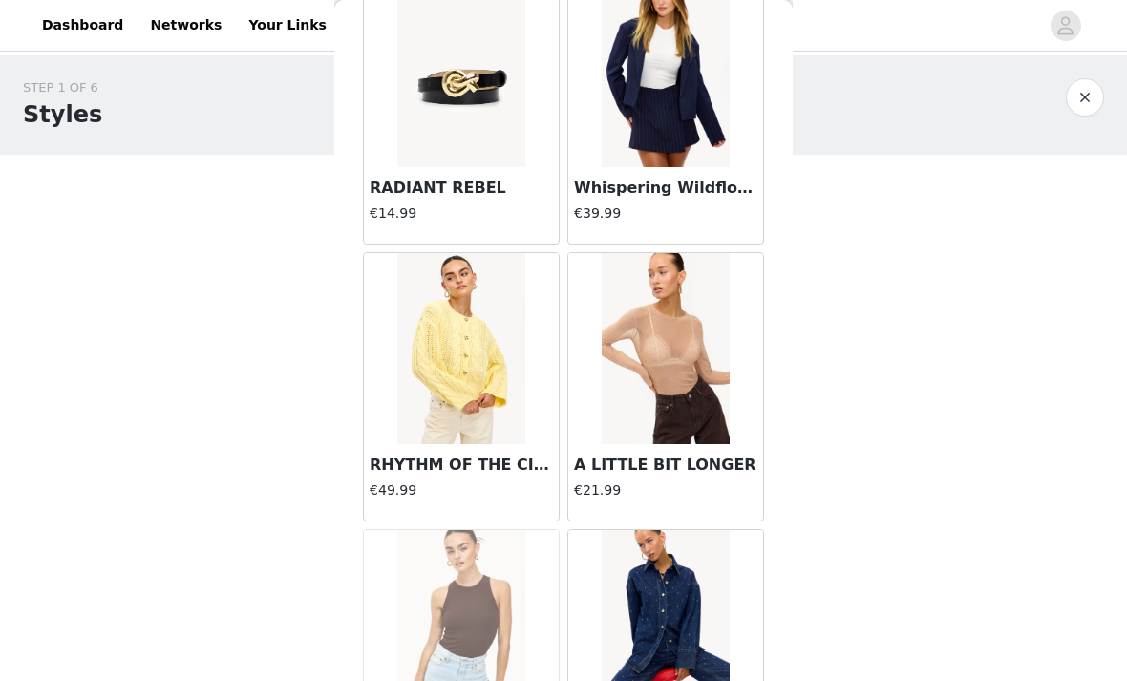
click at [680, 430] on img at bounding box center [665, 348] width 127 height 191
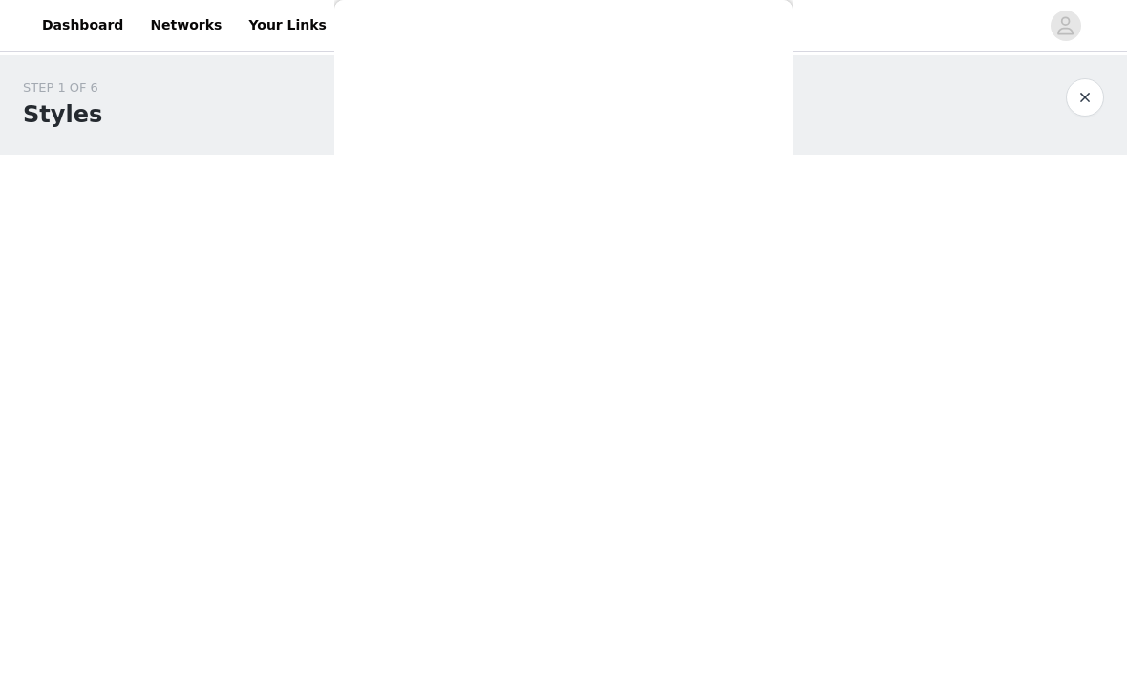
scroll to position [182, 0]
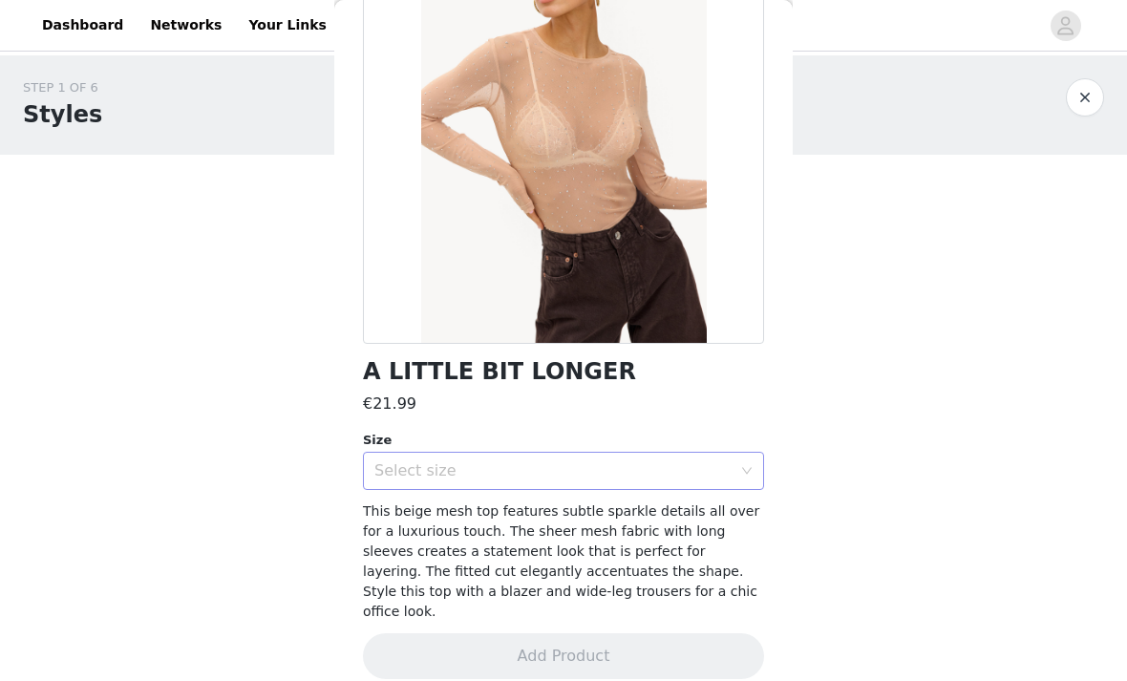
click at [687, 466] on div "Select size" at bounding box center [552, 470] width 357 height 19
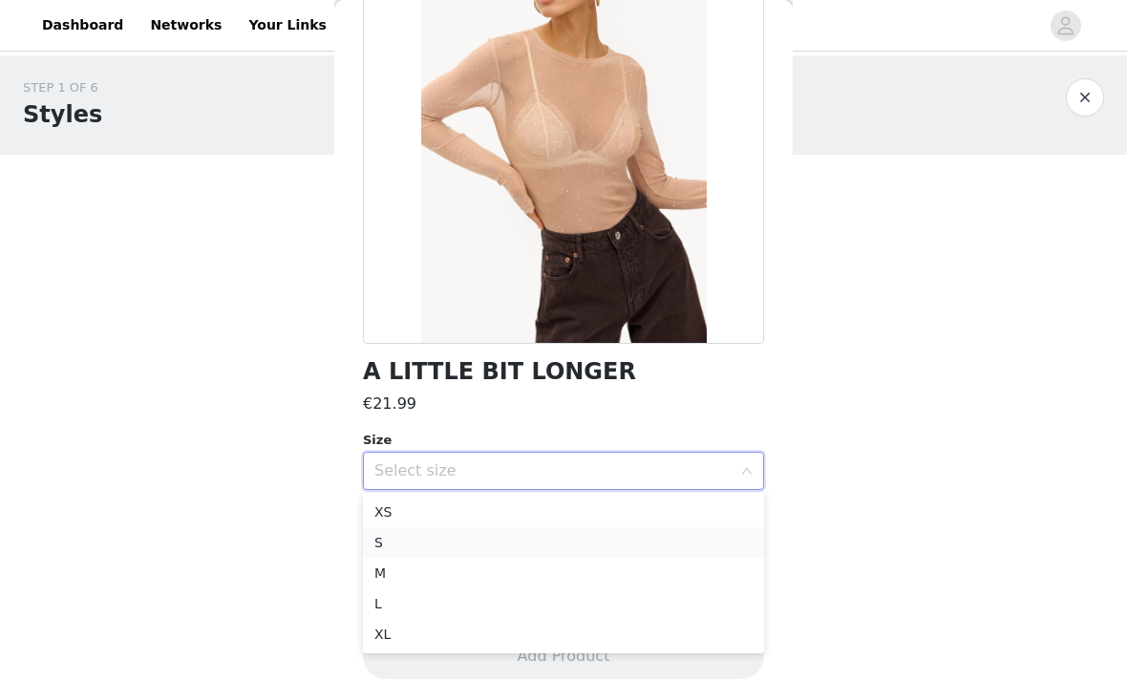
click at [632, 539] on li "S" at bounding box center [563, 542] width 401 height 31
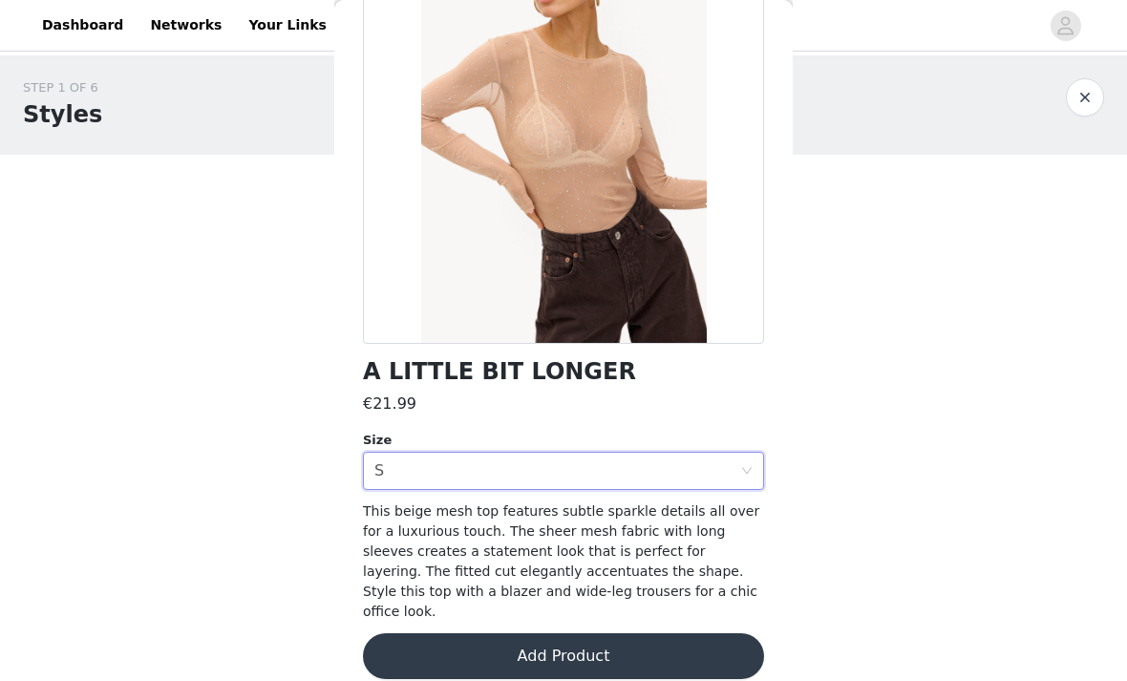
click at [611, 633] on button "Add Product" at bounding box center [563, 656] width 401 height 46
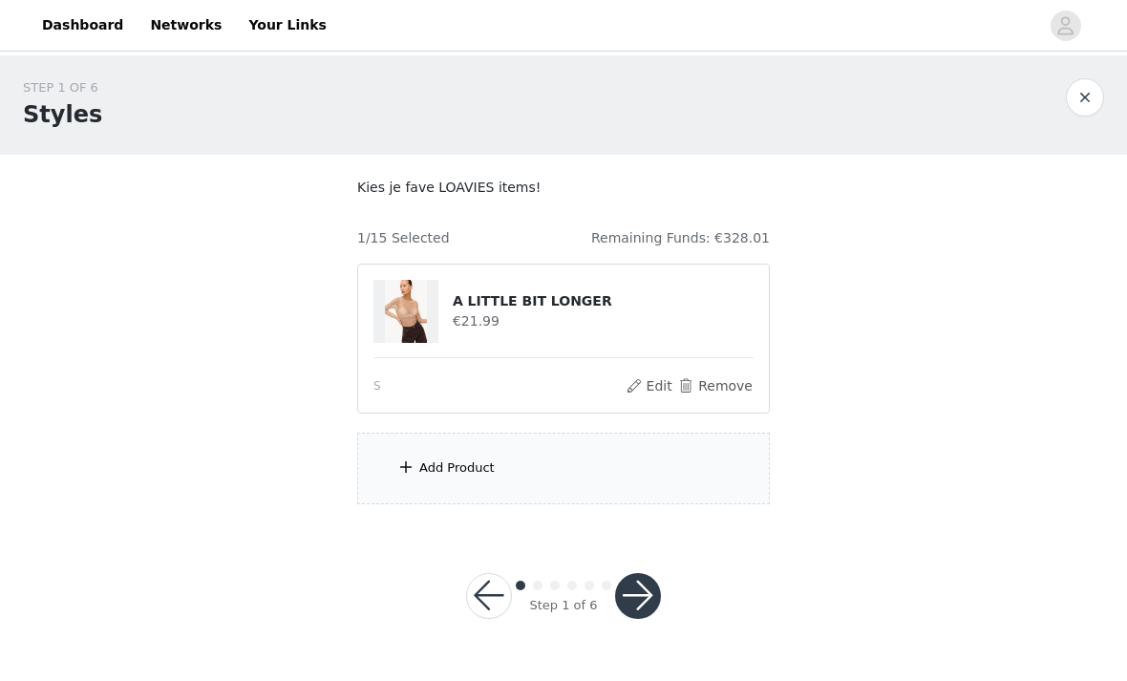
click at [419, 474] on div "Add Product" at bounding box center [456, 468] width 75 height 19
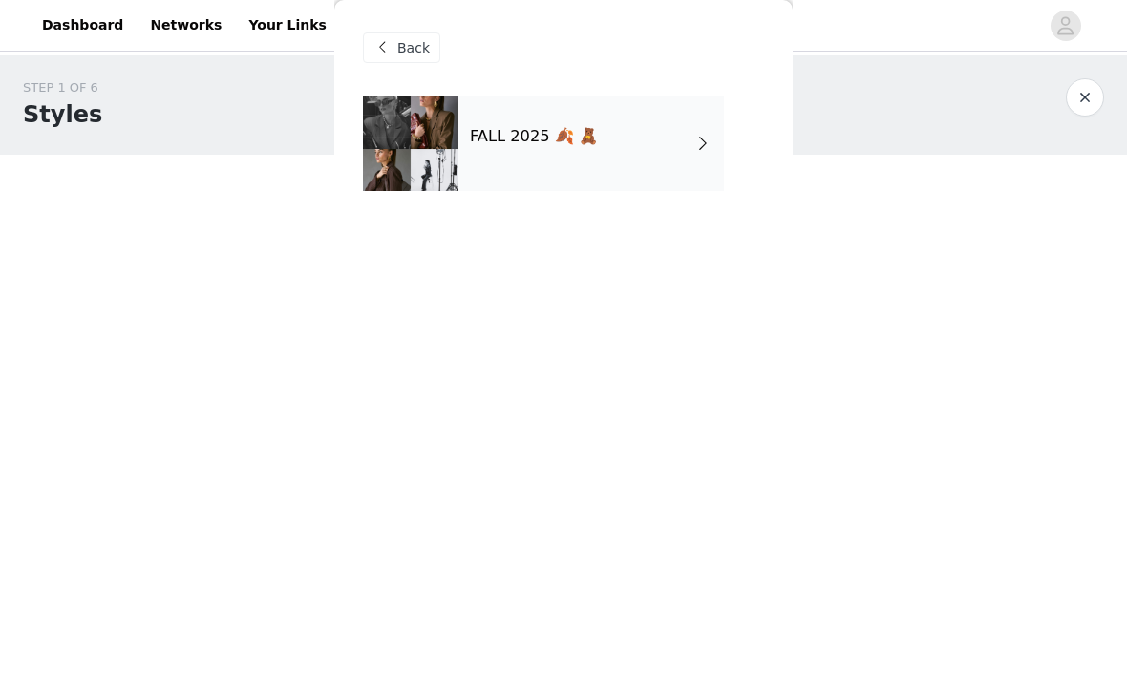
click at [637, 125] on div "FALL 2025 🍂 🧸" at bounding box center [592, 144] width 266 height 96
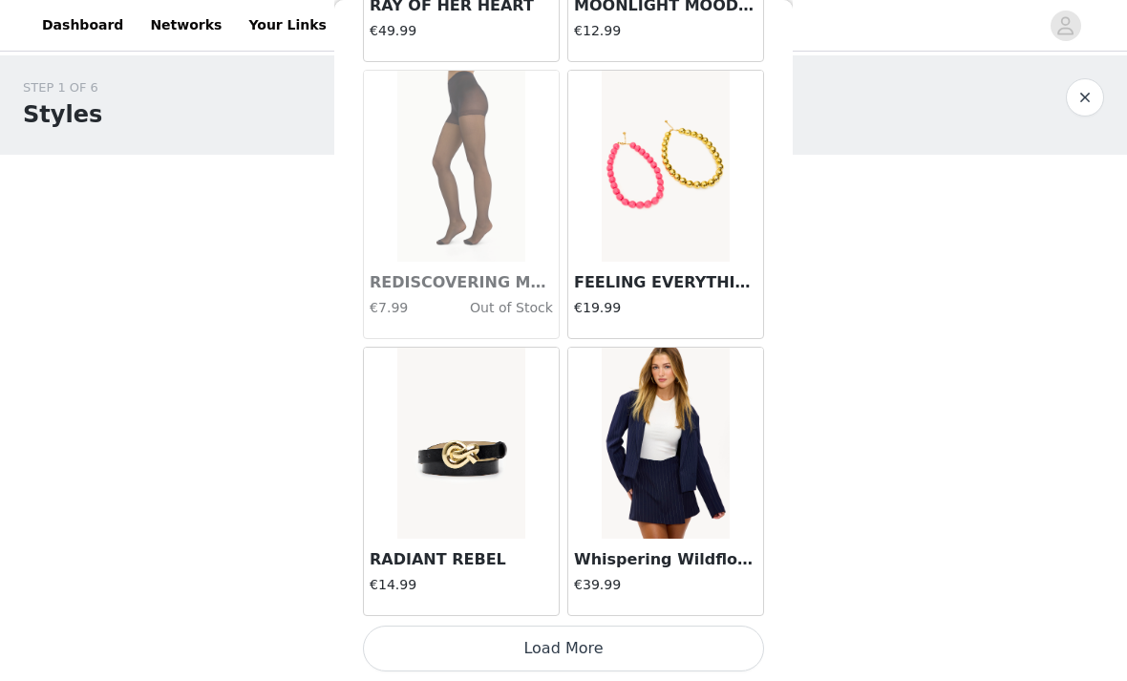
click at [619, 649] on button "Load More" at bounding box center [563, 649] width 401 height 46
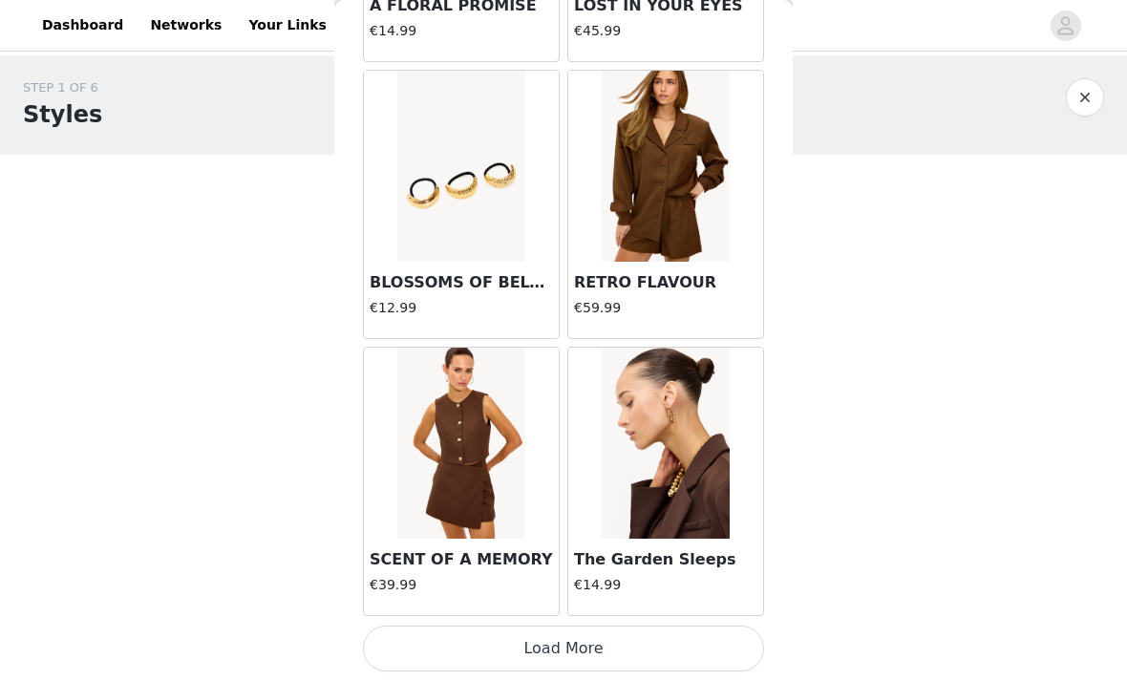
click at [629, 645] on button "Load More" at bounding box center [563, 649] width 401 height 46
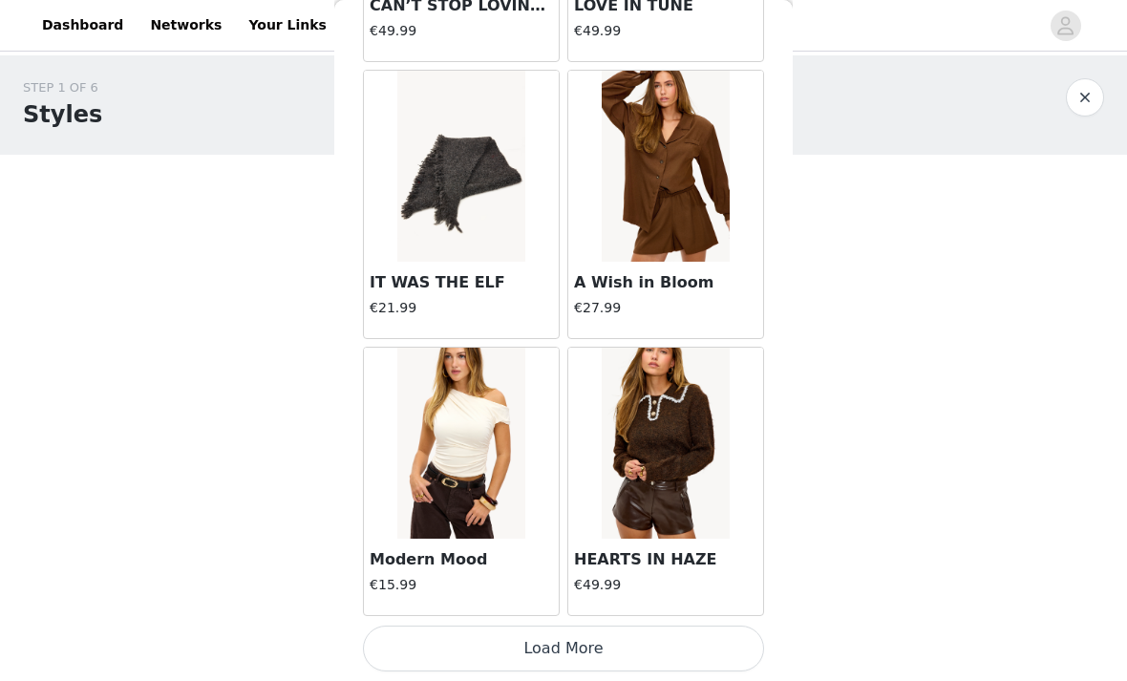
click at [647, 646] on button "Load More" at bounding box center [563, 649] width 401 height 46
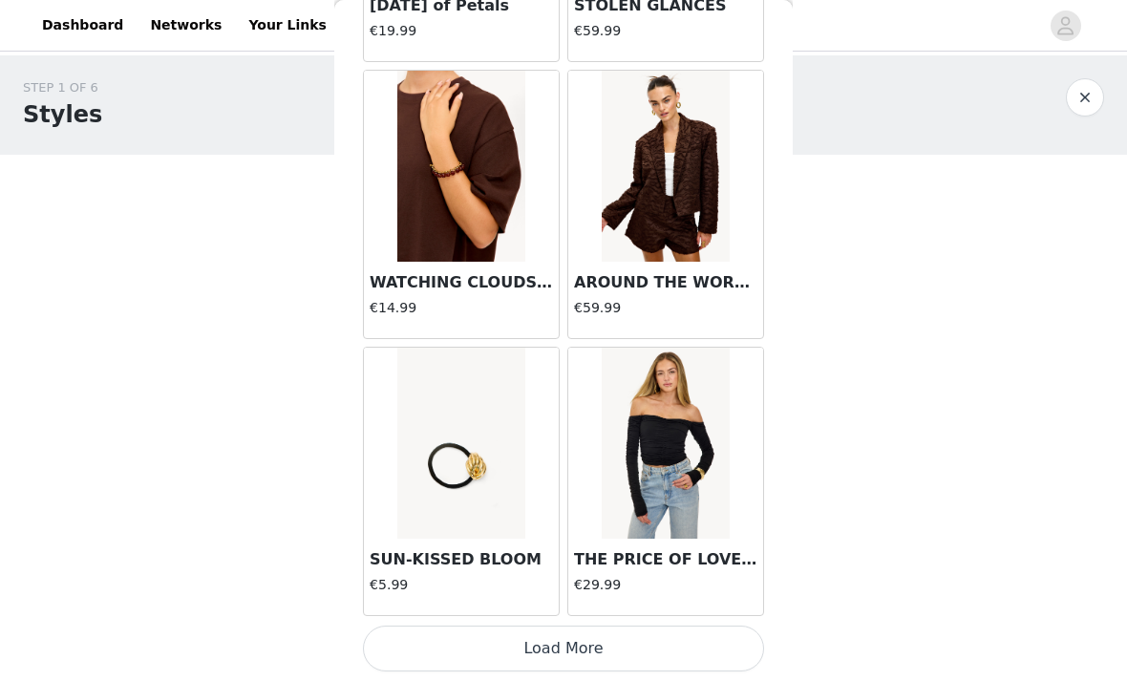
click at [441, 259] on img at bounding box center [460, 166] width 127 height 191
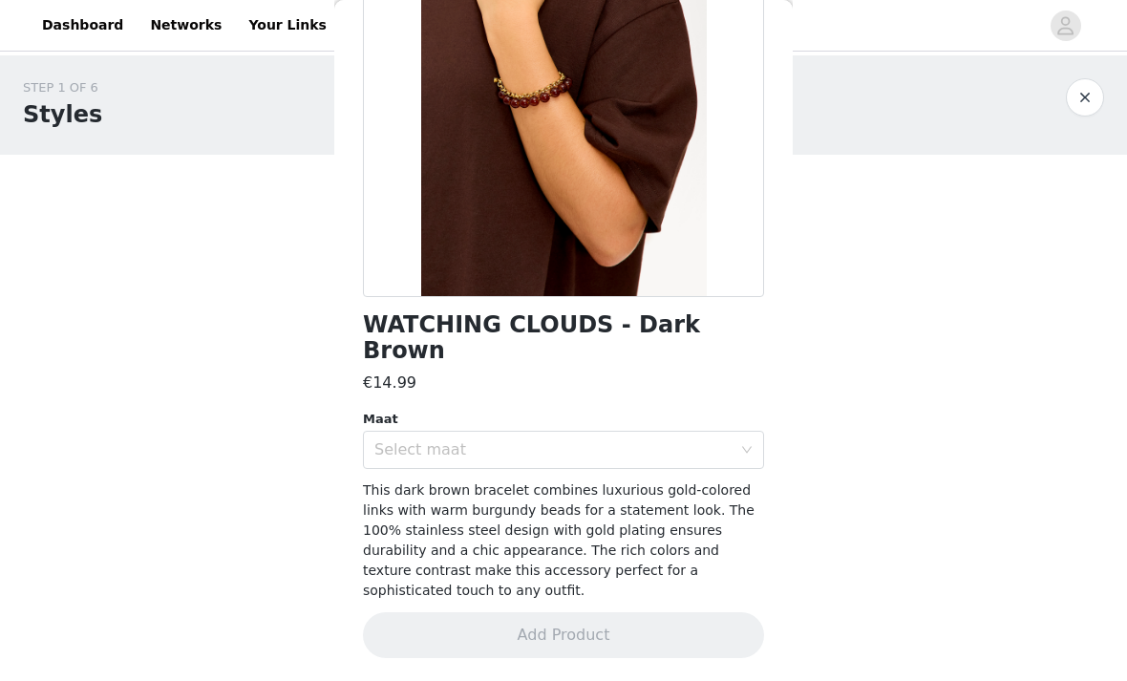
scroll to position [182, 0]
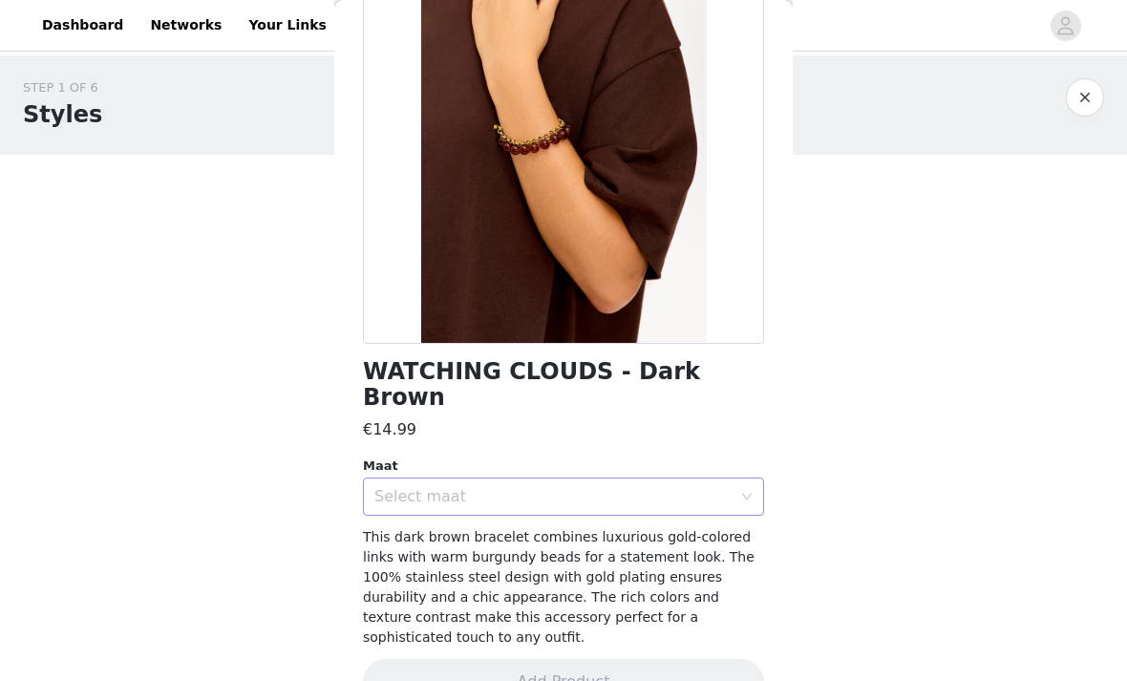
click at [706, 487] on div "Select maat" at bounding box center [552, 496] width 357 height 19
click at [659, 522] on li "ONESIZE" at bounding box center [563, 512] width 401 height 31
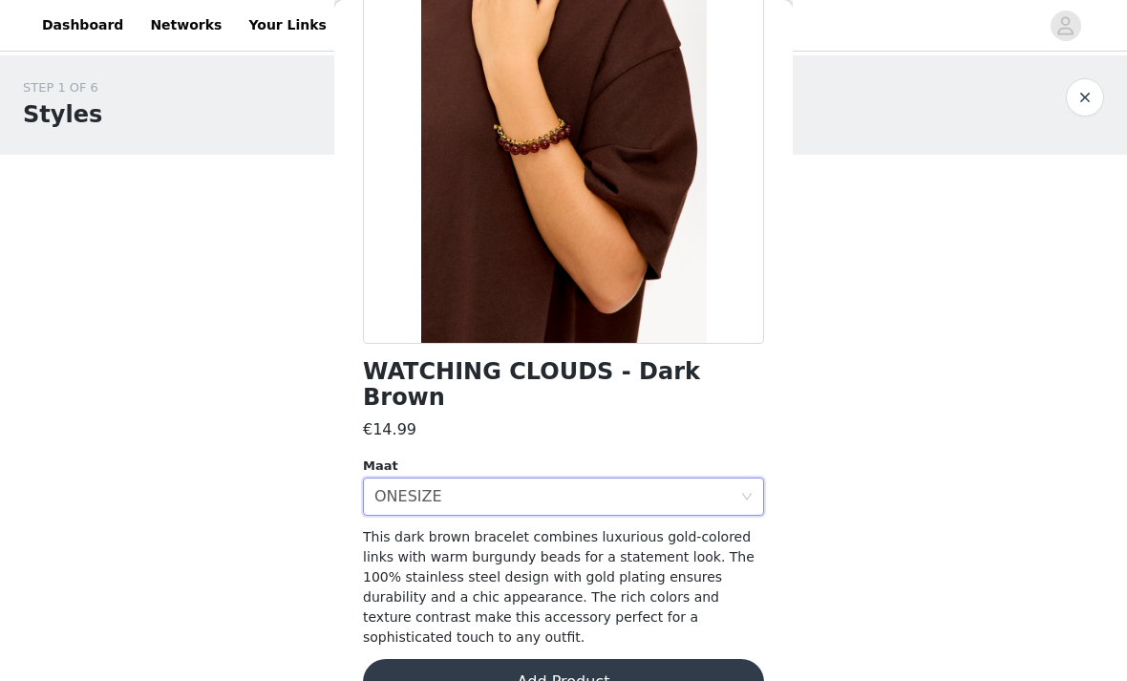
click at [624, 659] on button "Add Product" at bounding box center [563, 682] width 401 height 46
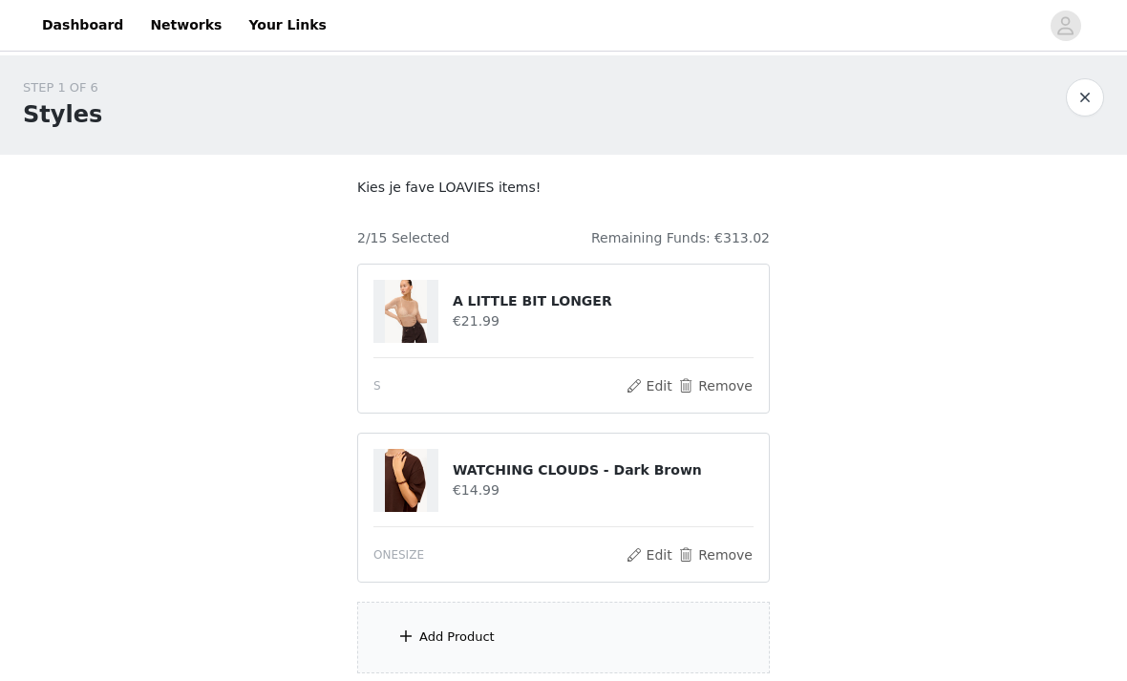
click at [415, 628] on span at bounding box center [405, 636] width 19 height 23
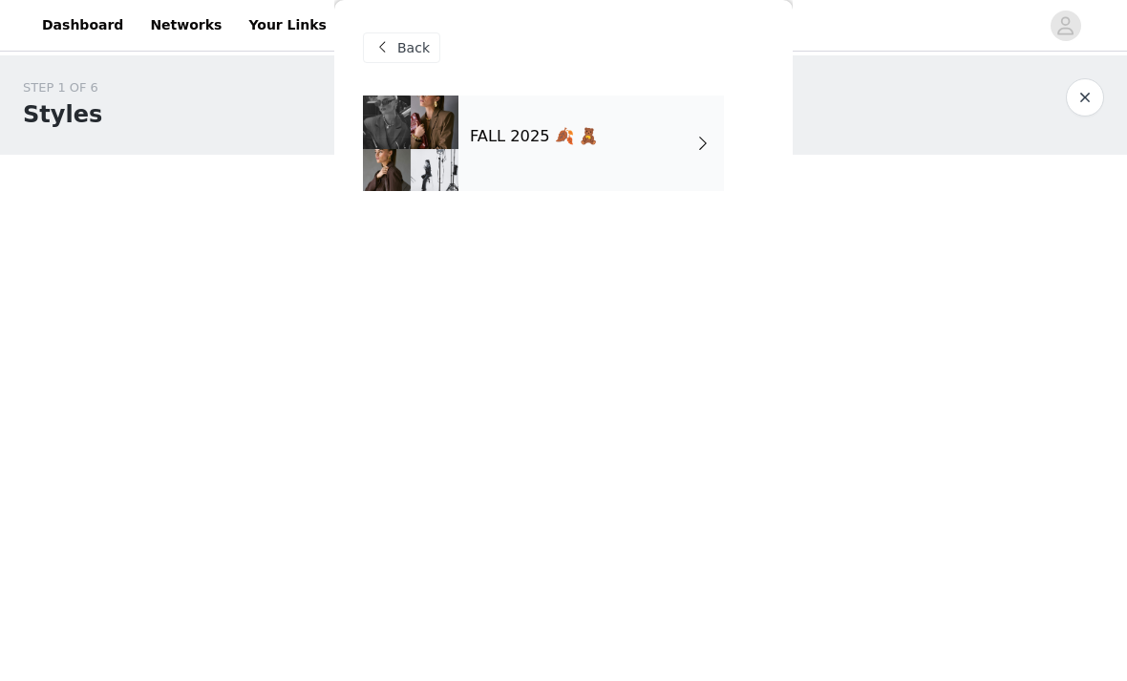
click at [682, 127] on div "FALL 2025 🍂 🧸" at bounding box center [592, 144] width 266 height 96
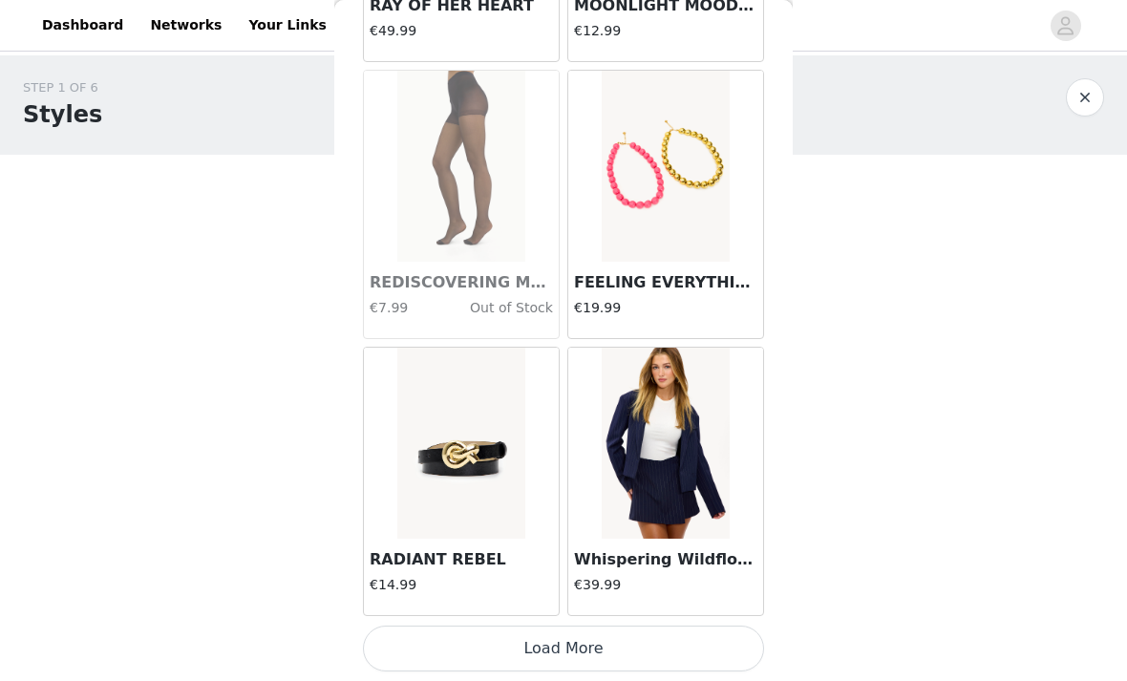
click at [647, 646] on button "Load More" at bounding box center [563, 649] width 401 height 46
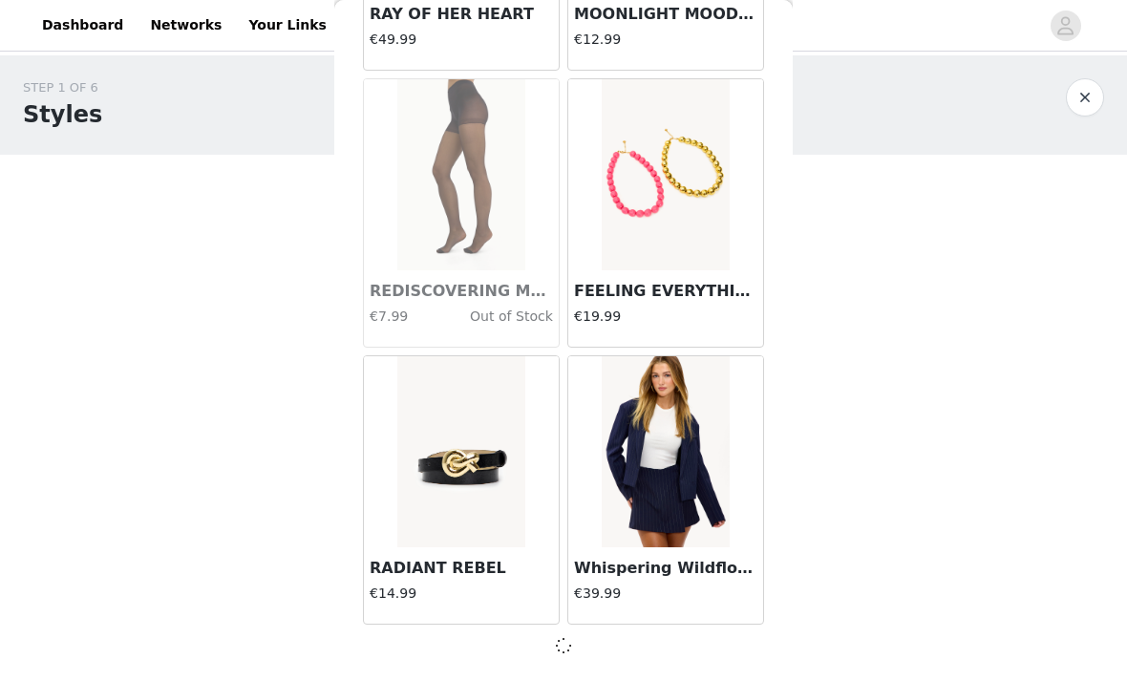
scroll to position [2234, 0]
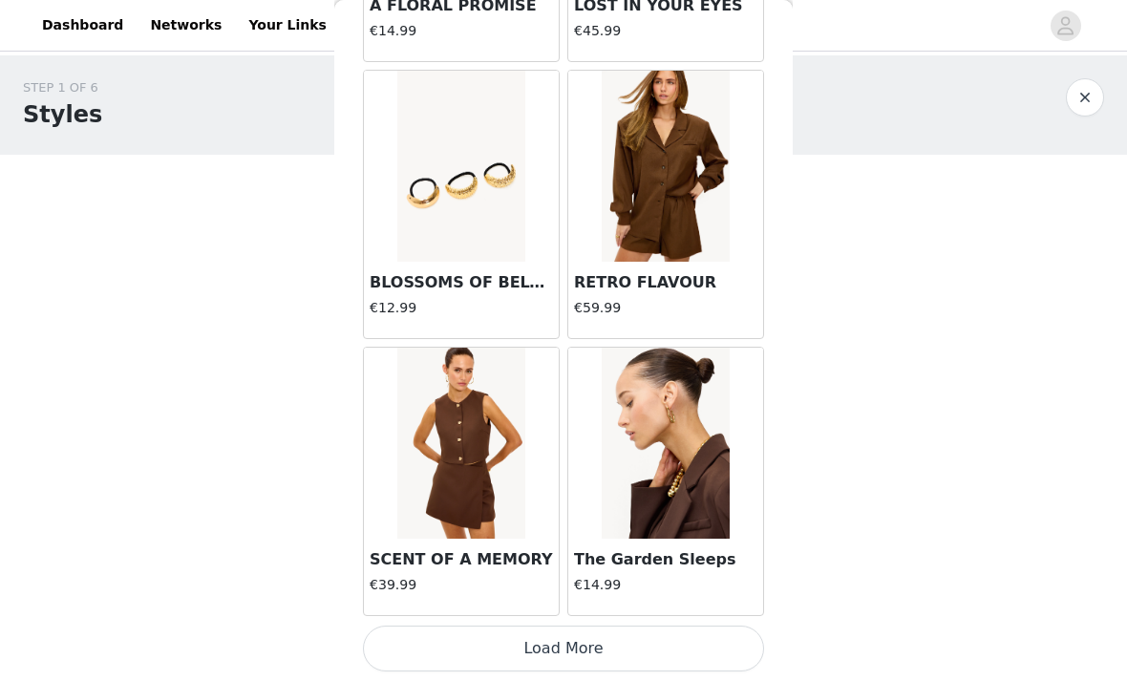
click at [670, 652] on button "Load More" at bounding box center [563, 649] width 401 height 46
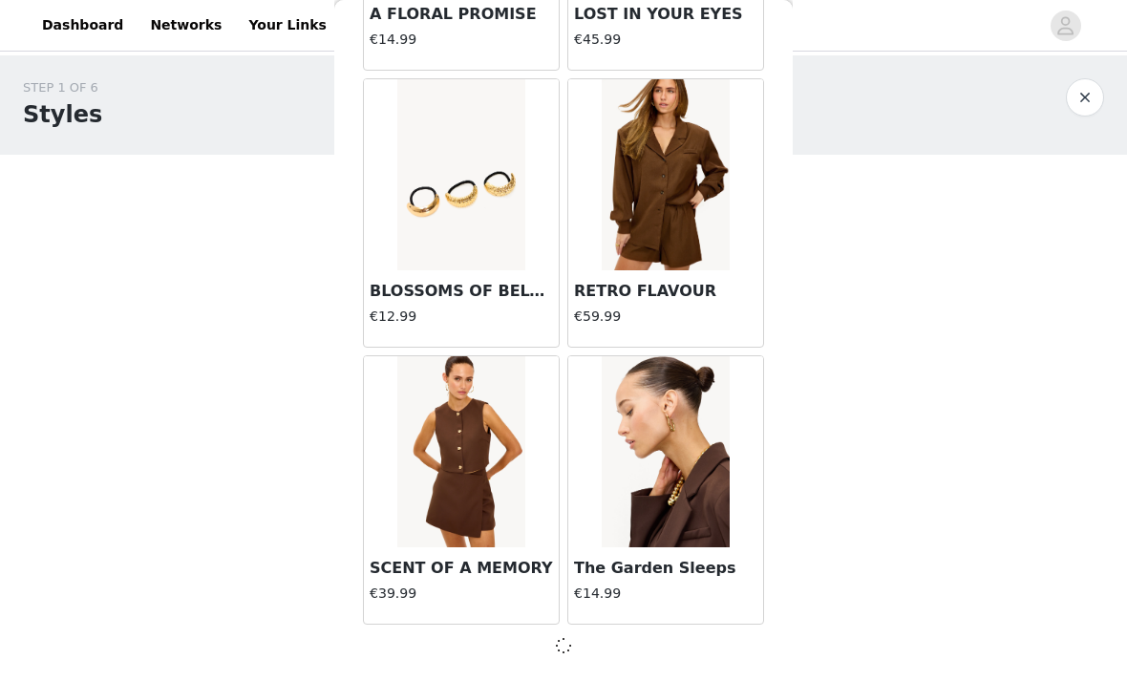
scroll to position [5004, 0]
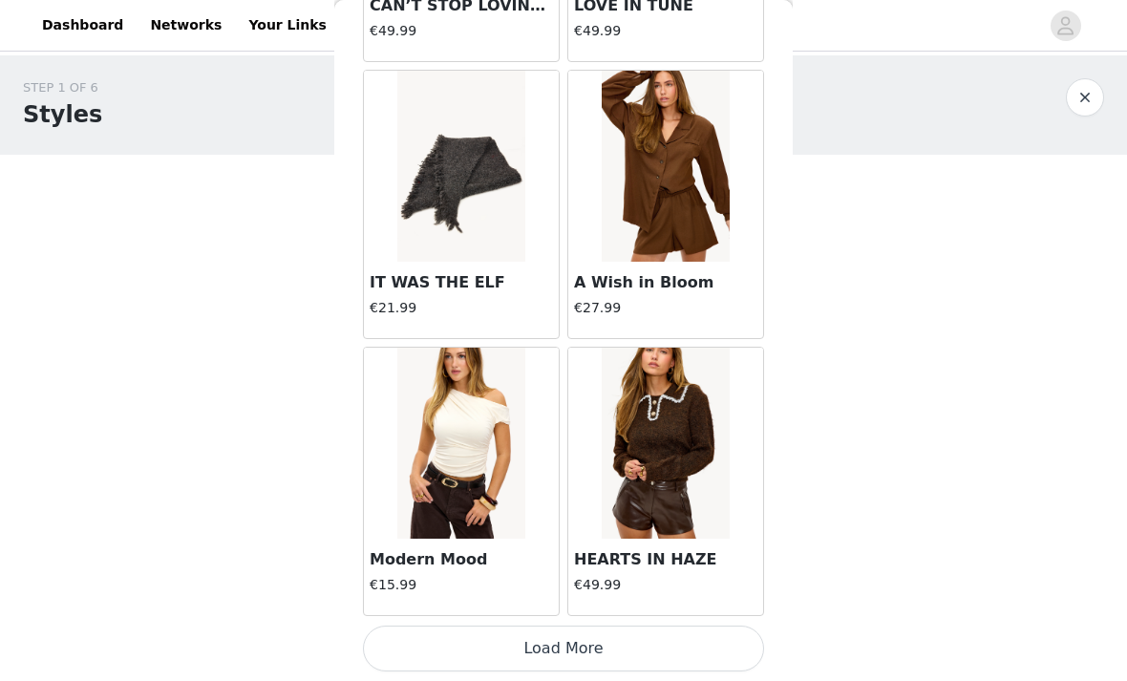
click at [632, 645] on button "Load More" at bounding box center [563, 649] width 401 height 46
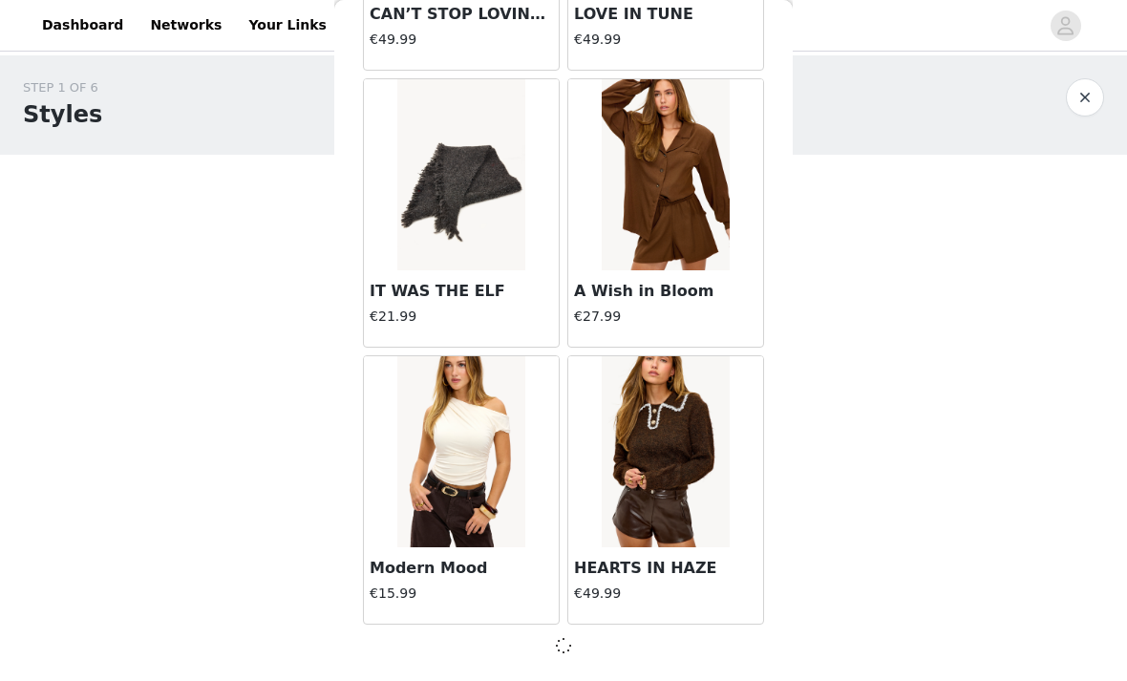
scroll to position [7775, 0]
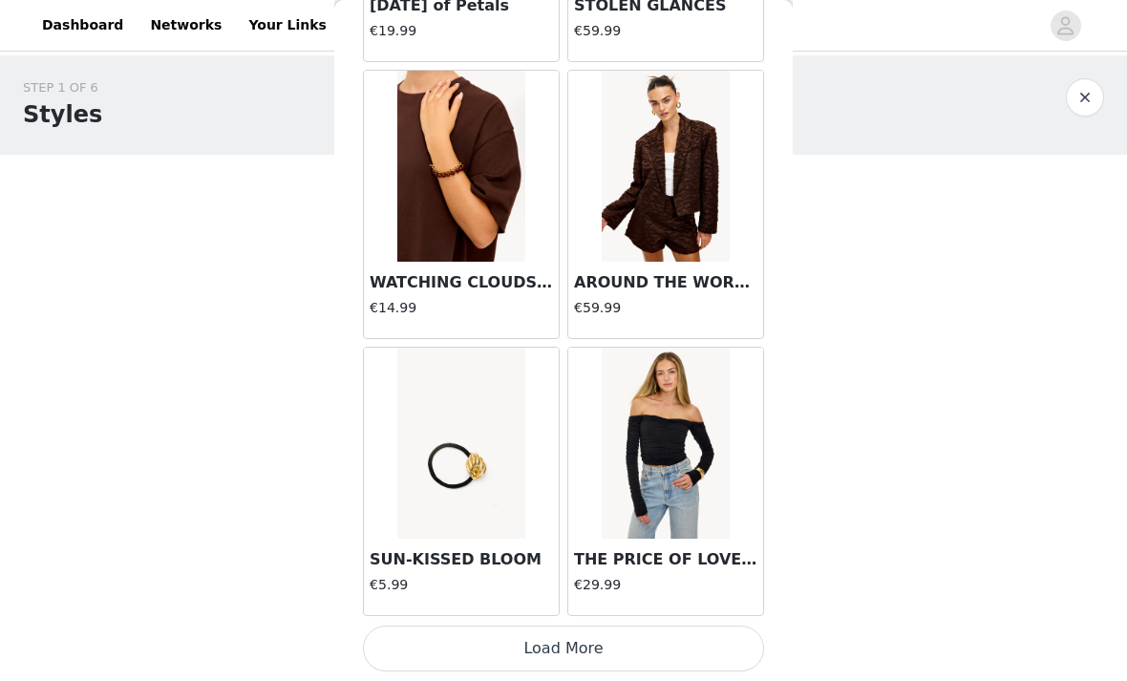
click at [644, 650] on button "Load More" at bounding box center [563, 649] width 401 height 46
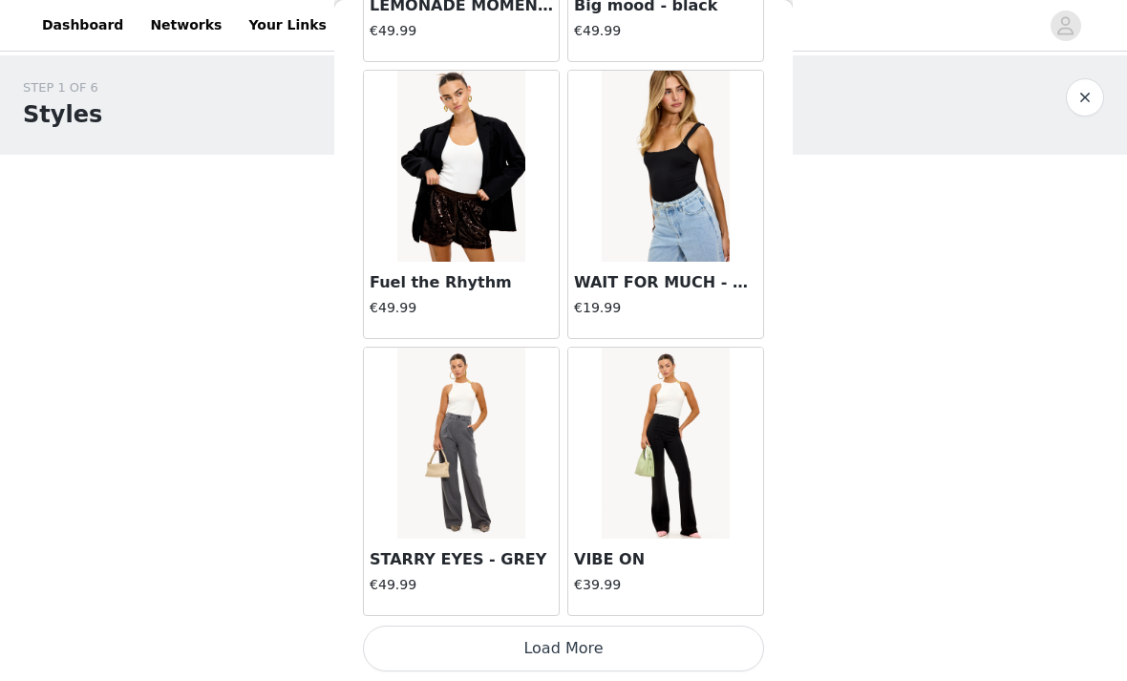
click at [676, 640] on button "Load More" at bounding box center [563, 649] width 401 height 46
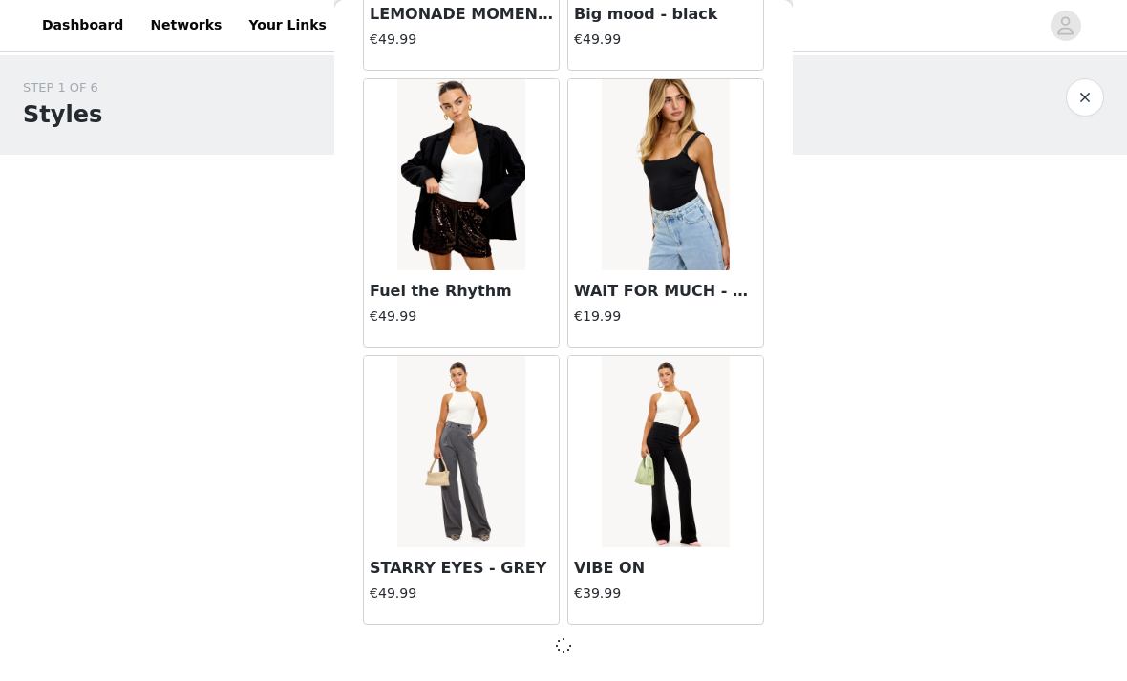
scroll to position [13316, 0]
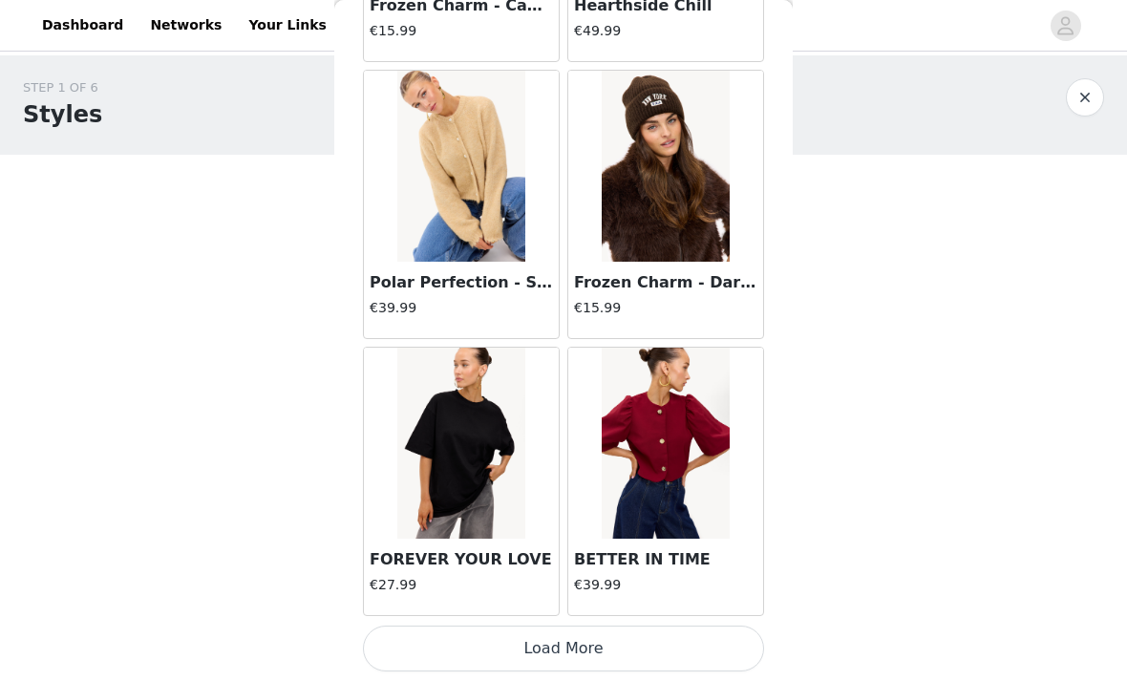
click at [685, 635] on button "Load More" at bounding box center [563, 649] width 401 height 46
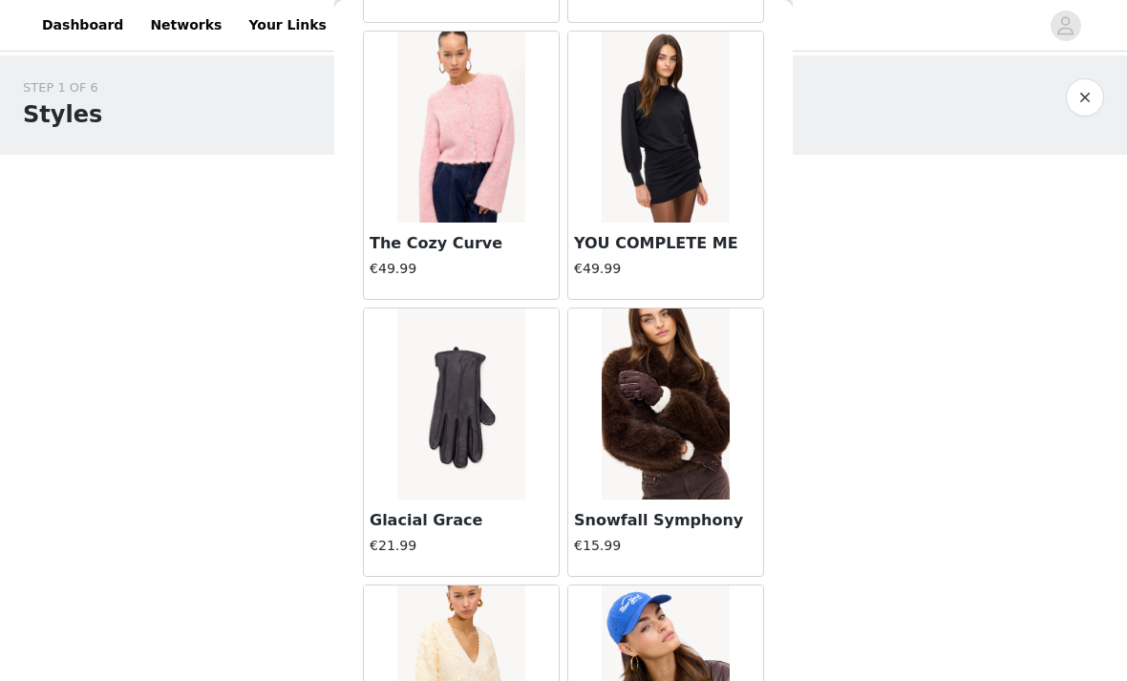
scroll to position [18080, 0]
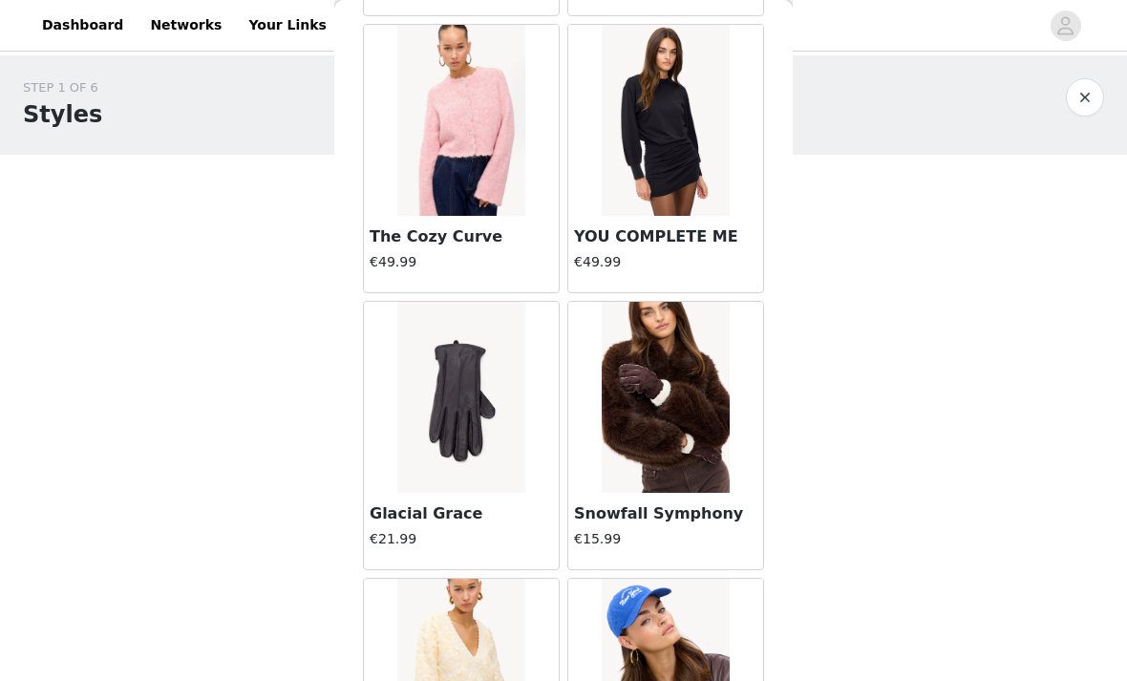
click at [513, 517] on h3 "Glacial Grace" at bounding box center [461, 514] width 183 height 23
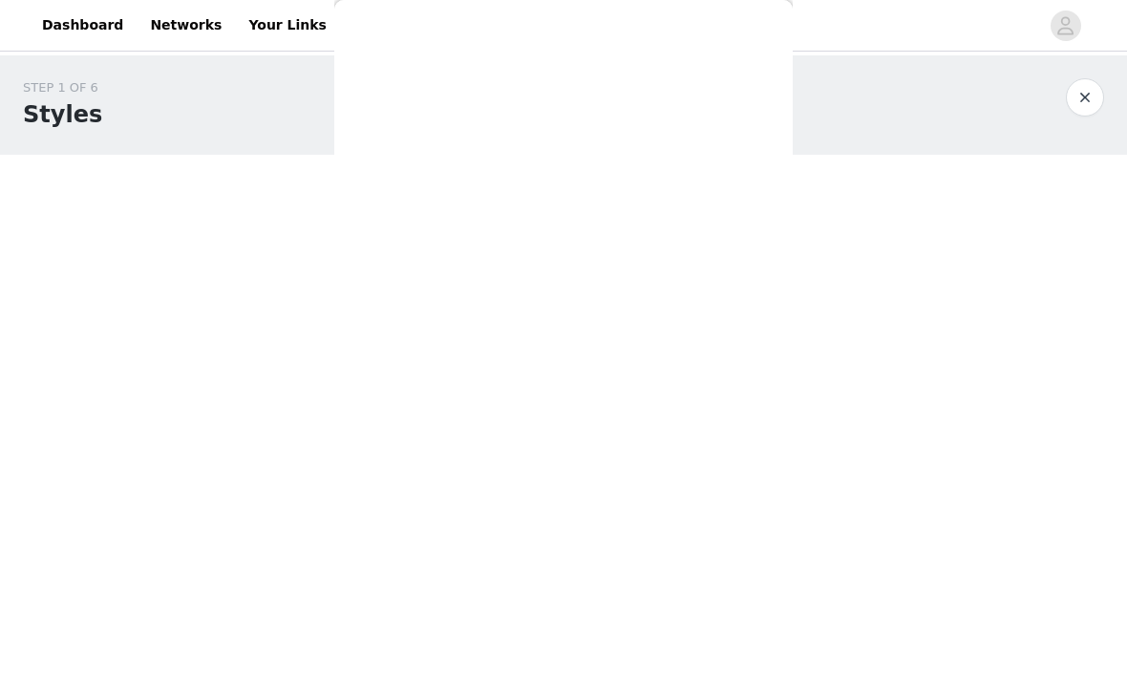
scroll to position [161, 0]
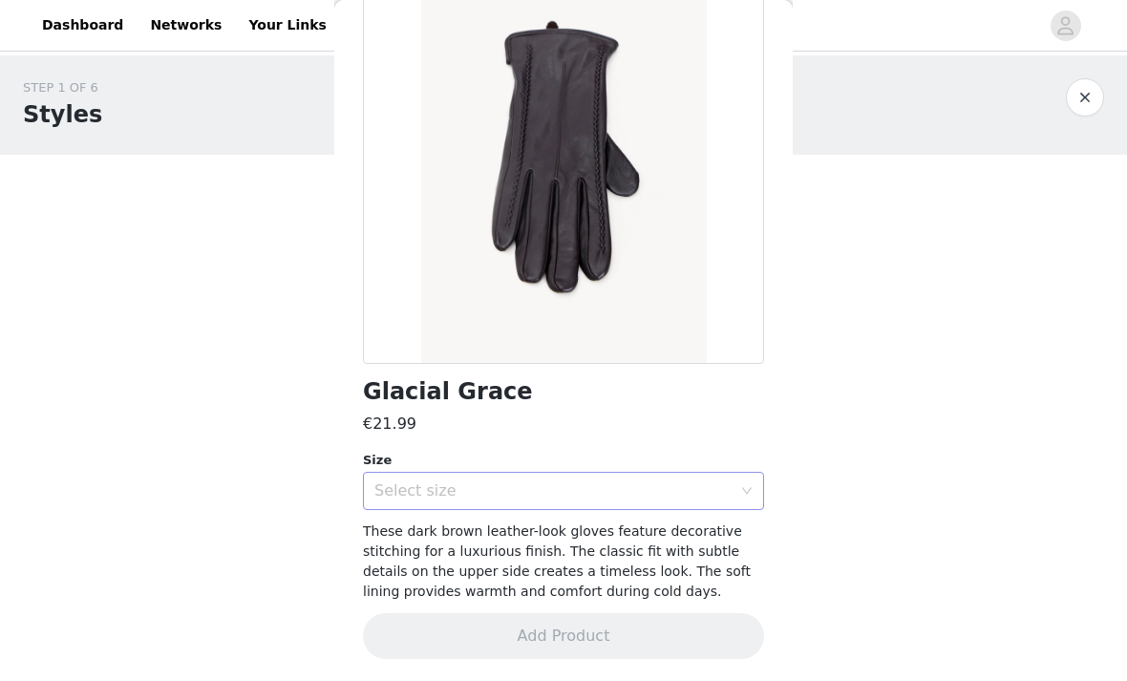
click at [681, 489] on div "Select size" at bounding box center [552, 490] width 357 height 19
click at [658, 534] on li "ONESIZE" at bounding box center [563, 532] width 401 height 31
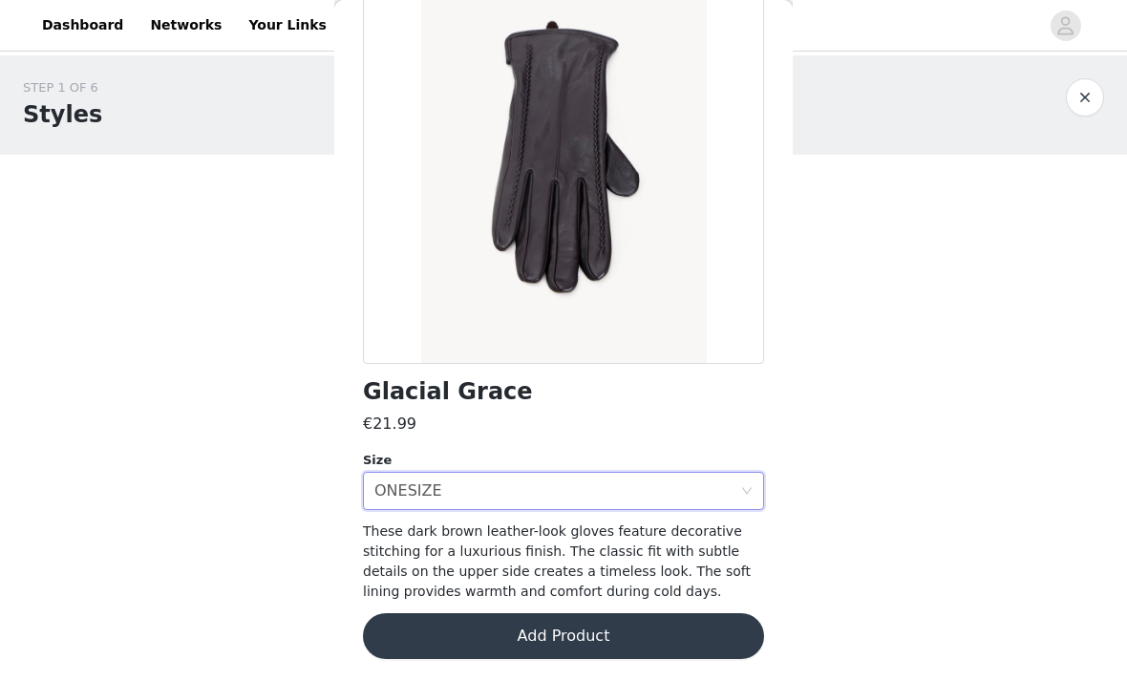
click at [619, 637] on button "Add Product" at bounding box center [563, 636] width 401 height 46
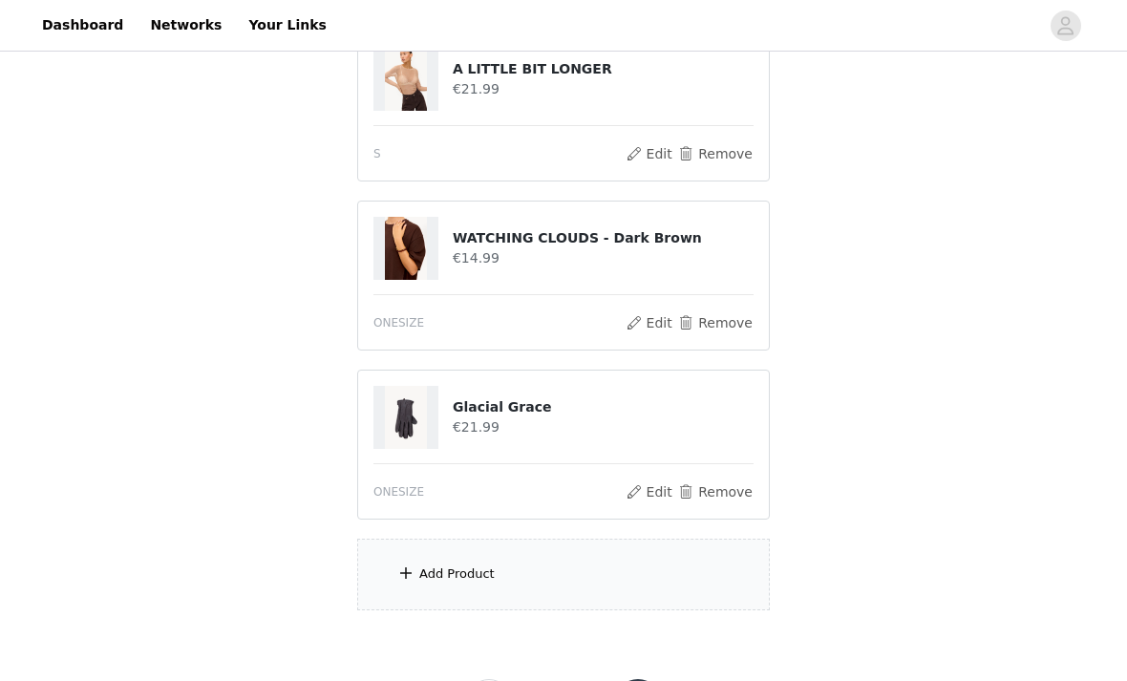
scroll to position [260, 0]
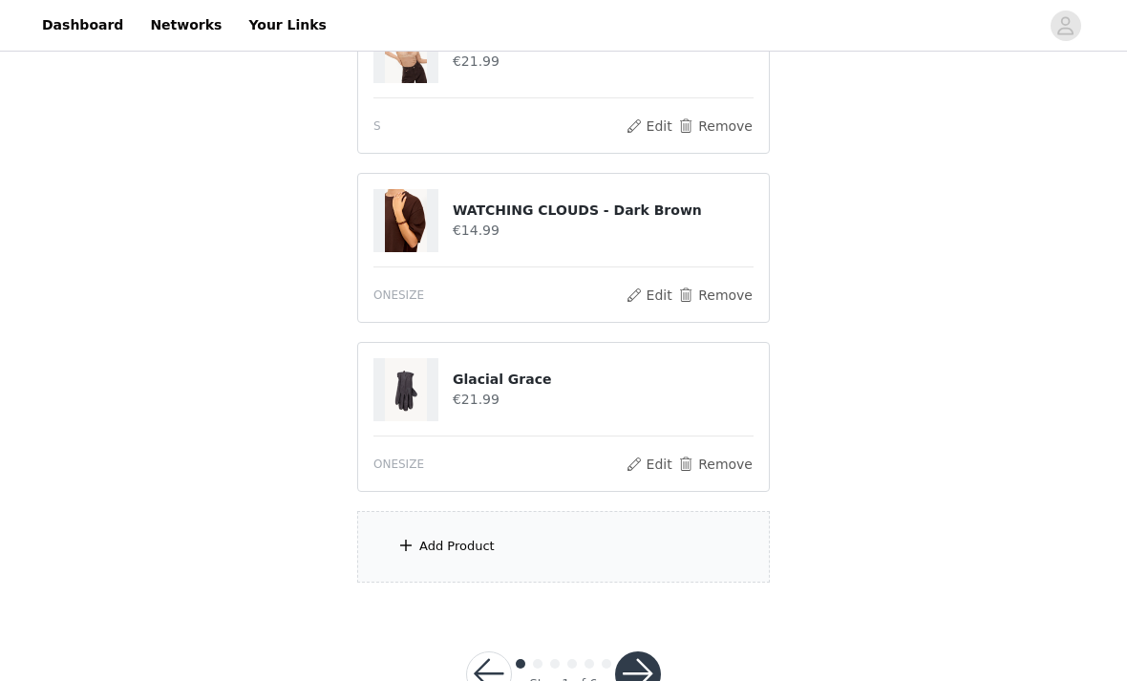
click at [404, 552] on span at bounding box center [405, 545] width 19 height 23
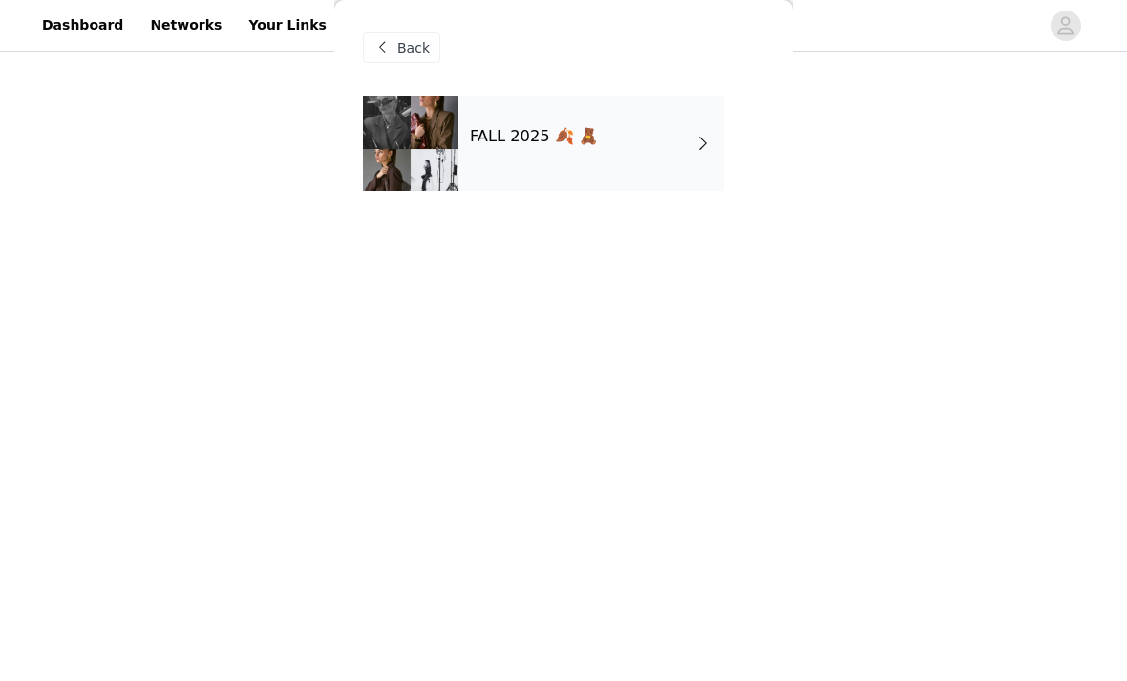
click at [687, 163] on div "FALL 2025 🍂 🧸" at bounding box center [592, 144] width 266 height 96
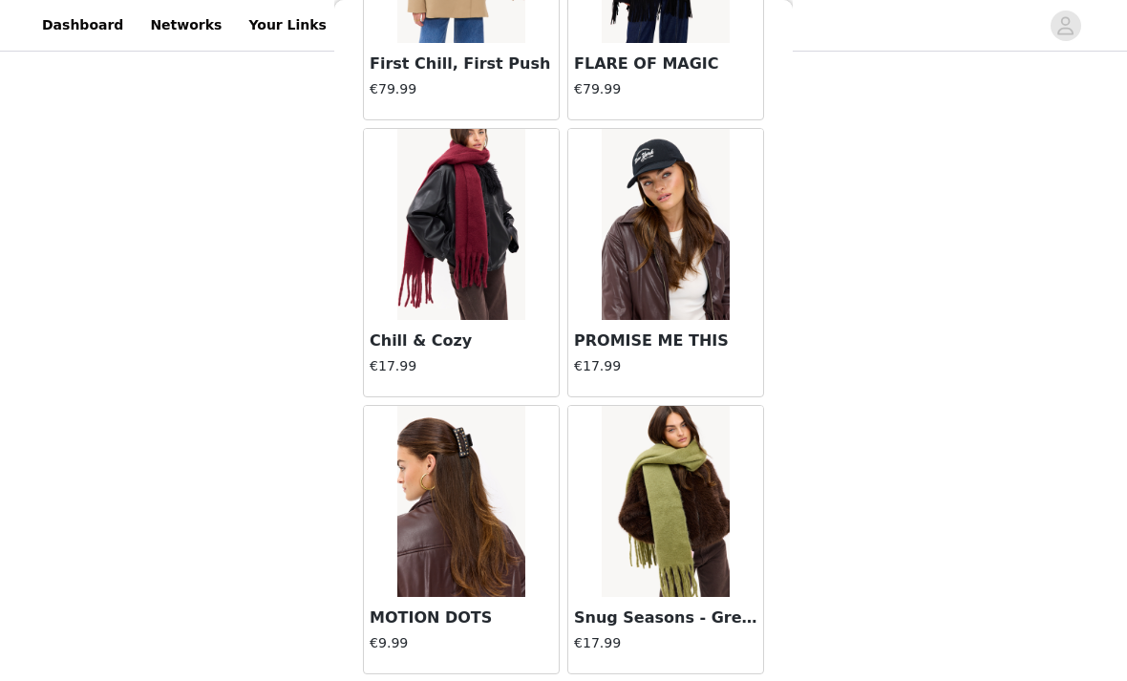
scroll to position [19641, 0]
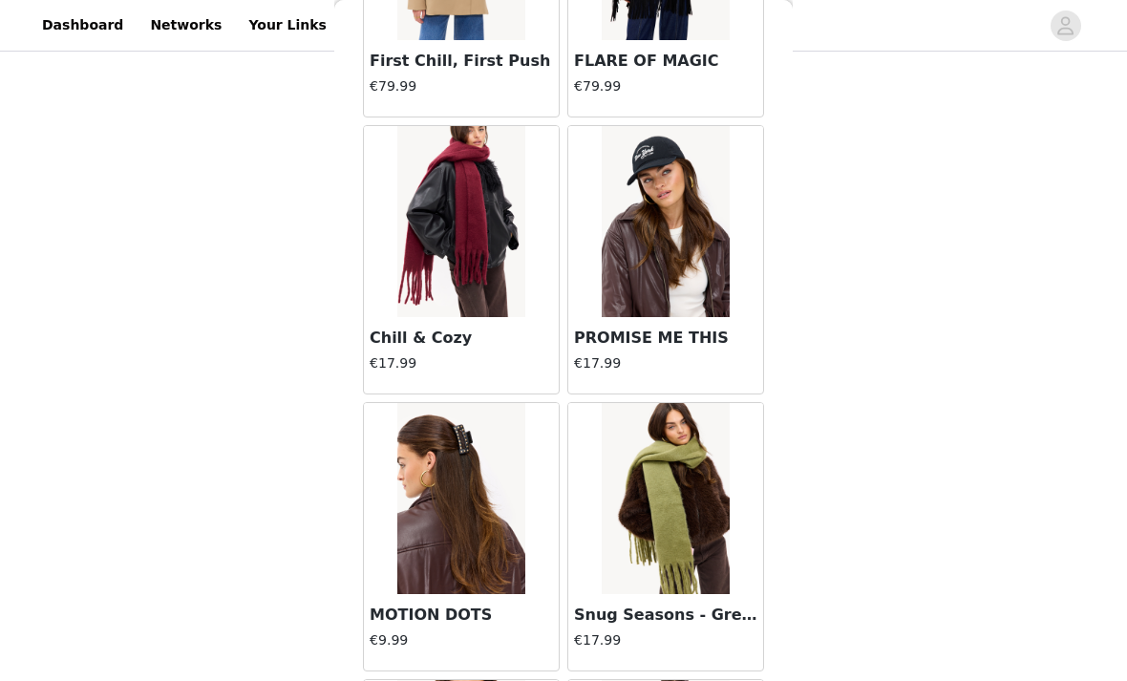
click at [492, 275] on img at bounding box center [460, 221] width 127 height 191
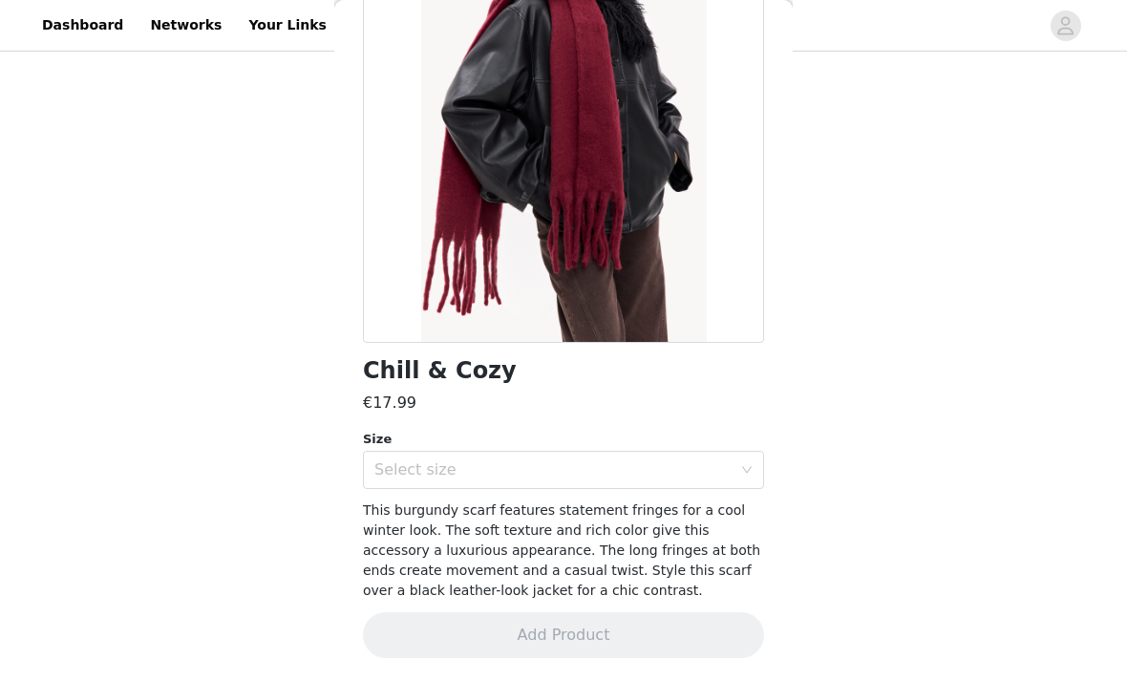
scroll to position [120, 0]
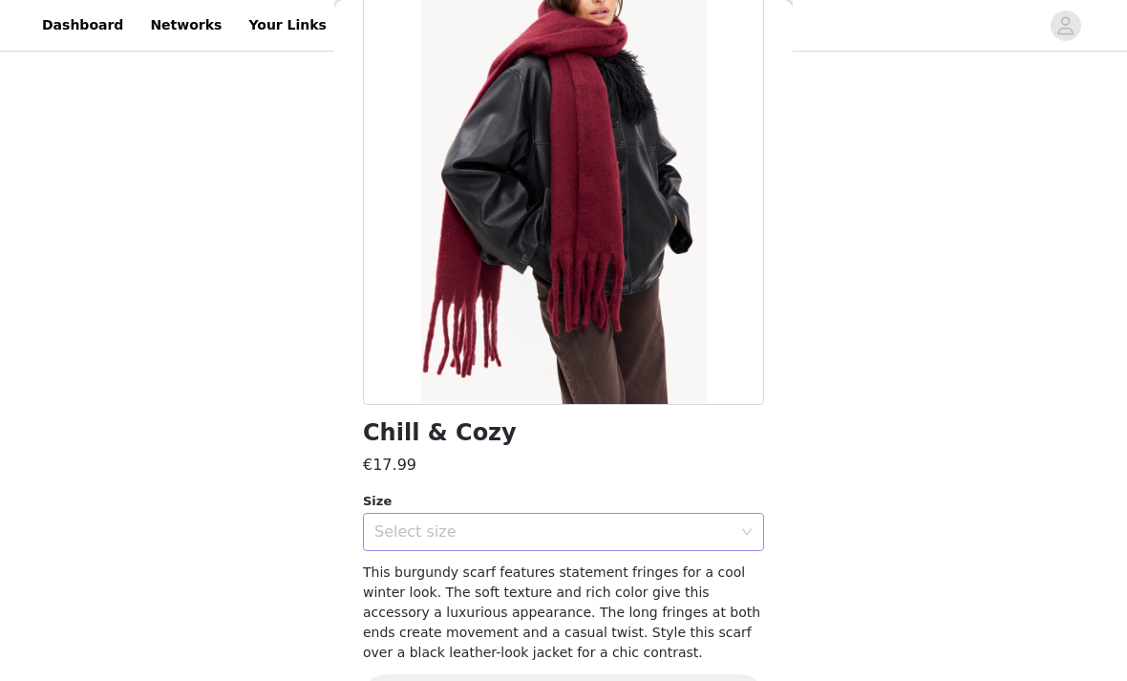
click at [723, 524] on div "Select size" at bounding box center [552, 532] width 357 height 19
click at [631, 562] on li "ONESIZE" at bounding box center [563, 573] width 401 height 31
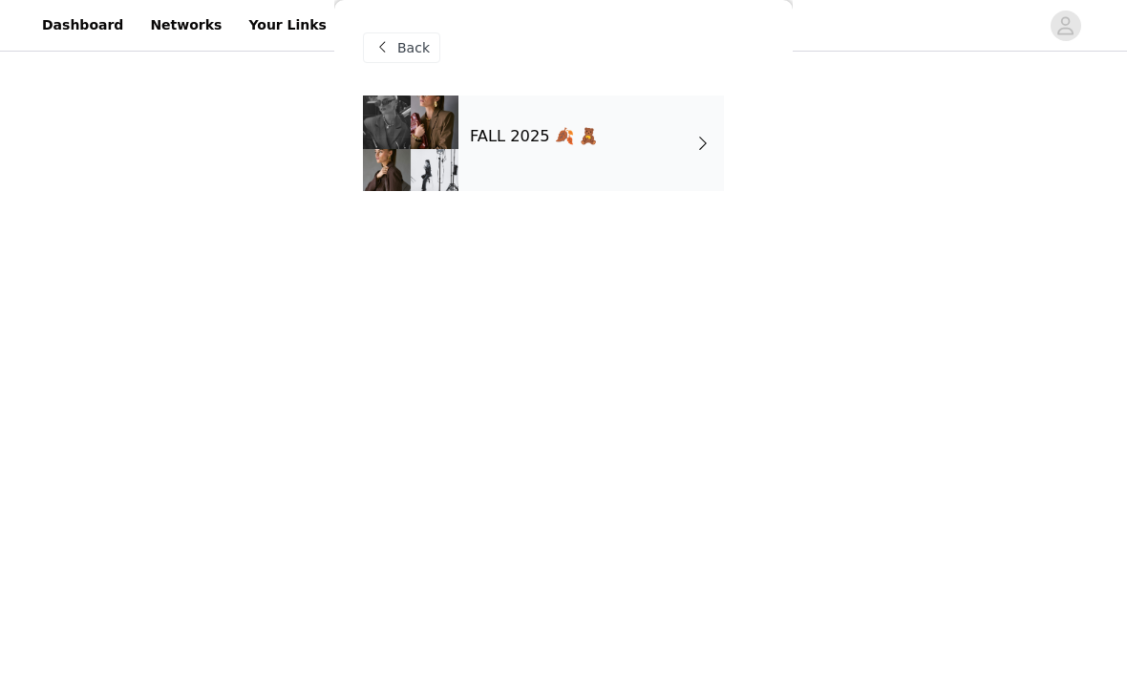
click at [695, 162] on div "FALL 2025 🍂 🧸" at bounding box center [592, 144] width 266 height 96
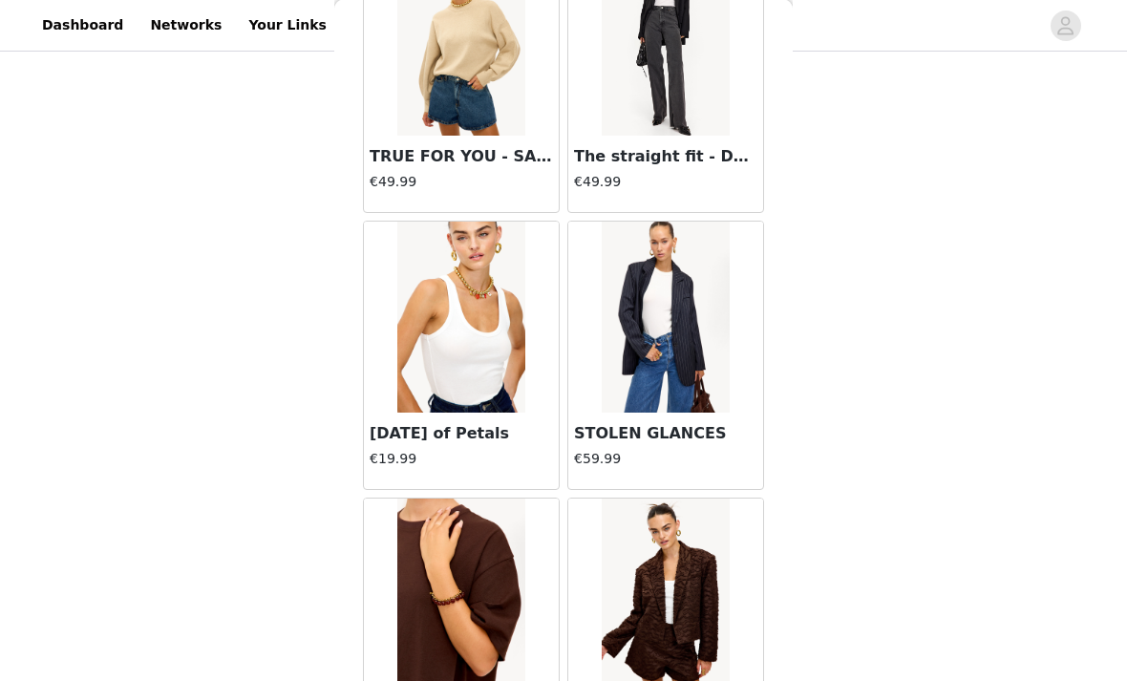
scroll to position [429, 0]
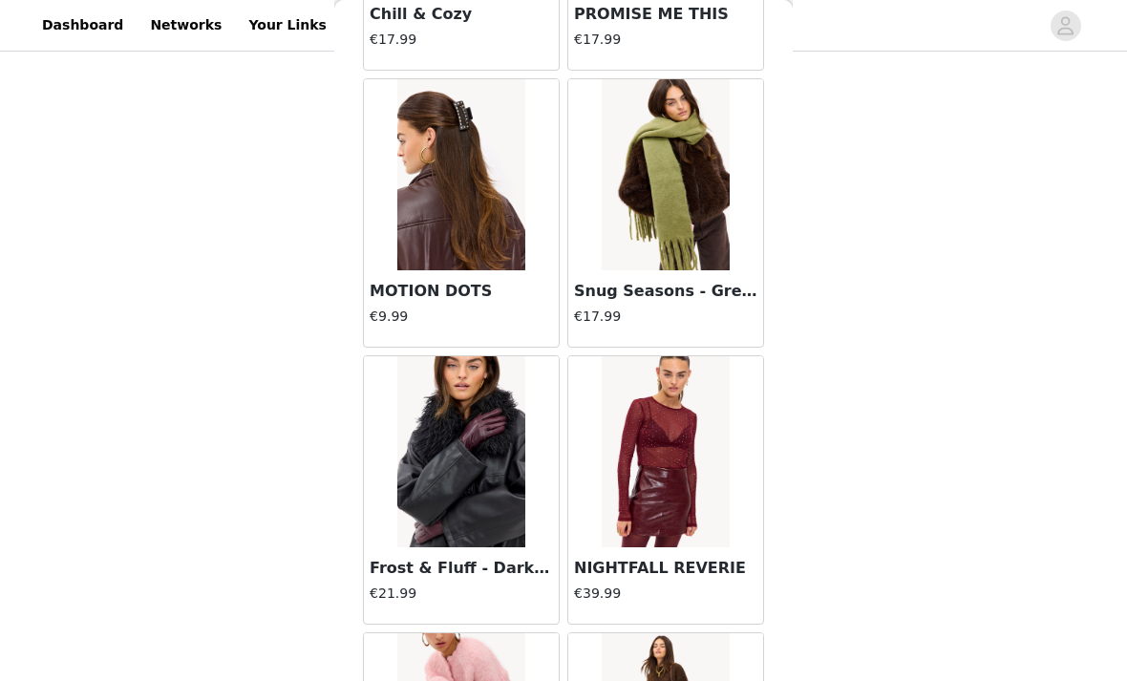
scroll to position [20197, 0]
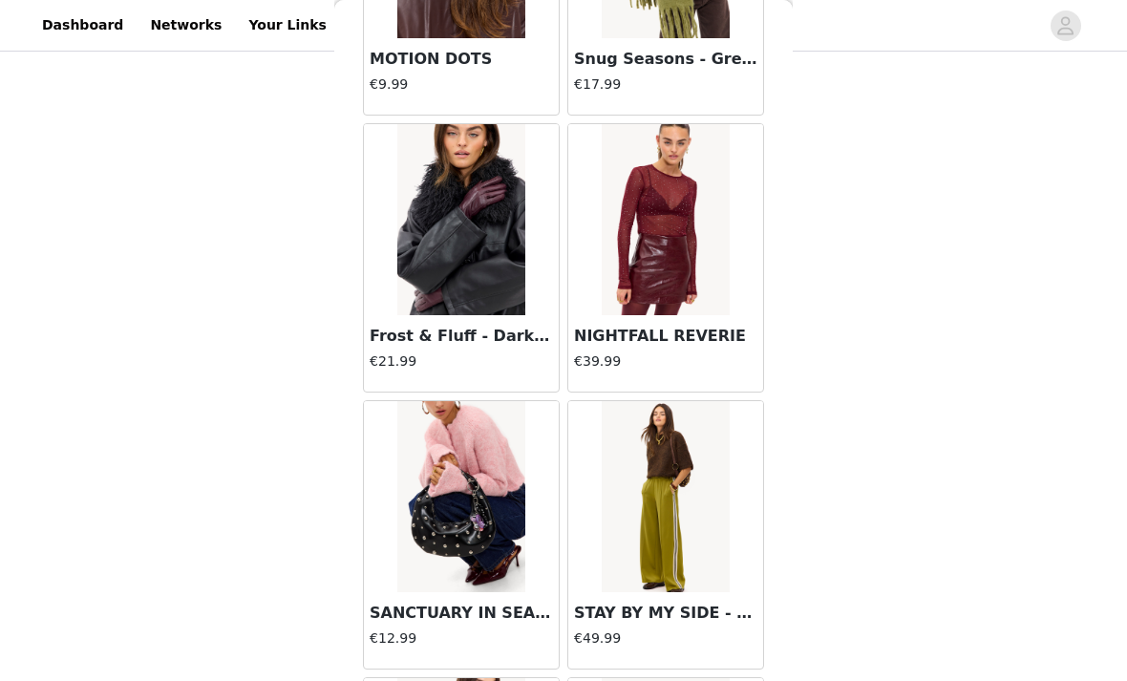
click at [507, 347] on h3 "Frost & Fluff - Dark red" at bounding box center [461, 336] width 183 height 23
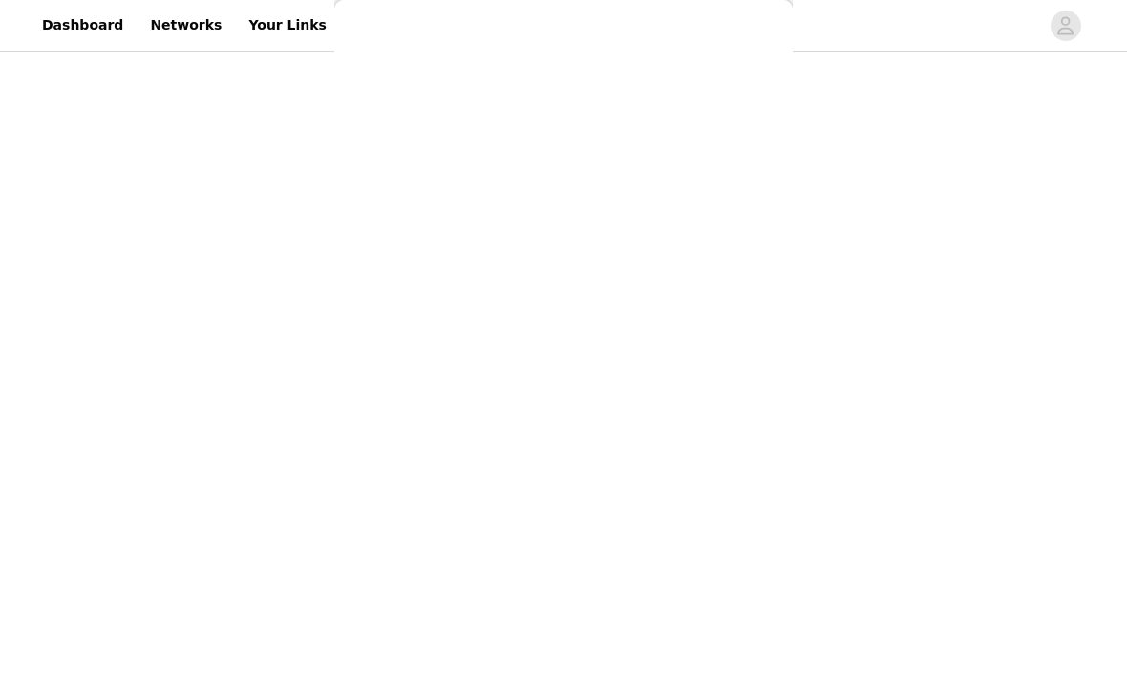
scroll to position [100, 0]
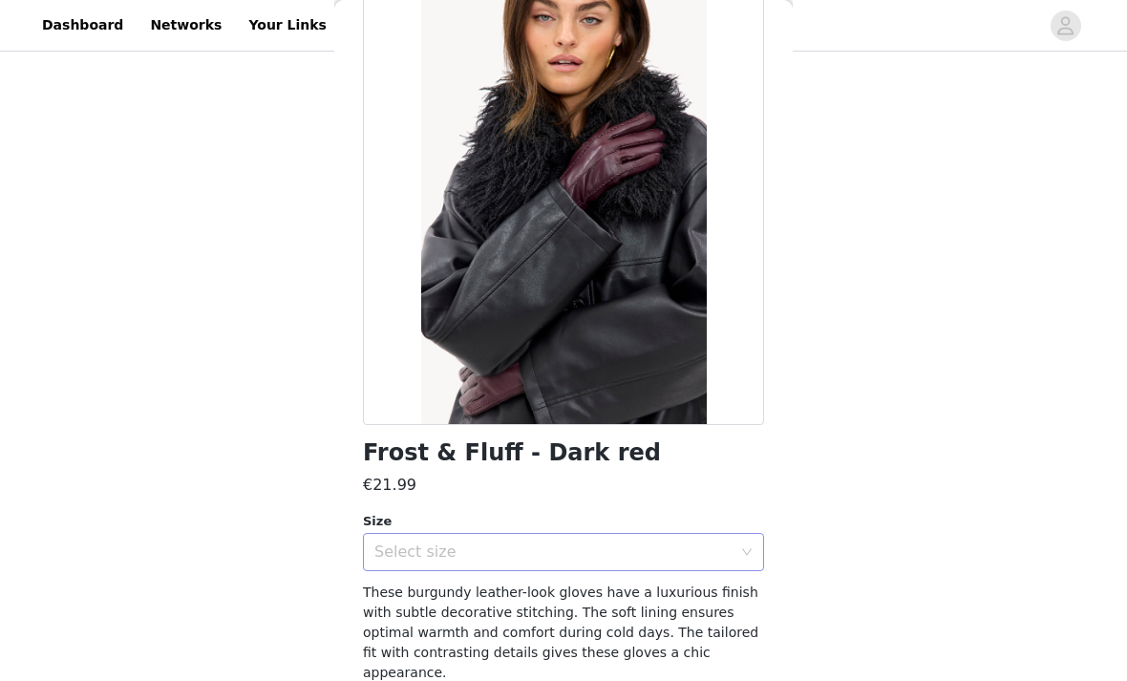
click at [692, 552] on div "Select size" at bounding box center [552, 552] width 357 height 19
click at [633, 592] on li "ONESIZE" at bounding box center [563, 593] width 401 height 31
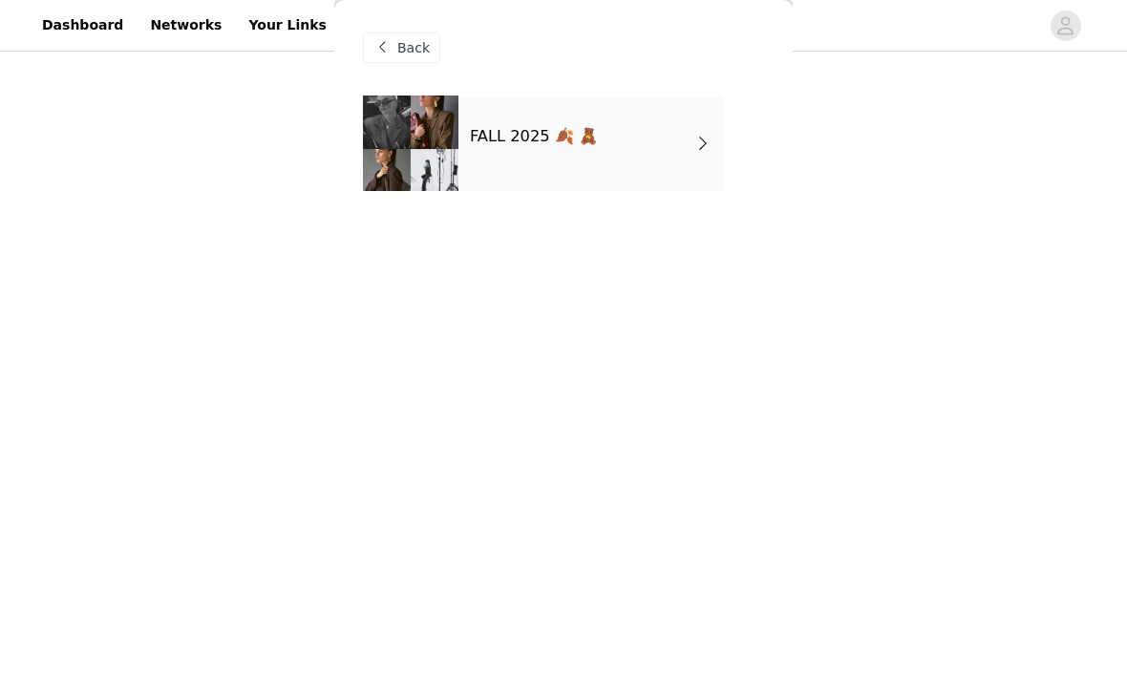
click at [637, 156] on div "FALL 2025 🍂 🧸" at bounding box center [592, 144] width 266 height 96
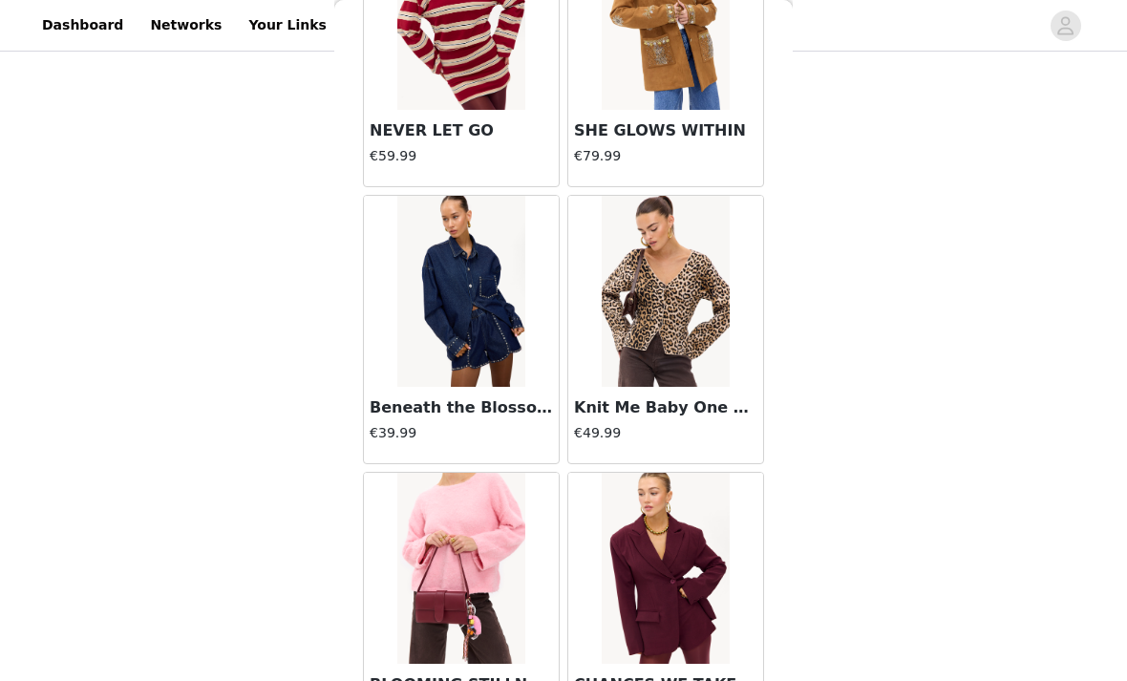
scroll to position [23432, 0]
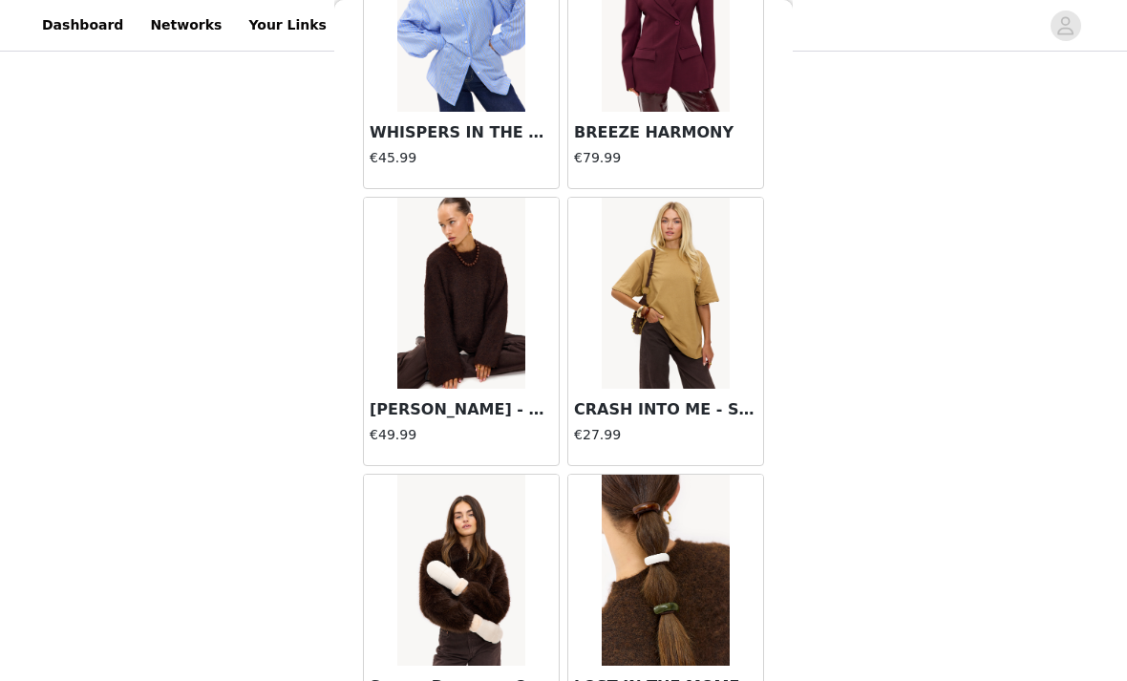
scroll to position [24835, 0]
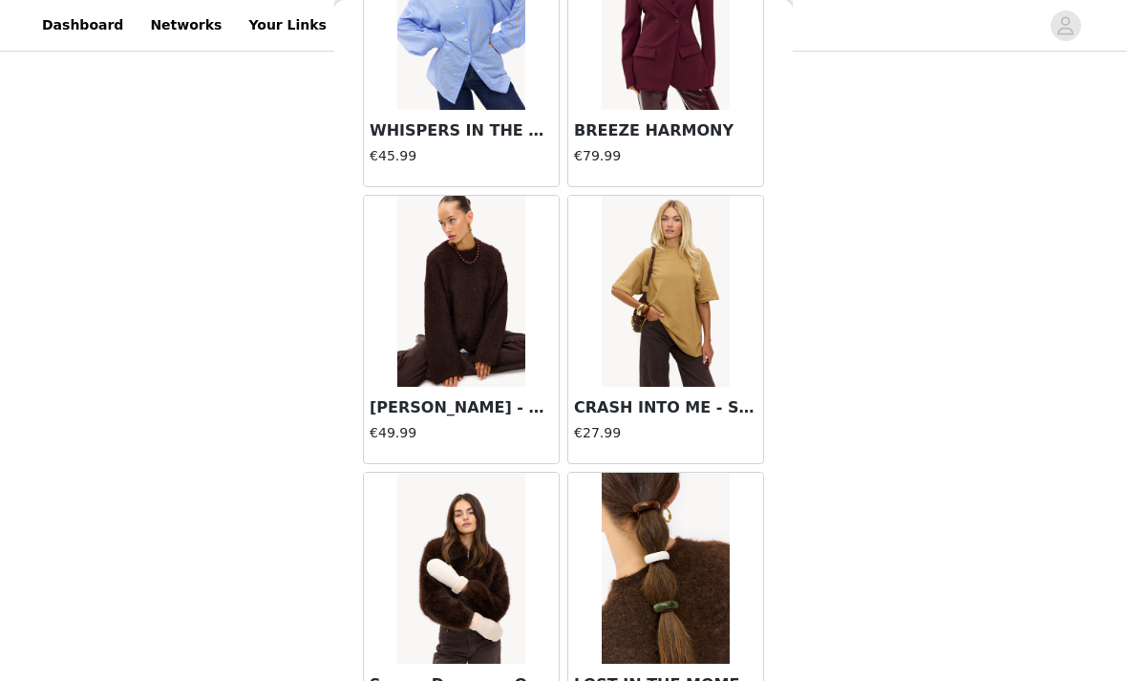
click at [515, 361] on img at bounding box center [460, 291] width 127 height 191
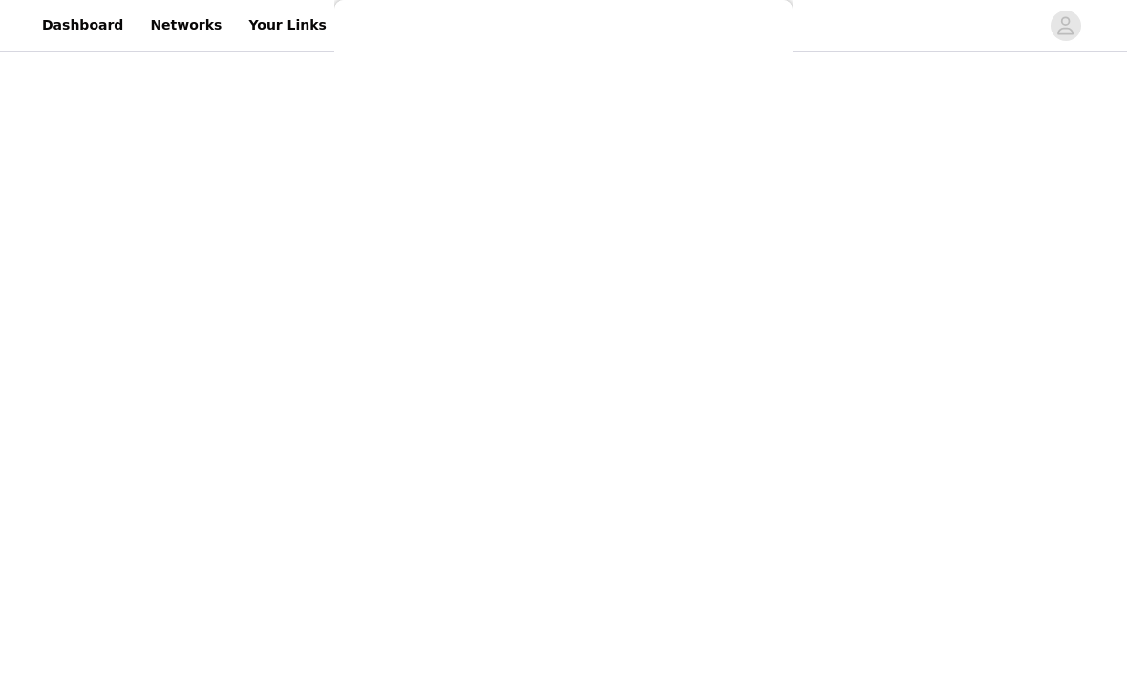
scroll to position [140, 0]
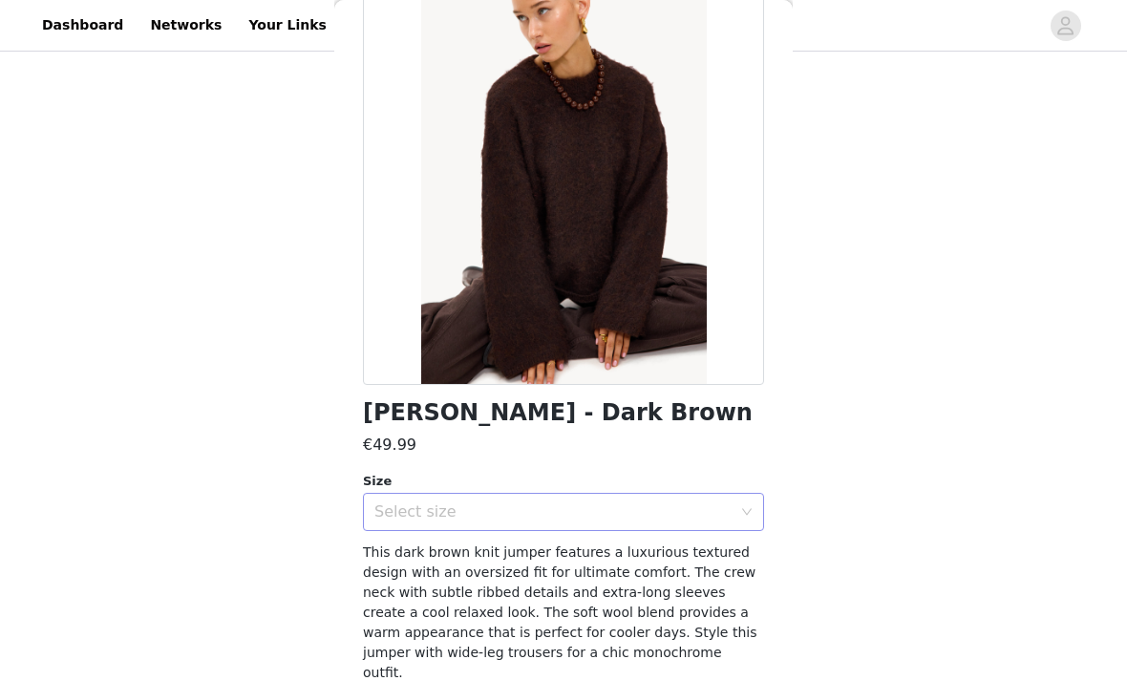
click at [721, 519] on div "Select size" at bounding box center [552, 512] width 357 height 19
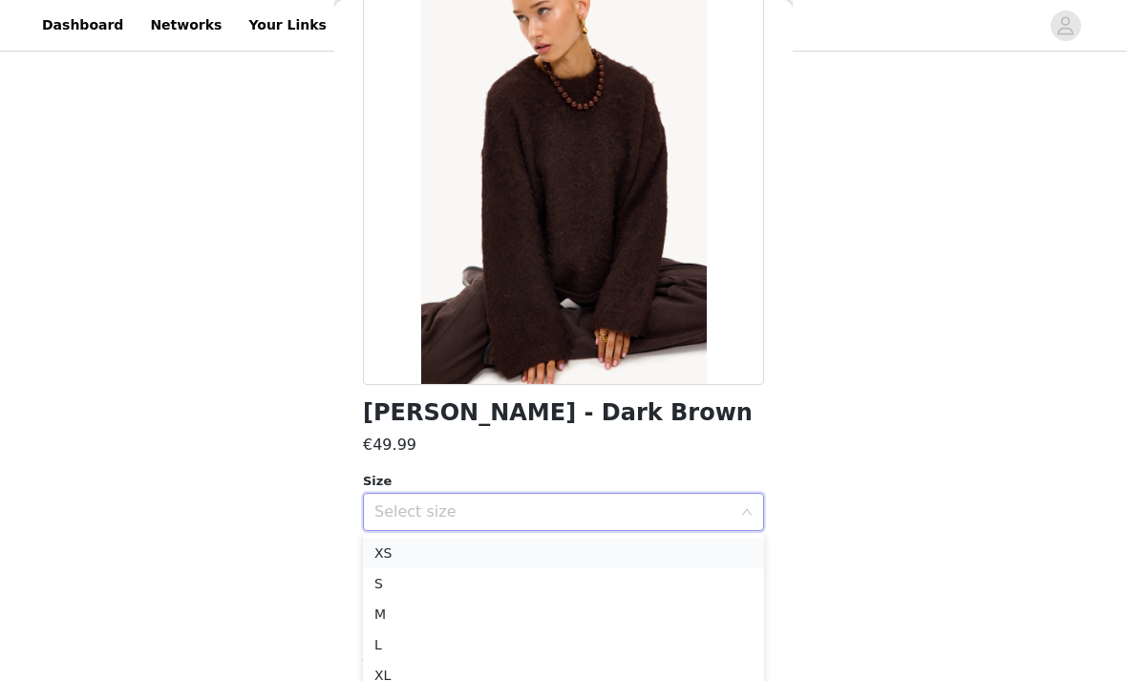
click at [710, 557] on li "XS" at bounding box center [563, 553] width 401 height 31
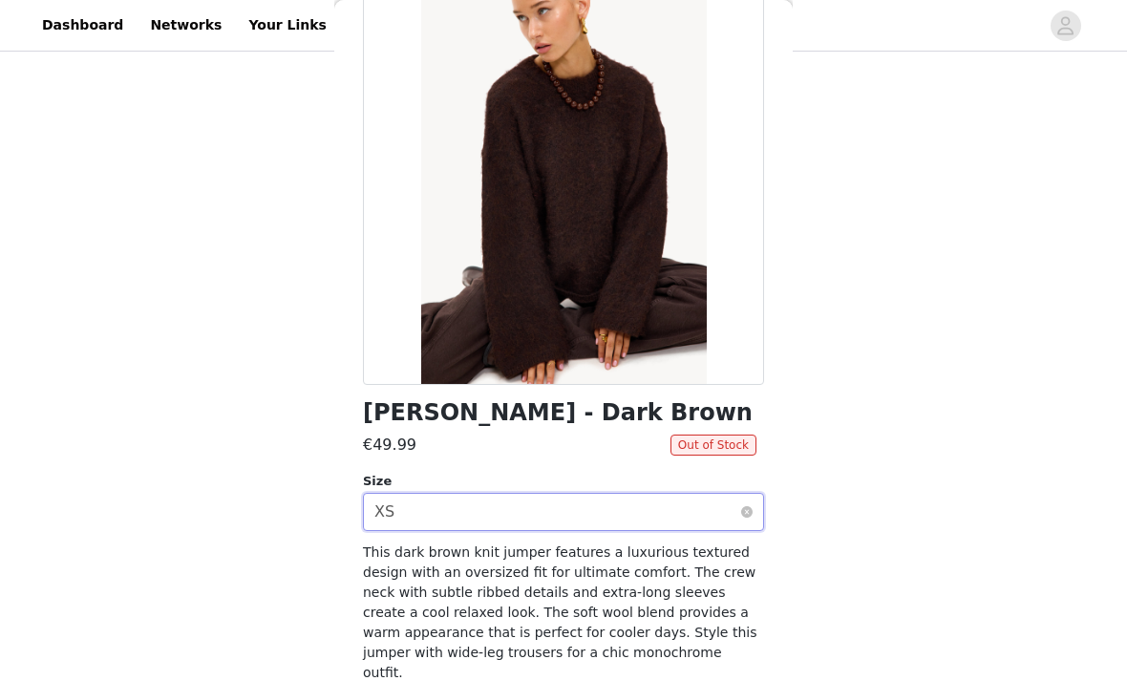
click at [736, 524] on div "Select size XS" at bounding box center [557, 512] width 366 height 36
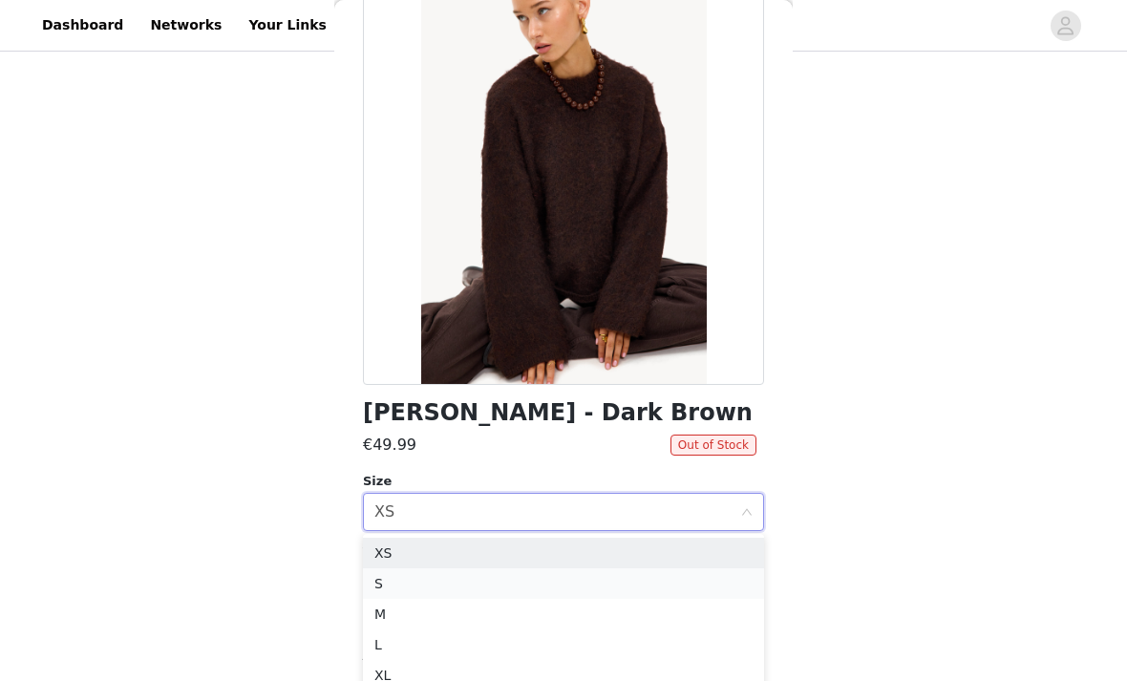
click at [686, 574] on li "S" at bounding box center [563, 583] width 401 height 31
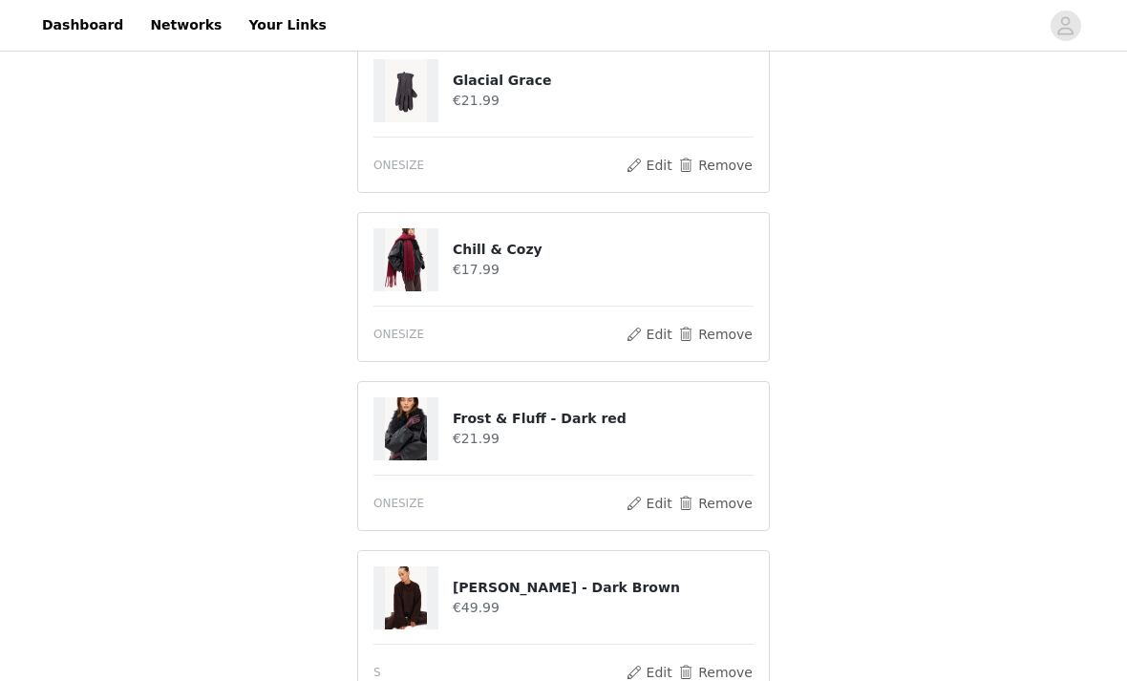
scroll to position [767, 0]
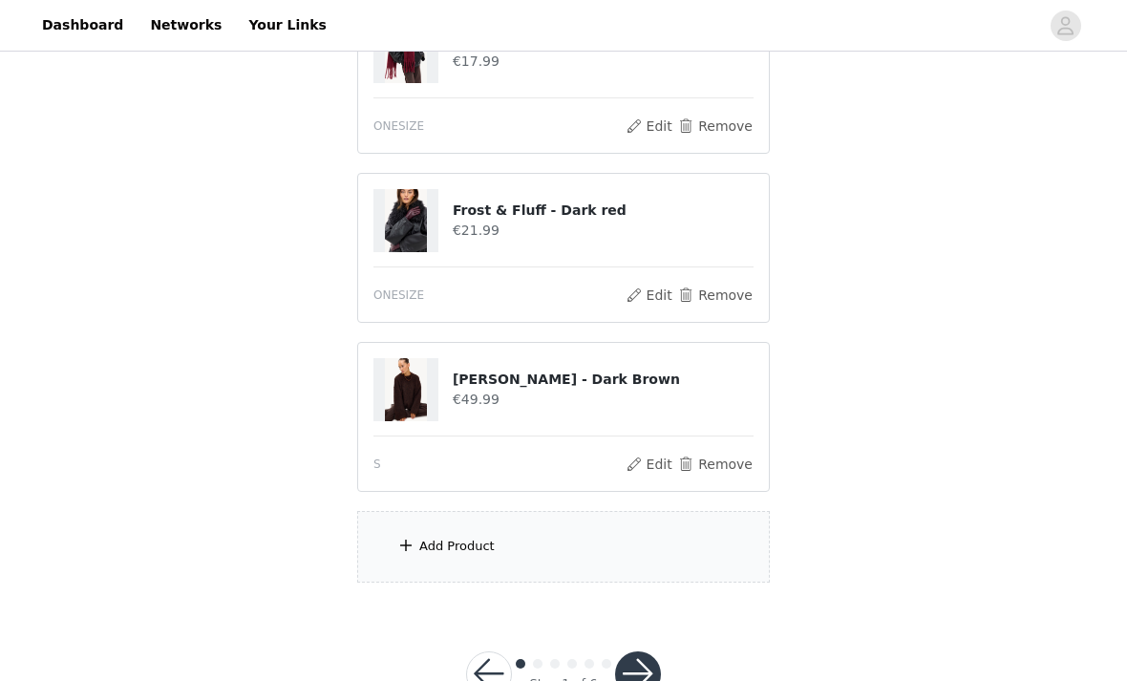
click at [425, 555] on div "Add Product" at bounding box center [563, 547] width 413 height 72
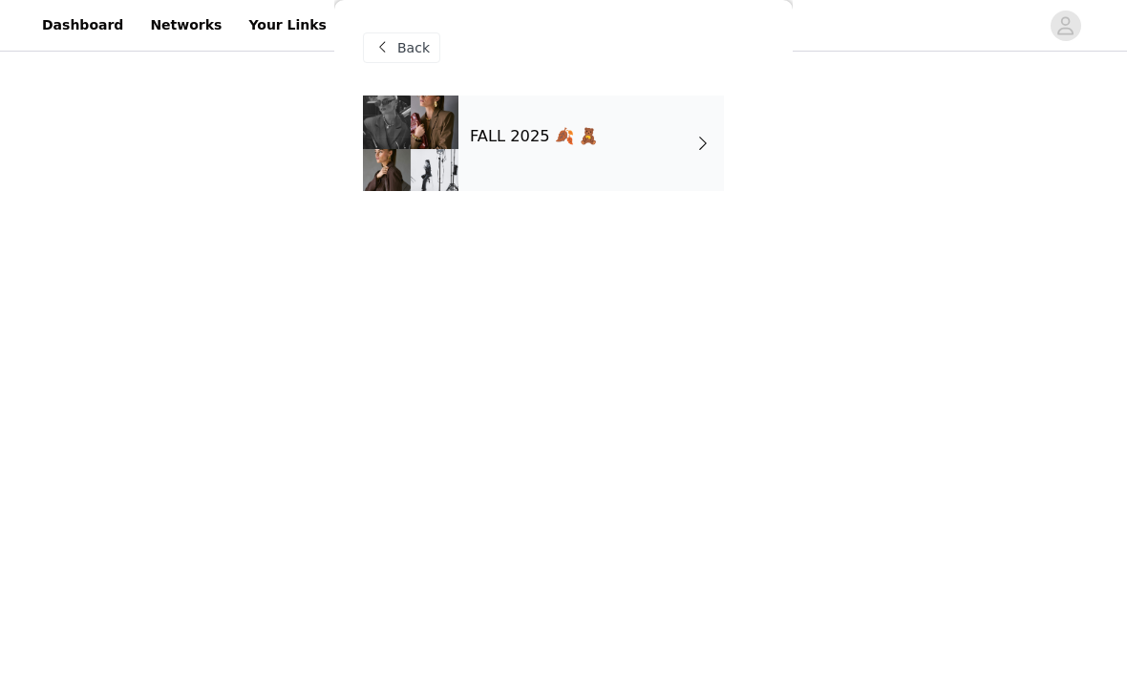
click at [695, 173] on div "FALL 2025 🍂 🧸" at bounding box center [592, 144] width 266 height 96
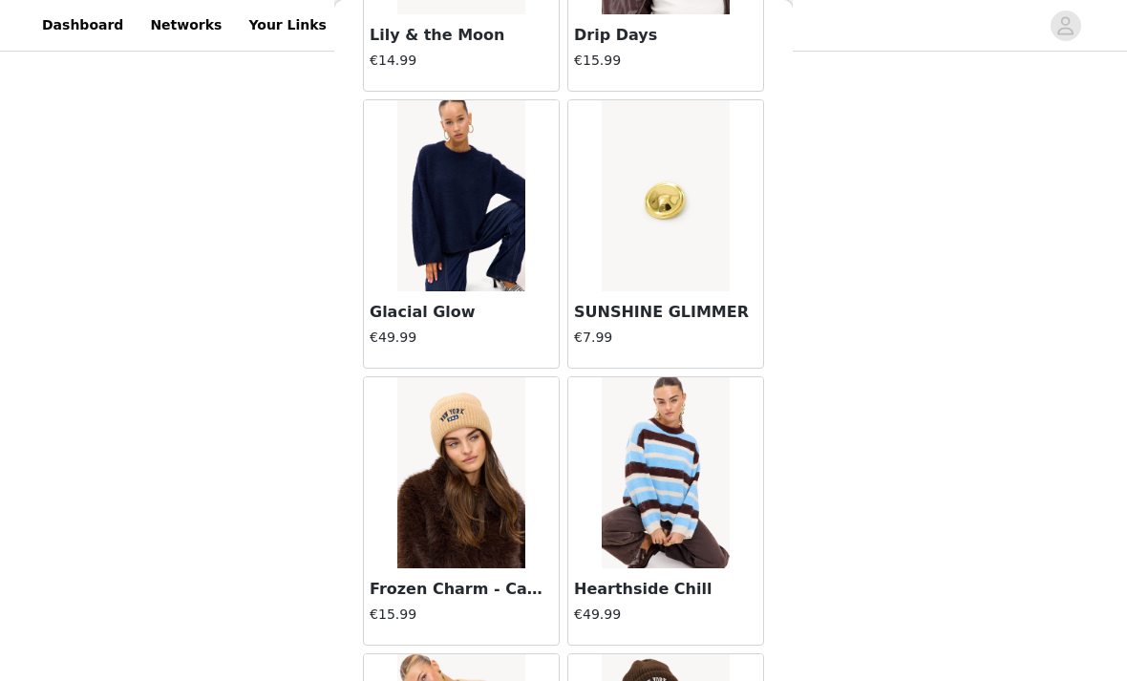
scroll to position [15523, 0]
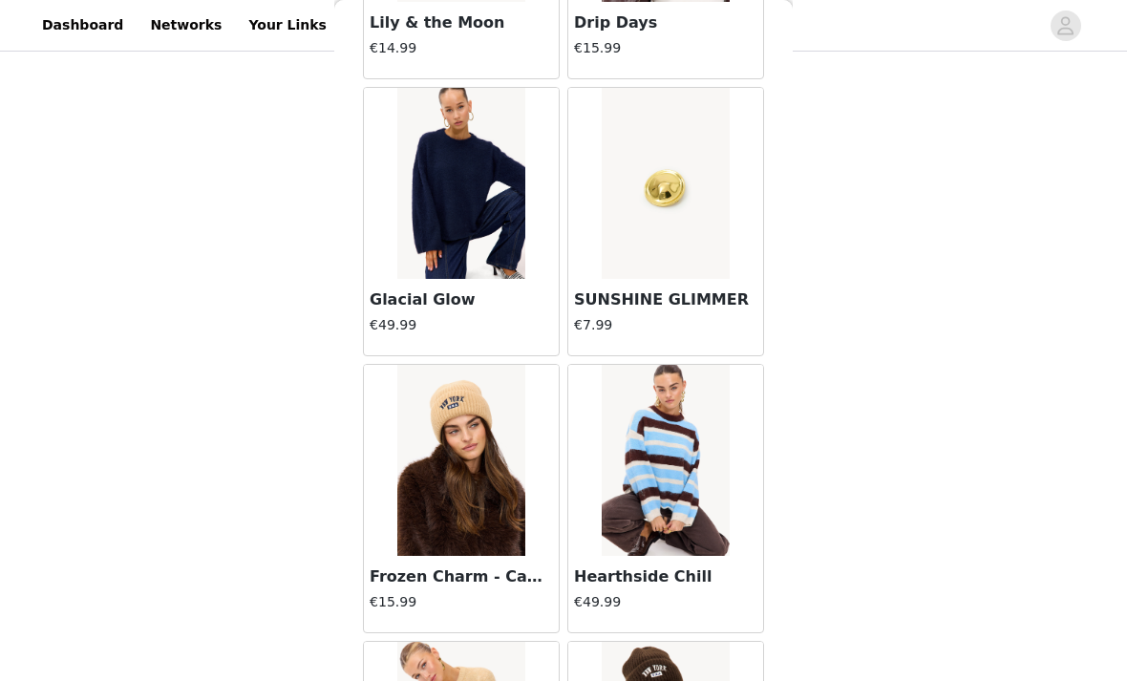
click at [486, 295] on h3 "Glacial Glow" at bounding box center [461, 300] width 183 height 23
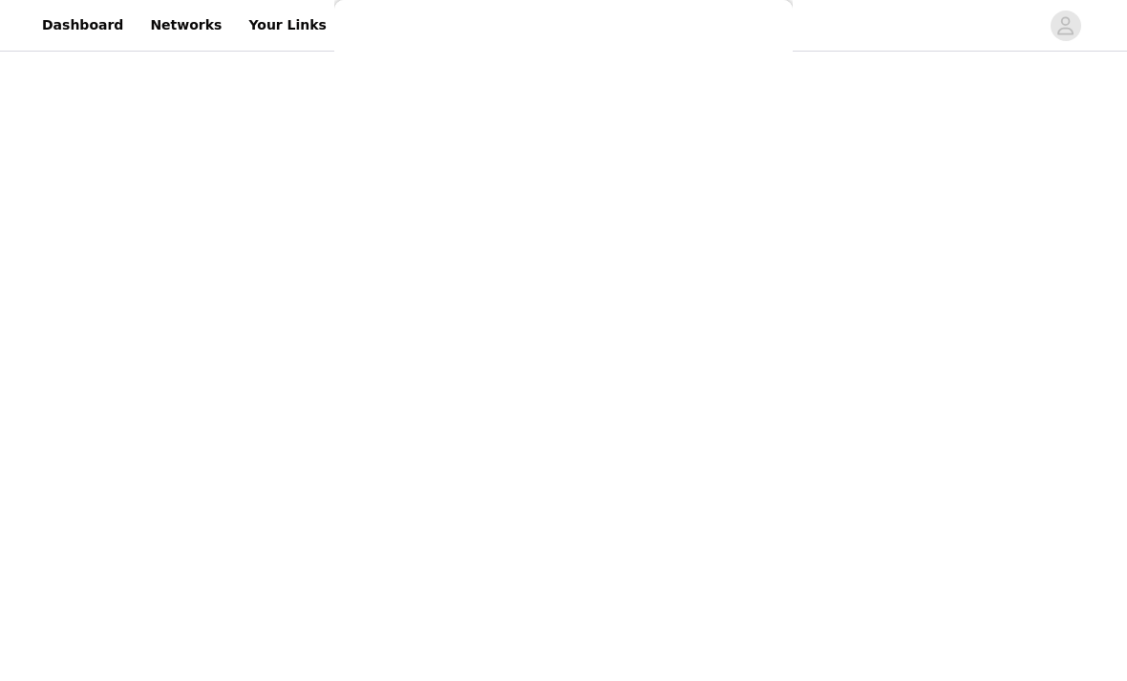
scroll to position [140, 0]
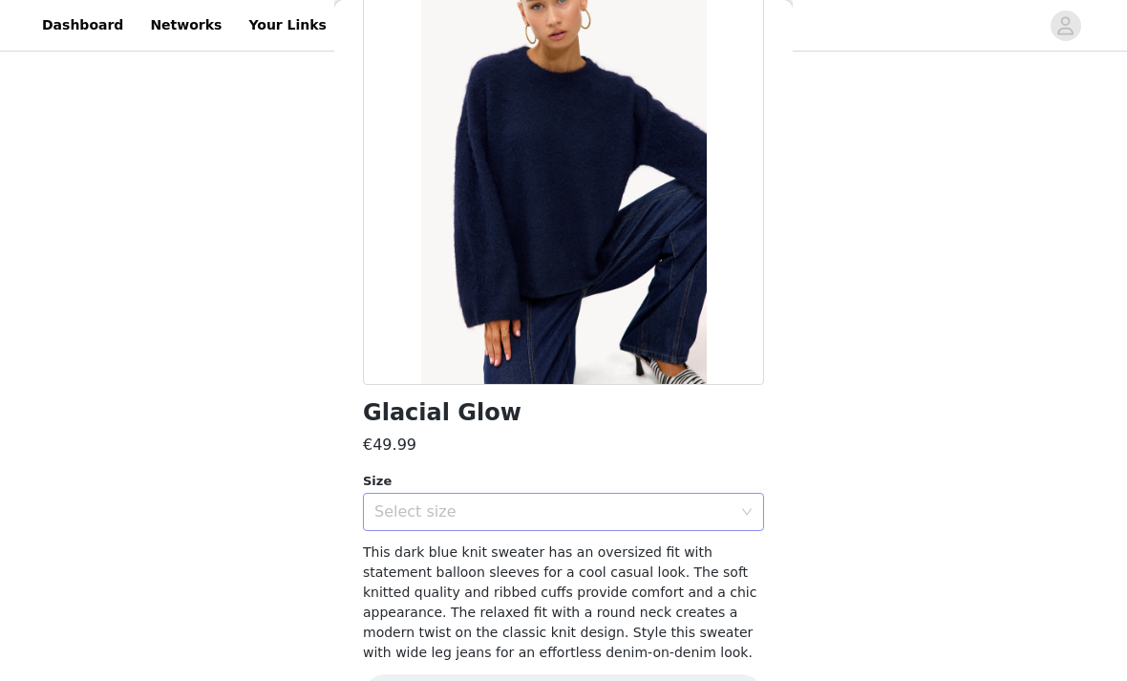
click at [731, 506] on div "Select size" at bounding box center [552, 512] width 357 height 19
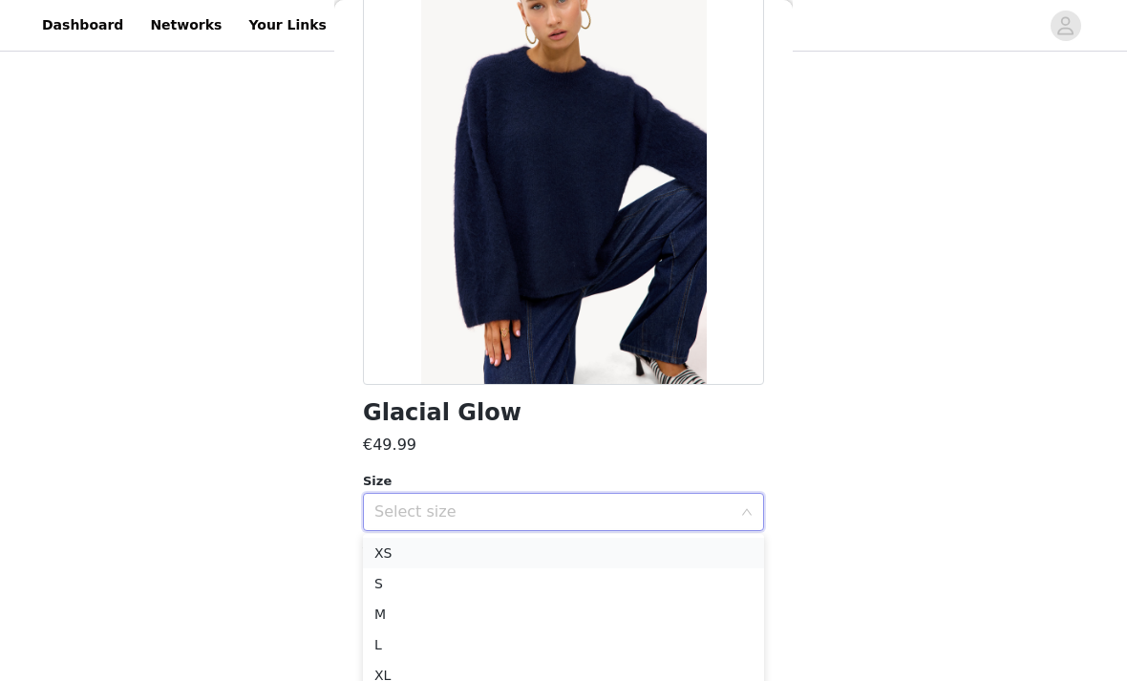
click at [625, 561] on li "XS" at bounding box center [563, 553] width 401 height 31
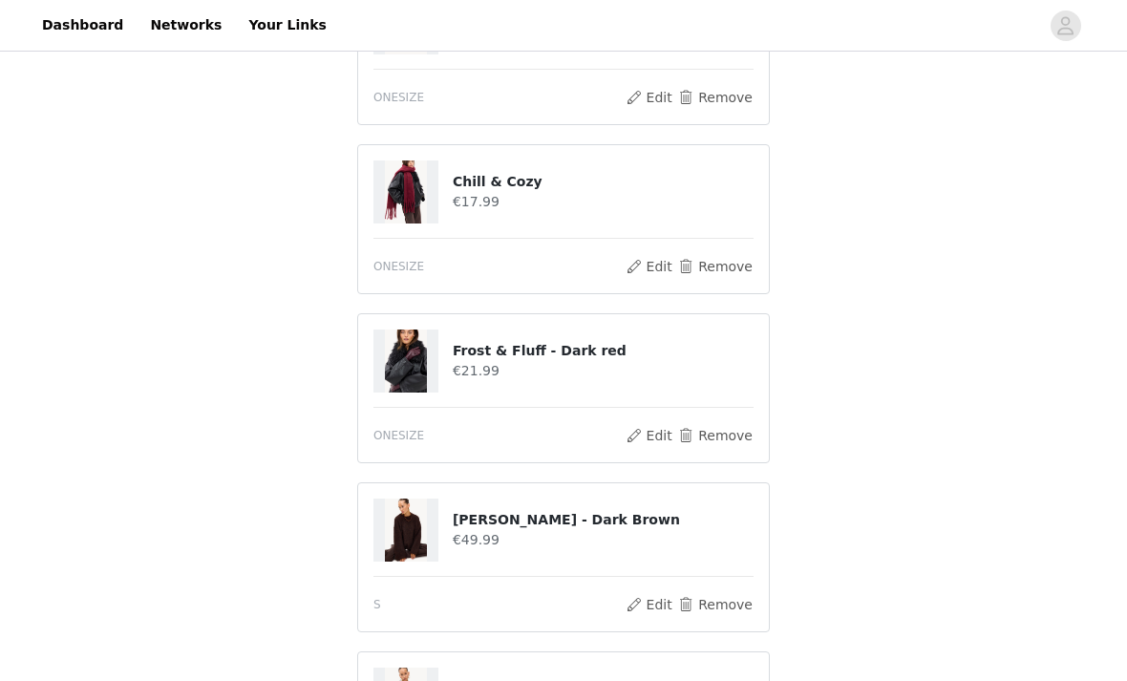
scroll to position [936, 0]
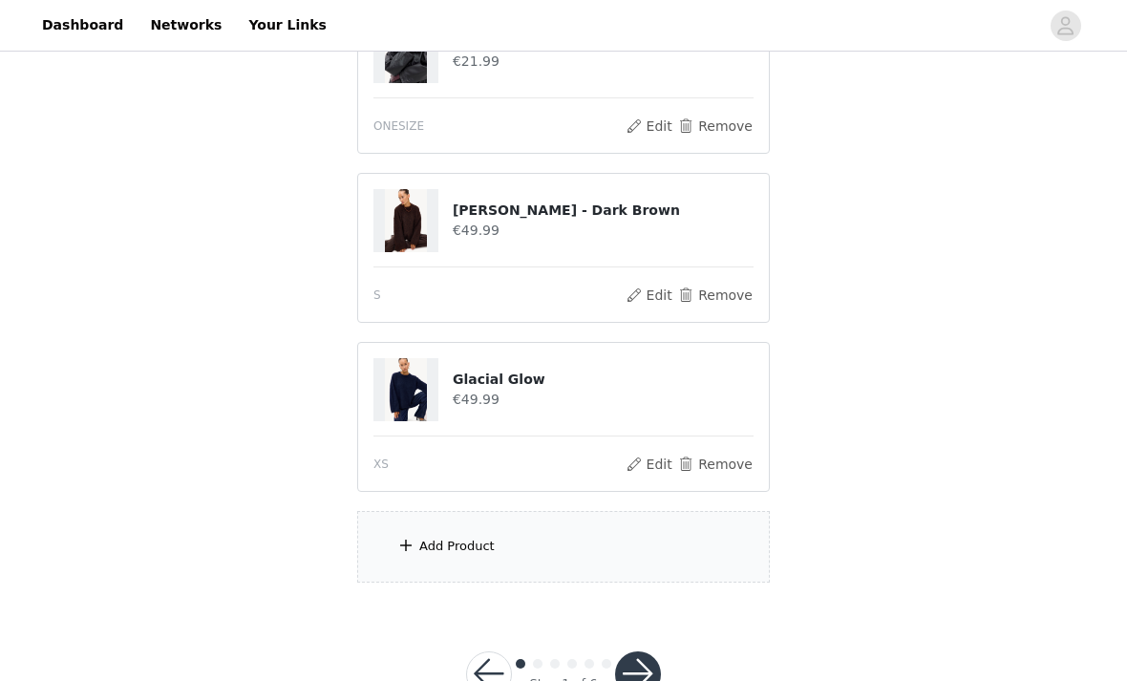
click at [436, 550] on div "Add Product" at bounding box center [456, 546] width 75 height 19
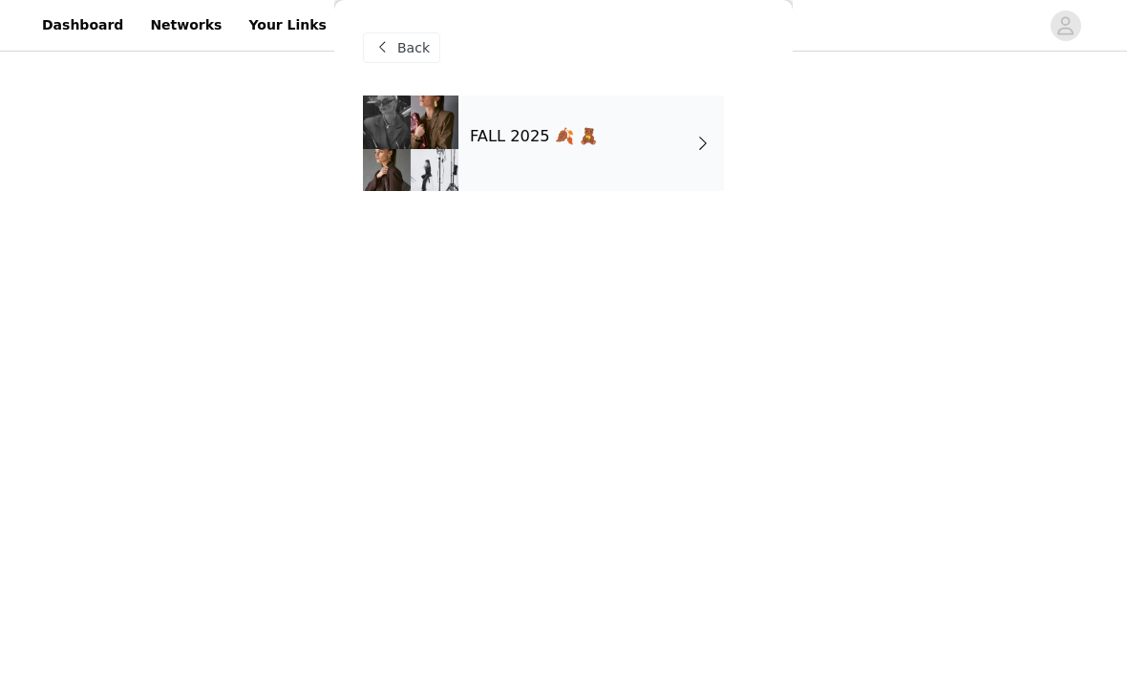
click at [690, 185] on div "FALL 2025 🍂 🧸" at bounding box center [592, 144] width 266 height 96
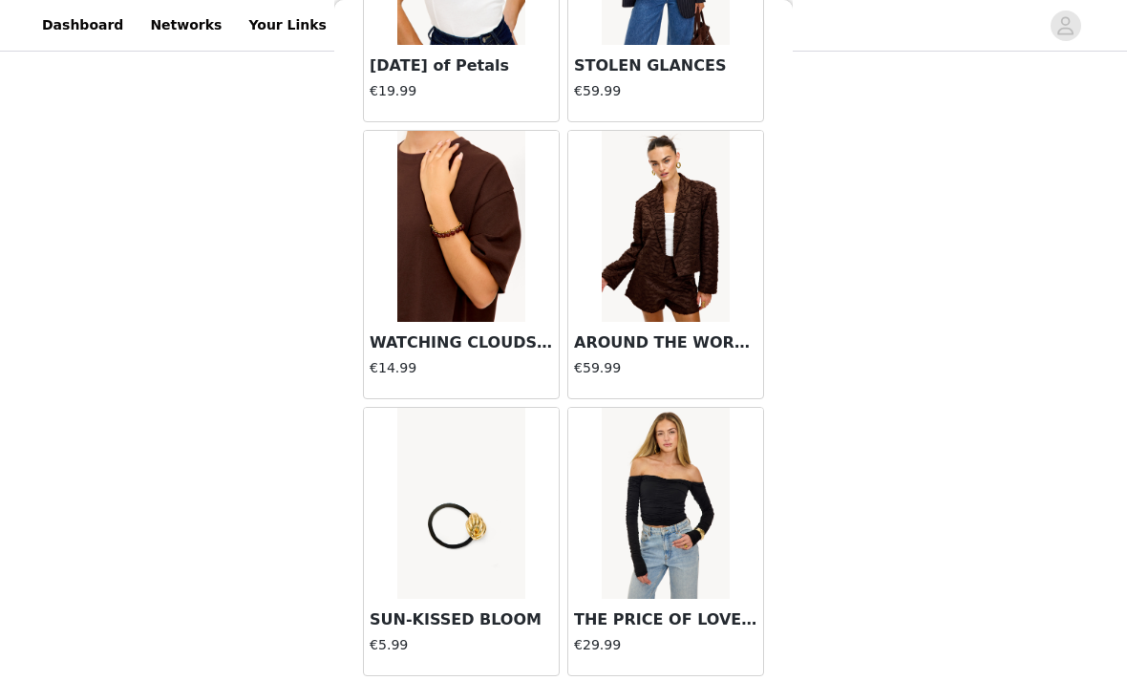
scroll to position [10492, 0]
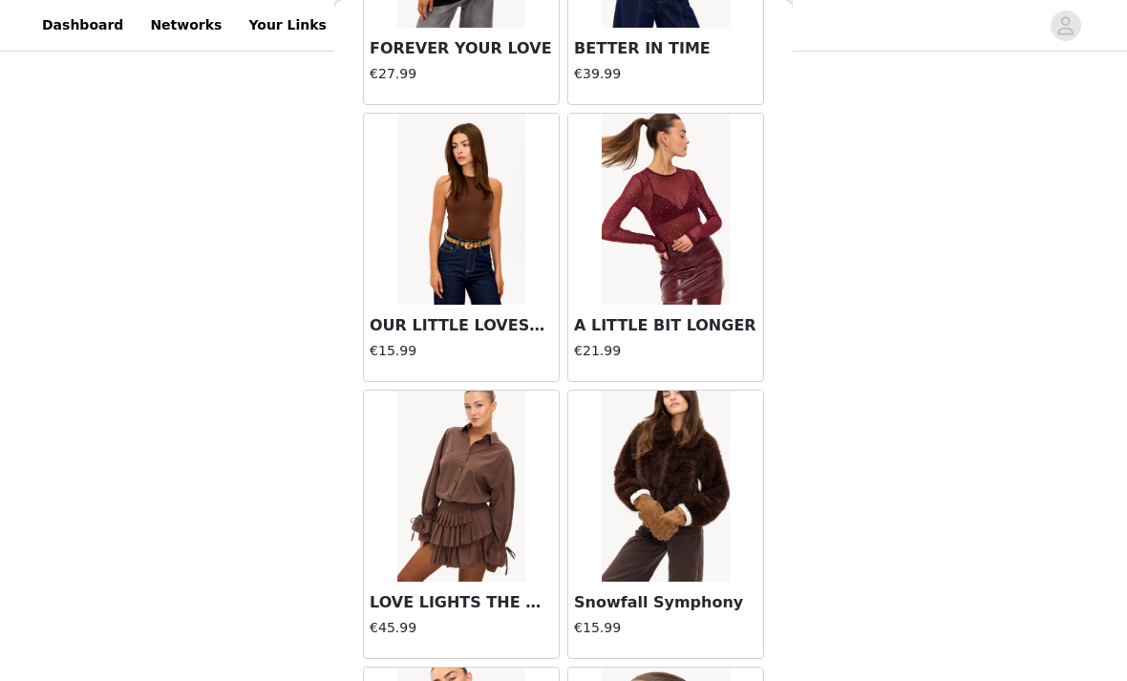
scroll to position [16658, 0]
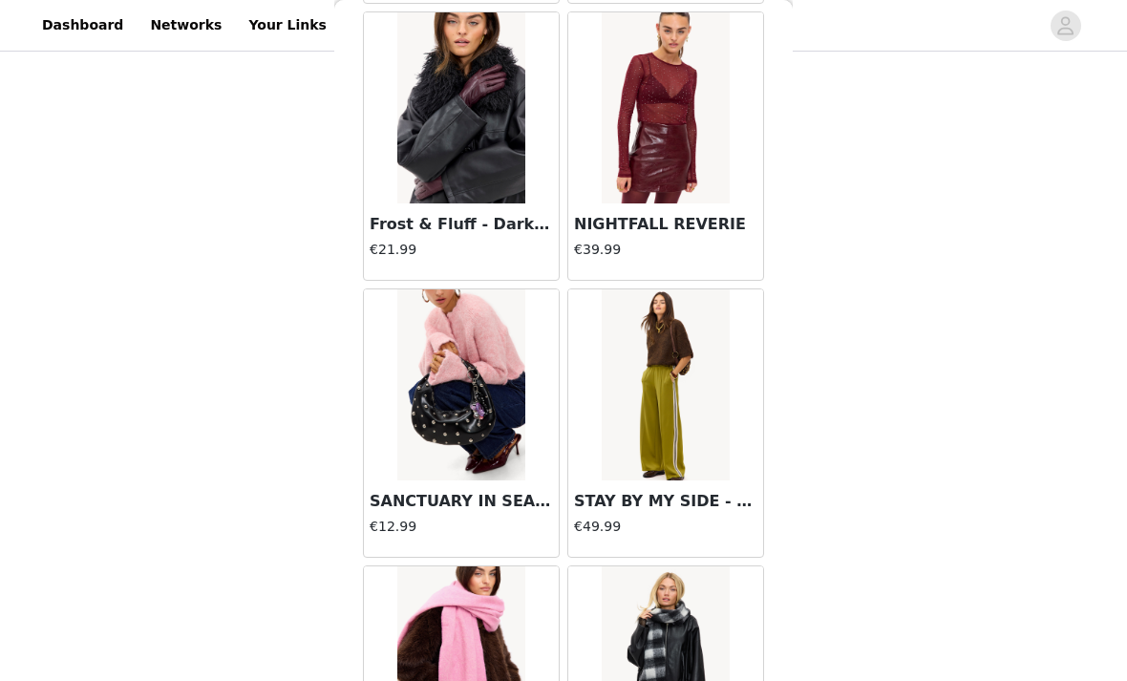
scroll to position [20359, 0]
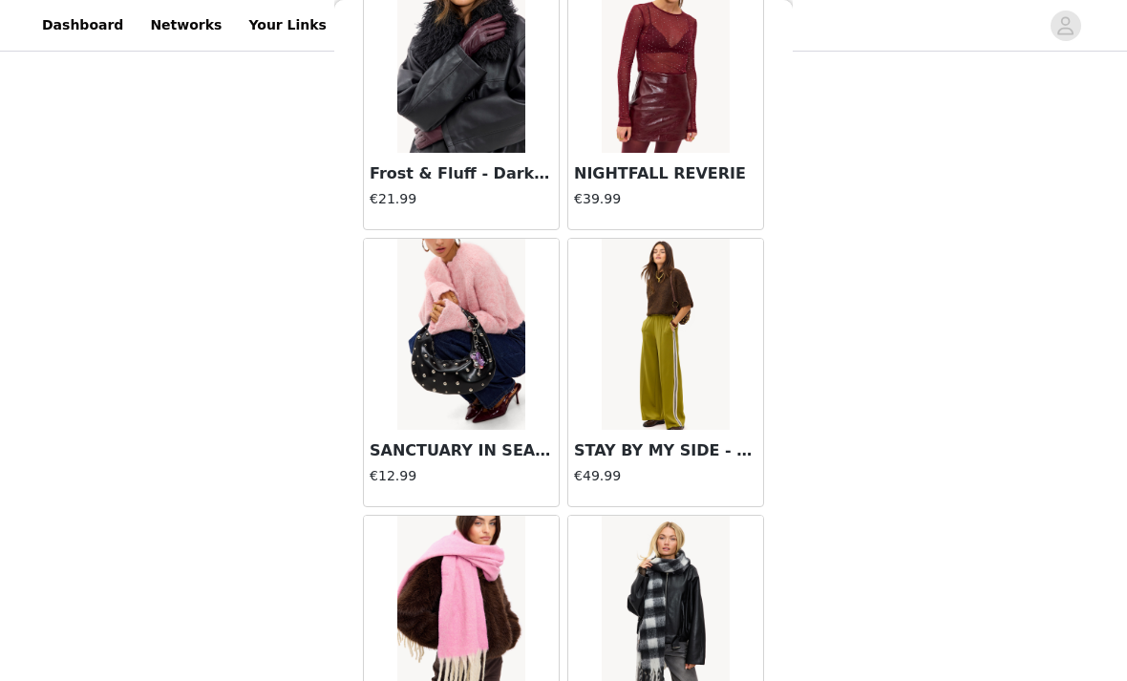
click at [709, 420] on img at bounding box center [665, 334] width 127 height 191
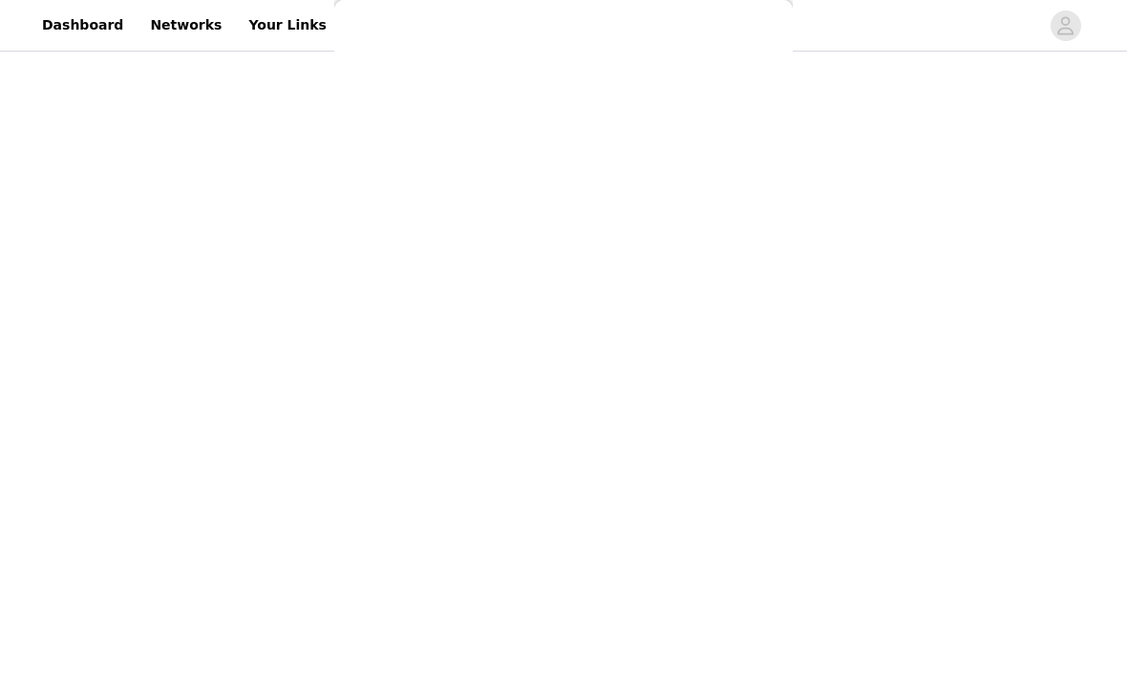
scroll to position [120, 0]
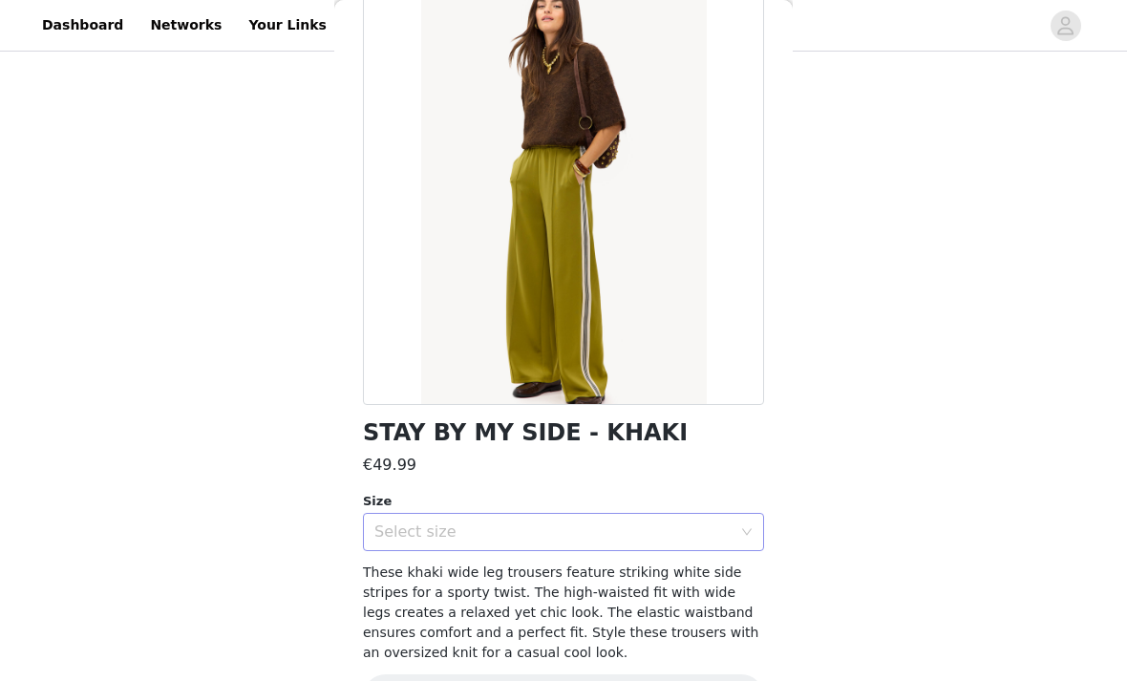
click at [729, 531] on div "Select size" at bounding box center [552, 532] width 357 height 19
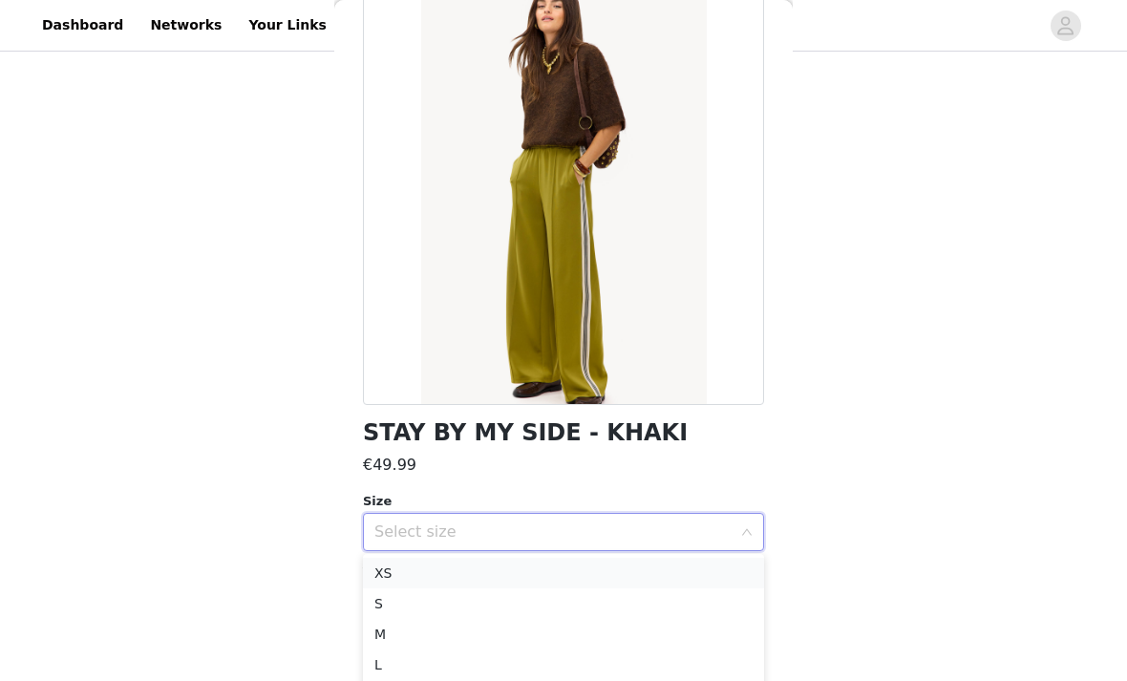
click at [694, 584] on li "XS" at bounding box center [563, 573] width 401 height 31
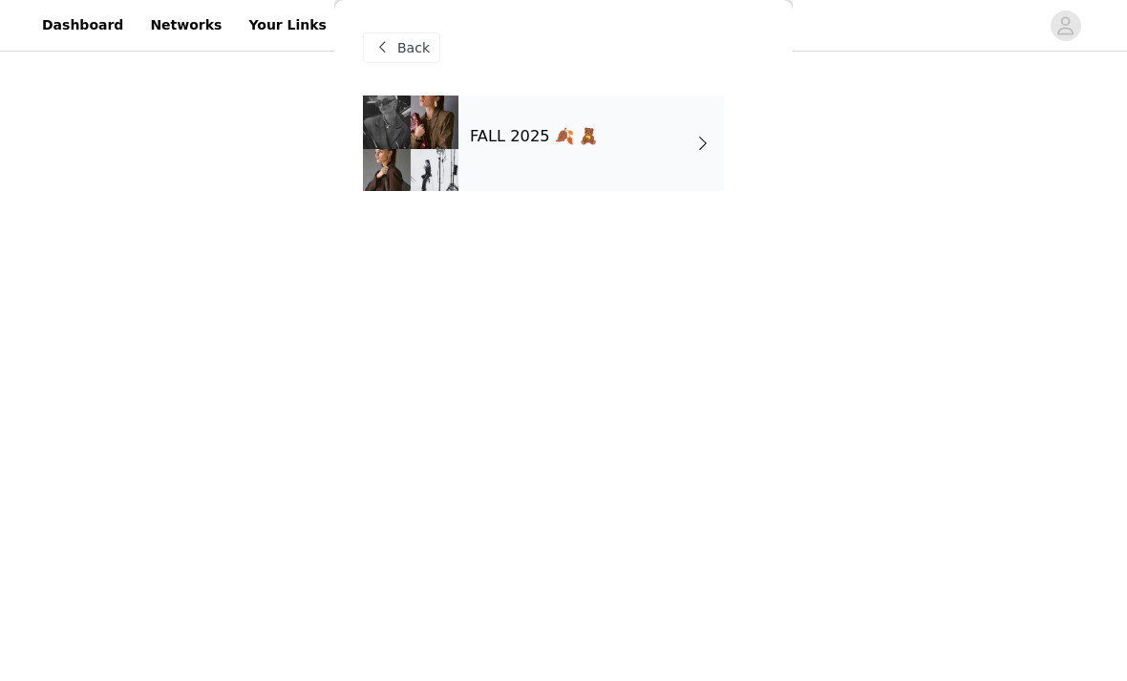
click at [697, 139] on span at bounding box center [703, 143] width 19 height 23
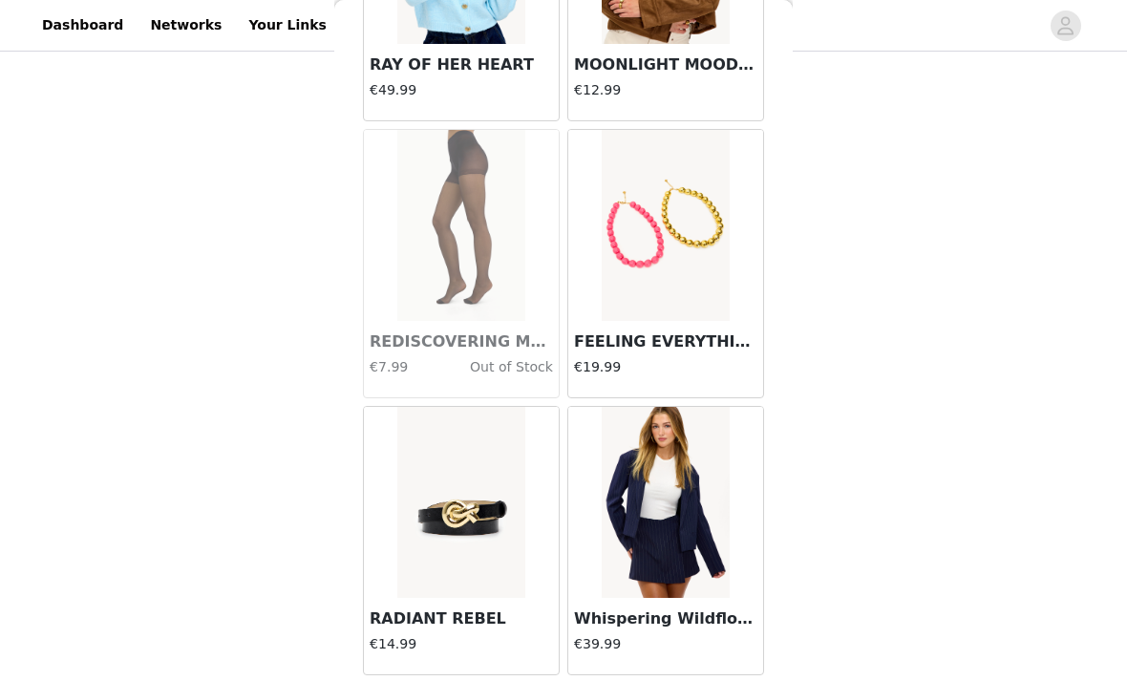
scroll to position [2172, 0]
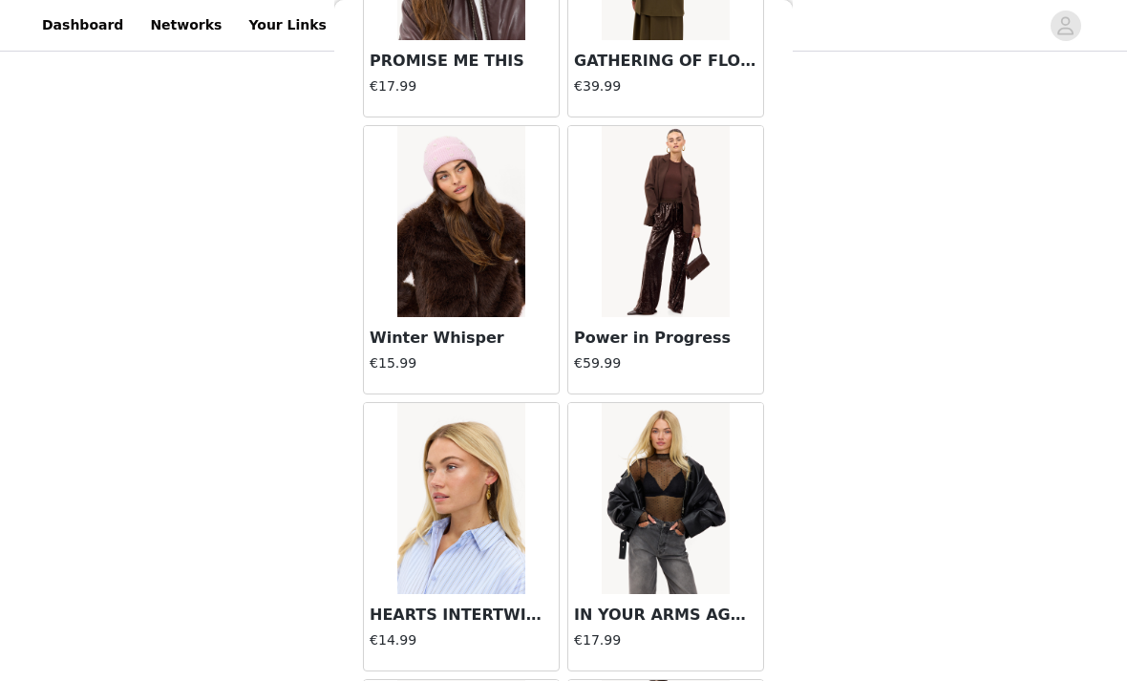
scroll to position [26480, 0]
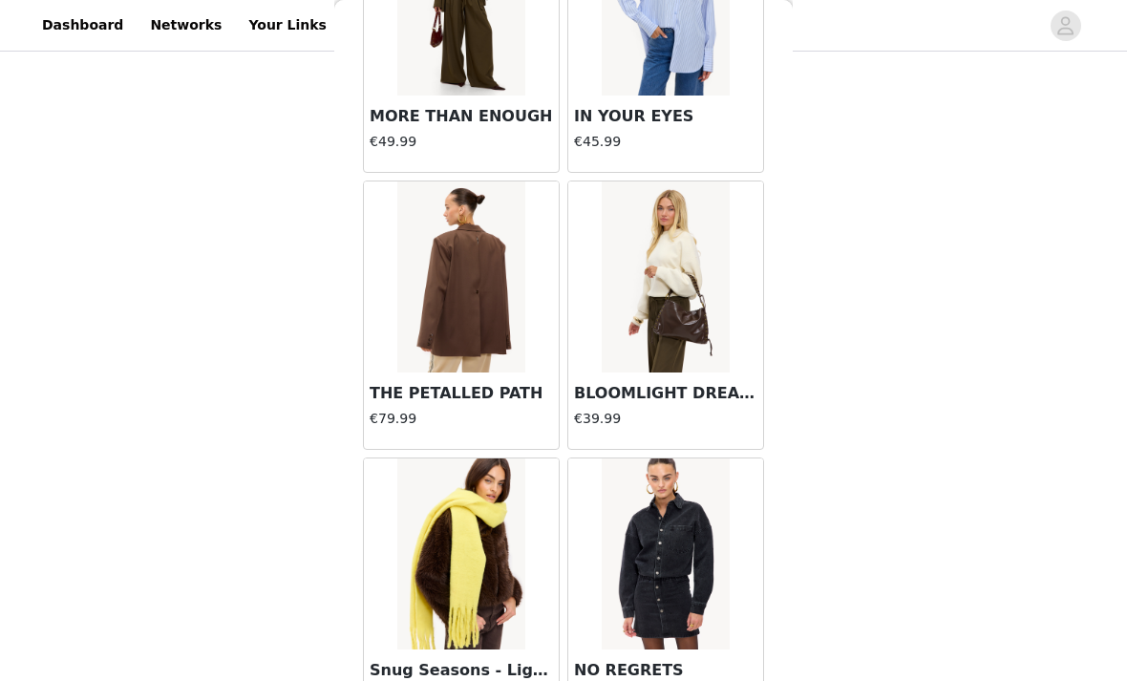
scroll to position [28727, 0]
click at [488, 372] on img at bounding box center [460, 277] width 127 height 191
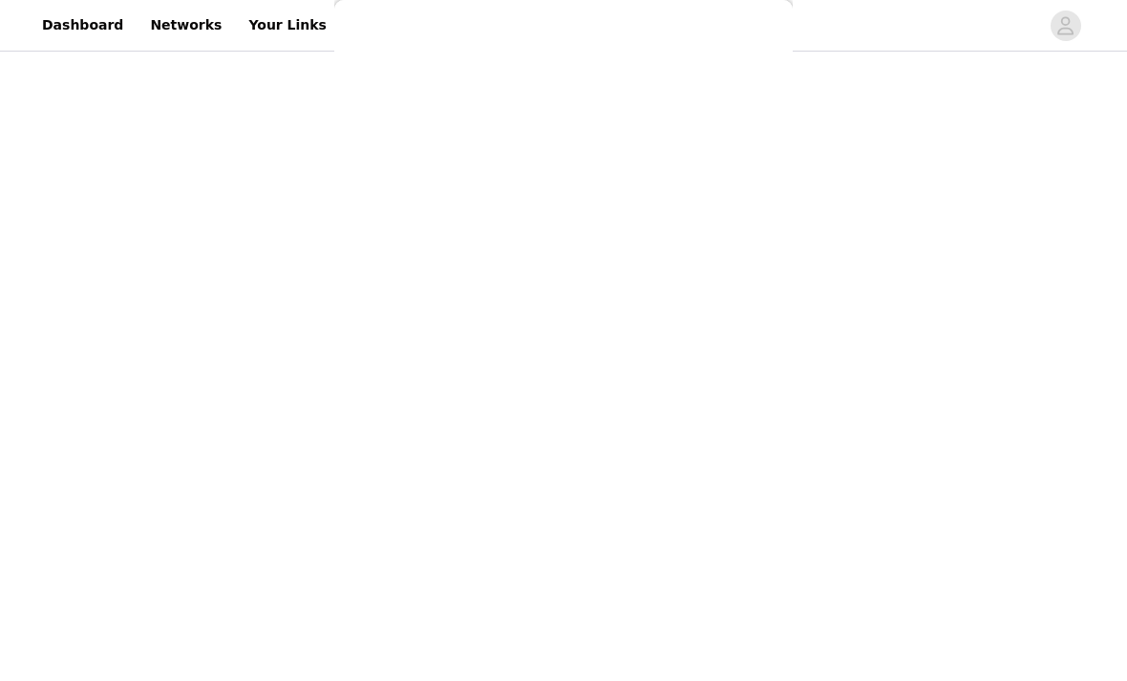
scroll to position [120, 0]
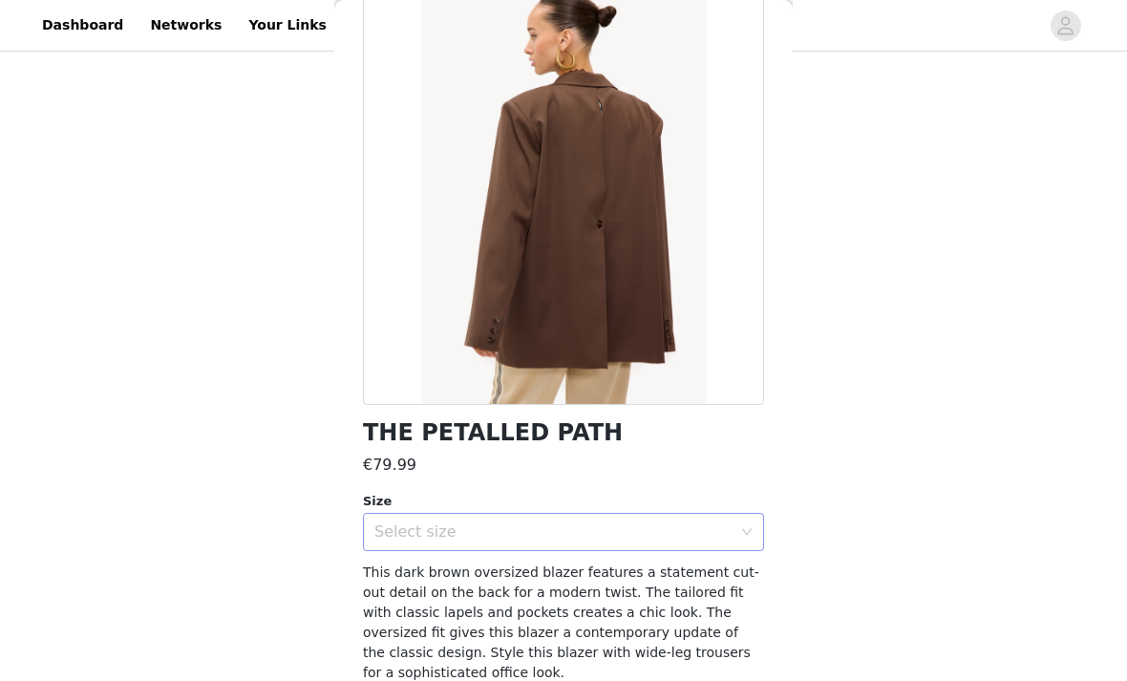
click at [693, 524] on div "Select size" at bounding box center [552, 532] width 357 height 19
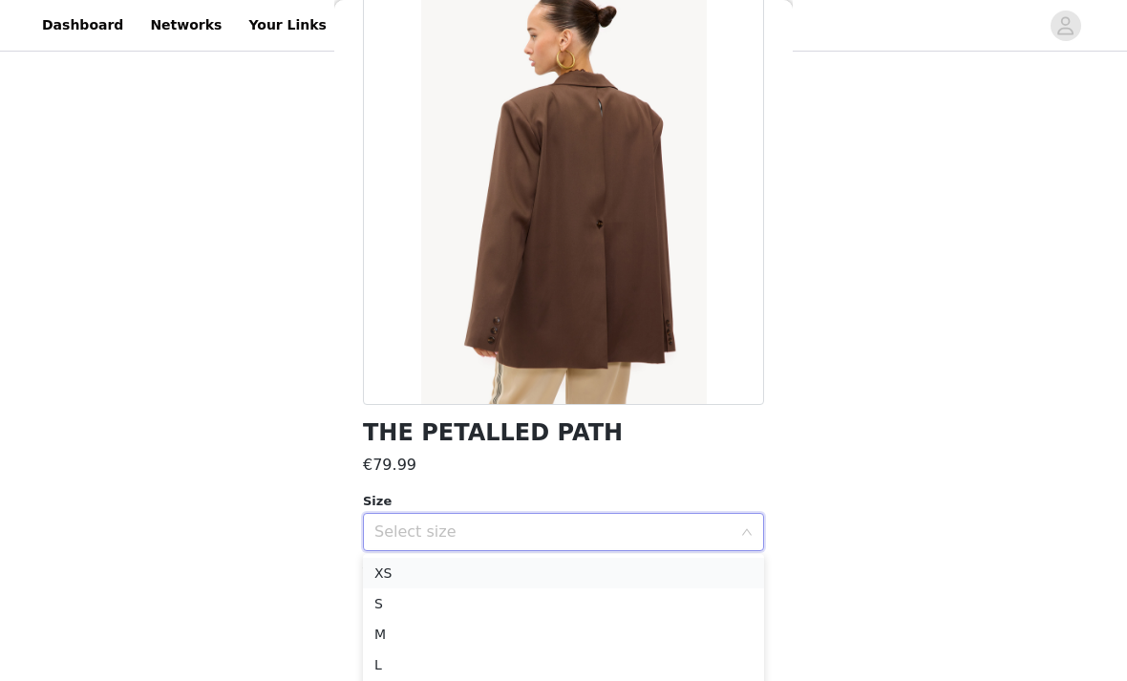
click at [656, 577] on li "XS" at bounding box center [563, 573] width 401 height 31
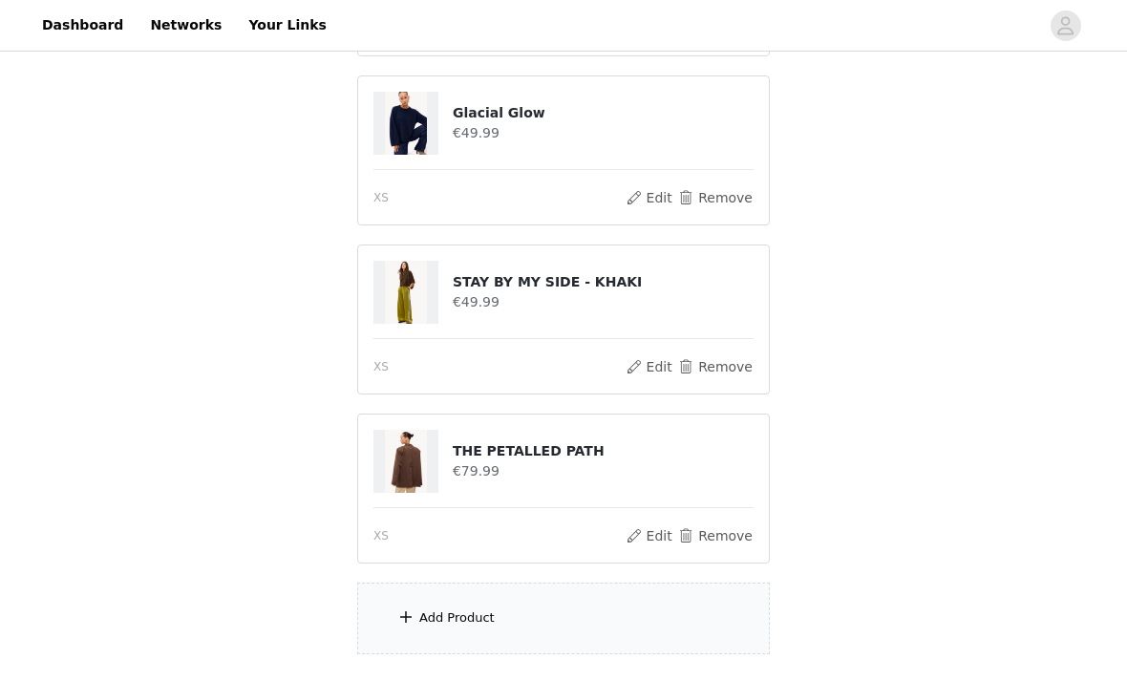
scroll to position [1274, 0]
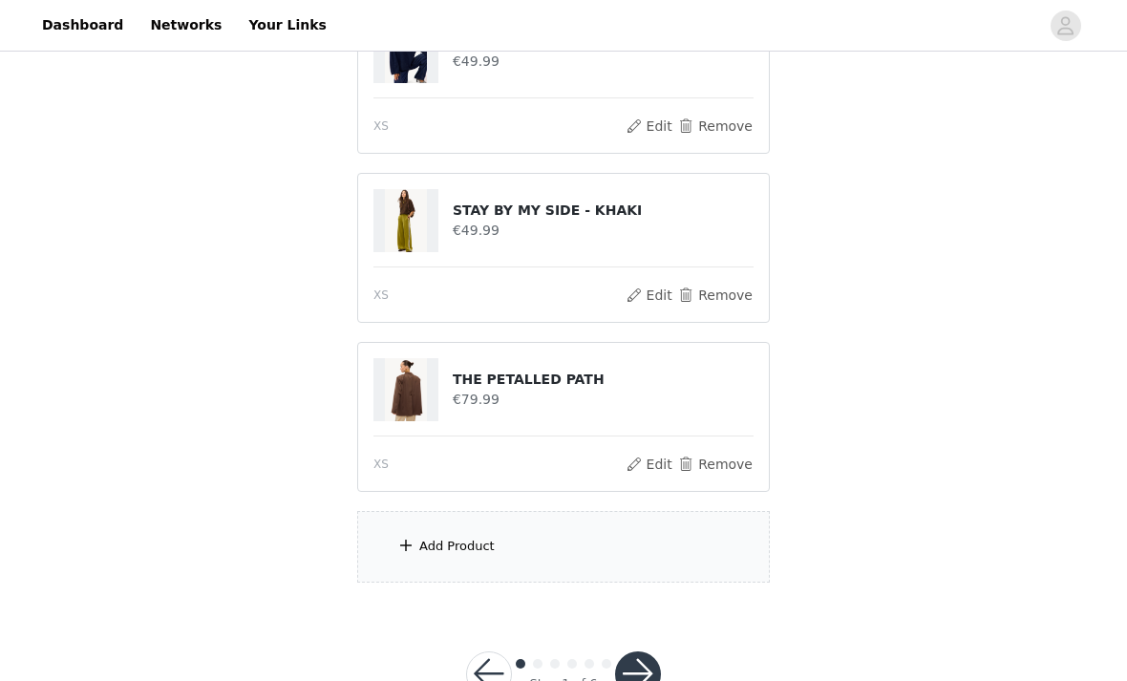
click at [423, 542] on div "Add Product" at bounding box center [456, 546] width 75 height 19
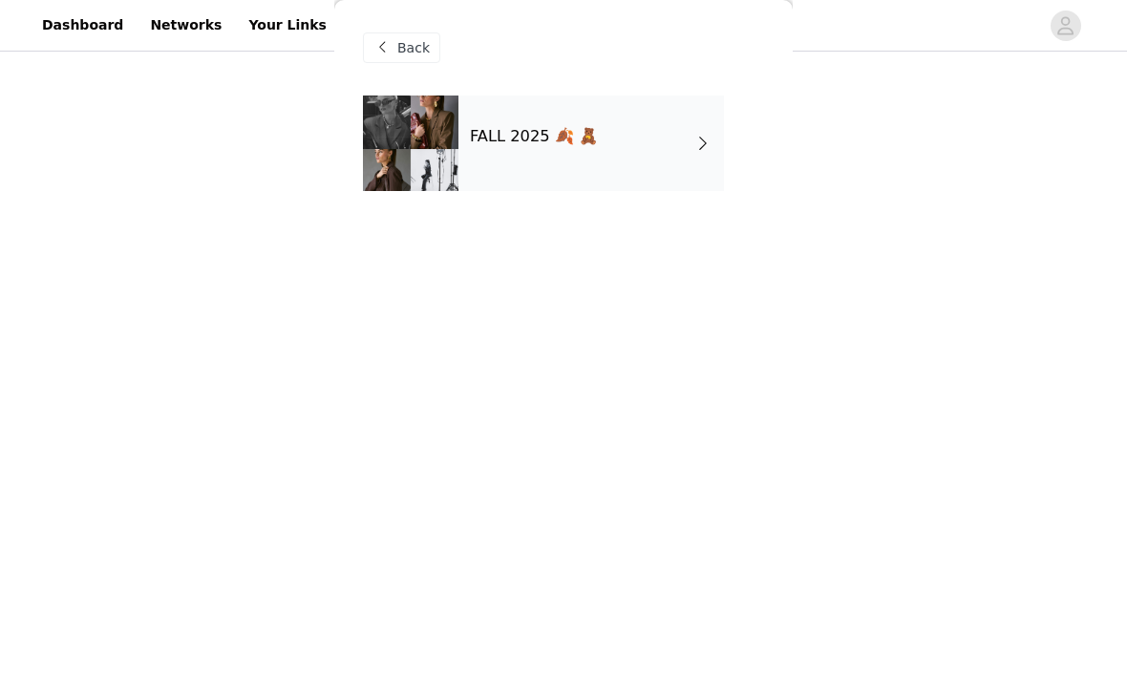
click at [701, 164] on div "FALL 2025 🍂 🧸" at bounding box center [592, 144] width 266 height 96
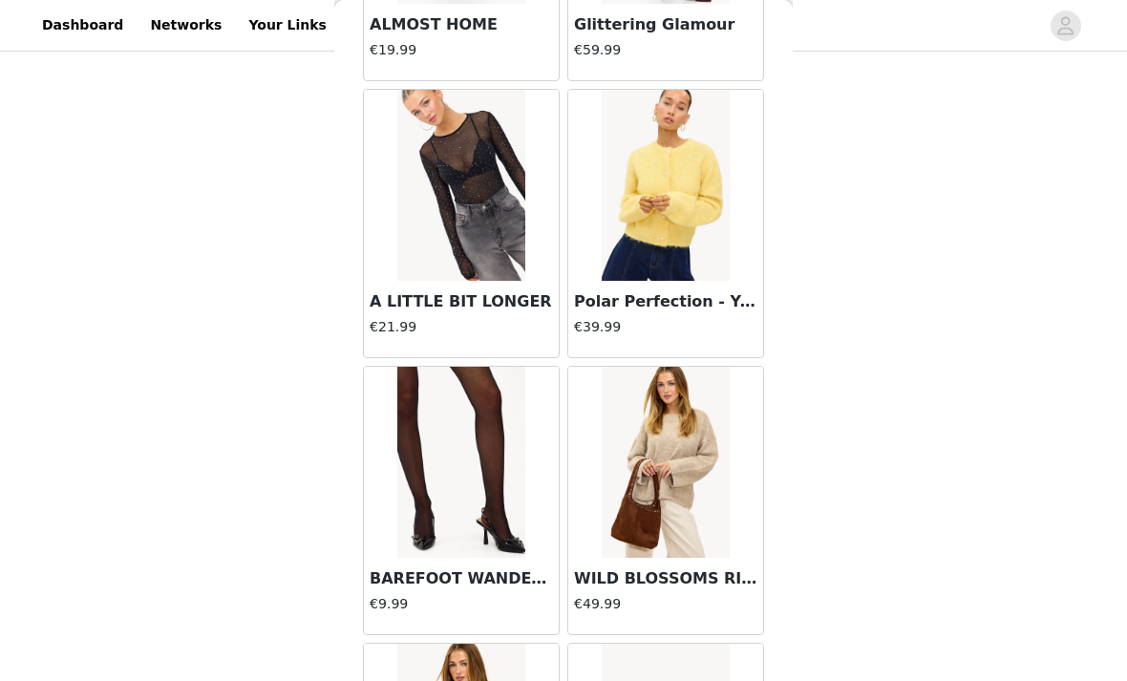
scroll to position [551, 0]
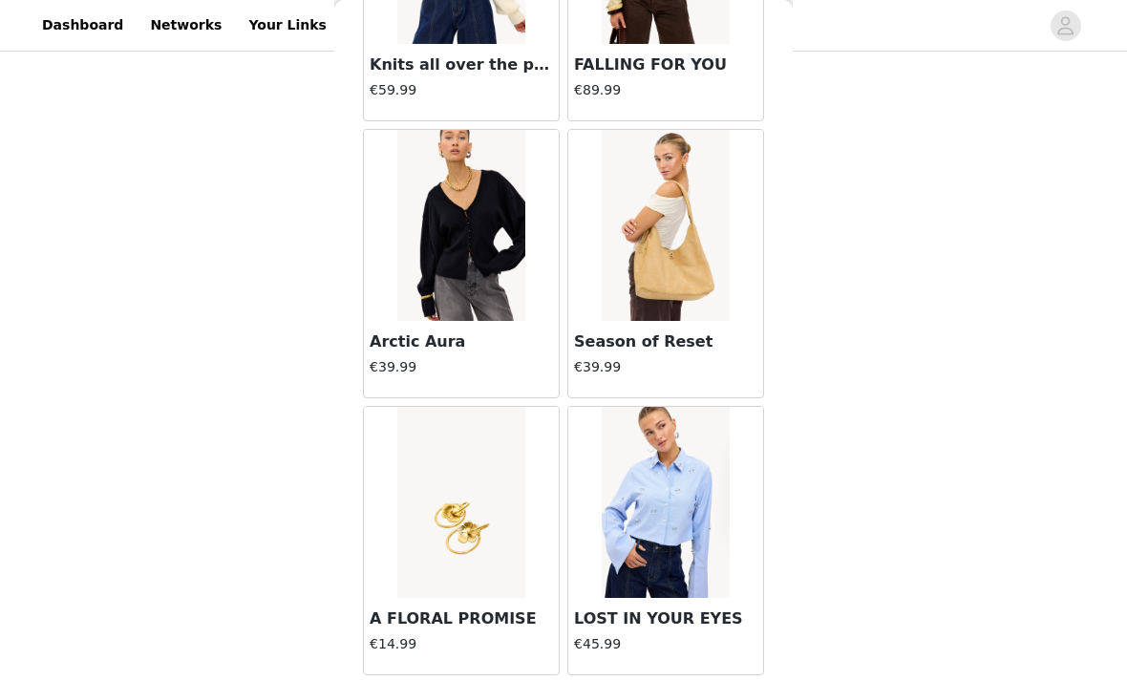
scroll to position [4496, 0]
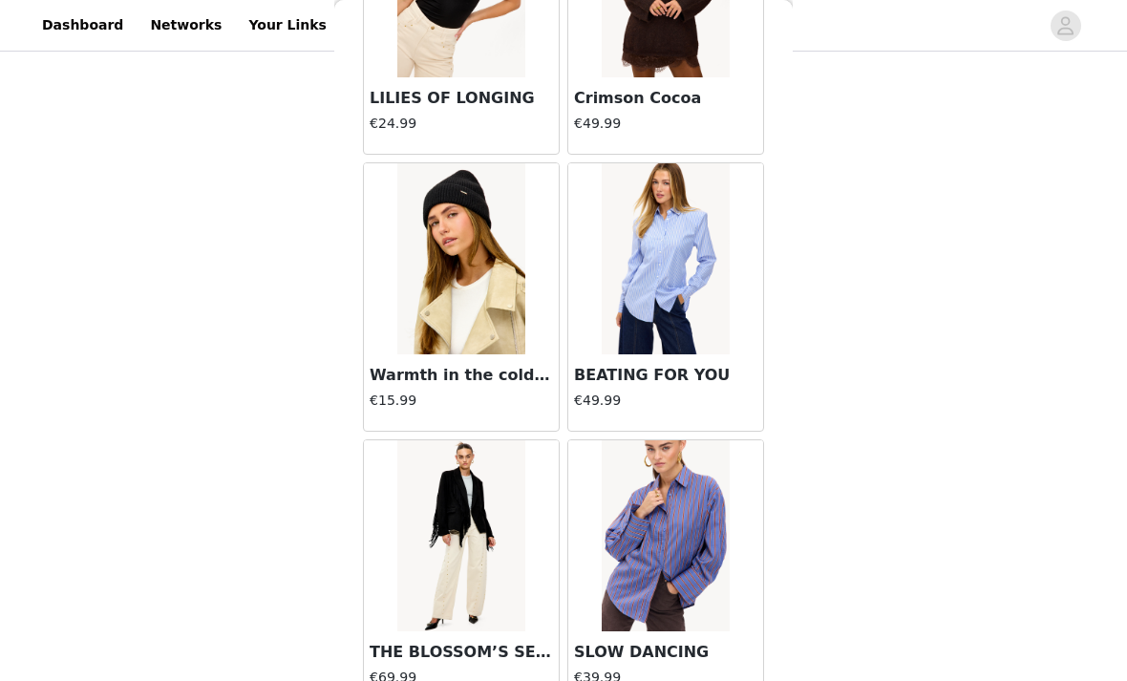
scroll to position [6923, 0]
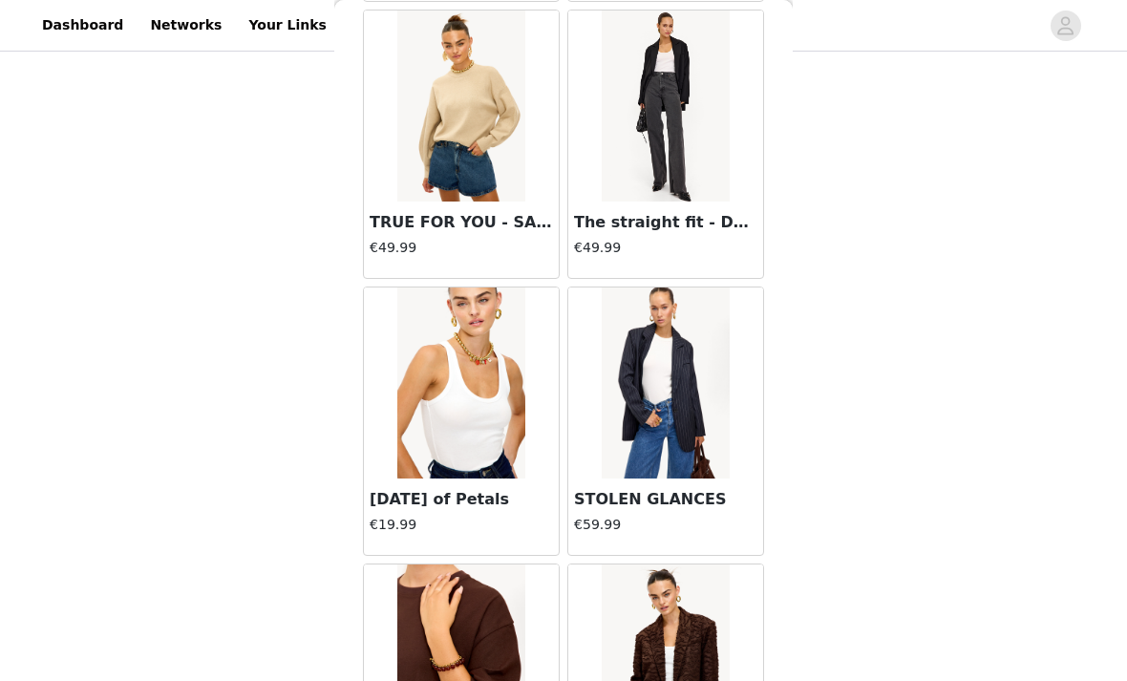
scroll to position [10124, 0]
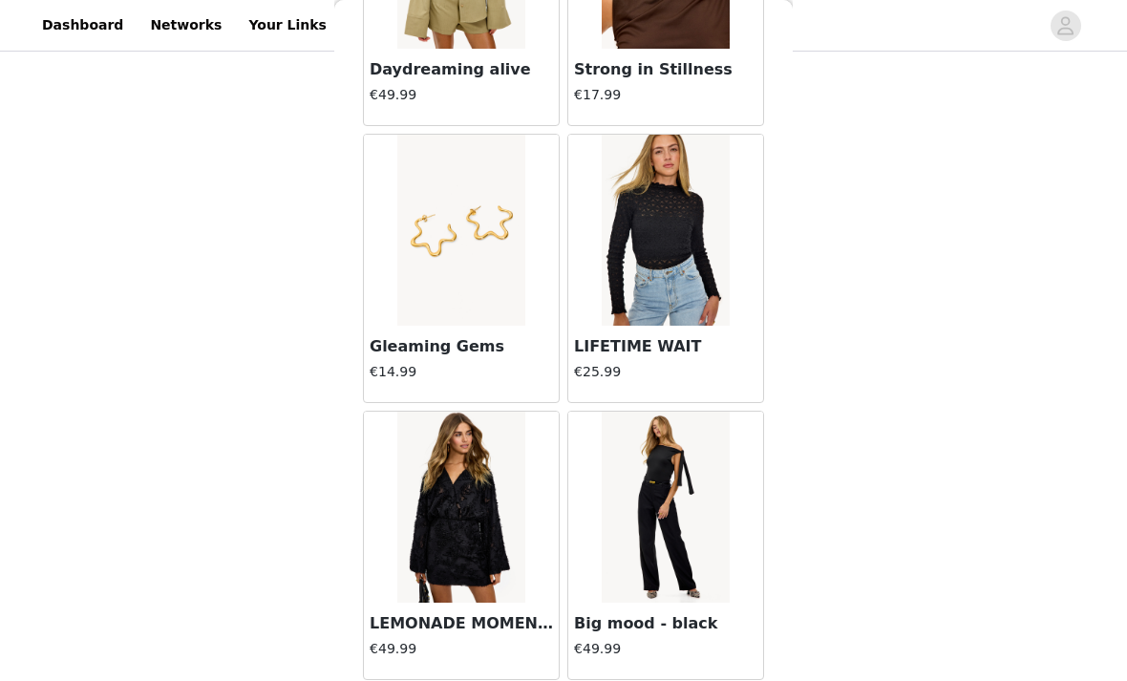
scroll to position [12891, 0]
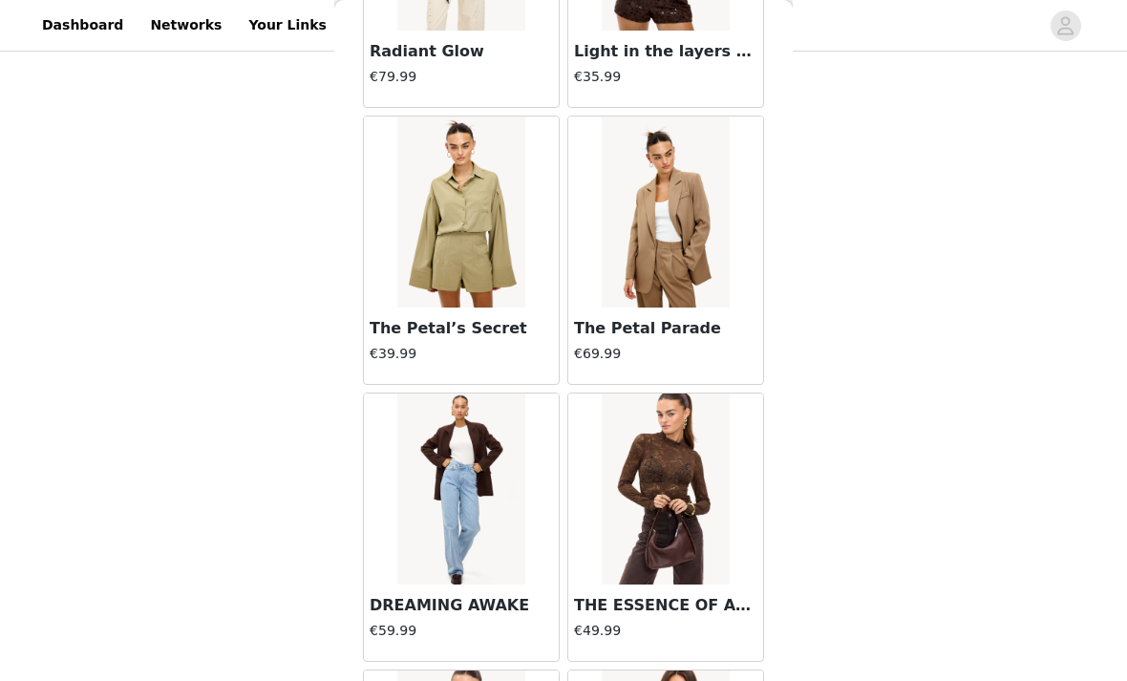
scroll to position [0, 0]
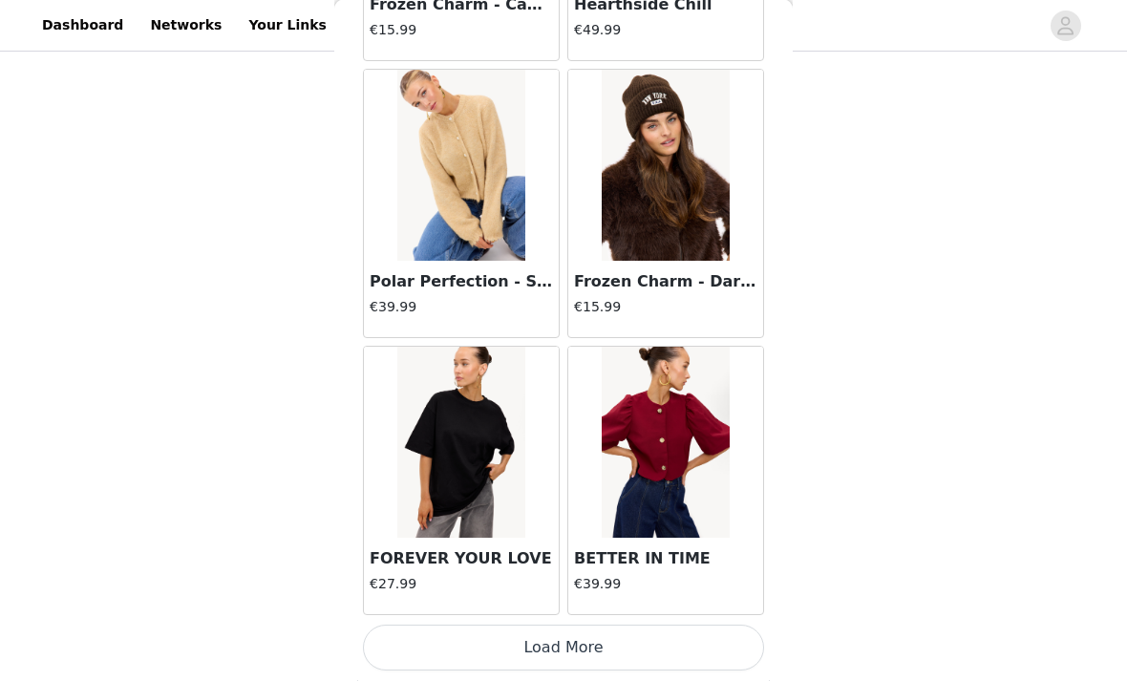
click at [620, 643] on button "Load More" at bounding box center [563, 649] width 401 height 46
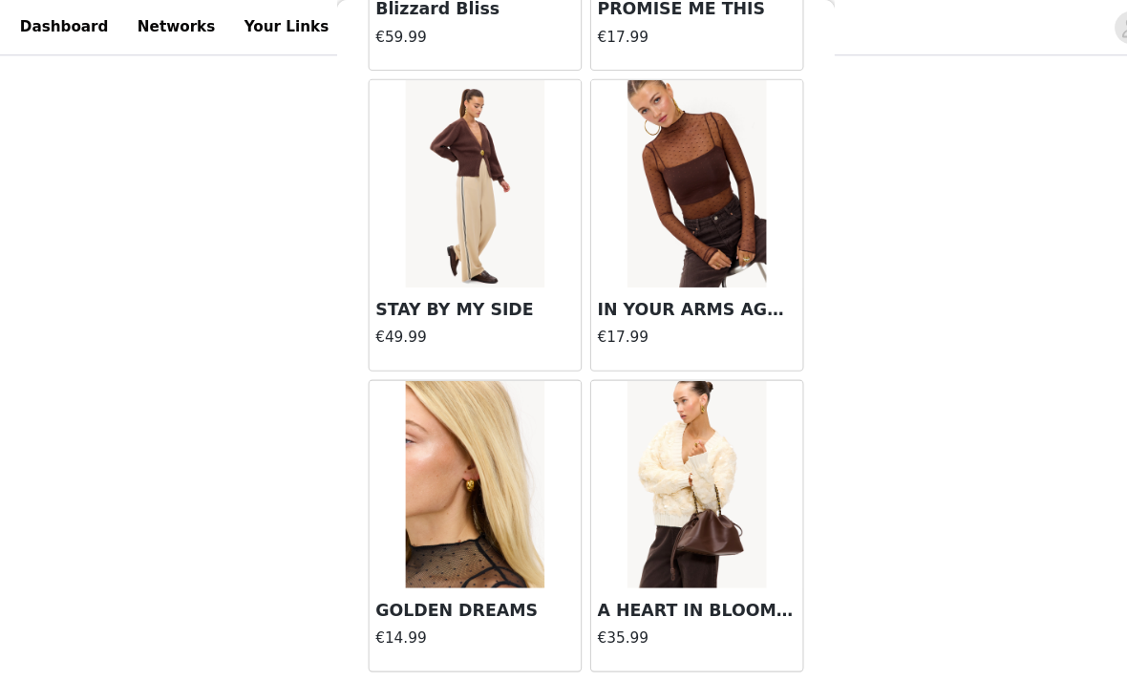
click at [557, 650] on button "Load More" at bounding box center [563, 652] width 401 height 46
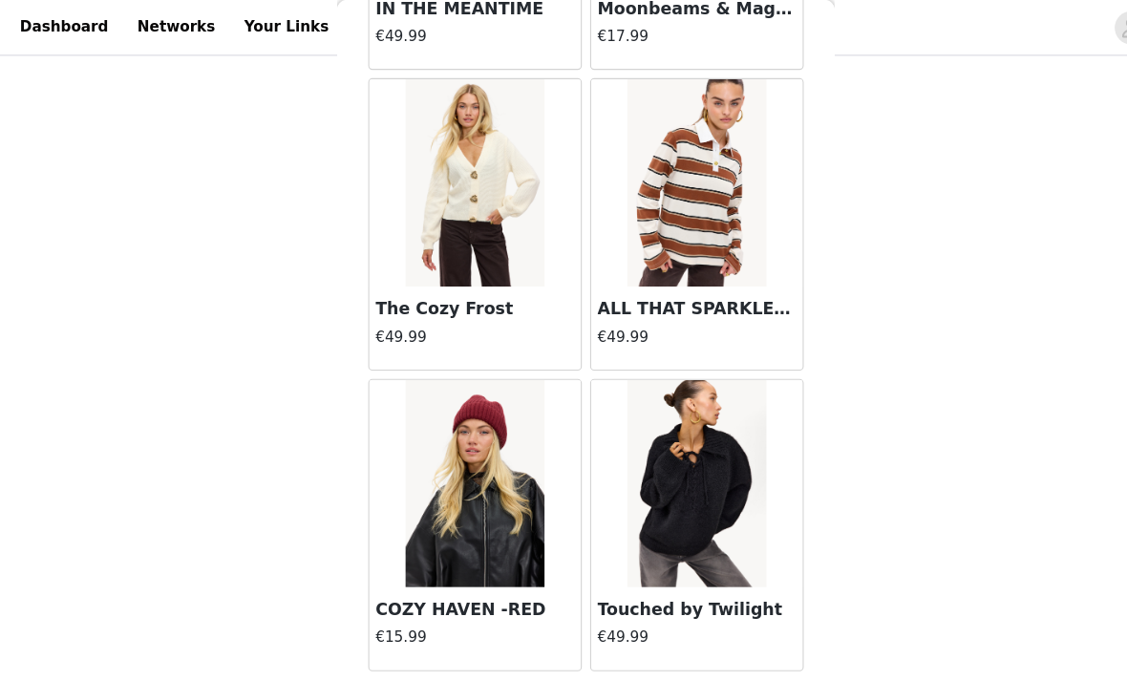
click at [557, 651] on button "Load More" at bounding box center [563, 652] width 401 height 46
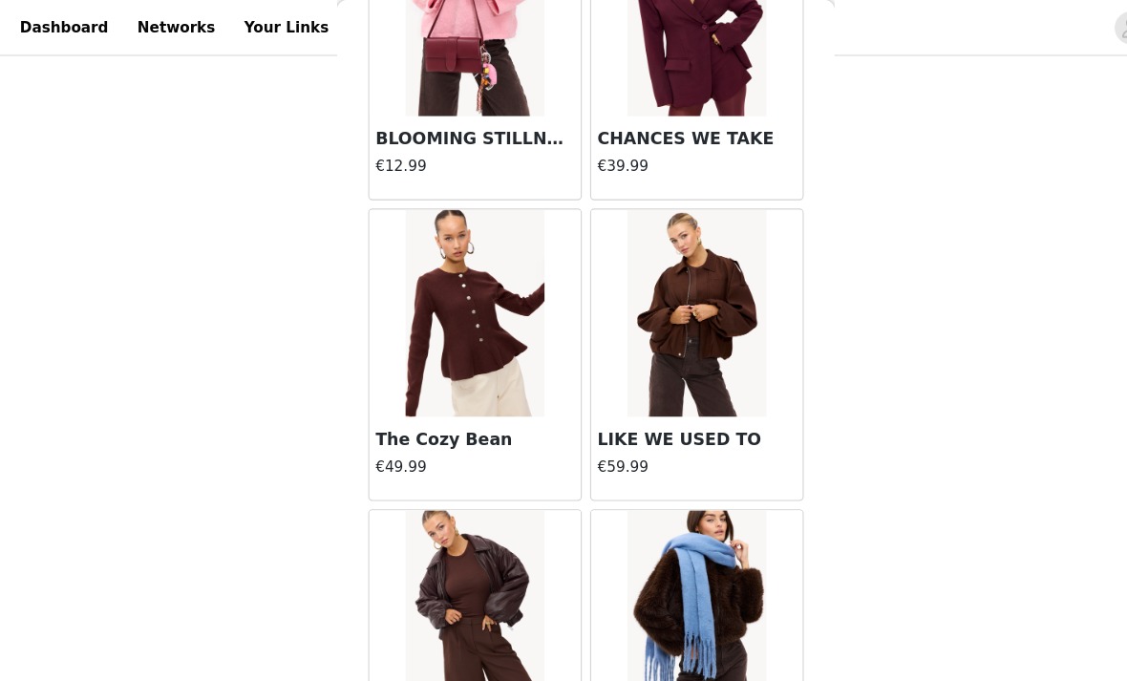
scroll to position [23957, 0]
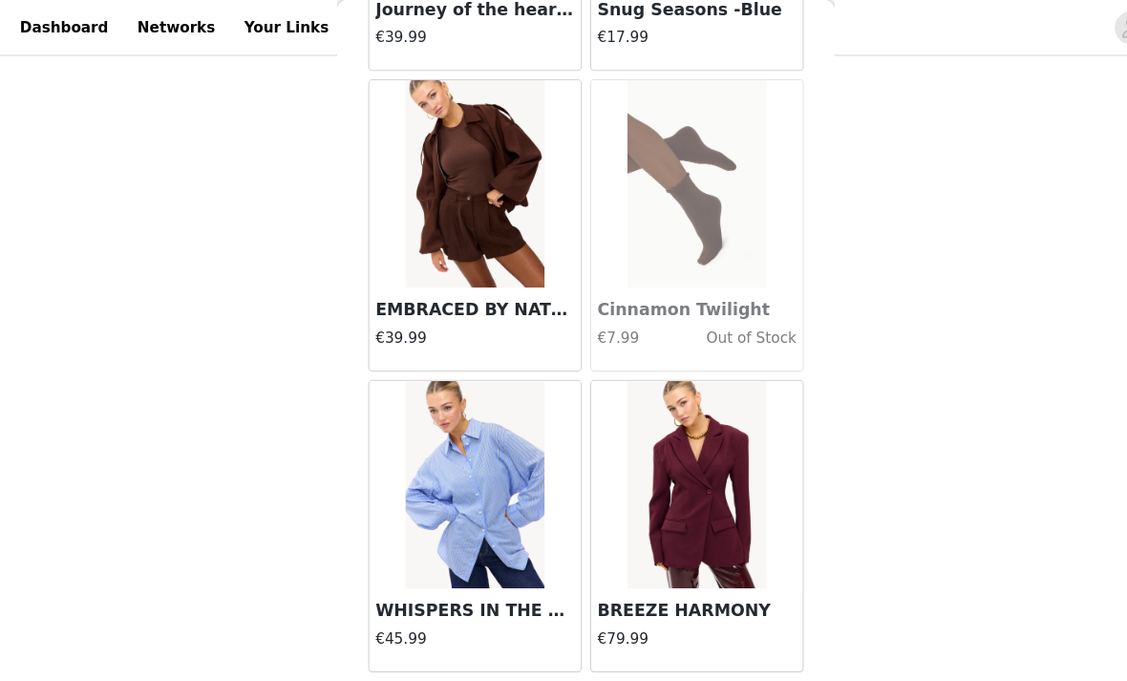
click at [563, 654] on button "Load More" at bounding box center [563, 652] width 401 height 46
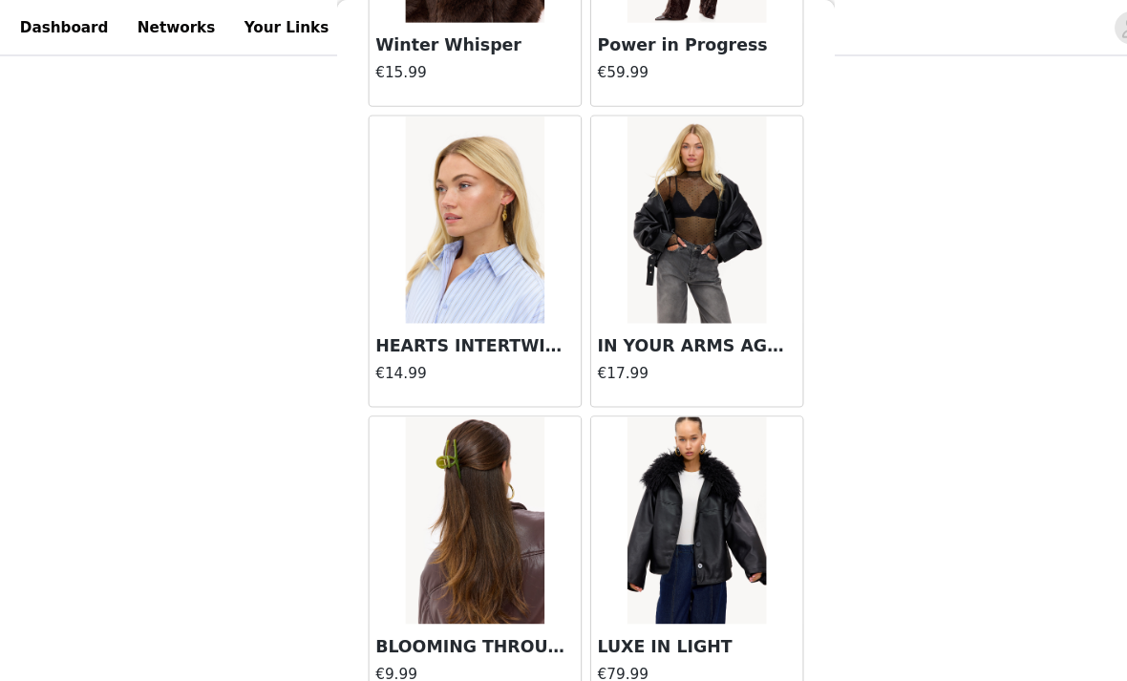
scroll to position [26911, 0]
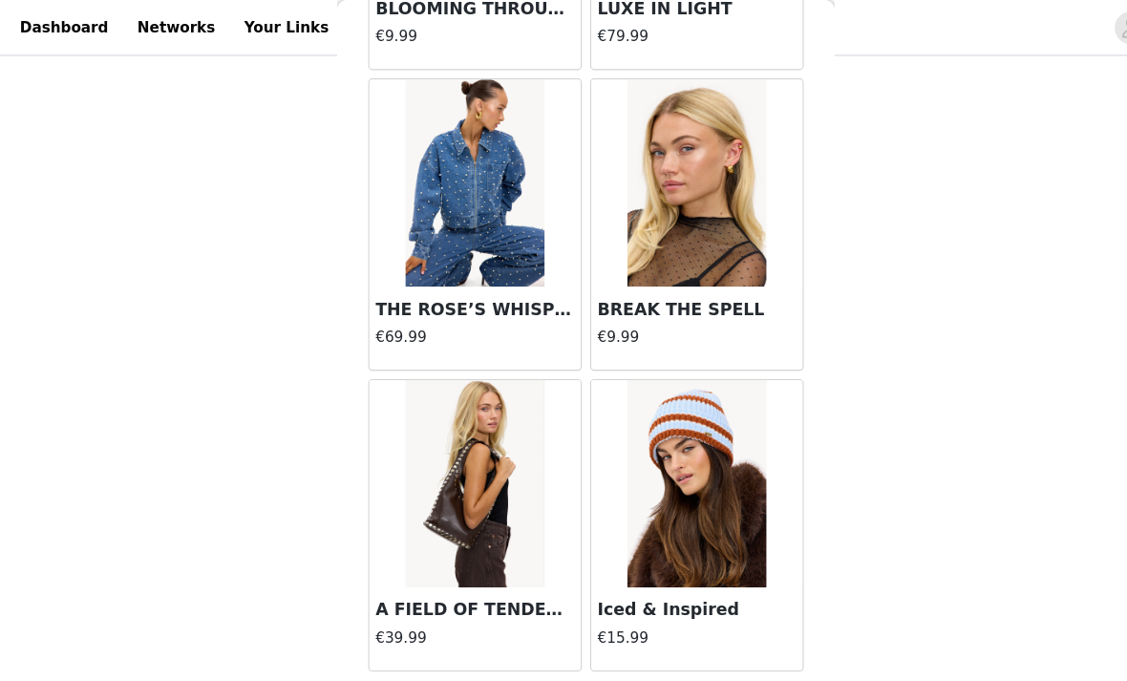
click at [551, 648] on button "Load More" at bounding box center [563, 652] width 401 height 46
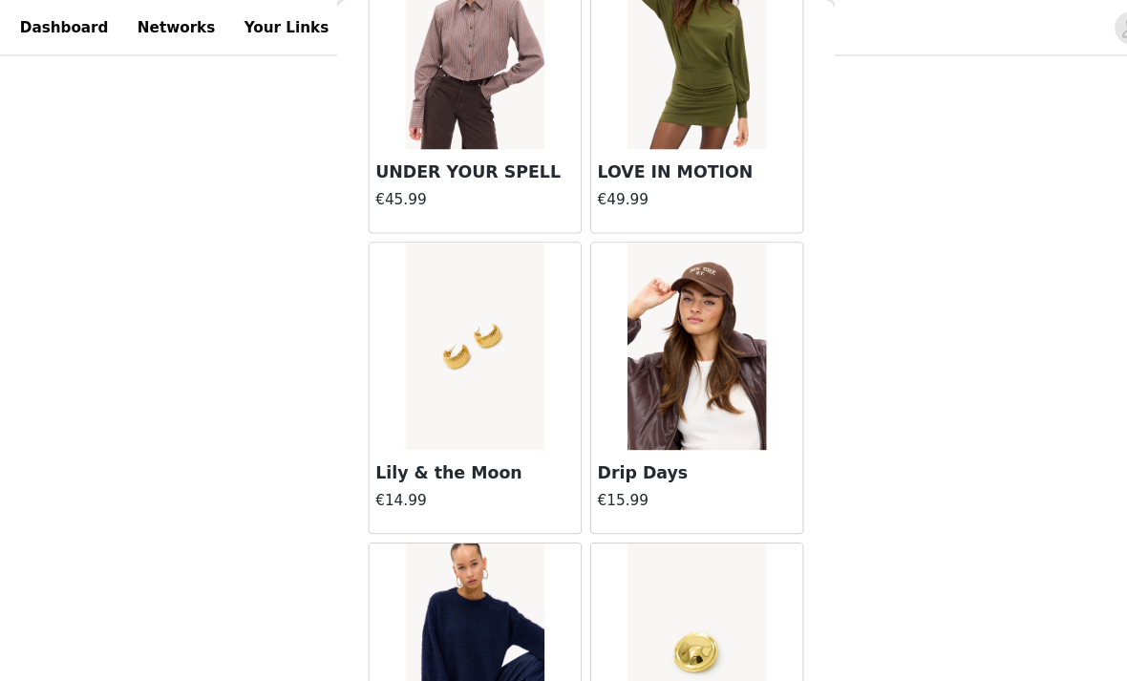
scroll to position [15077, 0]
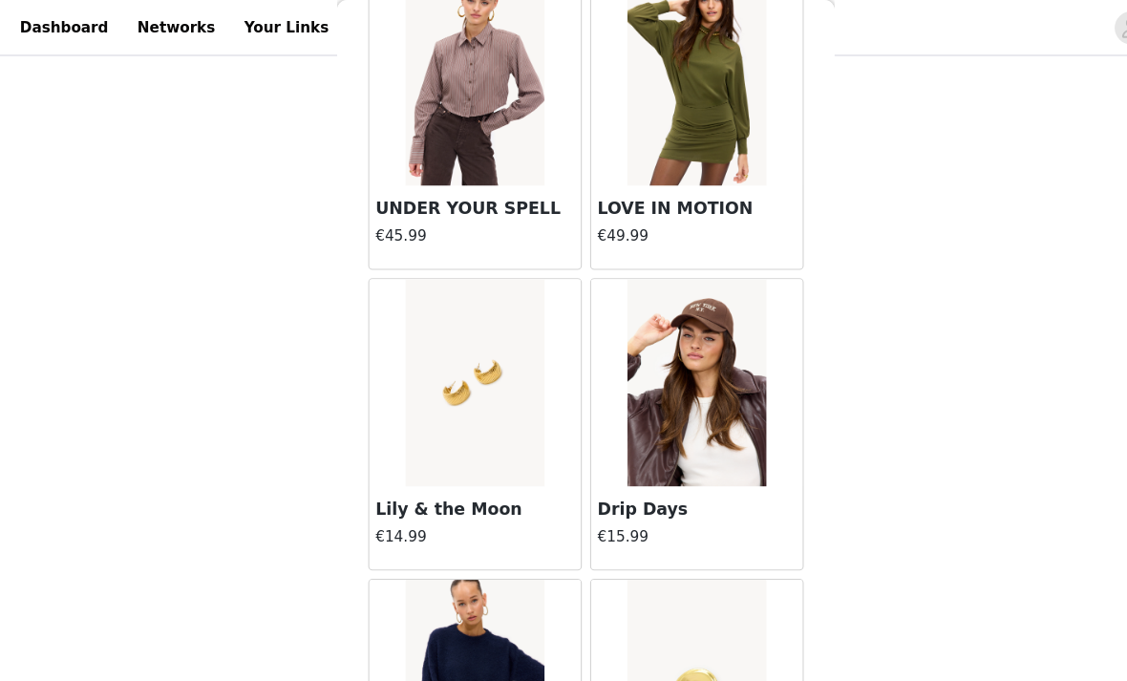
click at [669, 447] on img at bounding box center [665, 352] width 127 height 191
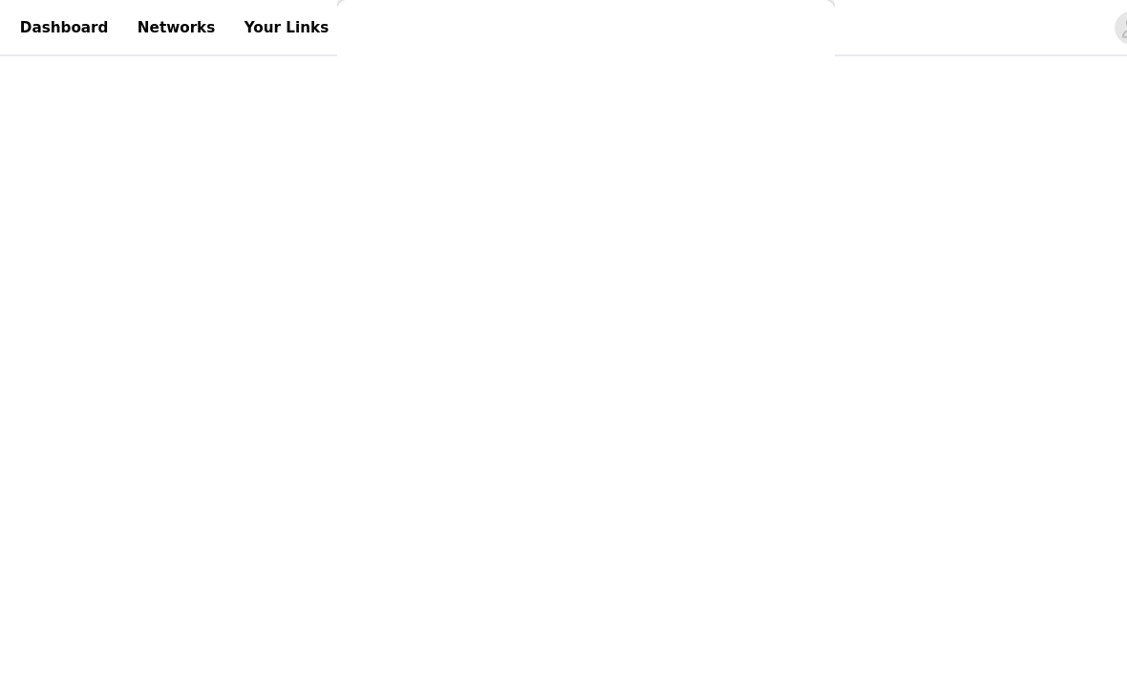
scroll to position [0, 0]
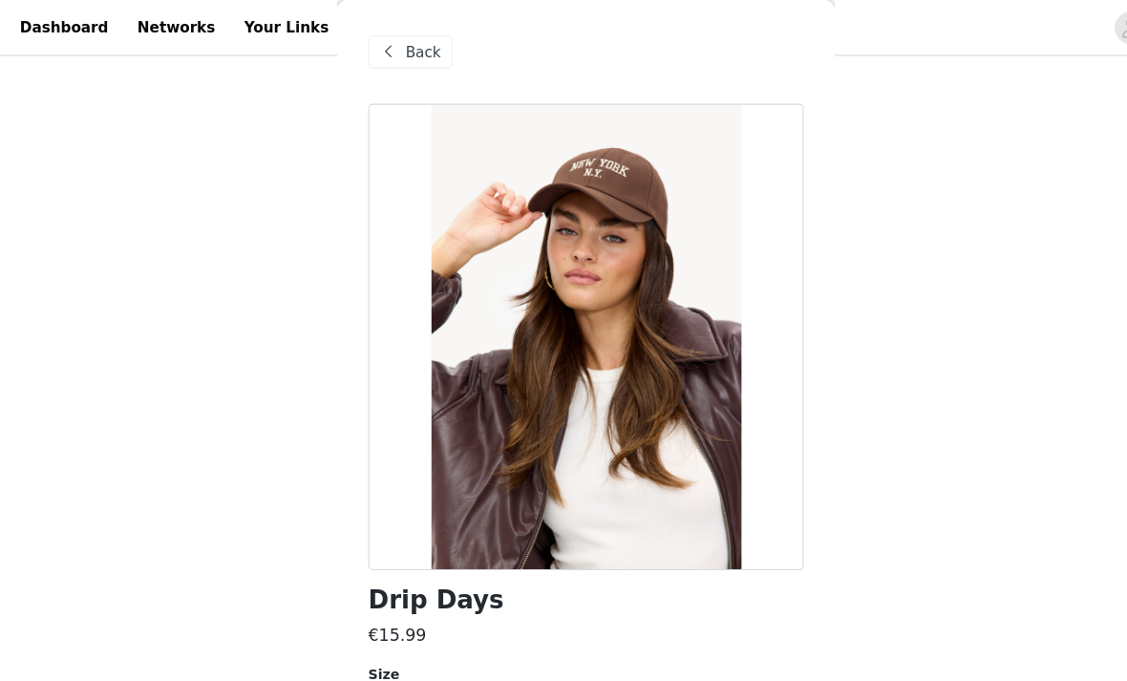
click at [506, 654] on div "Select size" at bounding box center [552, 652] width 357 height 19
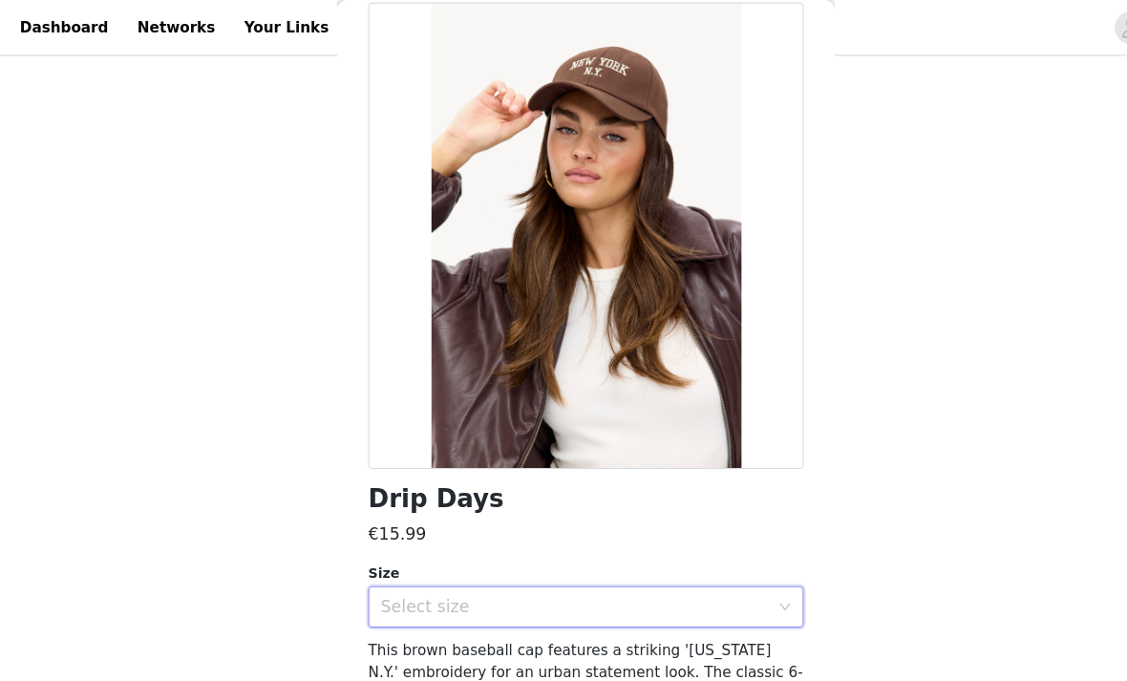
scroll to position [93, 0]
click at [544, 564] on div "Select size" at bounding box center [552, 559] width 357 height 19
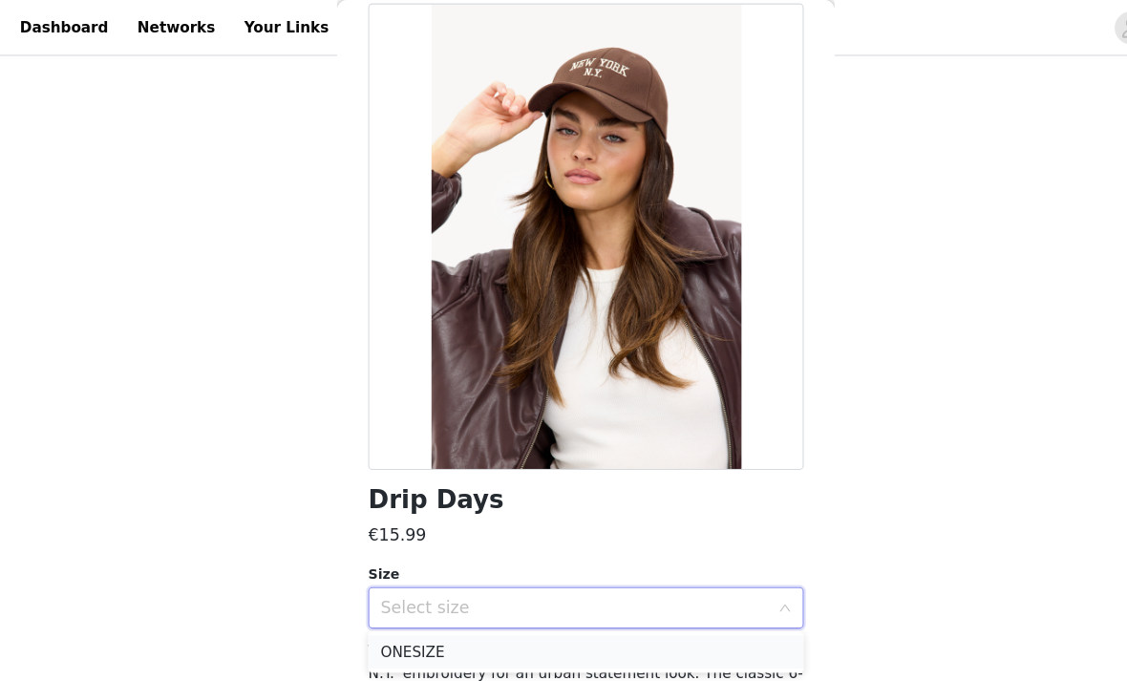
click at [510, 613] on li "ONESIZE" at bounding box center [563, 601] width 401 height 31
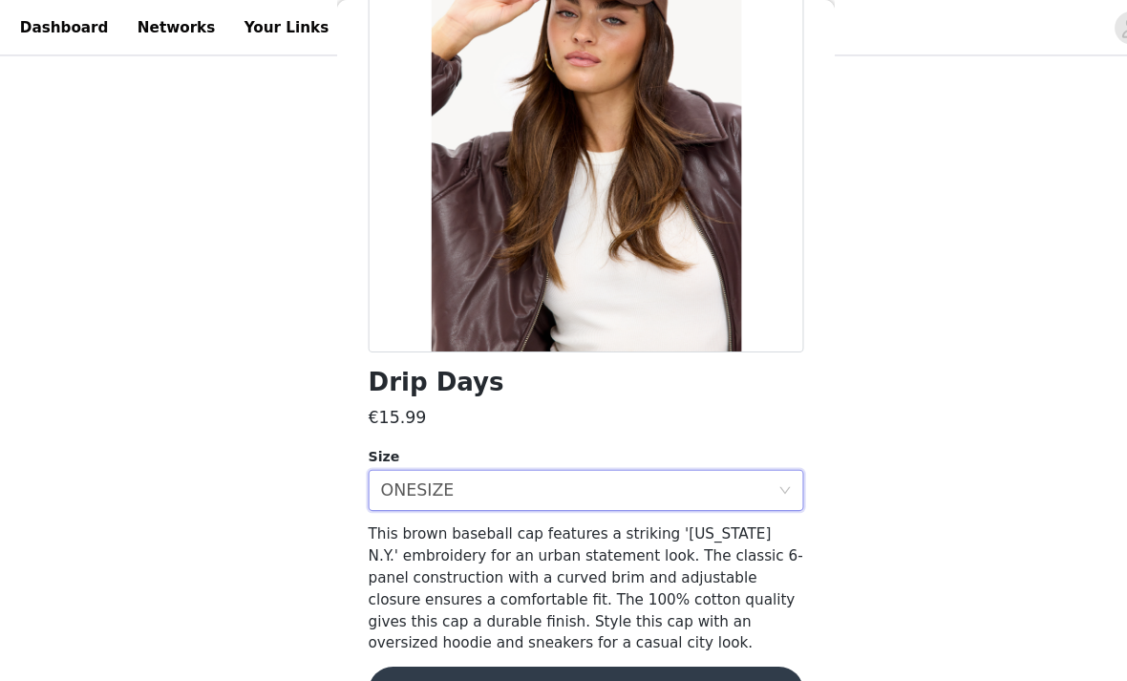
scroll to position [199, 0]
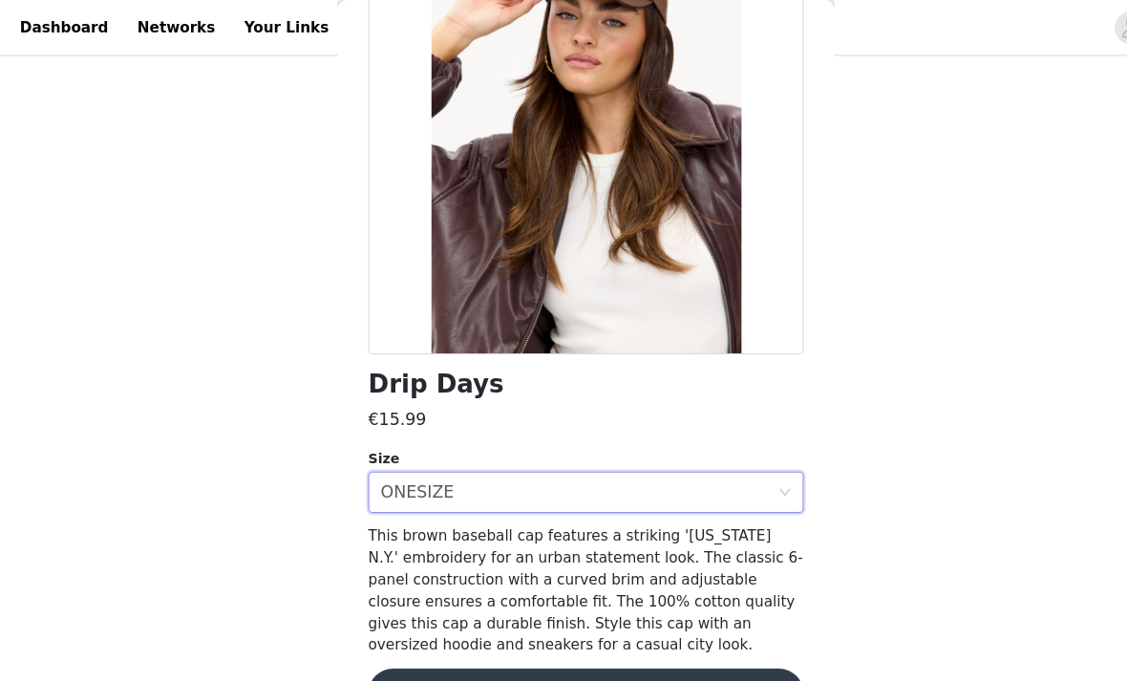
click at [511, 646] on button "Add Product" at bounding box center [563, 639] width 401 height 46
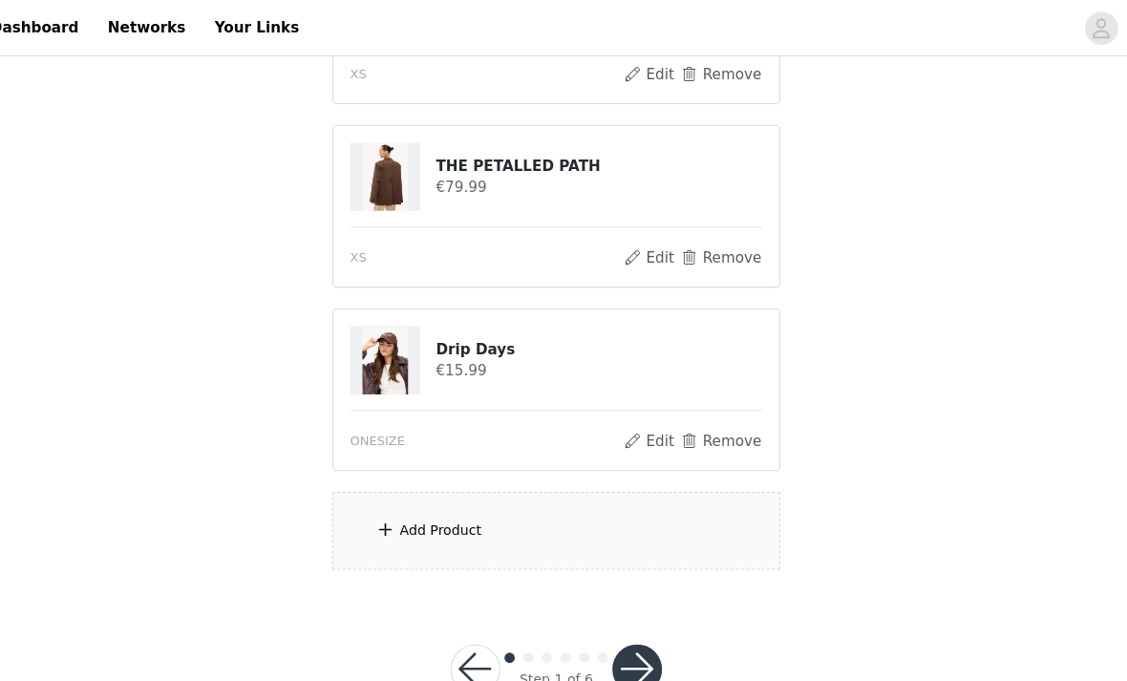
scroll to position [1502, 0]
click at [615, 617] on button "button" at bounding box center [638, 616] width 46 height 46
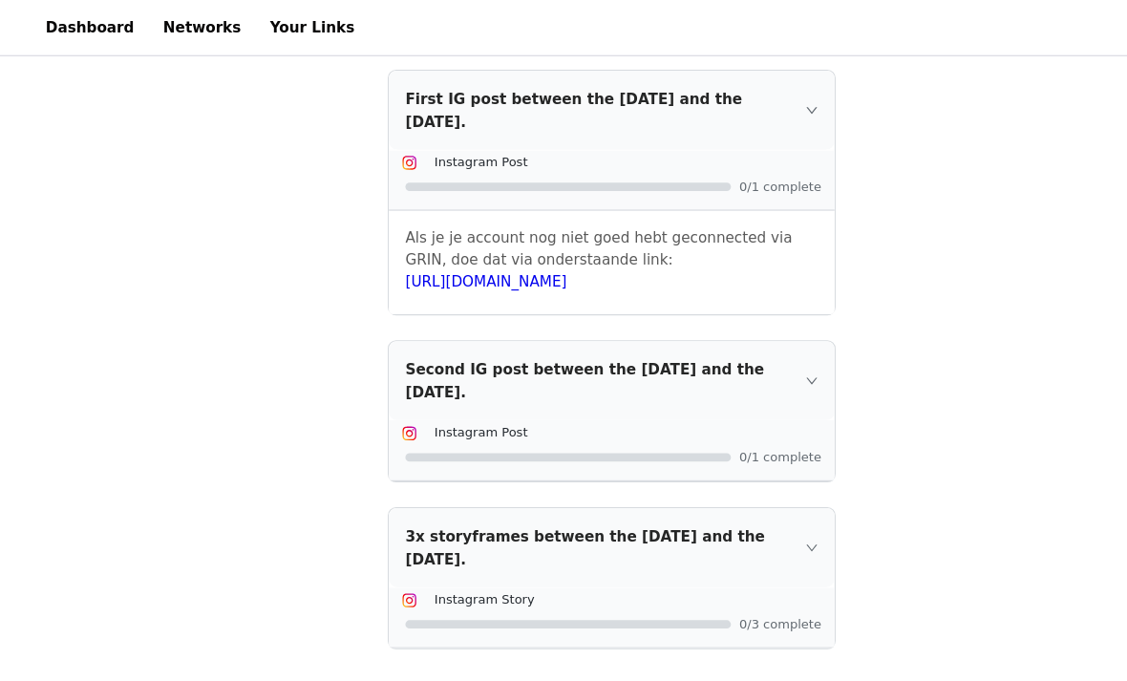
scroll to position [518, 0]
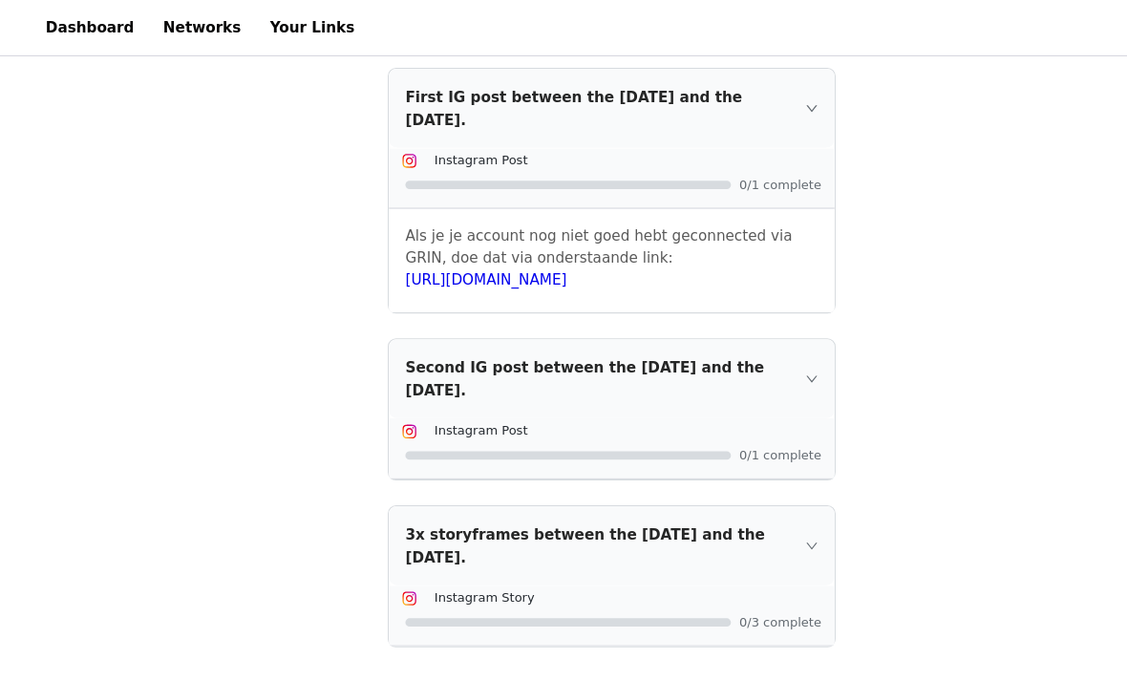
click at [768, 103] on div "First IG post between the [DATE] and the [DATE]." at bounding box center [563, 99] width 411 height 73
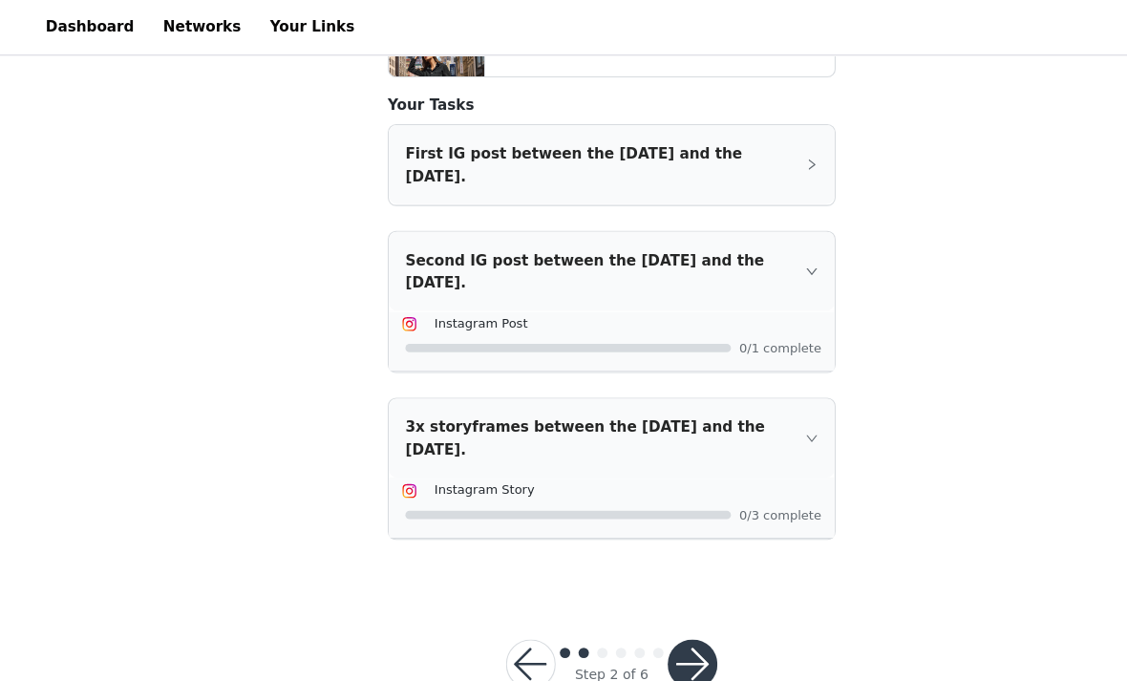
scroll to position [459, 0]
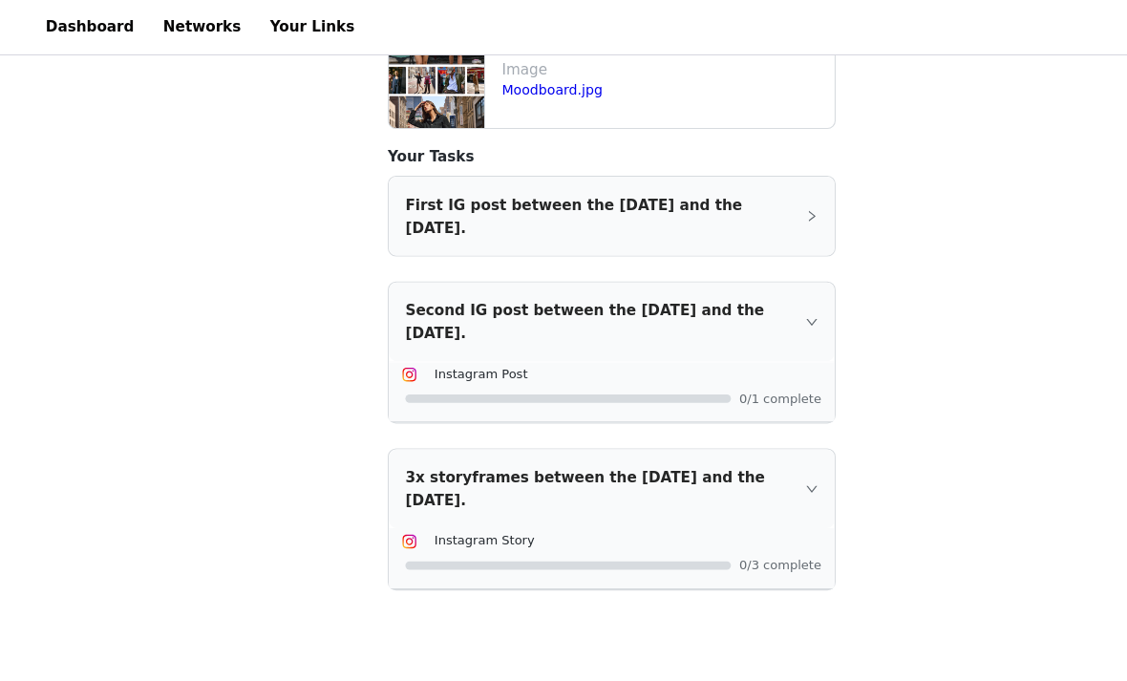
click at [760, 212] on div "First IG post between the [DATE] and the [DATE]." at bounding box center [563, 199] width 411 height 73
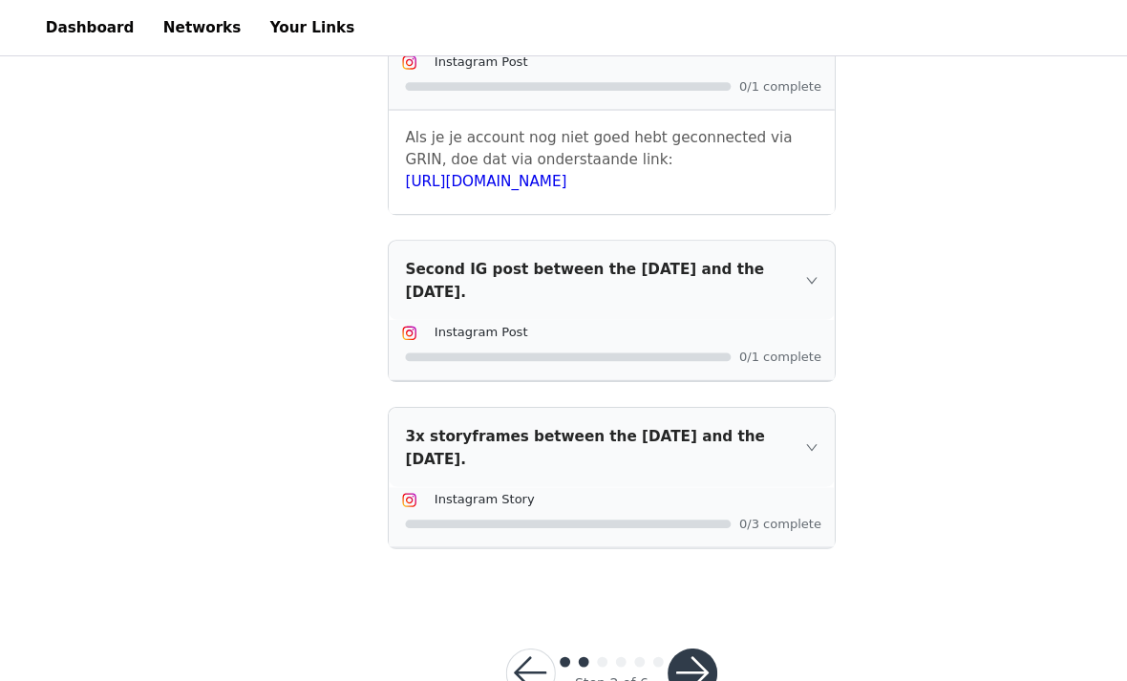
click at [745, 269] on div "Second IG post between the [DATE] and the [DATE]." at bounding box center [563, 258] width 411 height 73
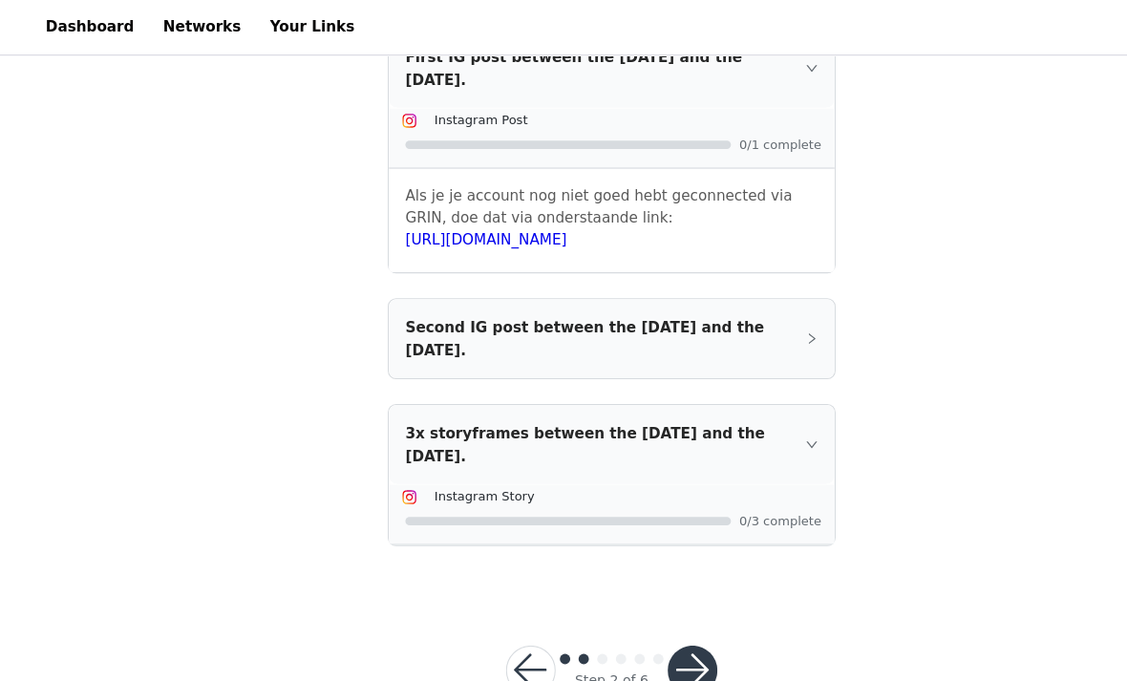
click at [760, 404] on div "3x storyframes between the [DATE] and the [DATE]." at bounding box center [563, 410] width 411 height 73
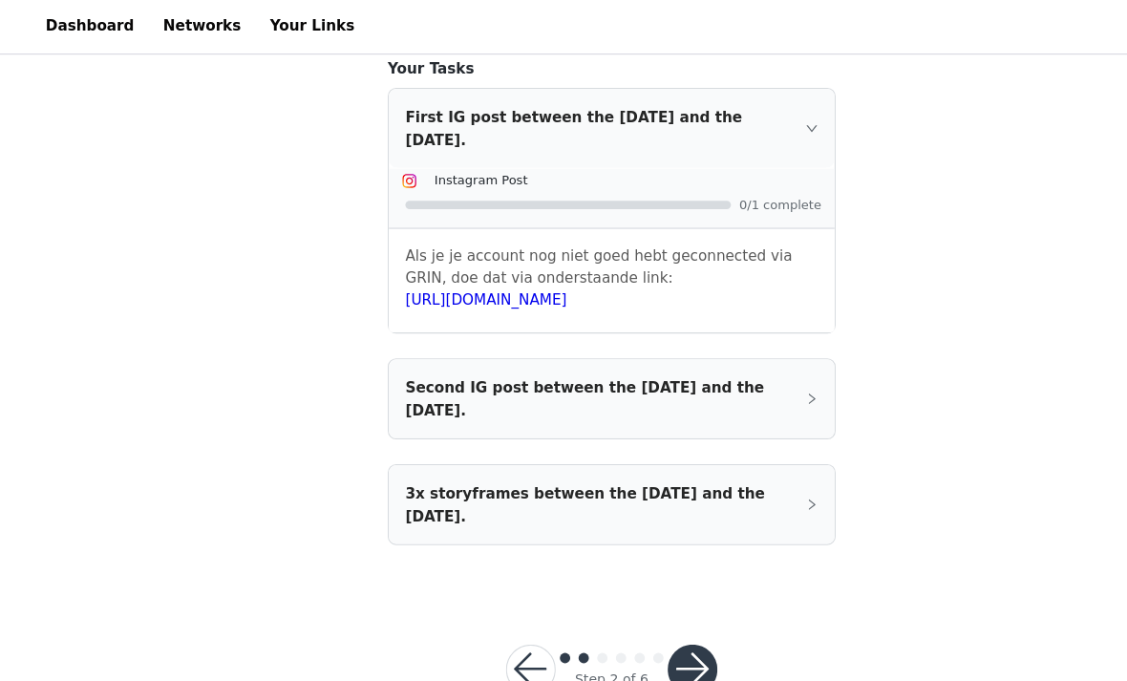
scroll to position [498, 0]
click at [645, 610] on button "button" at bounding box center [638, 618] width 46 height 46
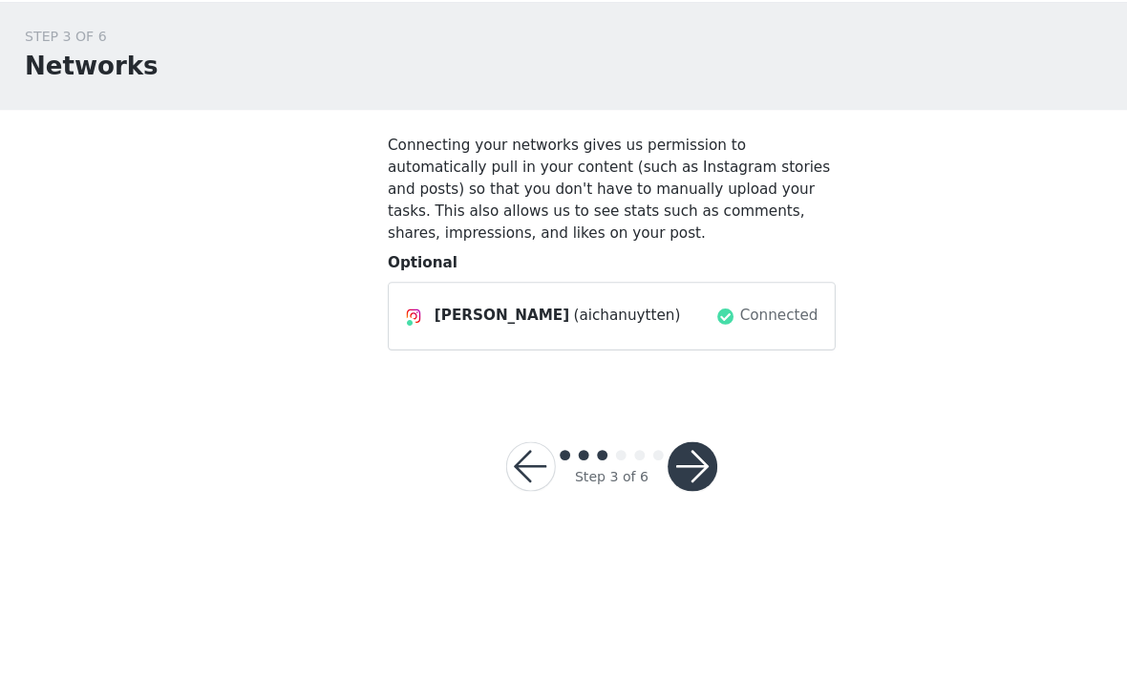
click at [653, 460] on button "button" at bounding box center [638, 483] width 46 height 46
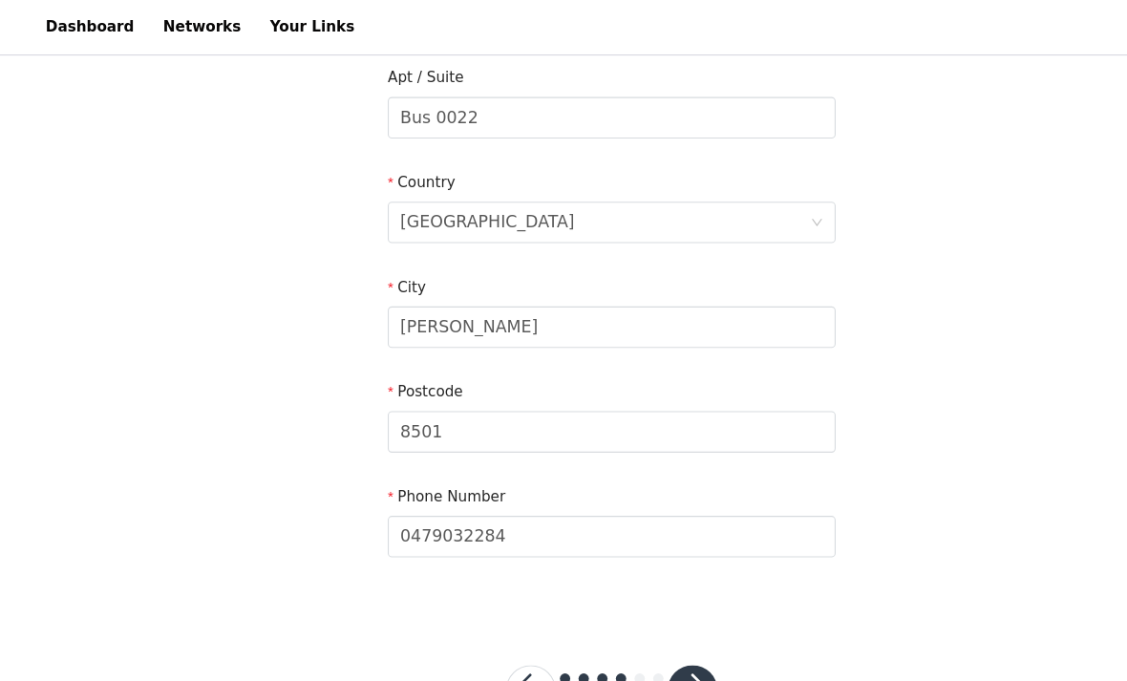
scroll to position [542, 0]
click at [649, 623] on button "button" at bounding box center [638, 636] width 46 height 46
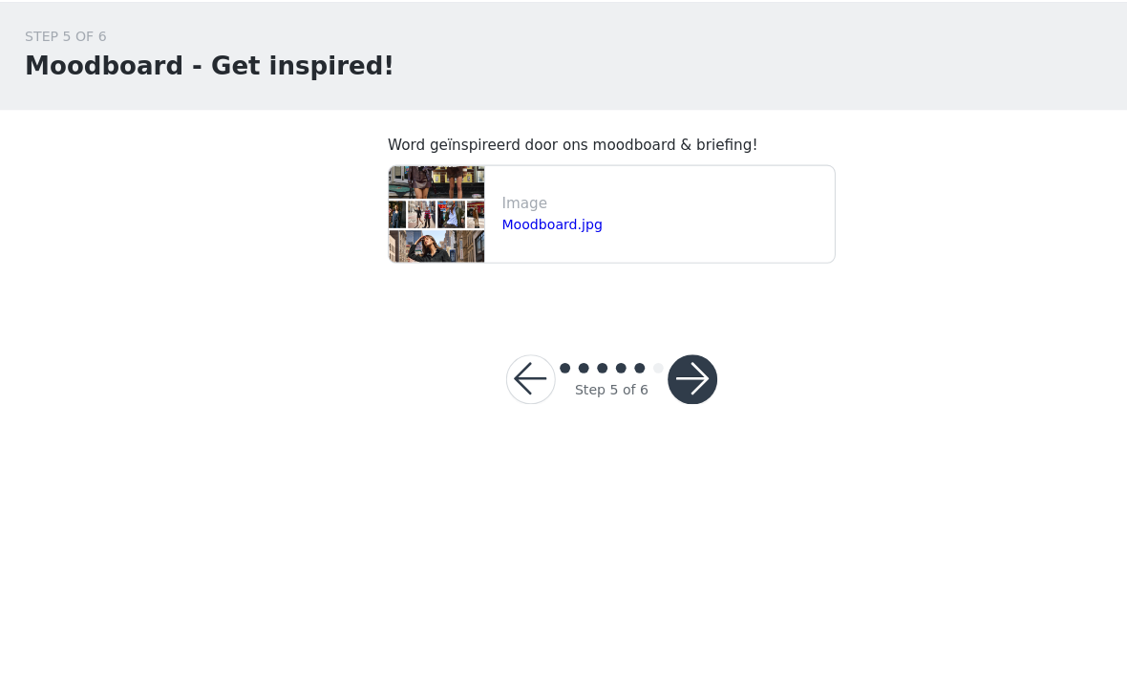
click at [653, 380] on button "button" at bounding box center [638, 403] width 46 height 46
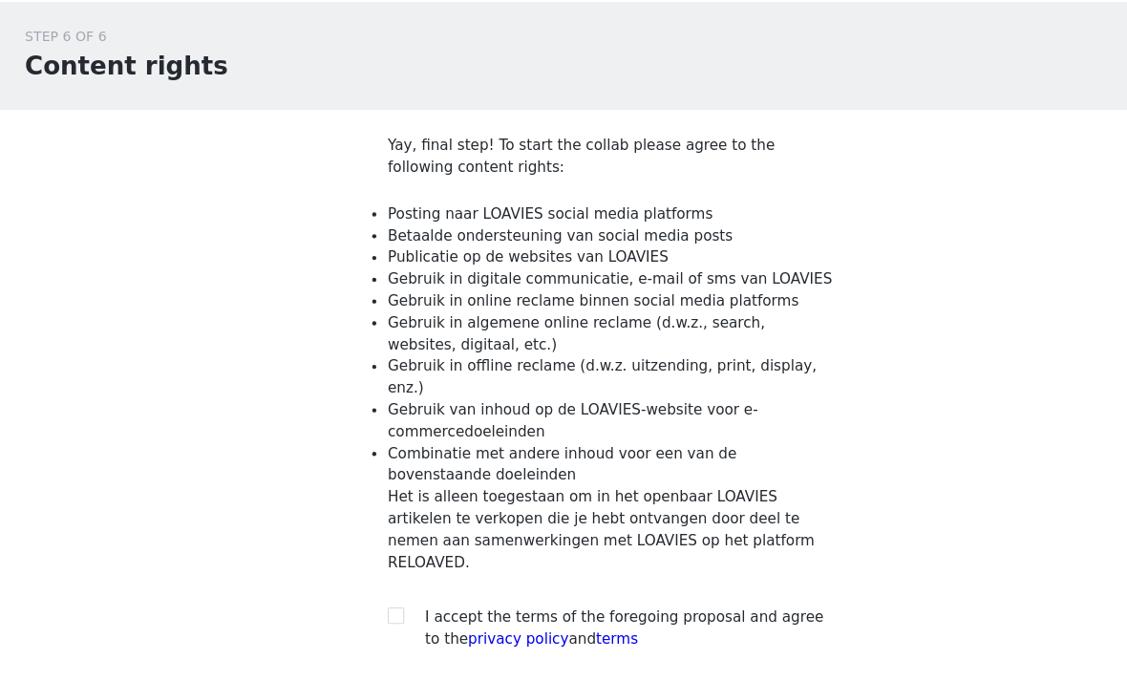
click at [359, 612] on div "I accept the terms of the foregoing proposal and agree to the privacy policy an…" at bounding box center [563, 632] width 413 height 40
click at [374, 612] on div at bounding box center [370, 622] width 27 height 20
click at [368, 613] on input "checkbox" at bounding box center [363, 619] width 13 height 13
checkbox input "true"
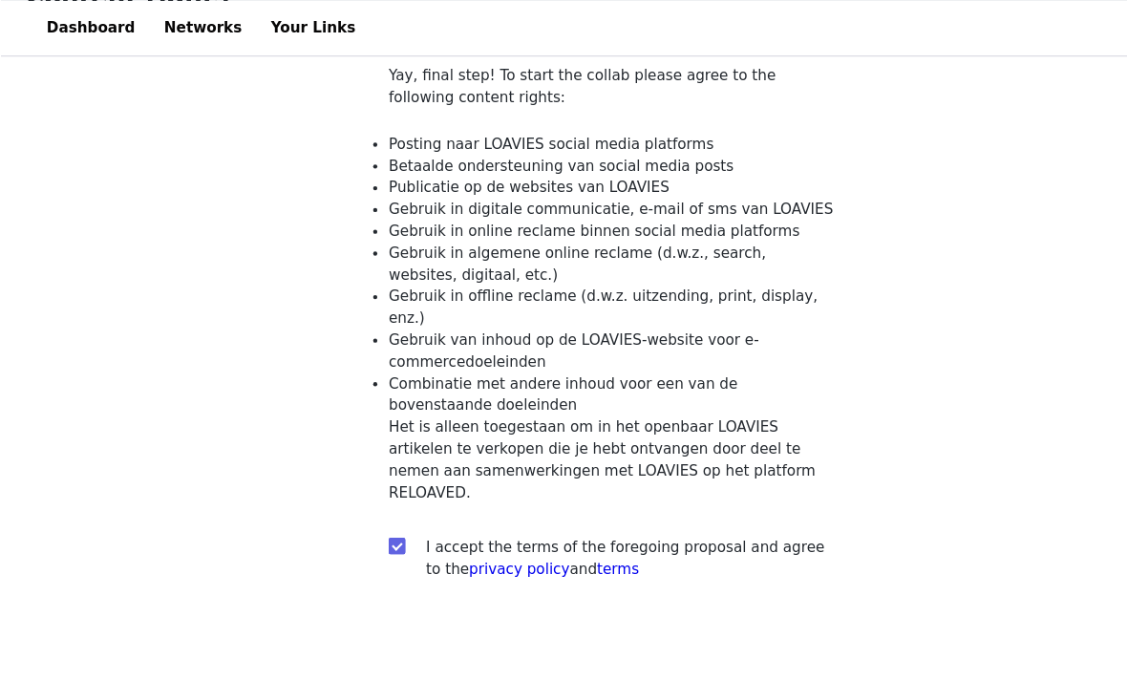
scroll to position [118, 0]
click at [640, 633] on button "button" at bounding box center [638, 656] width 46 height 46
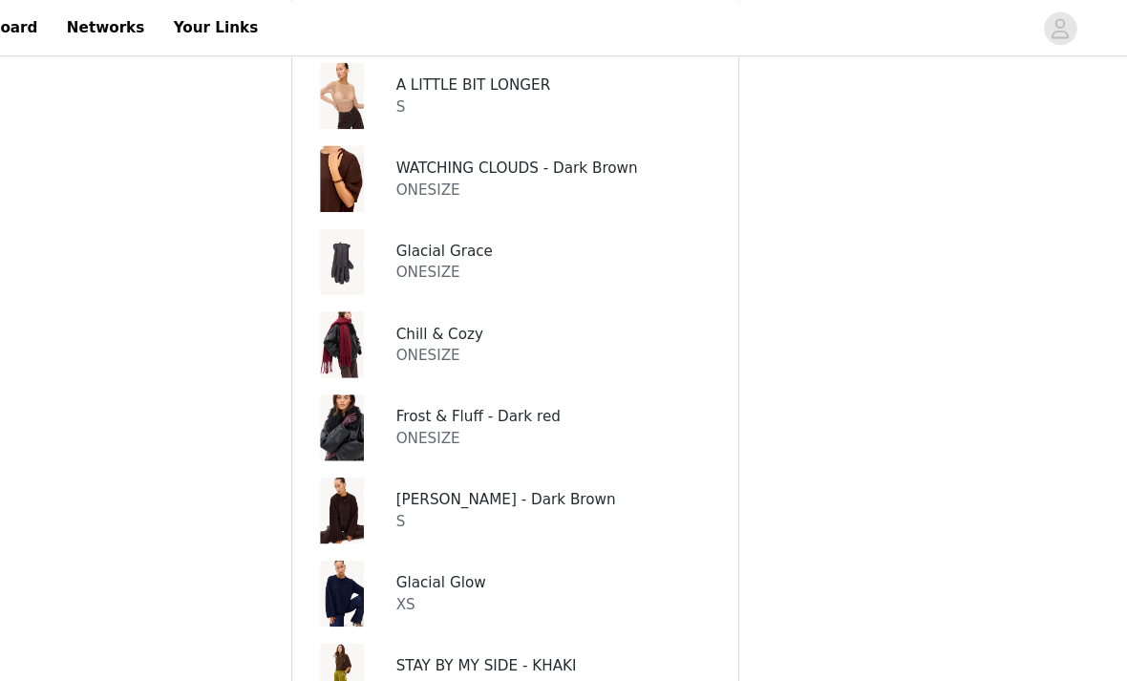
scroll to position [387, 0]
